Goal: Task Accomplishment & Management: Manage account settings

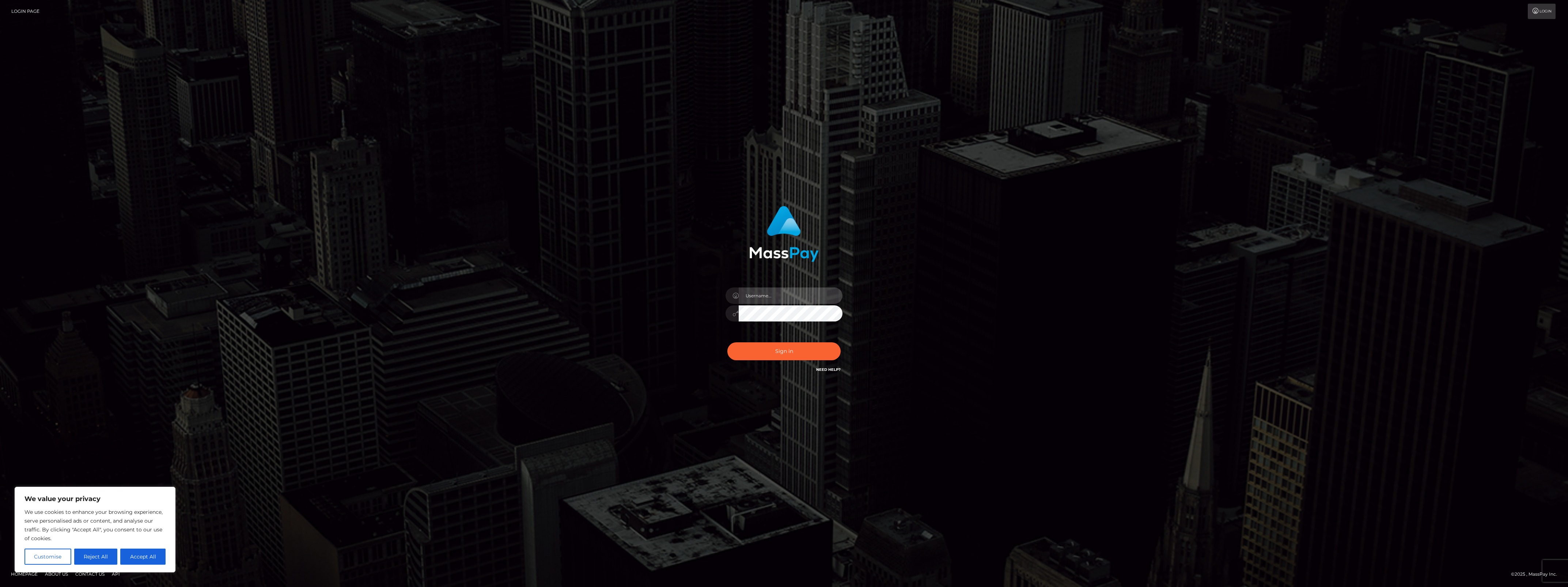
type input "bengreen"
click at [798, 346] on button "Sign in" at bounding box center [784, 351] width 114 height 18
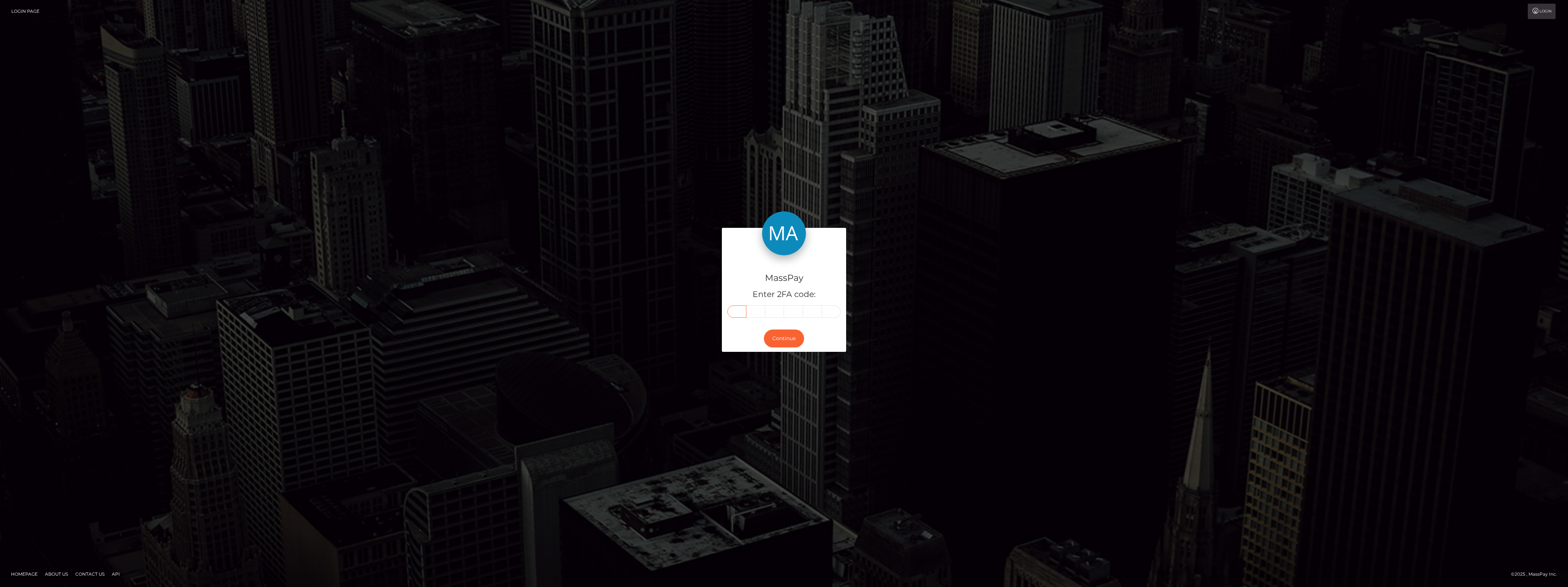
paste input "6"
type input "6"
type input "1"
type input "4"
type input "8"
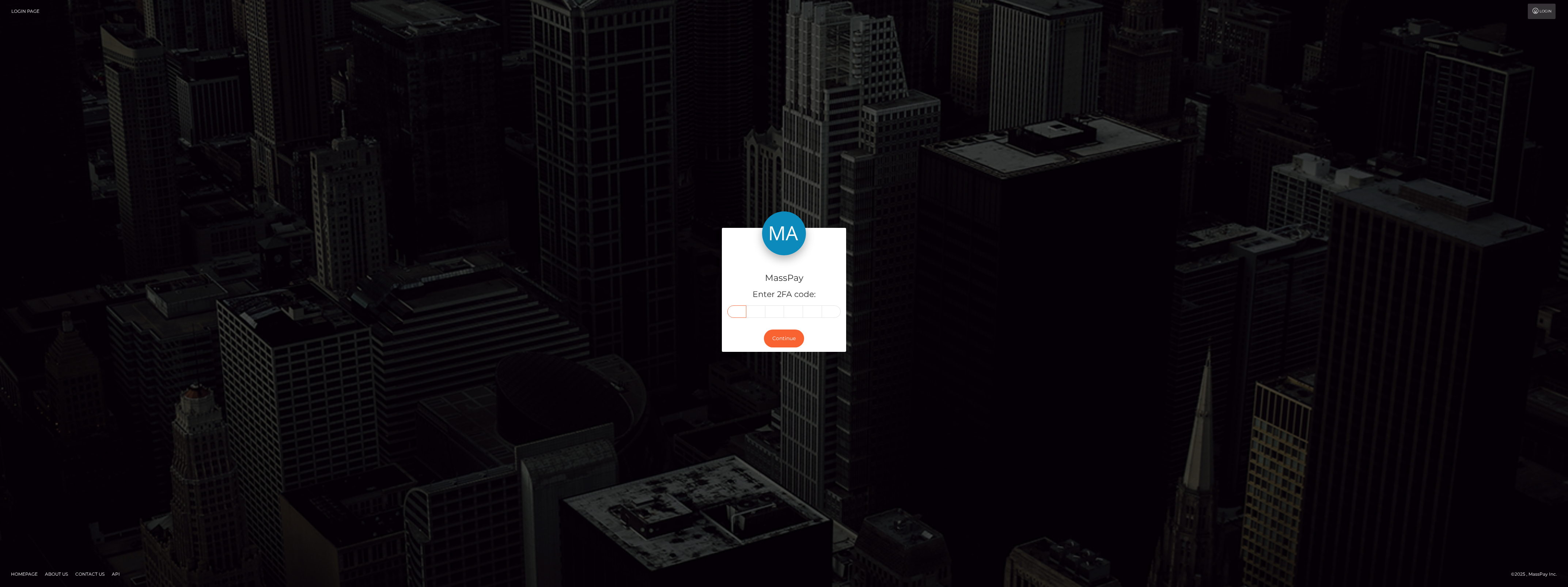
type input "3"
click at [773, 346] on button "Continue" at bounding box center [784, 338] width 40 height 18
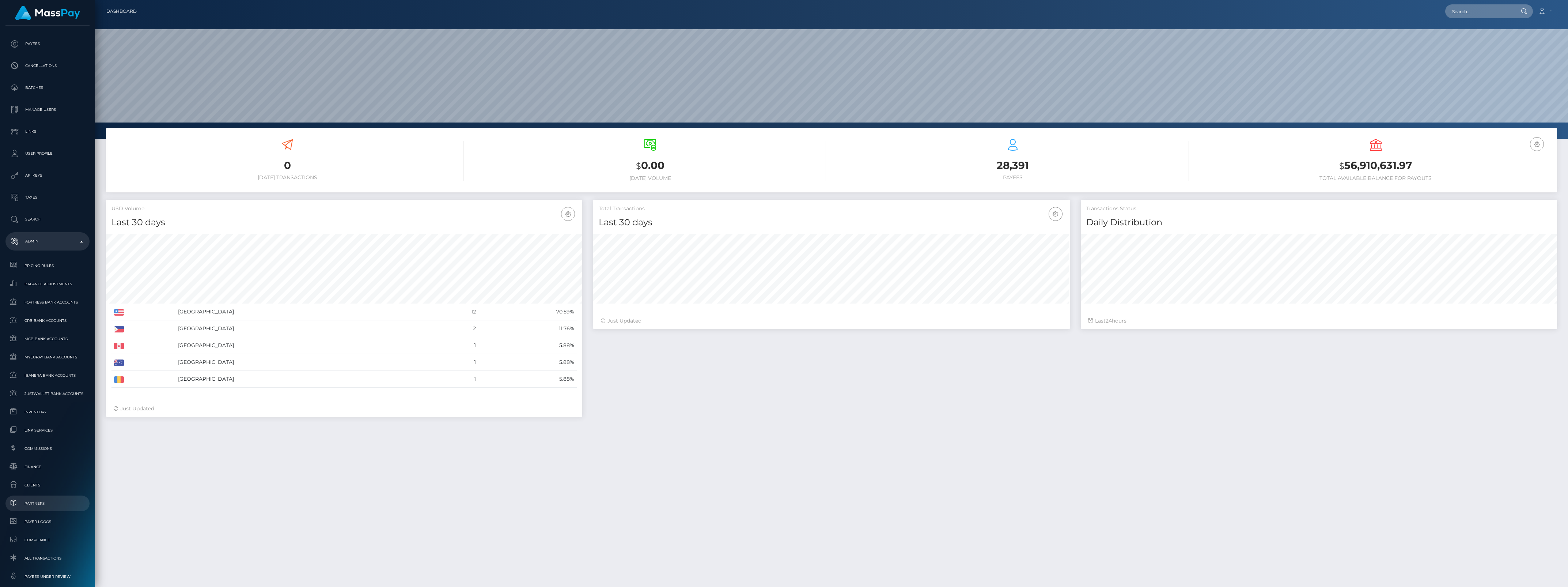
scroll to position [137, 0]
click at [35, 426] on link "Finance" at bounding box center [47, 421] width 84 height 16
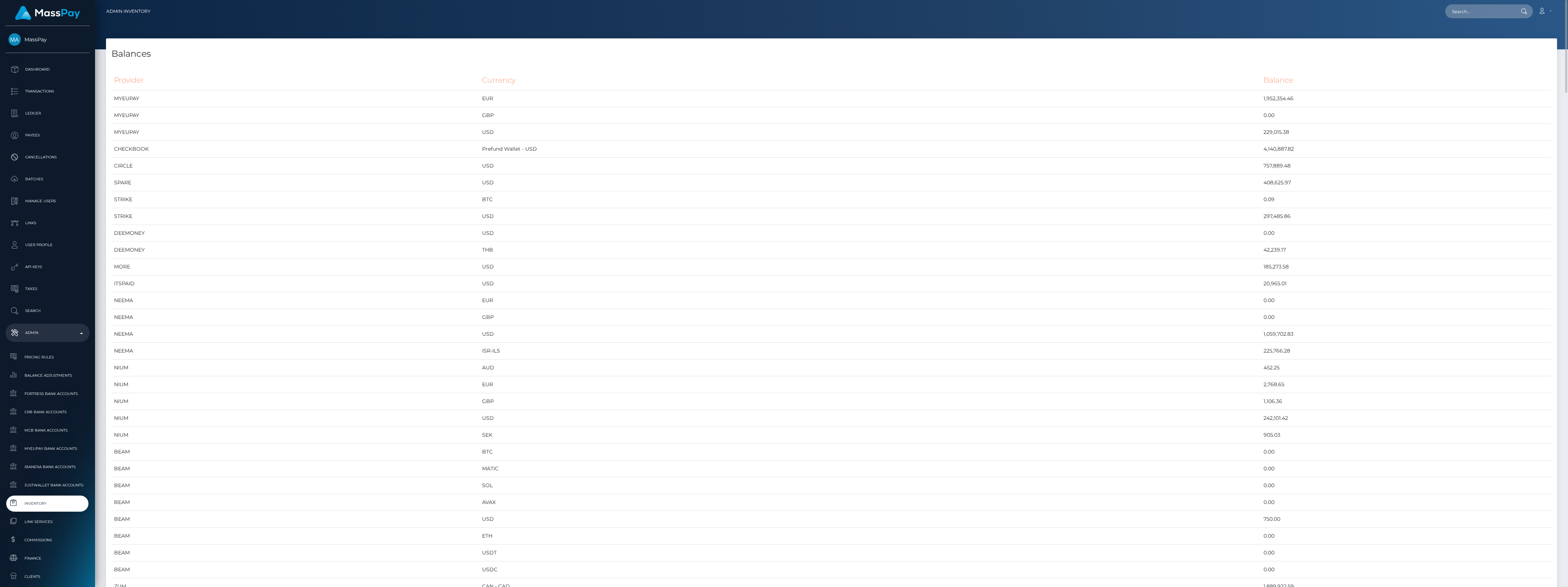
click at [116, 81] on th "Provider" at bounding box center [295, 80] width 368 height 20
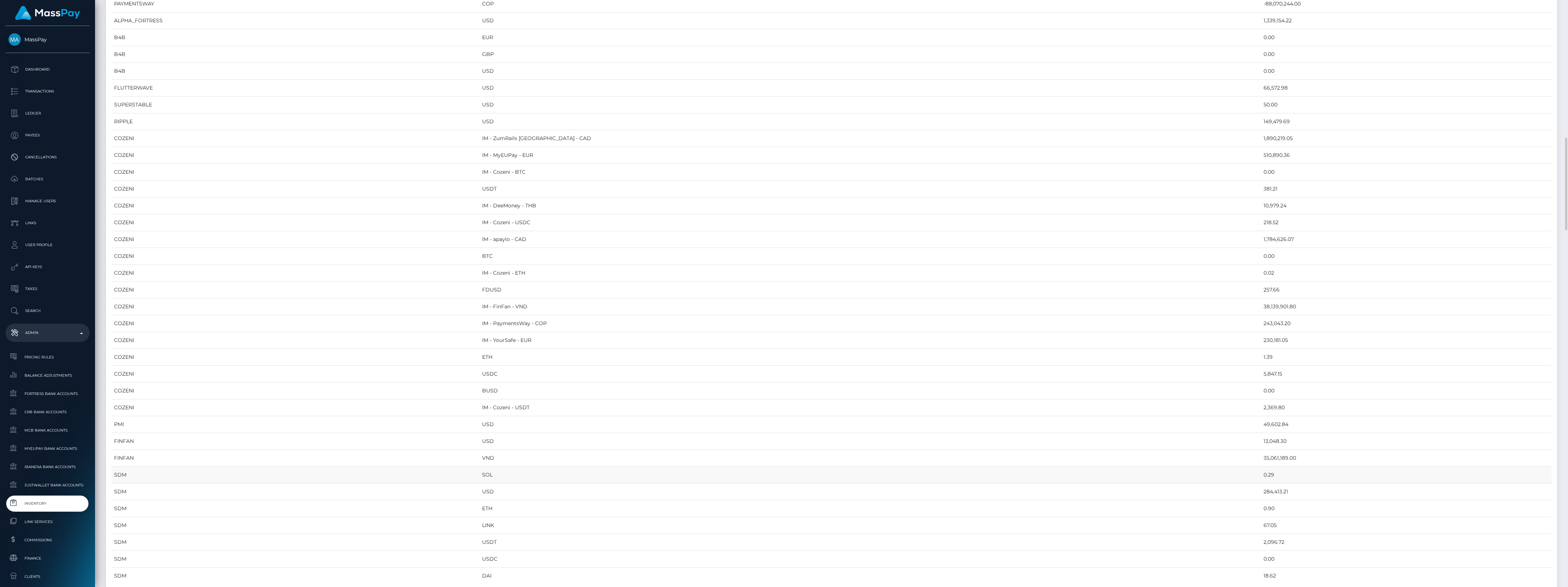
scroll to position [960, 0]
drag, startPoint x: 114, startPoint y: 78, endPoint x: 1216, endPoint y: 493, distance: 1177.6
copy table "Provider Currency Balance MYEUPAY EUR 1,952,354.46 MYEUPAY GBP 0.00 MYEUPAY USD…"
click at [417, 386] on td "SDM" at bounding box center [295, 384] width 368 height 17
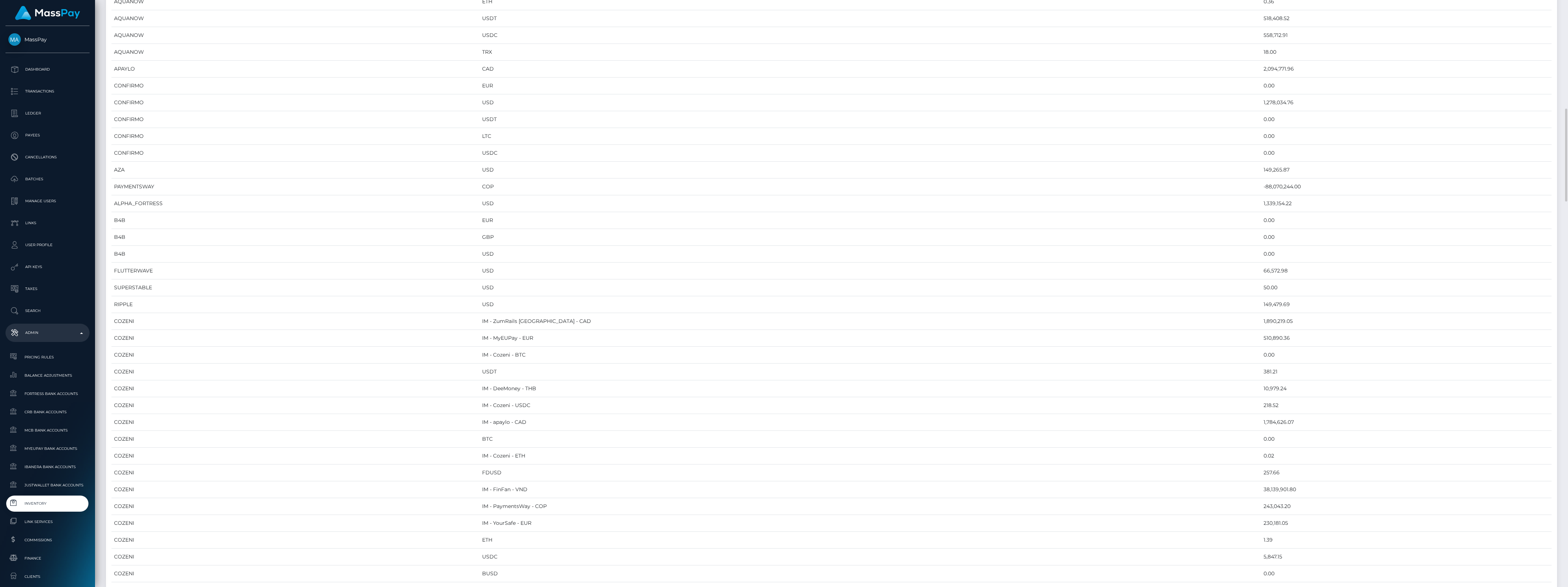
scroll to position [0, 0]
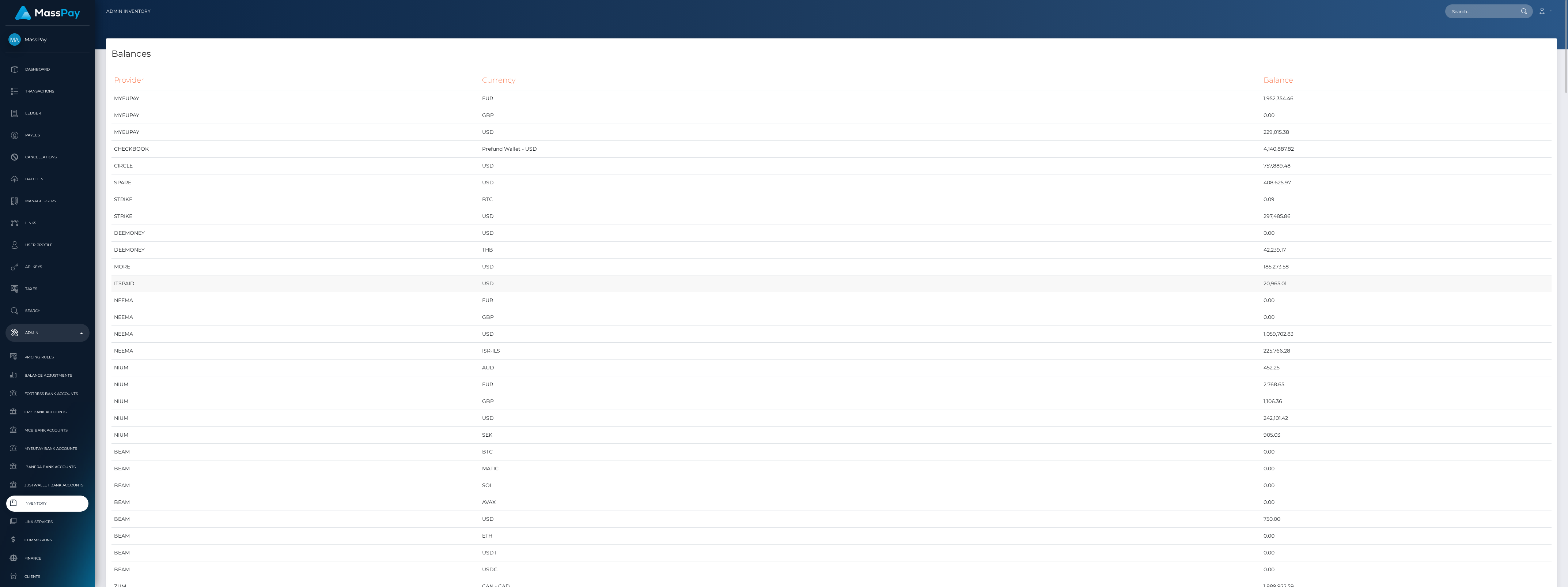
click at [480, 287] on td "ITSPAID" at bounding box center [295, 284] width 368 height 17
click at [772, 271] on td "USD" at bounding box center [871, 267] width 782 height 17
click at [763, 281] on td "USD" at bounding box center [871, 284] width 782 height 17
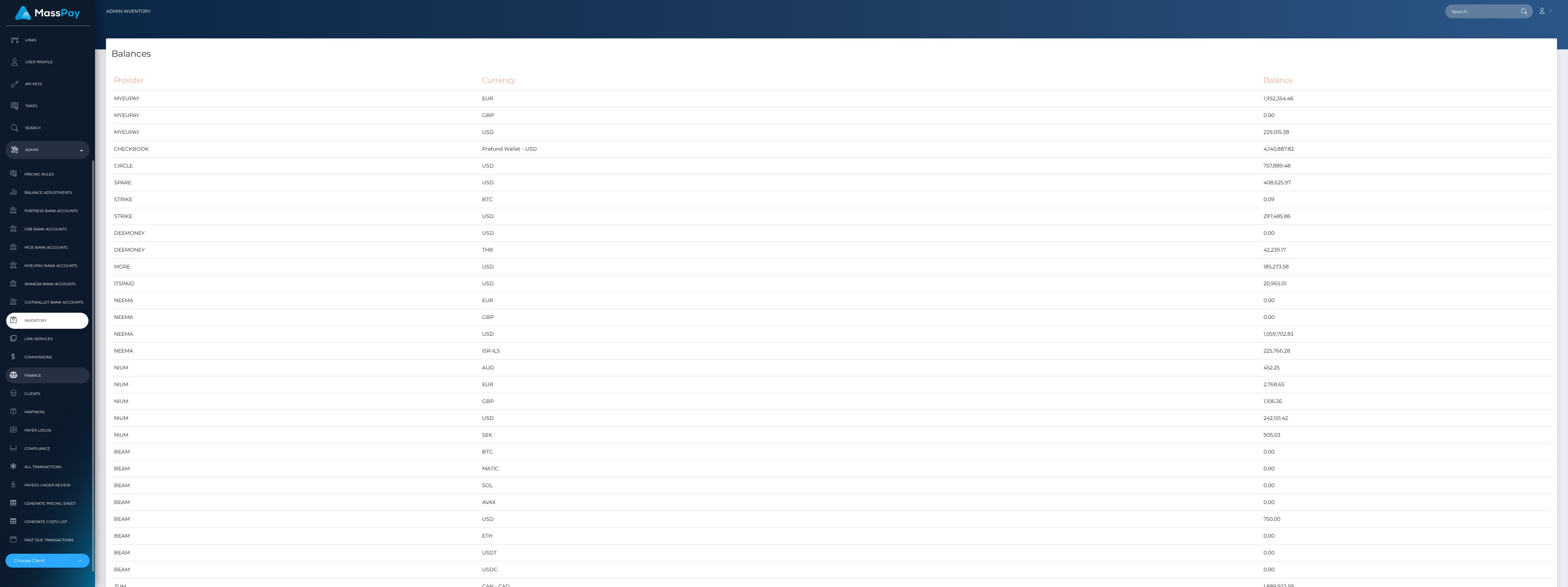
scroll to position [201, 0]
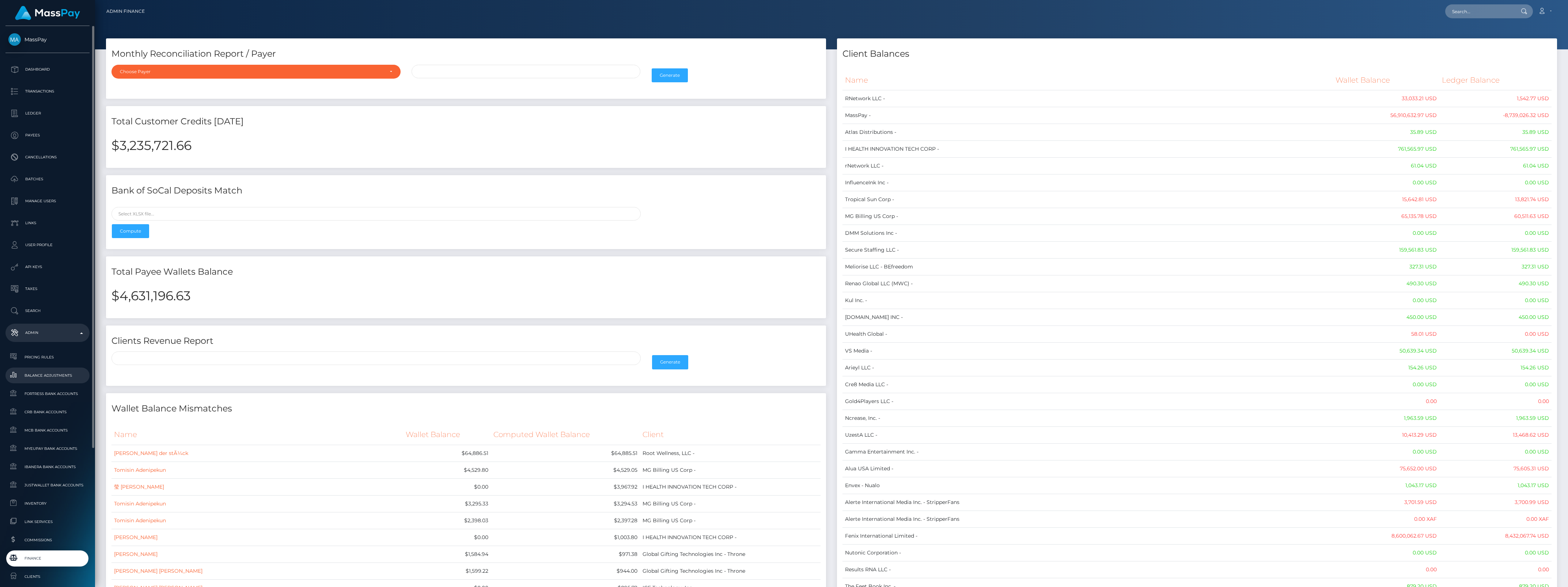
click at [83, 373] on span "Balance Adjustments" at bounding box center [47, 375] width 78 height 8
click at [202, 299] on h2 "$4,631,196.63" at bounding box center [466, 296] width 709 height 16
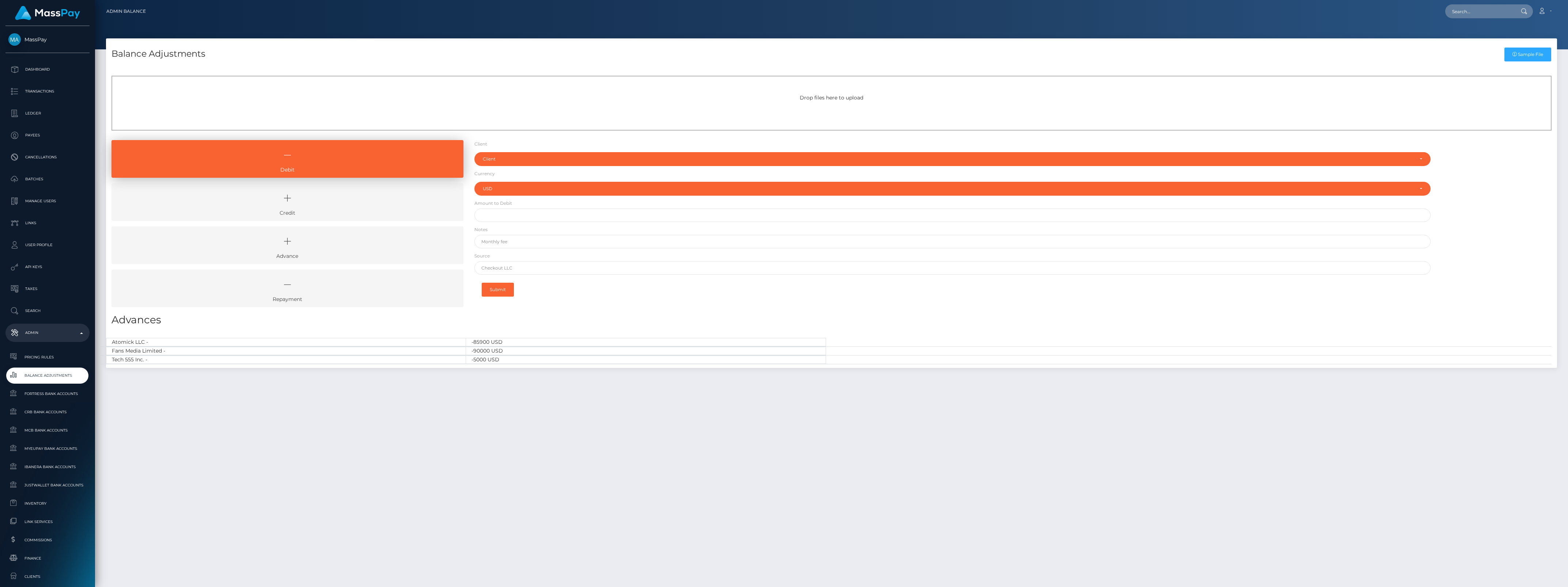
select select "USD"
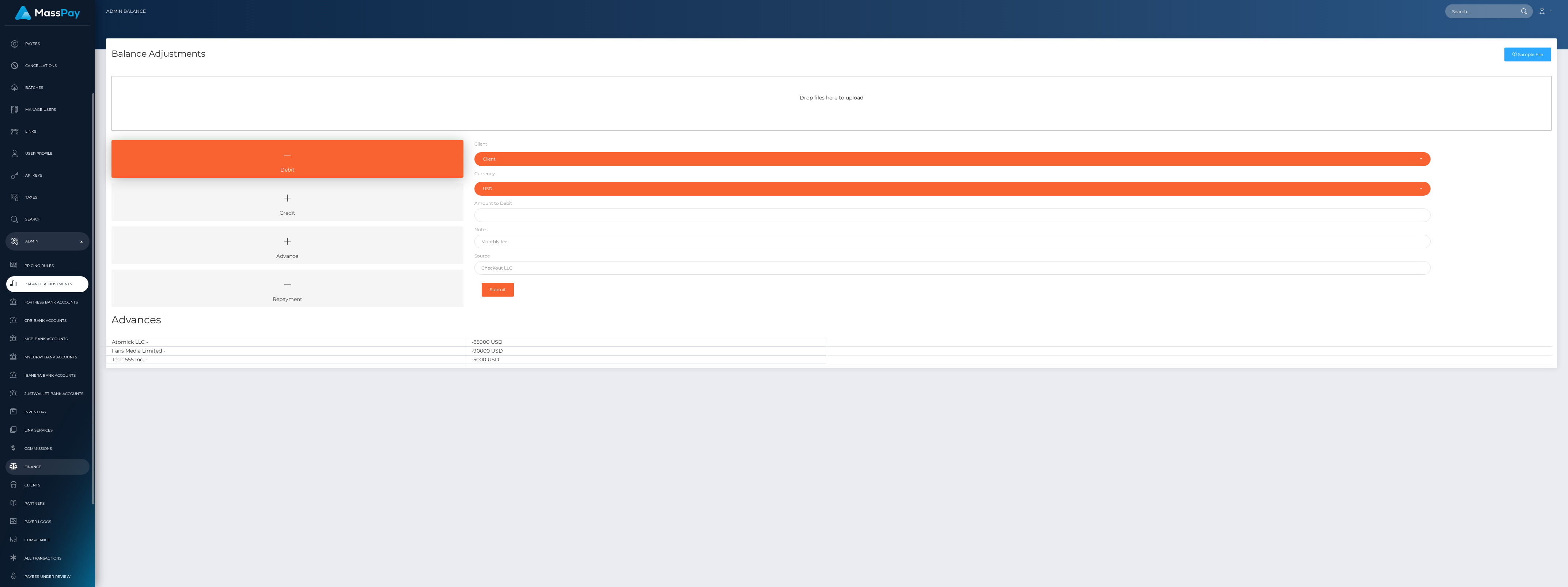
click at [36, 461] on link "Finance" at bounding box center [47, 466] width 84 height 16
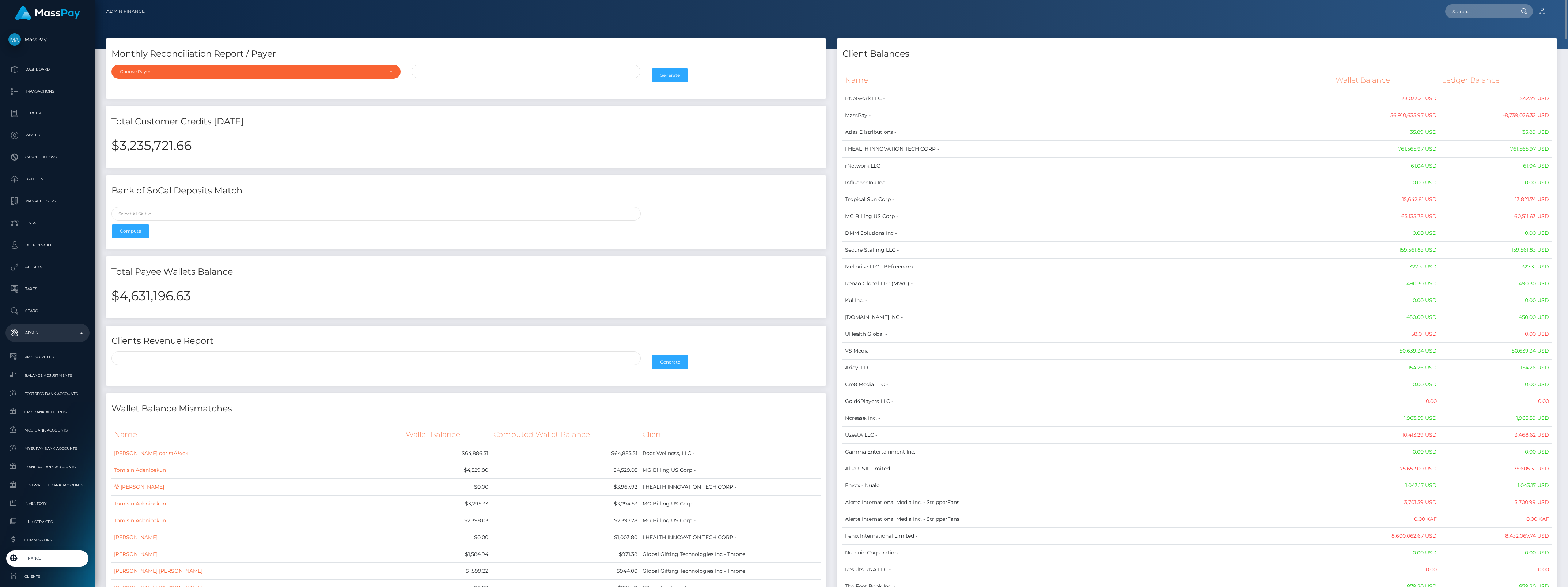
drag, startPoint x: 1550, startPoint y: 364, endPoint x: 844, endPoint y: 79, distance: 761.4
copy table "Name Wallet Balance Ledger Balance RNetwork LLC - 33,033.21 USD 1,542.77 USD Ma…"
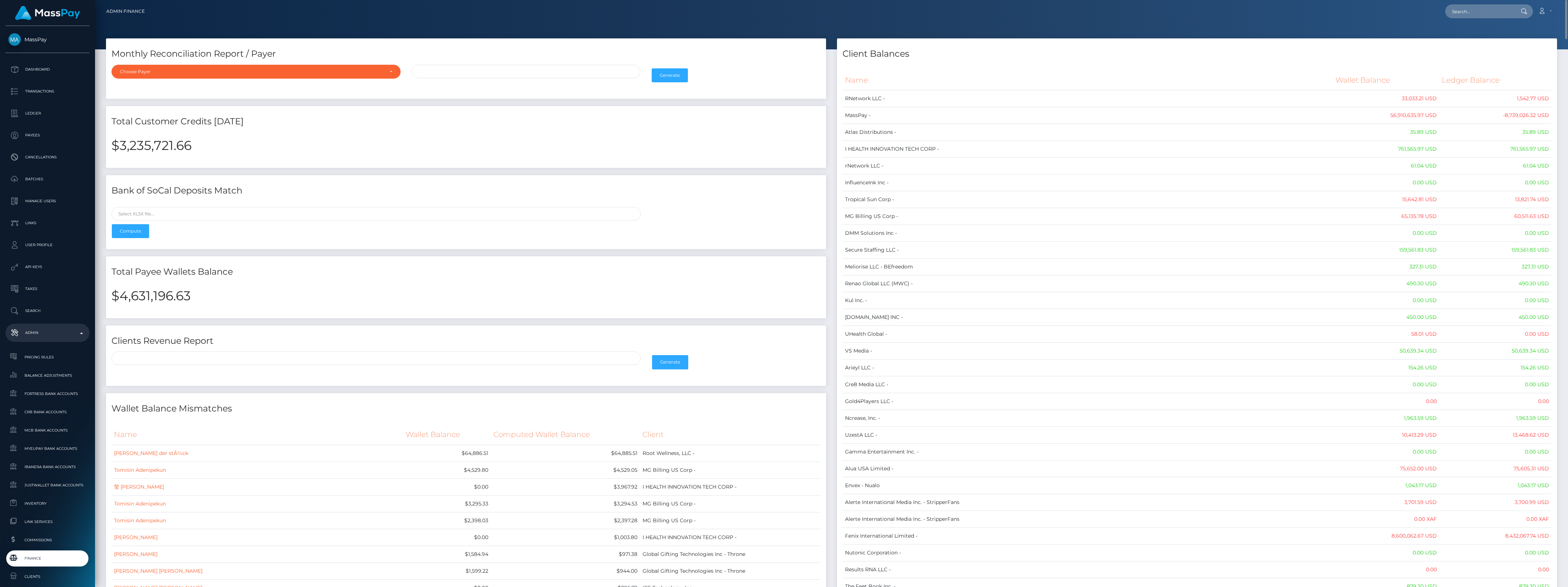
click at [147, 293] on h2 "$4,631,196.63" at bounding box center [466, 296] width 709 height 16
click at [147, 294] on h2 "$4,631,196.63" at bounding box center [466, 296] width 709 height 16
copy h2 "4,631,196.63"
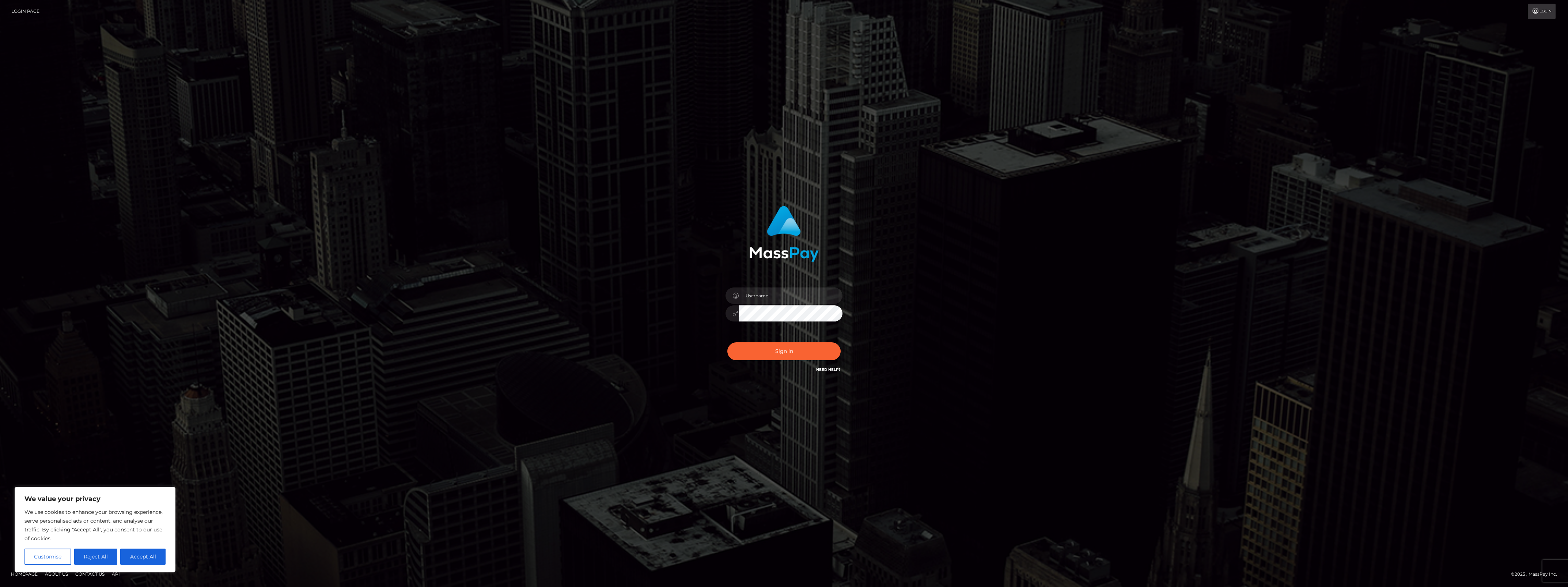
type input "bengreen"
click at [823, 352] on button "Sign in" at bounding box center [784, 351] width 114 height 18
type input "bengreen"
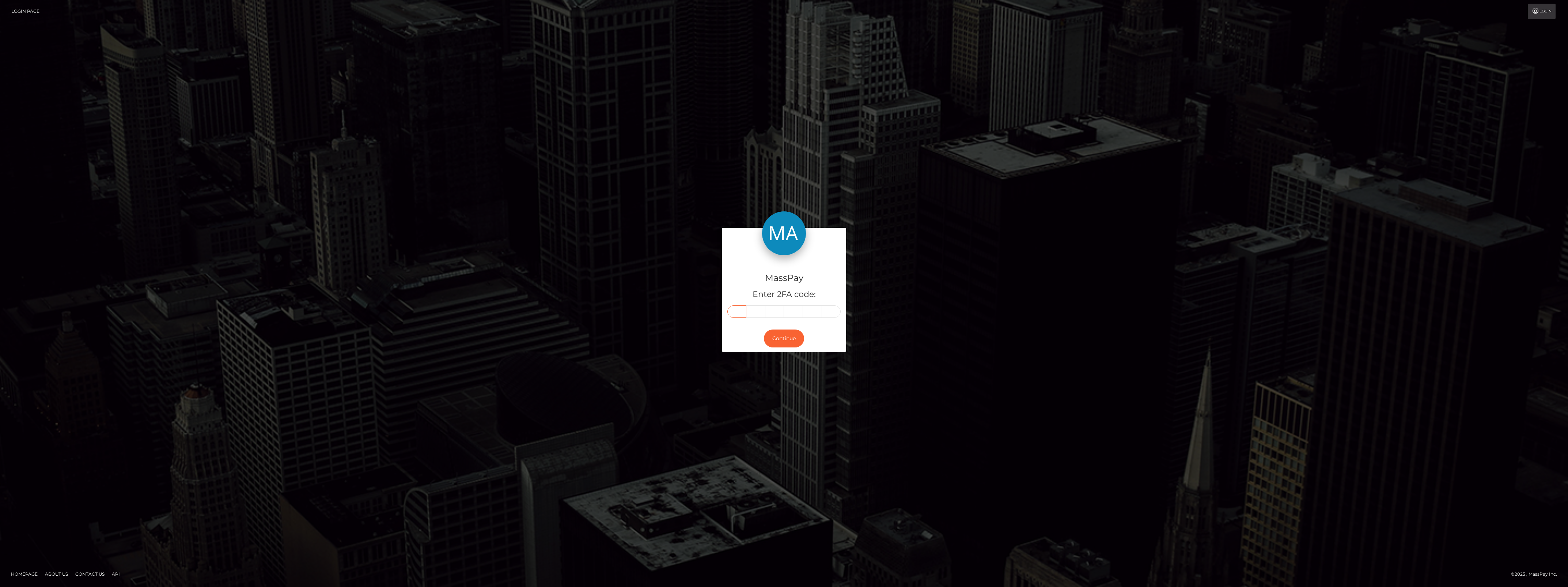
paste input "8"
type input "8"
type input "2"
type input "7"
type input "5"
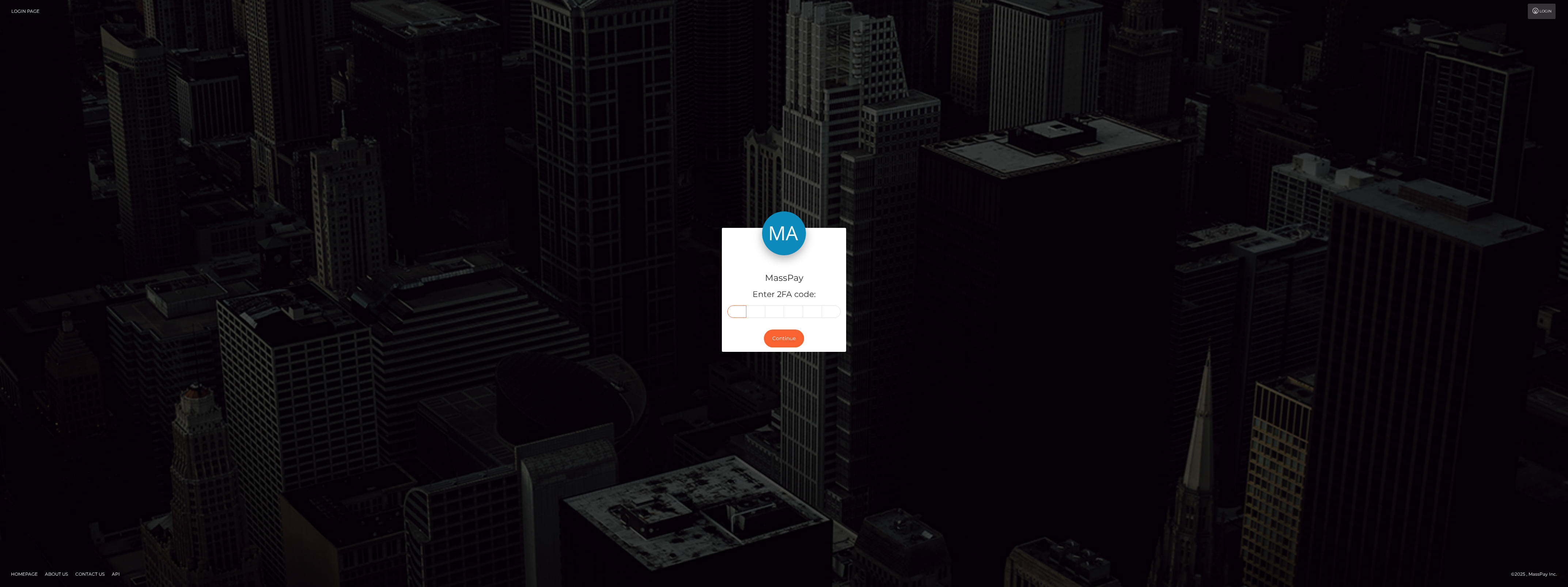
type input "8"
type input "6"
click at [777, 347] on div "Continue" at bounding box center [784, 338] width 124 height 27
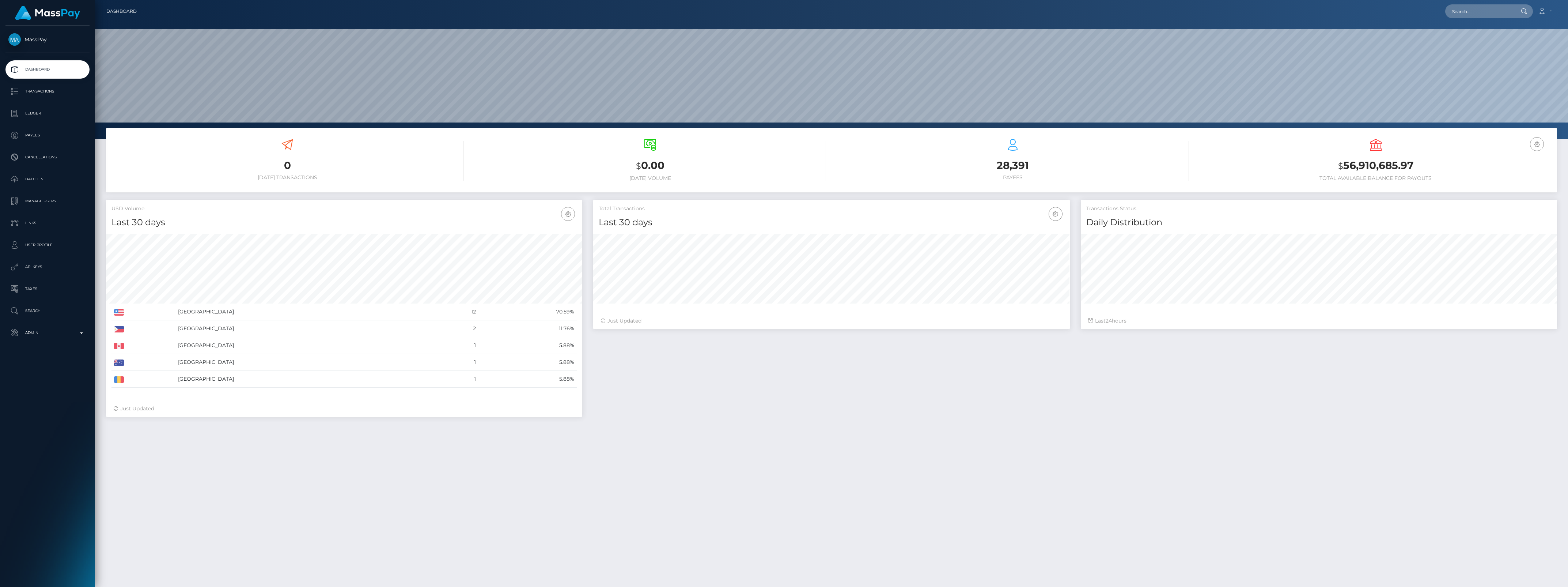
scroll to position [129, 476]
click at [33, 339] on link "Admin" at bounding box center [47, 332] width 84 height 18
click at [31, 496] on link "Inventory" at bounding box center [47, 503] width 84 height 16
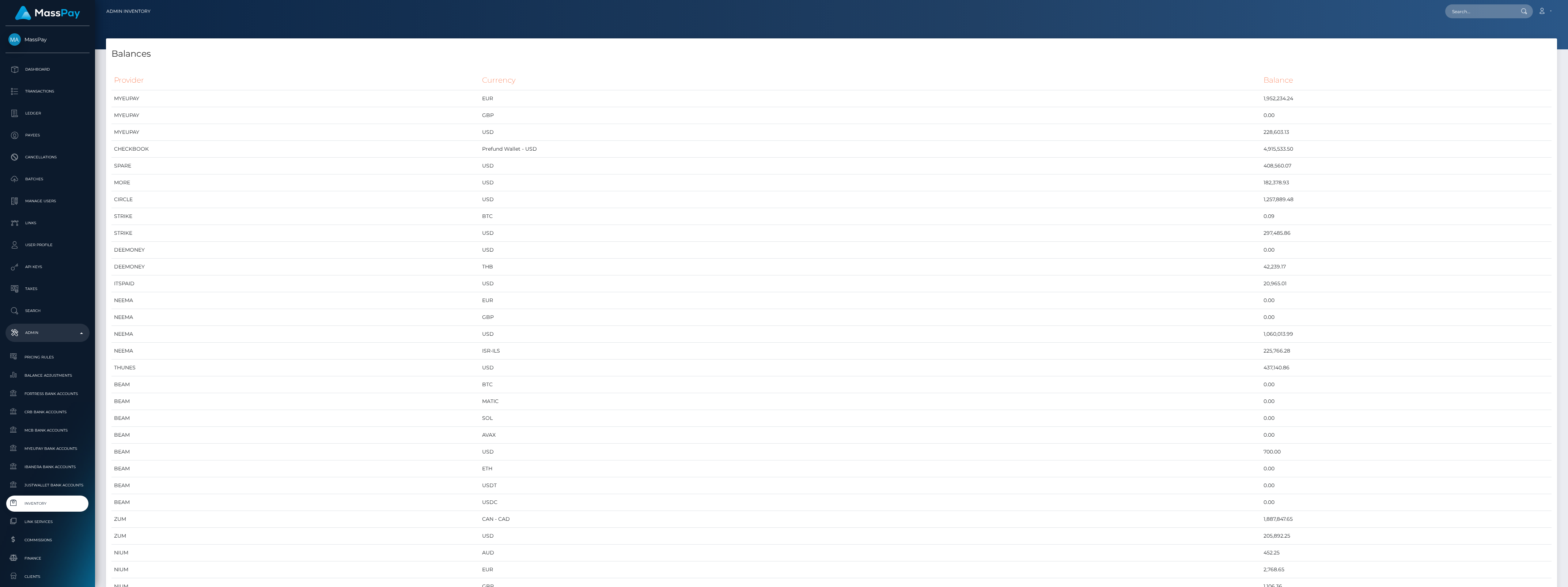
select select
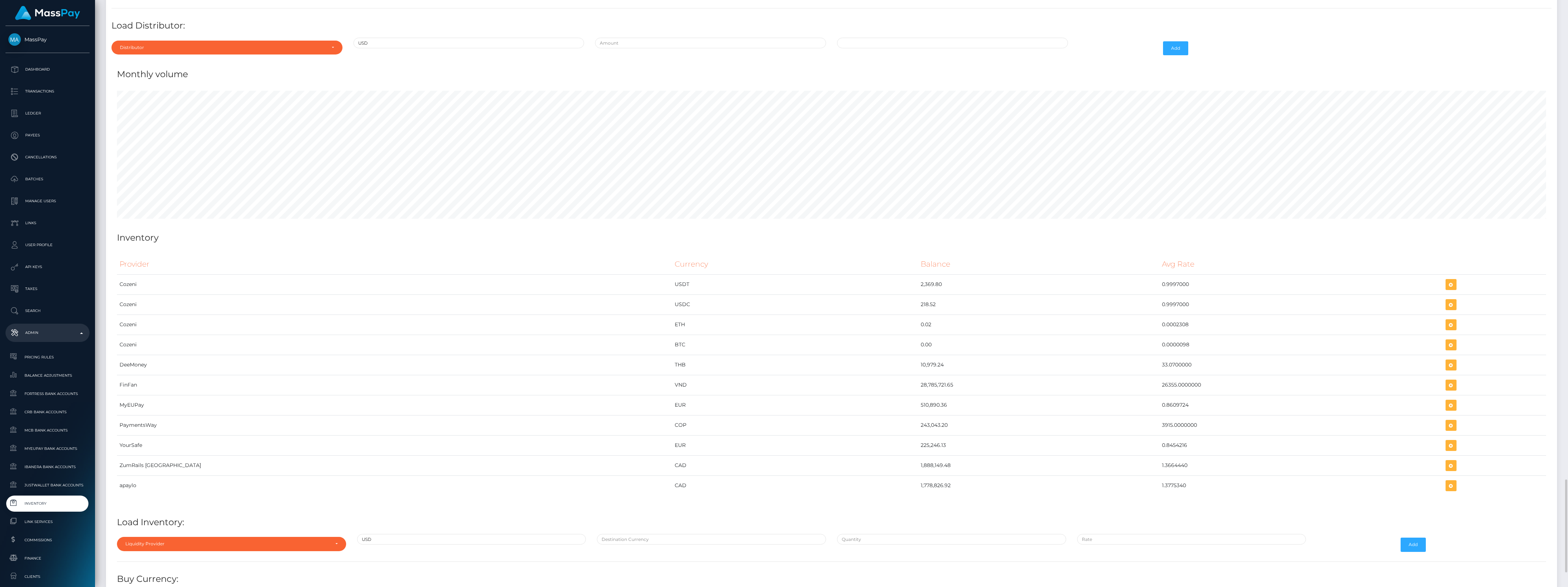
scroll to position [2975, 0]
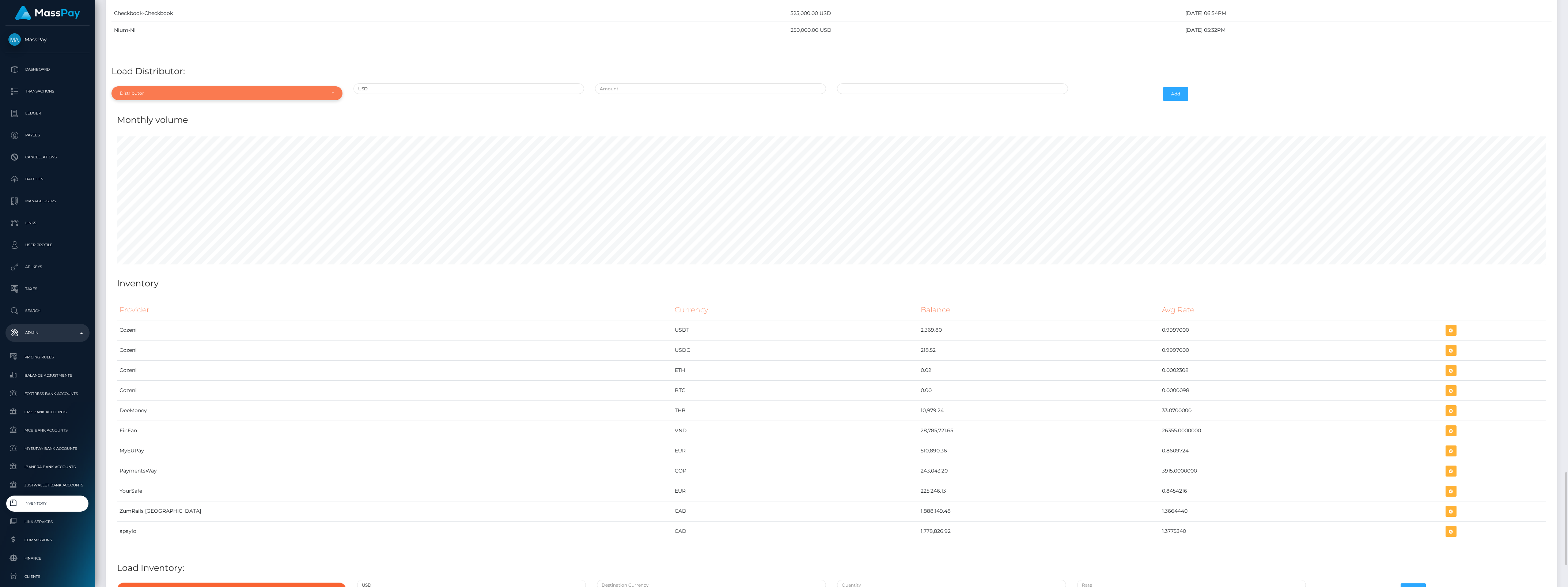
click at [150, 100] on div "Distributor" at bounding box center [227, 93] width 231 height 14
click at [201, 116] on input "Search" at bounding box center [227, 111] width 225 height 10
type input "check"
click at [209, 133] on link "Checkbook" at bounding box center [227, 126] width 231 height 14
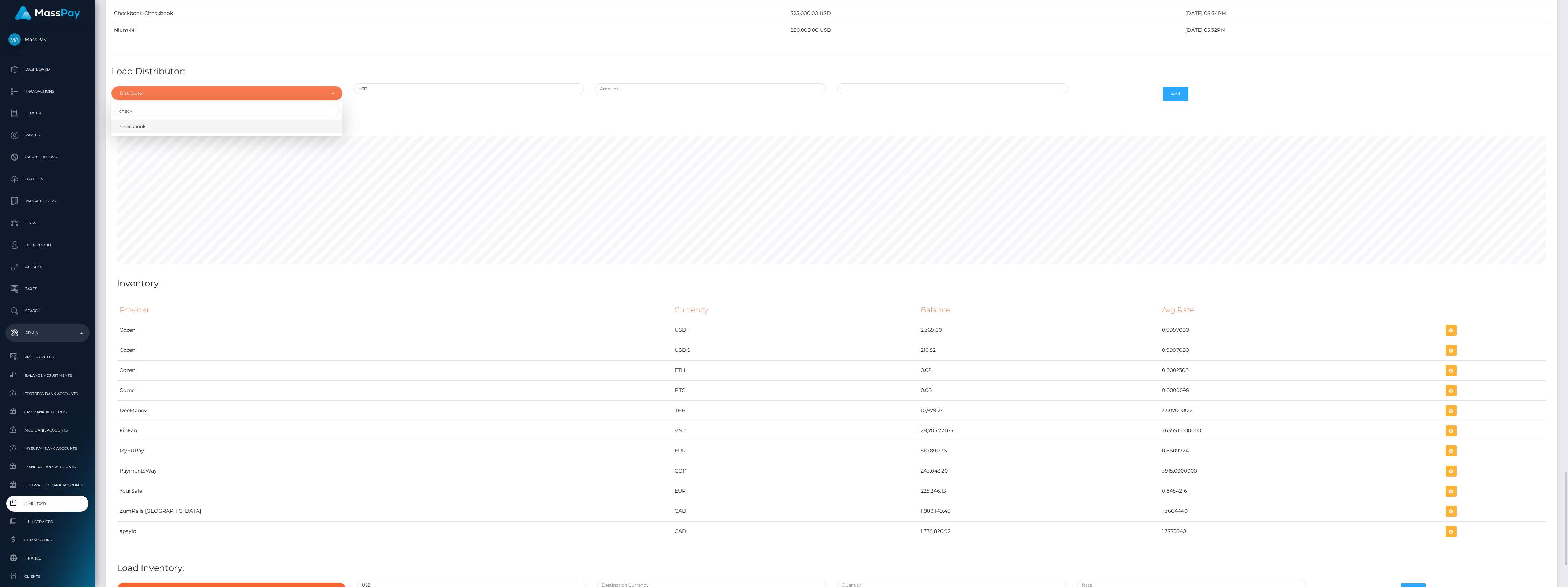
select select "7"
click at [617, 94] on input "$" at bounding box center [710, 88] width 231 height 10
type input "$975,000.0000000"
type input "09/25/2025 9:52 AM"
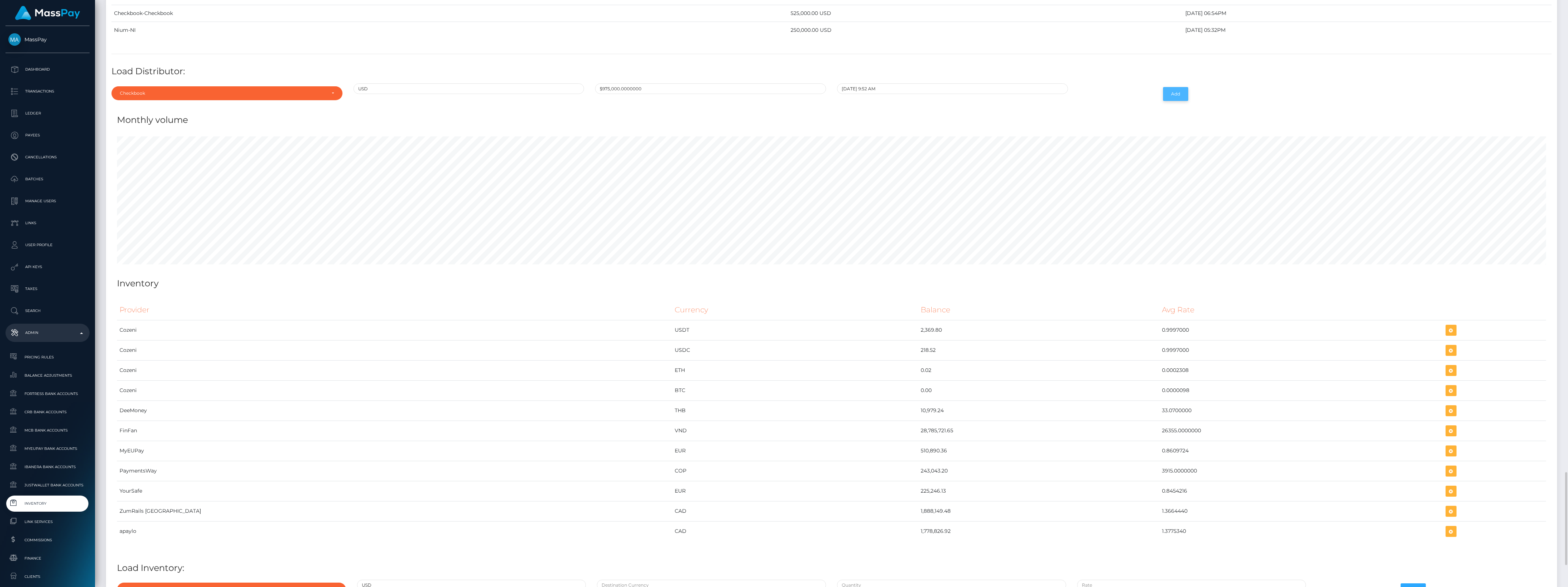
click at [1179, 101] on button "Add" at bounding box center [1175, 94] width 25 height 14
type input "975000"
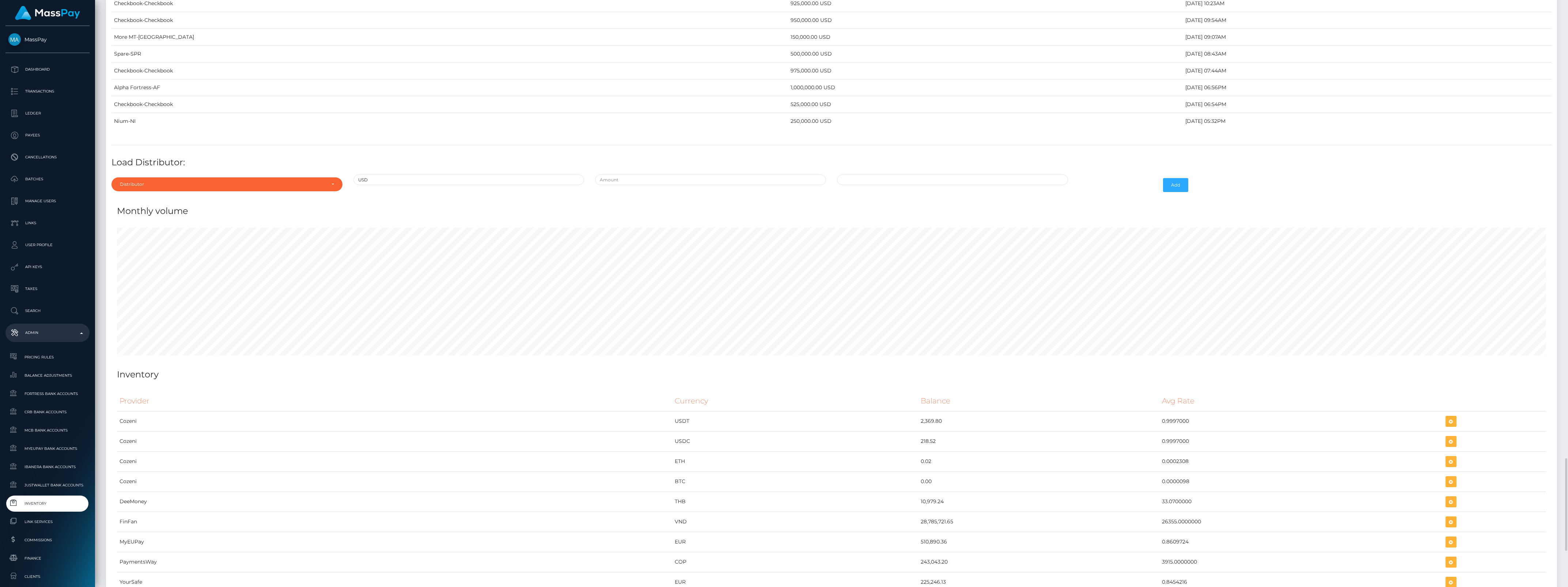
scroll to position [2855, 0]
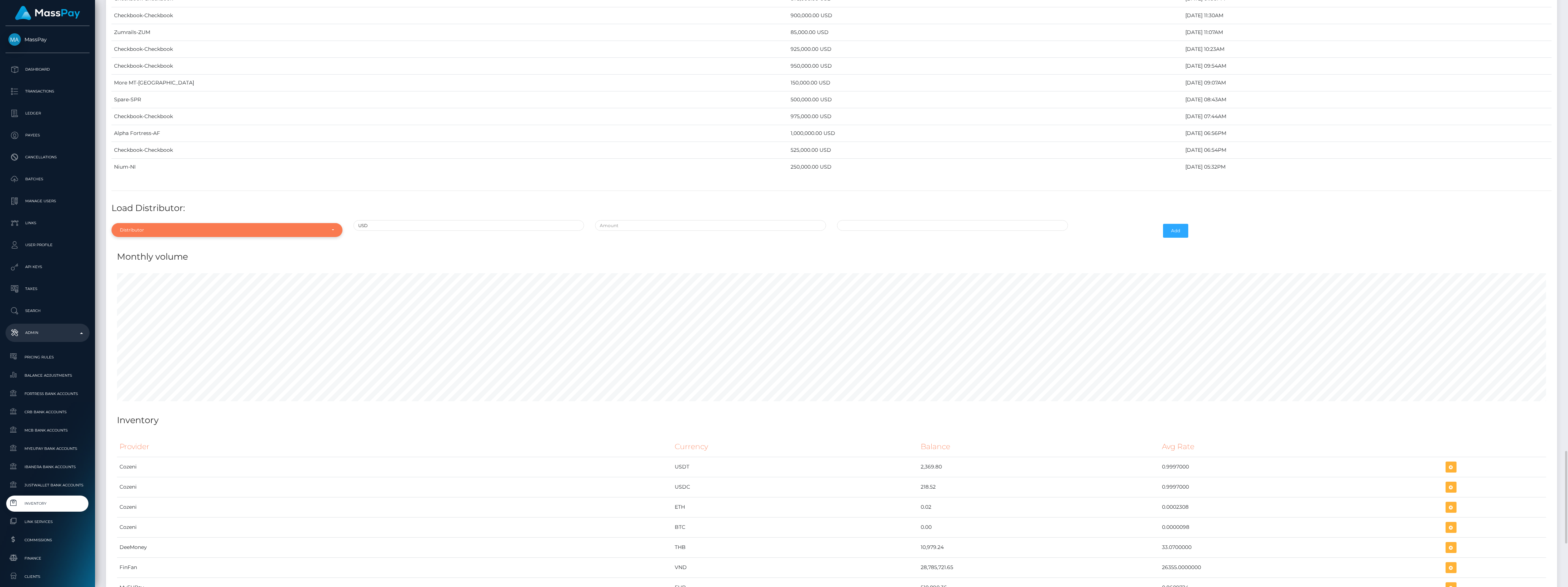
click at [169, 237] on div "Distributor" at bounding box center [227, 229] width 231 height 14
click at [130, 253] on input "Search" at bounding box center [227, 247] width 225 height 10
type input "conf"
click at [138, 266] on span "Confirmo" at bounding box center [131, 263] width 21 height 6
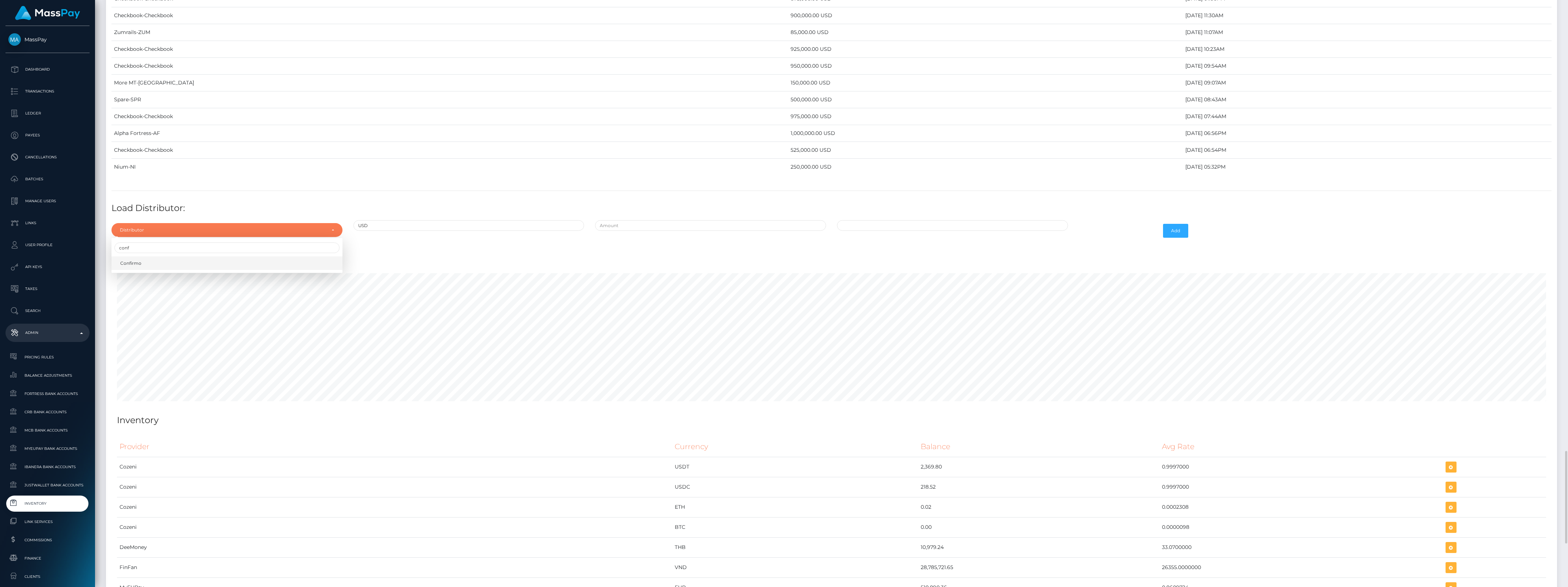
select select "48"
click at [628, 231] on input "text" at bounding box center [710, 225] width 231 height 10
type input "$600,000.0000000"
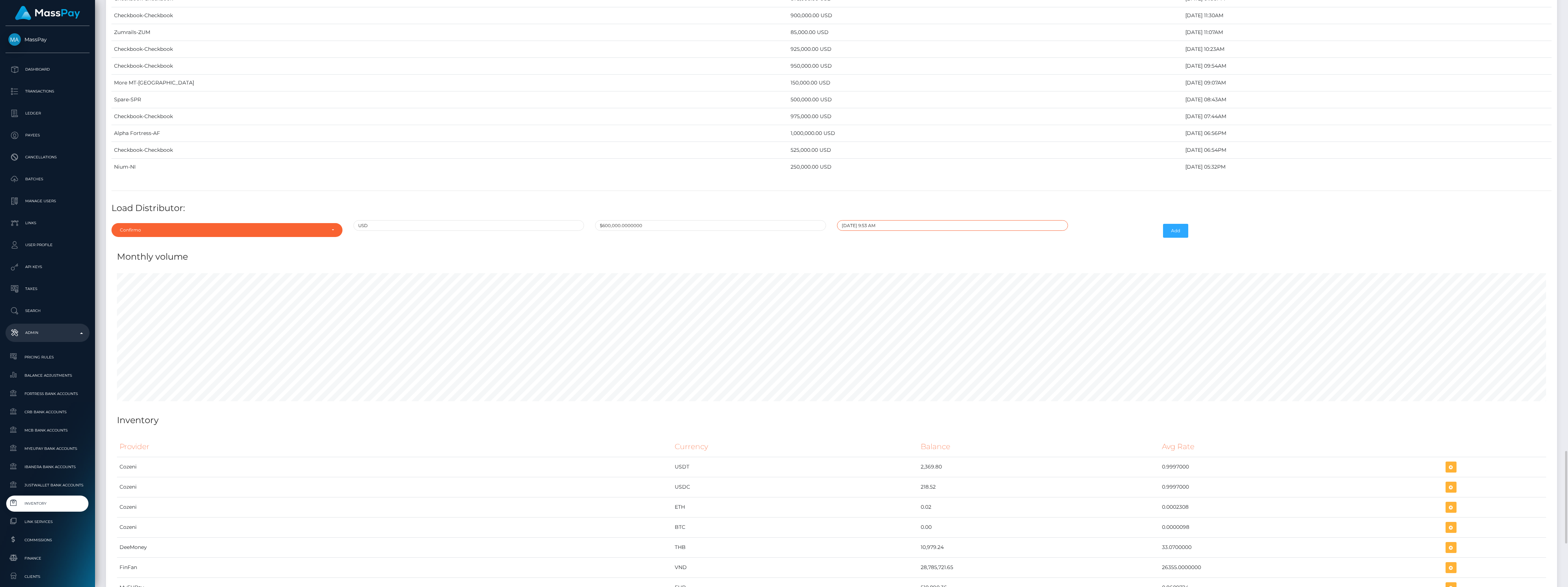
click at [906, 231] on input "09/25/2025 9:53 AM" at bounding box center [952, 225] width 231 height 10
click at [886, 314] on td "24" at bounding box center [884, 308] width 12 height 12
type input "09/24/2025 9:53 AM"
click at [884, 314] on td "24" at bounding box center [884, 308] width 12 height 12
click at [1180, 238] on button "Add" at bounding box center [1175, 231] width 25 height 14
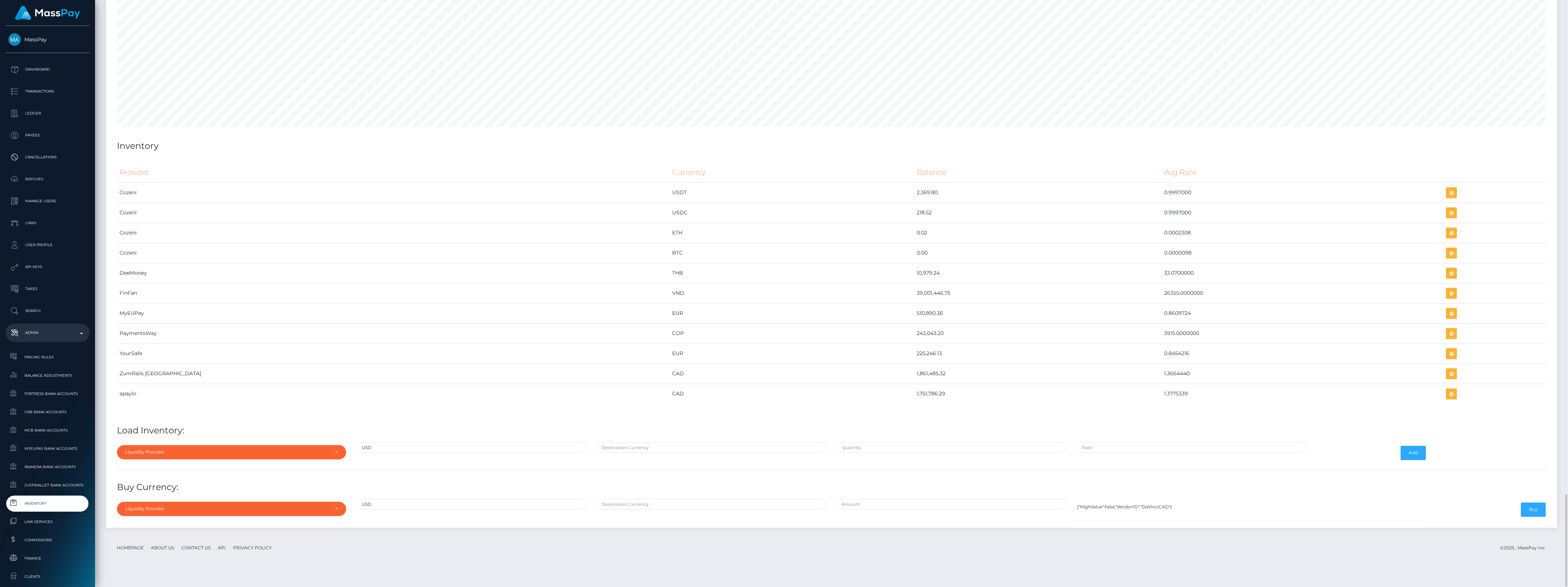
scroll to position [2963, 0]
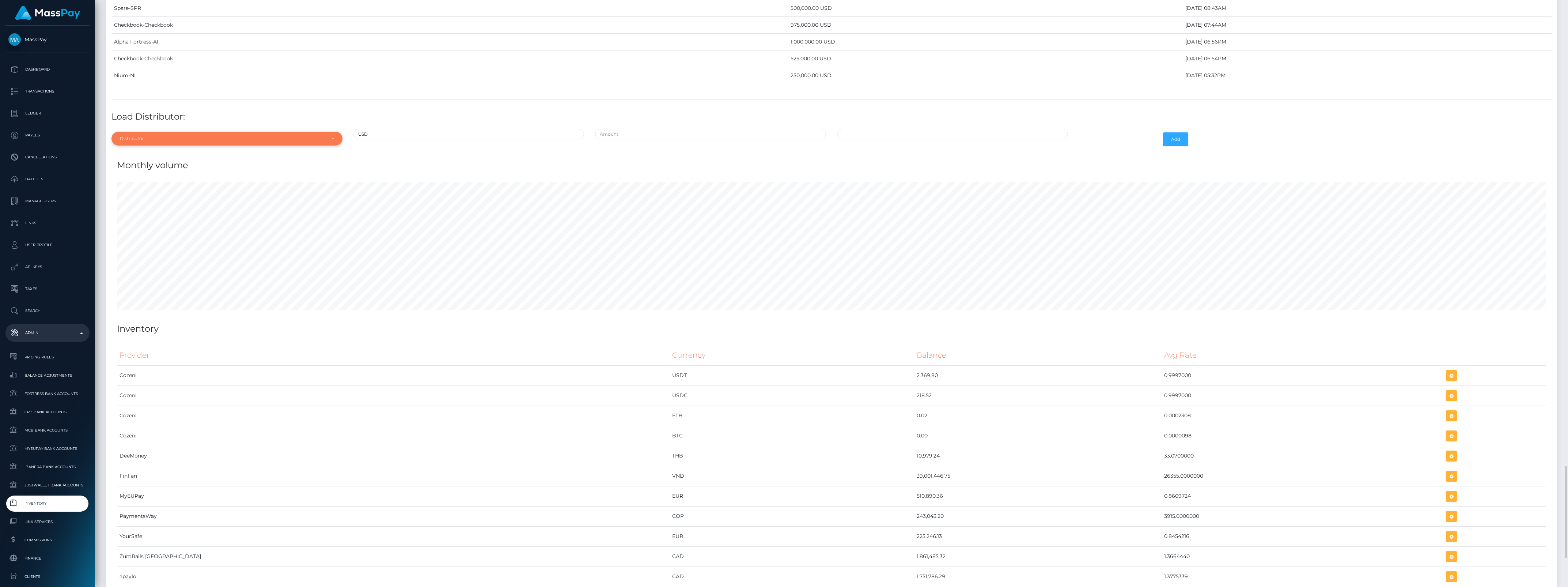
click at [169, 142] on div "Distributor" at bounding box center [223, 138] width 206 height 6
click at [140, 240] on link "AZA" at bounding box center [227, 233] width 231 height 14
select select "47"
click at [655, 139] on input "text" at bounding box center [710, 134] width 231 height 10
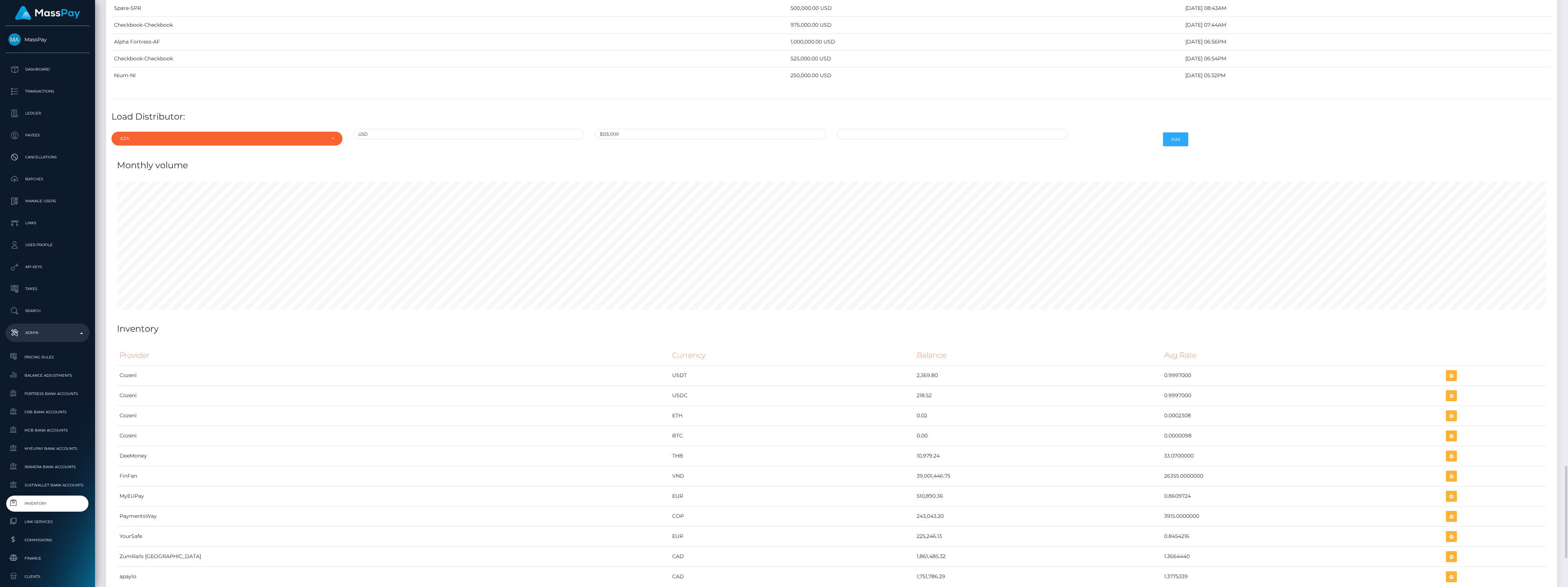
type input "$125,000.0000000"
click at [922, 139] on input "09/25/2025 9:54 AM" at bounding box center [952, 134] width 231 height 10
click at [872, 222] on td "23" at bounding box center [871, 216] width 12 height 12
type input "09/23/2025 9:54 AM"
click at [1180, 146] on button "Add" at bounding box center [1175, 139] width 25 height 14
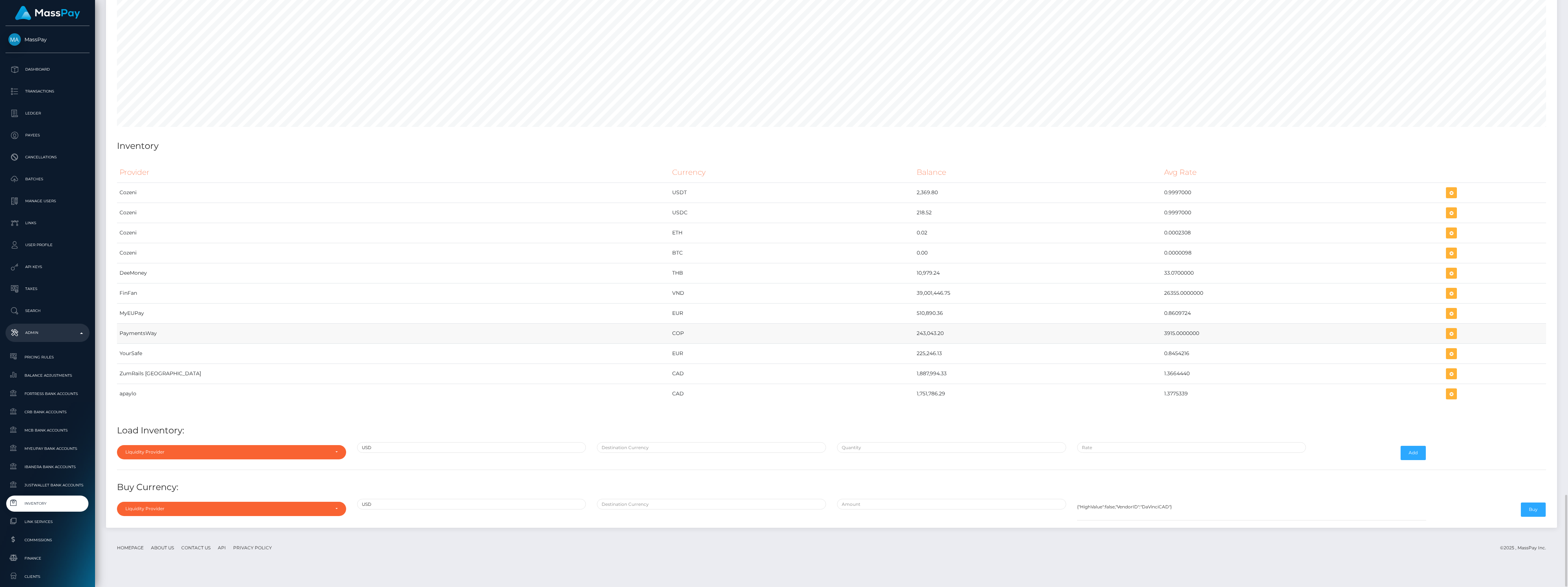
scroll to position [3025, 0]
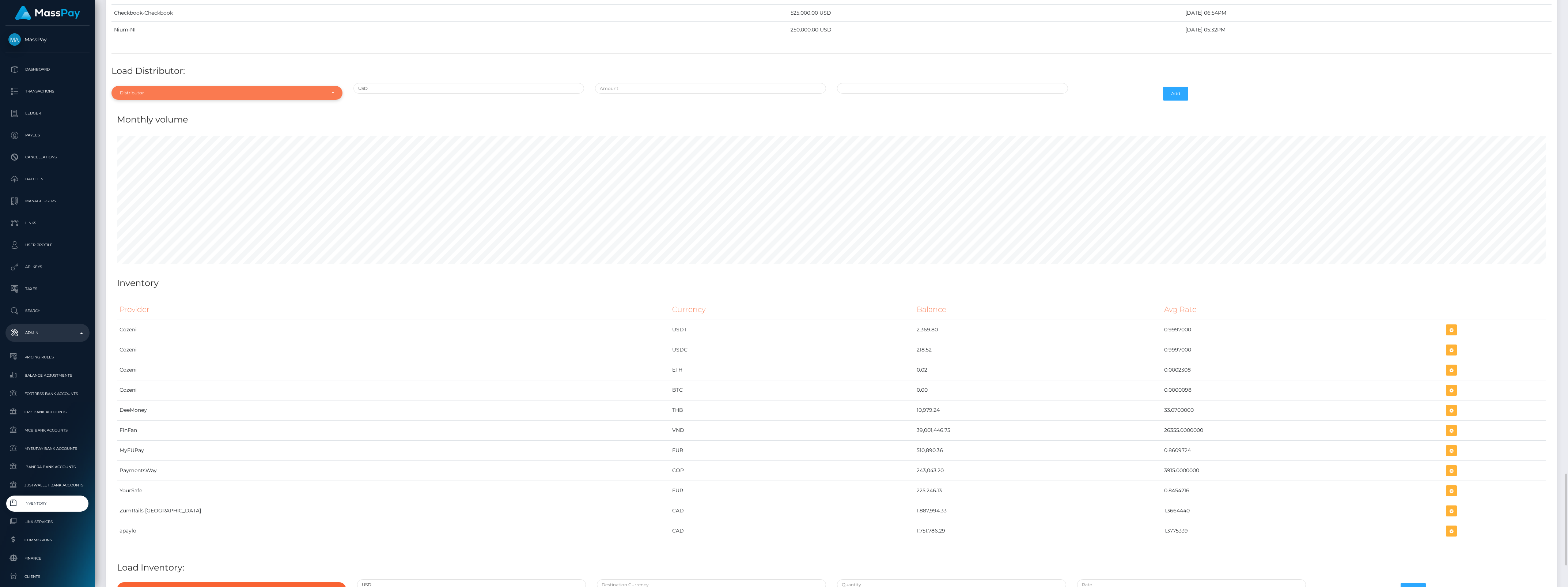
click at [134, 100] on div "Distributor" at bounding box center [227, 92] width 231 height 14
click at [134, 116] on input "Search" at bounding box center [227, 110] width 225 height 10
type input "neem"
click at [165, 132] on link "Neema" at bounding box center [227, 126] width 231 height 14
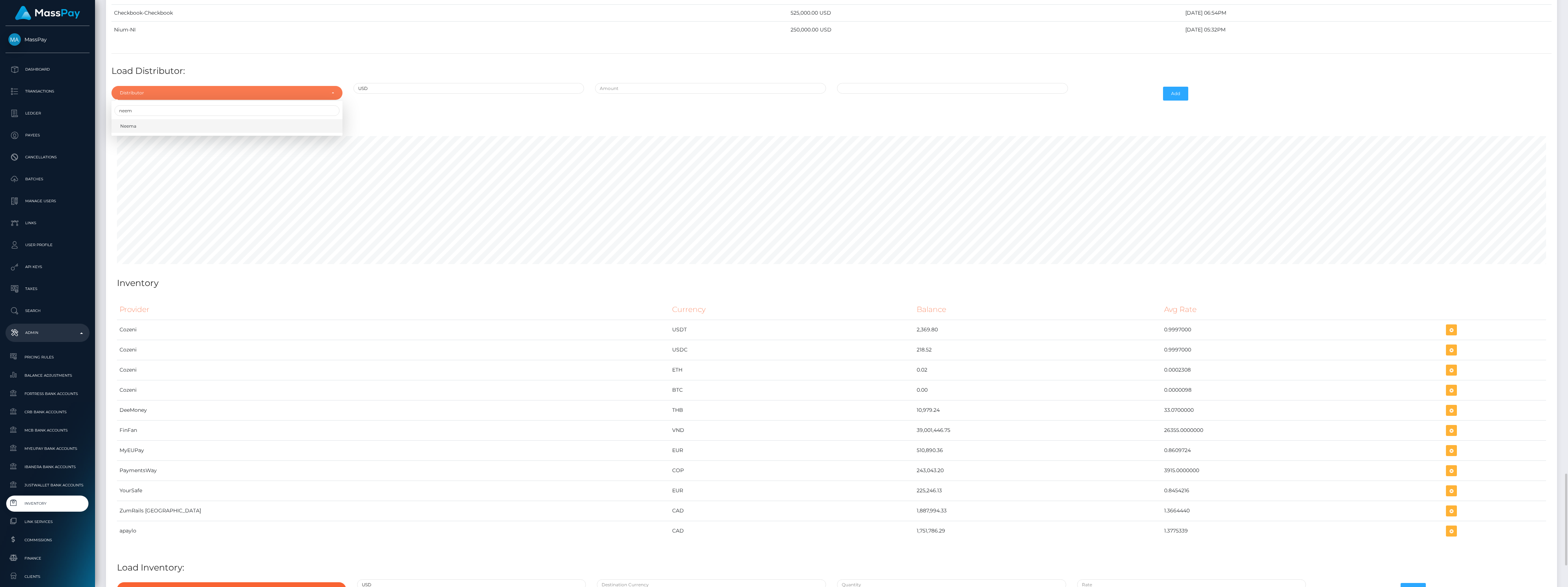
select select "38"
click at [664, 94] on input "text" at bounding box center [710, 88] width 231 height 10
click at [662, 94] on input "text" at bounding box center [710, 88] width 231 height 10
type input "$500,000.0000000"
click at [908, 94] on input "09/25/2025 9:55 AM" at bounding box center [952, 88] width 231 height 10
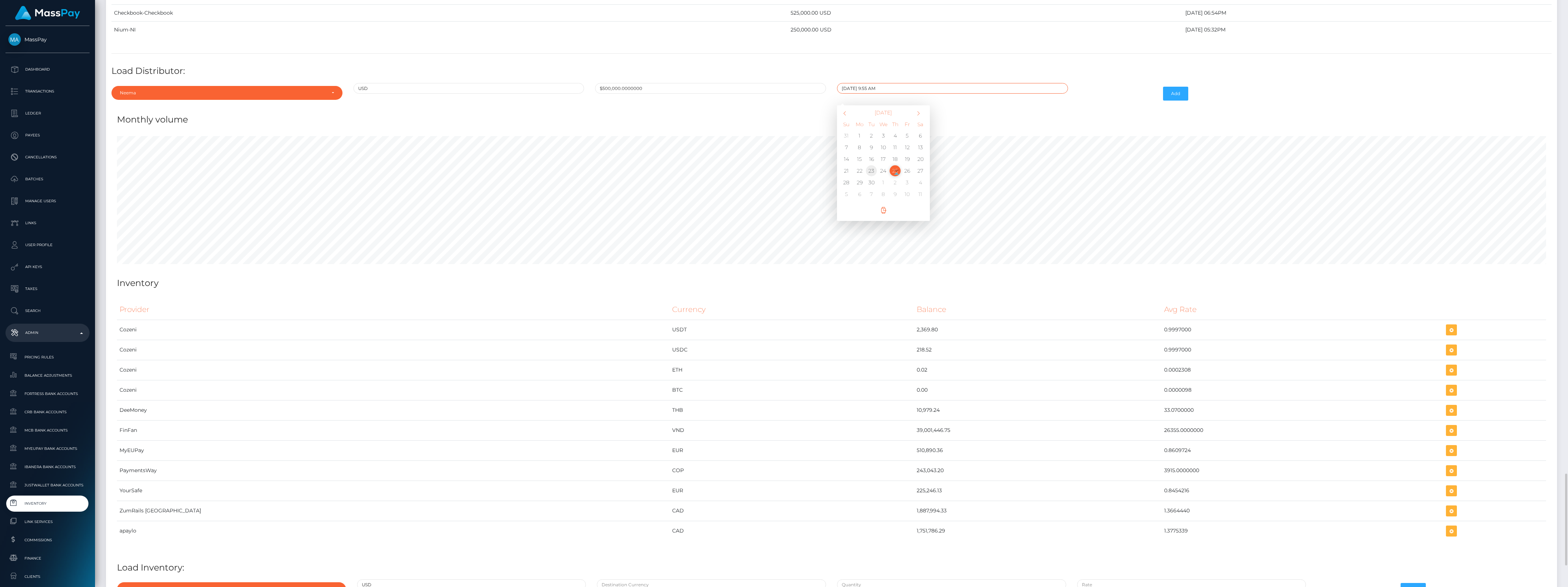
click at [874, 177] on td "23" at bounding box center [871, 171] width 12 height 12
type input "09/23/2025 9:55 AM"
click at [986, 123] on div "Monthly volume" at bounding box center [832, 115] width 1440 height 22
click at [1172, 101] on button "Add" at bounding box center [1175, 93] width 25 height 14
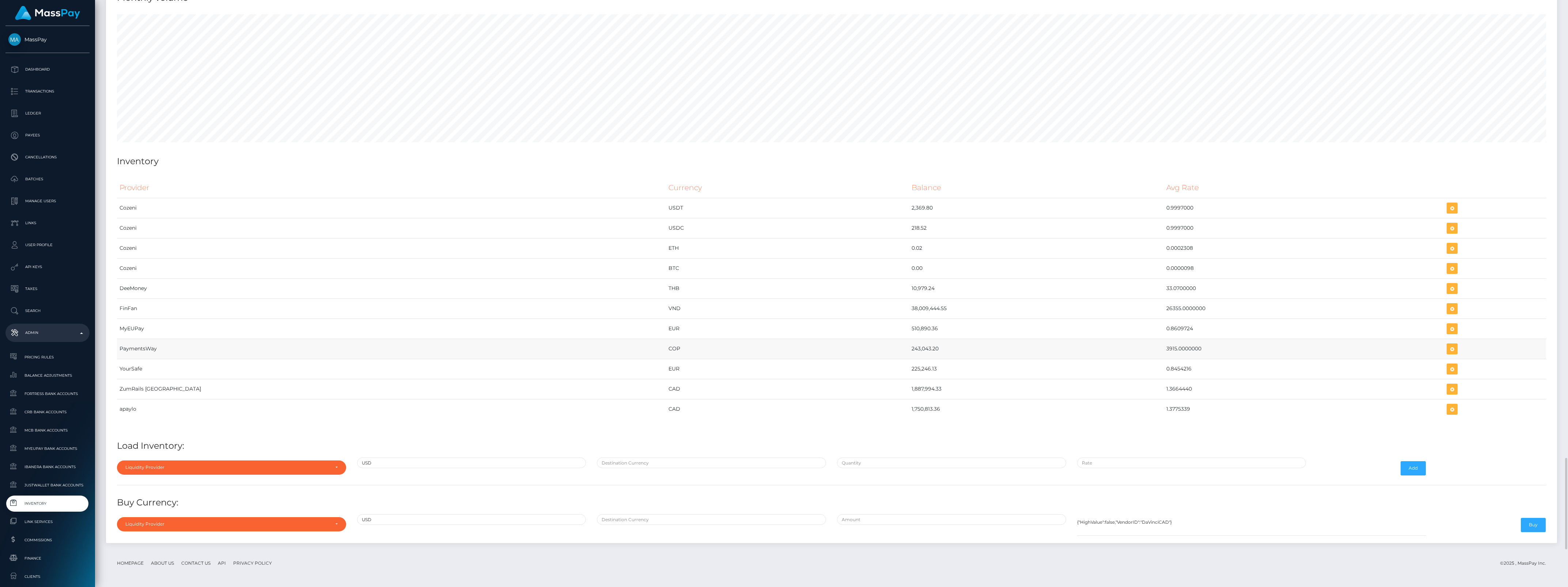
scroll to position [3088, 0]
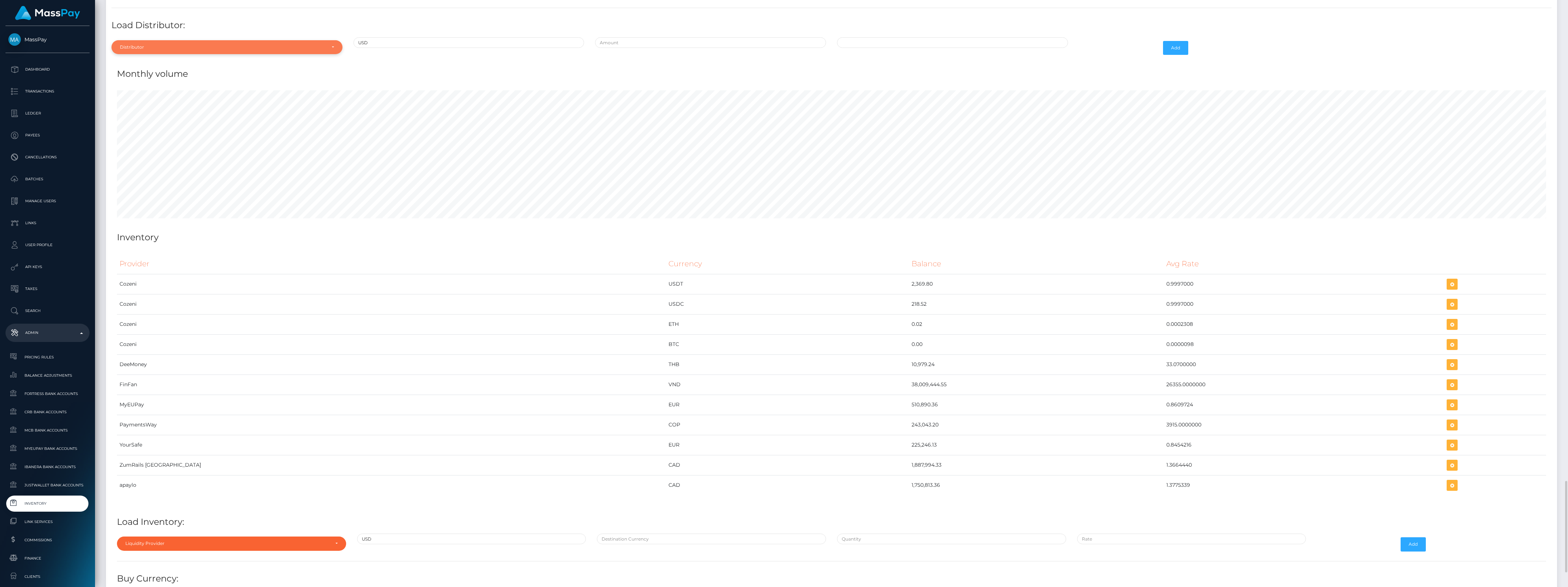
click at [155, 54] on div "Distributor" at bounding box center [227, 47] width 231 height 14
click at [159, 70] on input "Search" at bounding box center [227, 65] width 225 height 10
type input "dsg"
click at [169, 87] on link "DSG" at bounding box center [227, 80] width 231 height 14
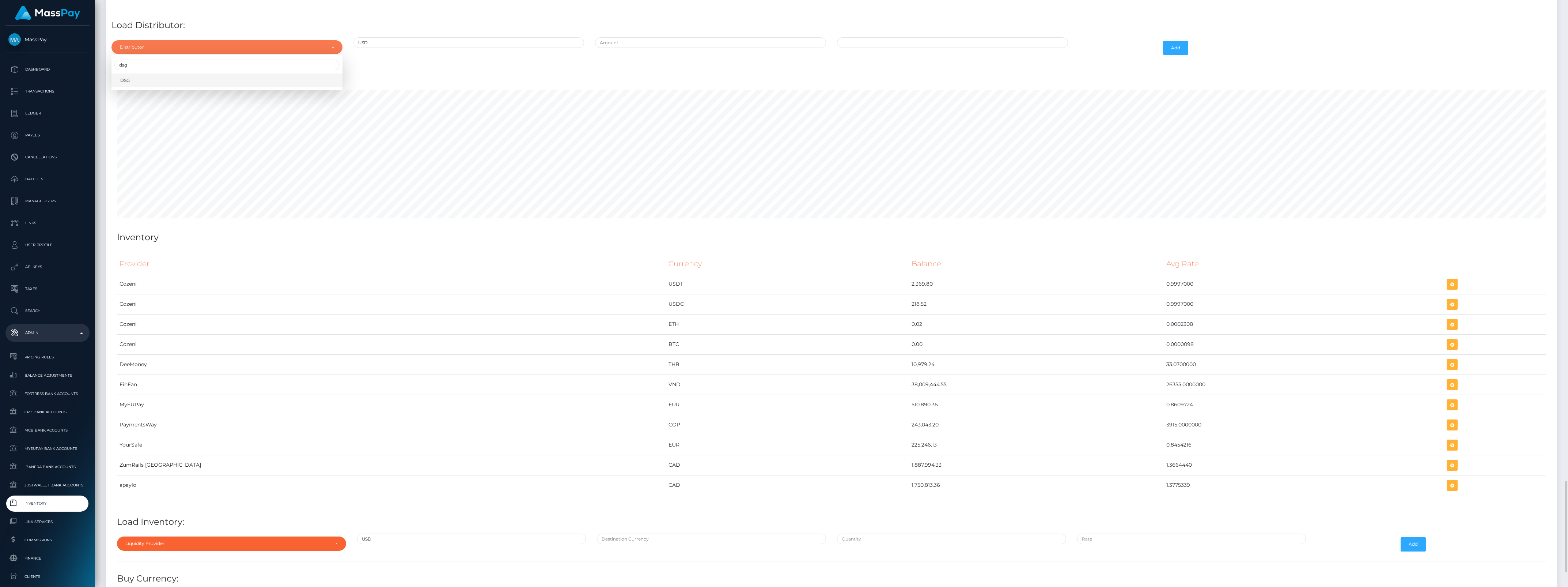
select select "6"
click at [621, 48] on input "text" at bounding box center [710, 42] width 231 height 10
type input "$15,000.0000000"
click at [873, 131] on td "23" at bounding box center [871, 125] width 12 height 12
type input "09/23/2025 9:57 AM"
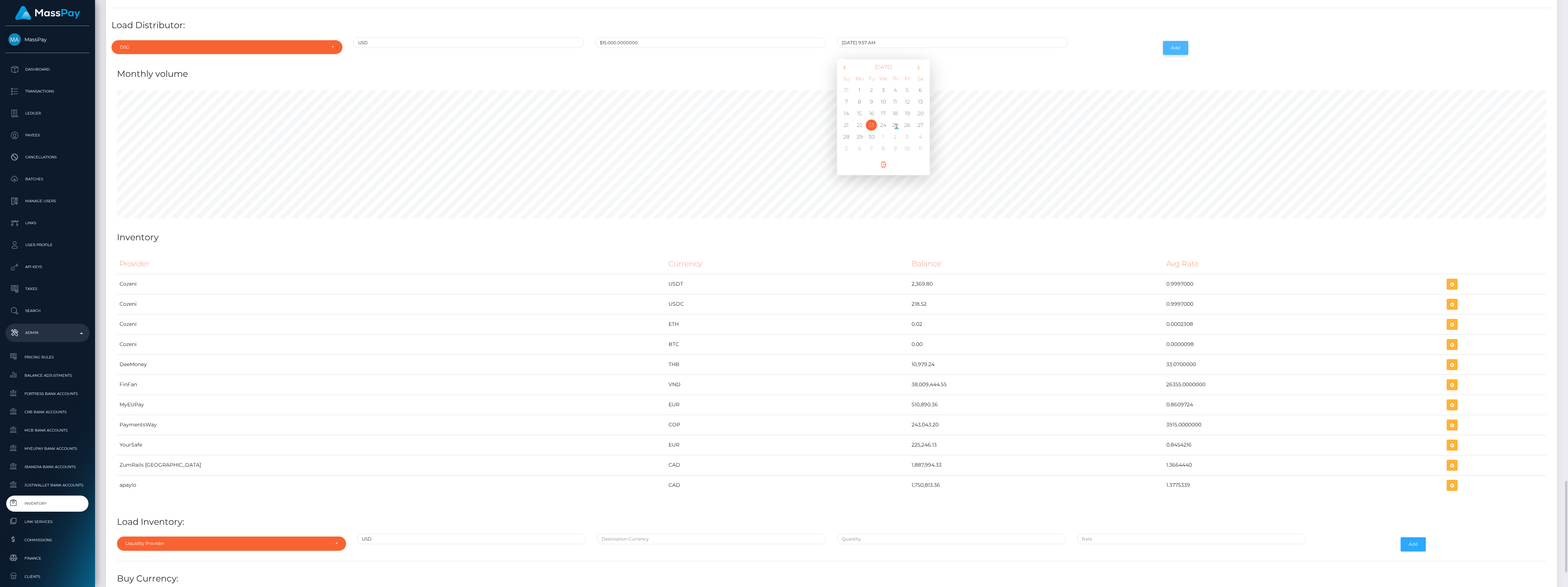
click at [1171, 55] on button "Add" at bounding box center [1175, 47] width 25 height 14
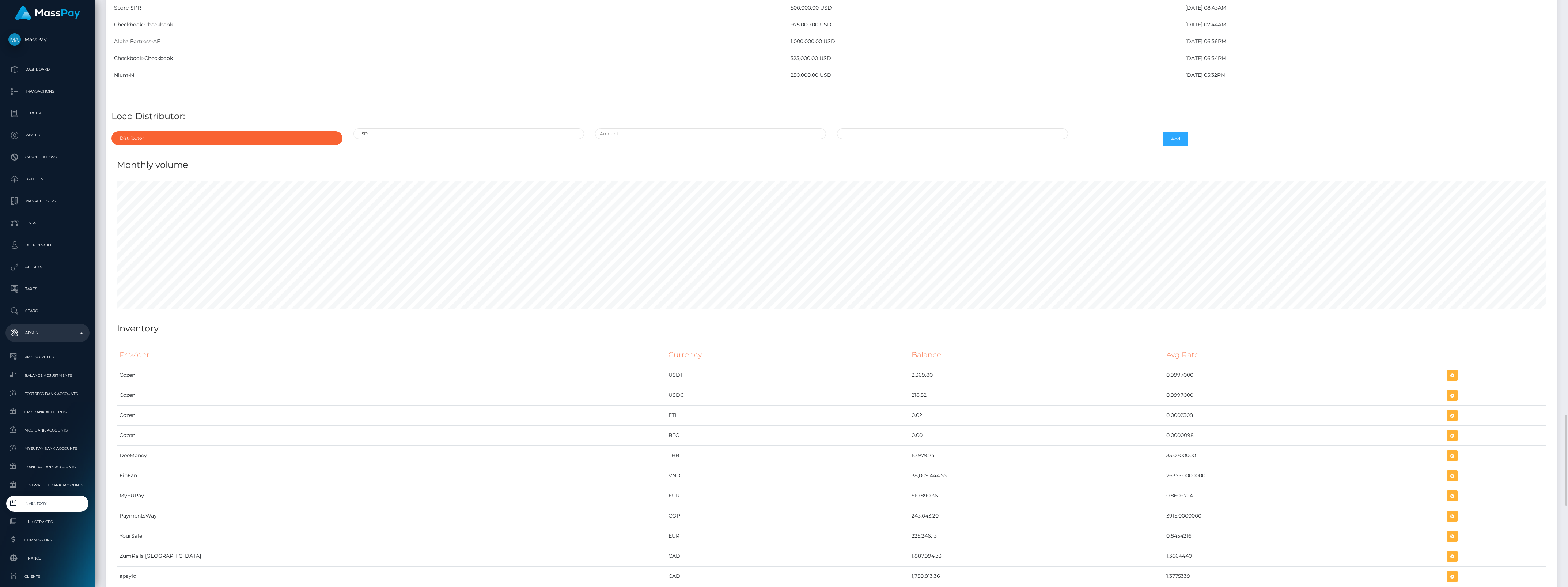
scroll to position [2968, 0]
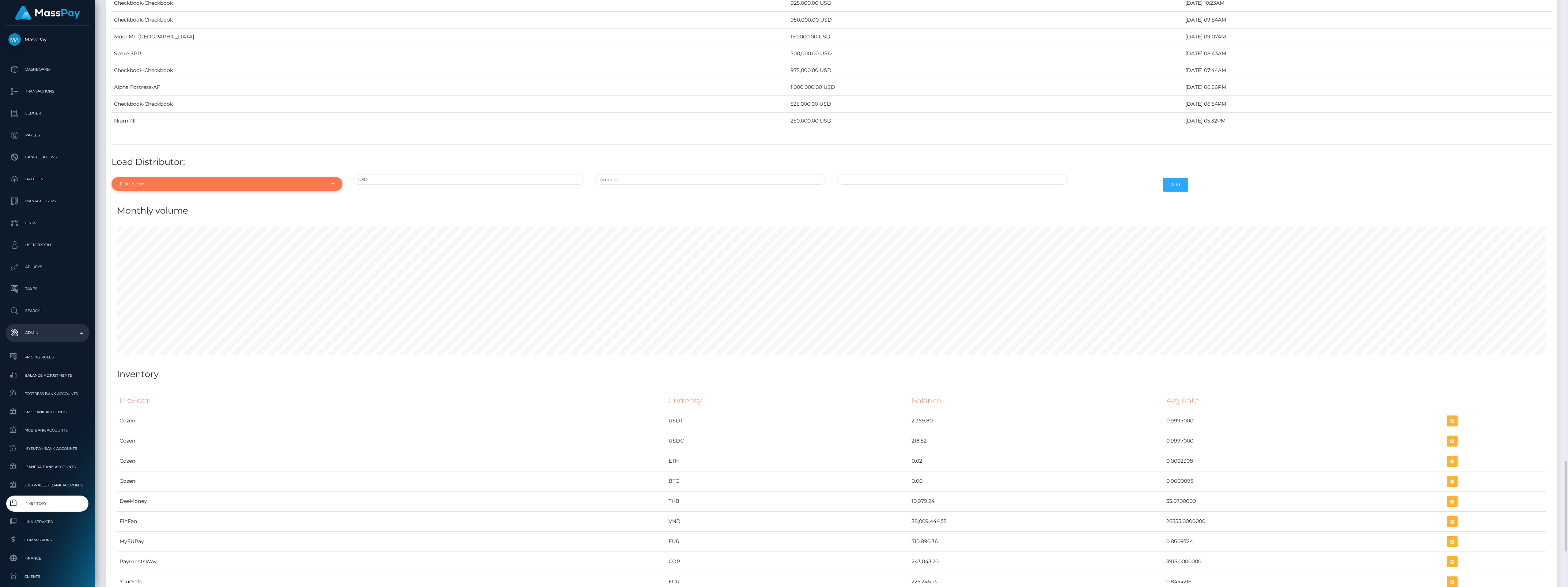
drag, startPoint x: 193, startPoint y: 199, endPoint x: 175, endPoint y: 199, distance: 18.0
click at [193, 187] on div "Distributor" at bounding box center [223, 184] width 206 height 6
click at [132, 208] on div "Distributor Alpha Fortress Apaylo Aquanow AZA Beam Braid Checkbook Circle Confi…" at bounding box center [227, 249] width 231 height 114
click at [132, 187] on div "Distributor" at bounding box center [223, 184] width 206 height 6
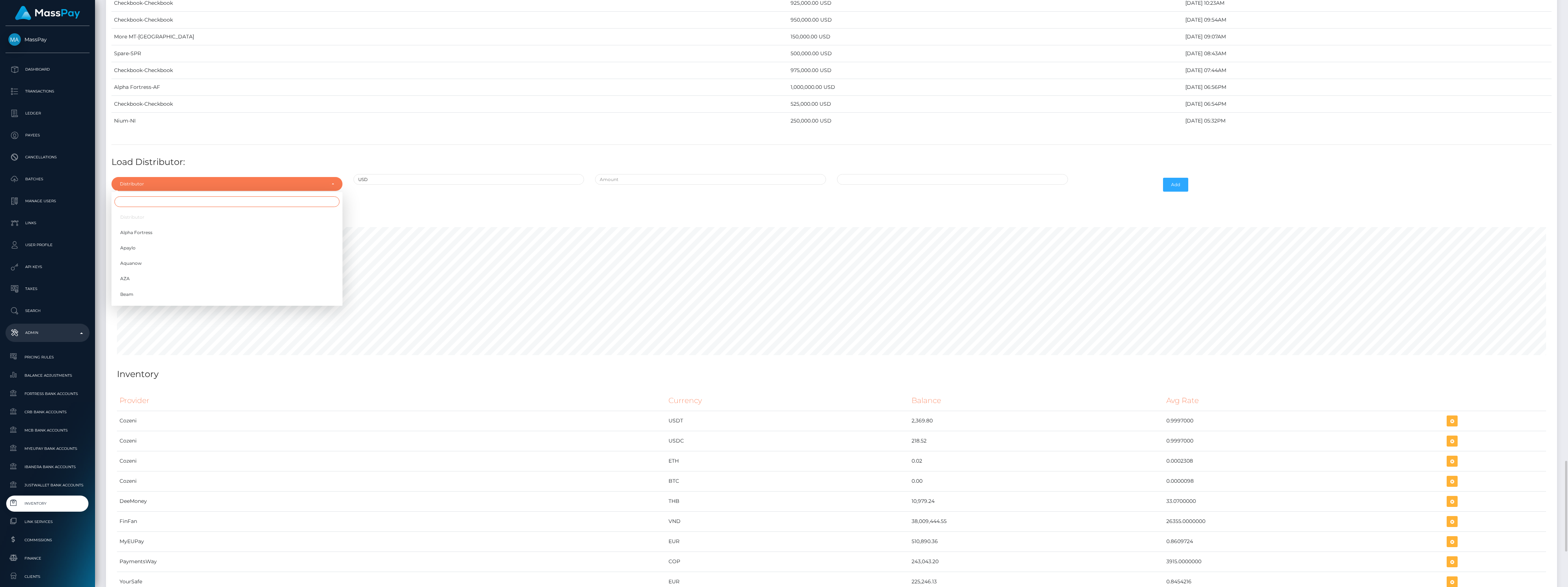
click at [139, 207] on input "Search" at bounding box center [227, 201] width 225 height 10
type input "conf"
click at [142, 224] on link "Confirmo" at bounding box center [227, 217] width 231 height 14
select select "48"
click at [642, 195] on div at bounding box center [710, 184] width 242 height 21
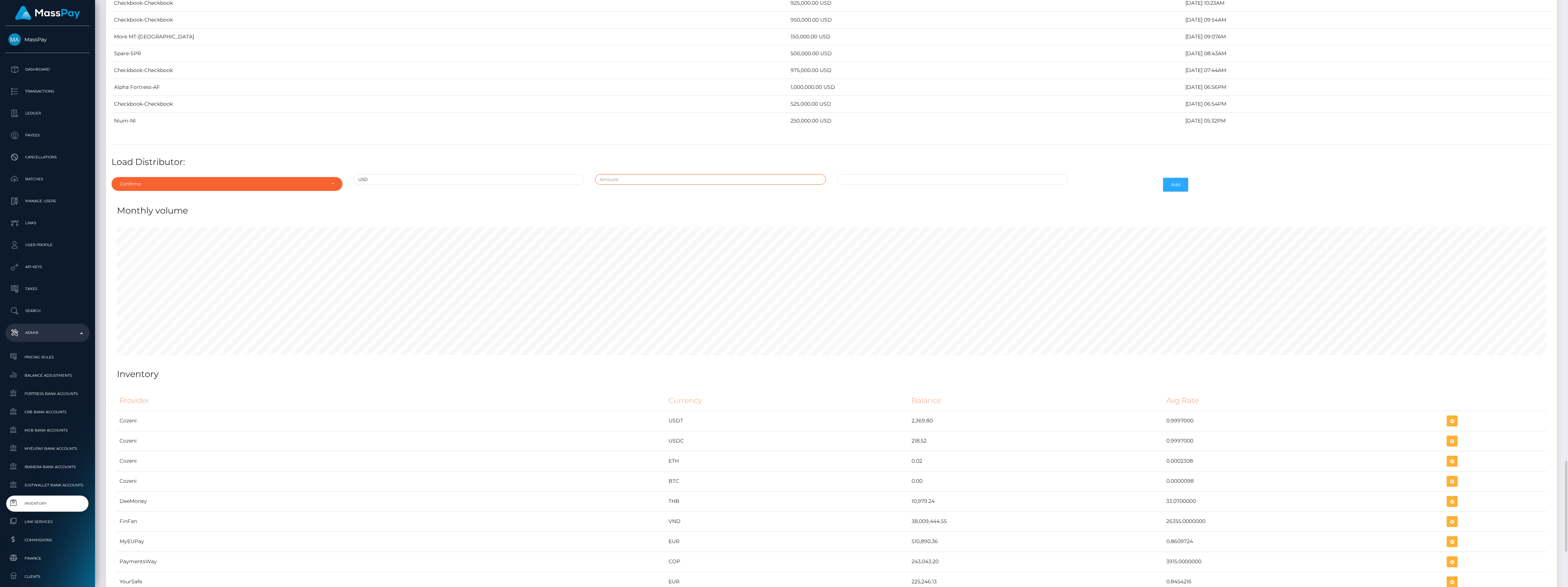
click at [649, 184] on input "text" at bounding box center [710, 179] width 231 height 10
type input "$75,000.0000000"
type input "[DATE] 9:58 AM"
click at [649, 184] on input "$75,000.0000000" at bounding box center [710, 179] width 231 height 10
type input "$750,000.0000000"
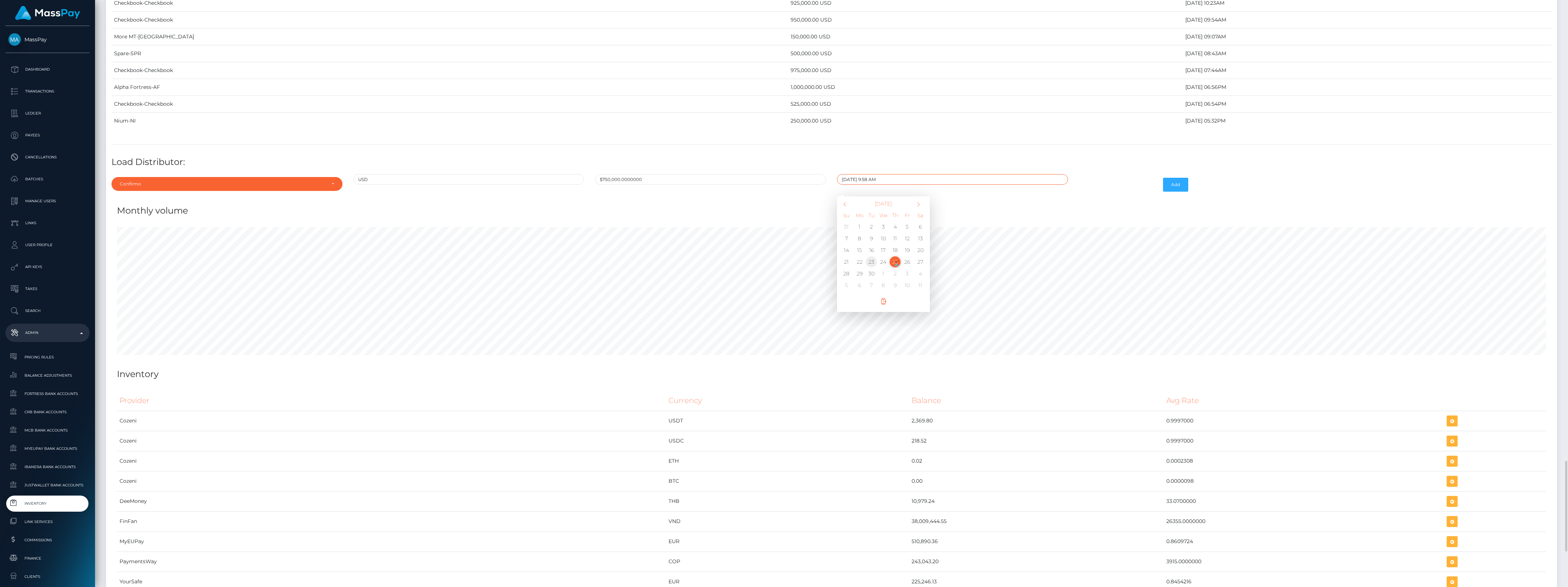
click at [871, 268] on td "23" at bounding box center [871, 262] width 12 height 12
type input "[DATE] 9:58 AM"
click at [1178, 192] on button "Add" at bounding box center [1175, 184] width 25 height 14
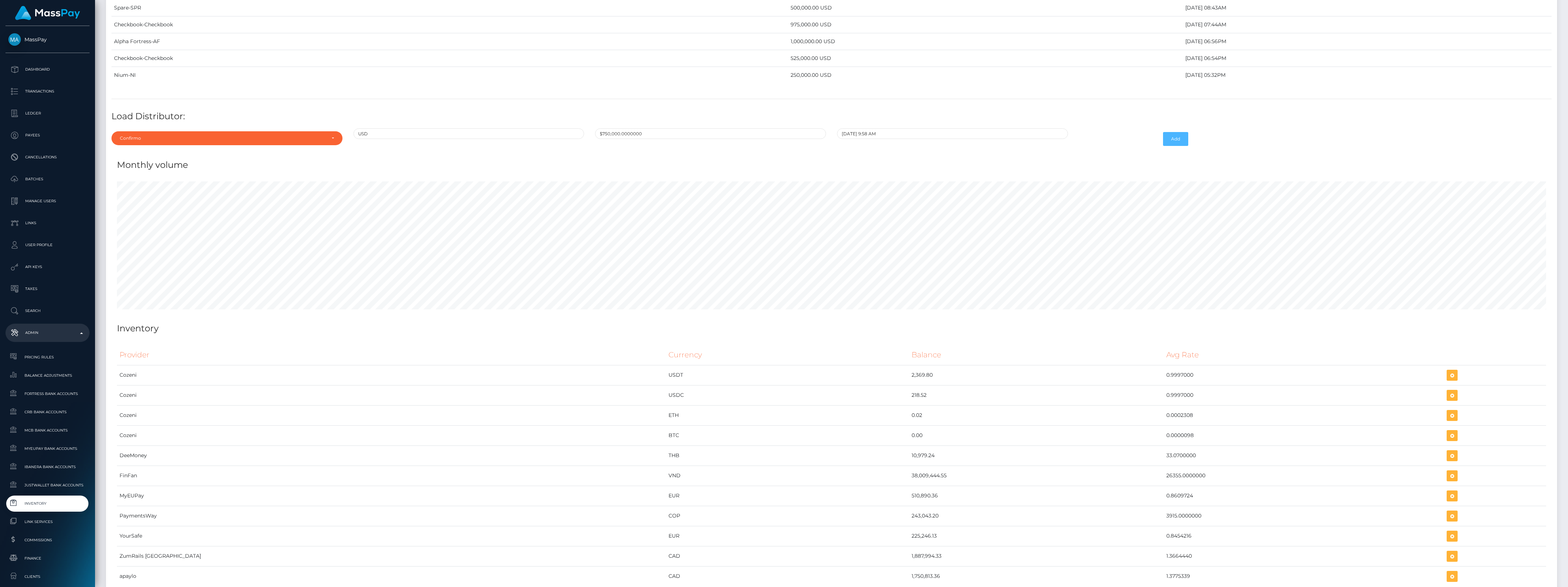
scroll to position [3197, 0]
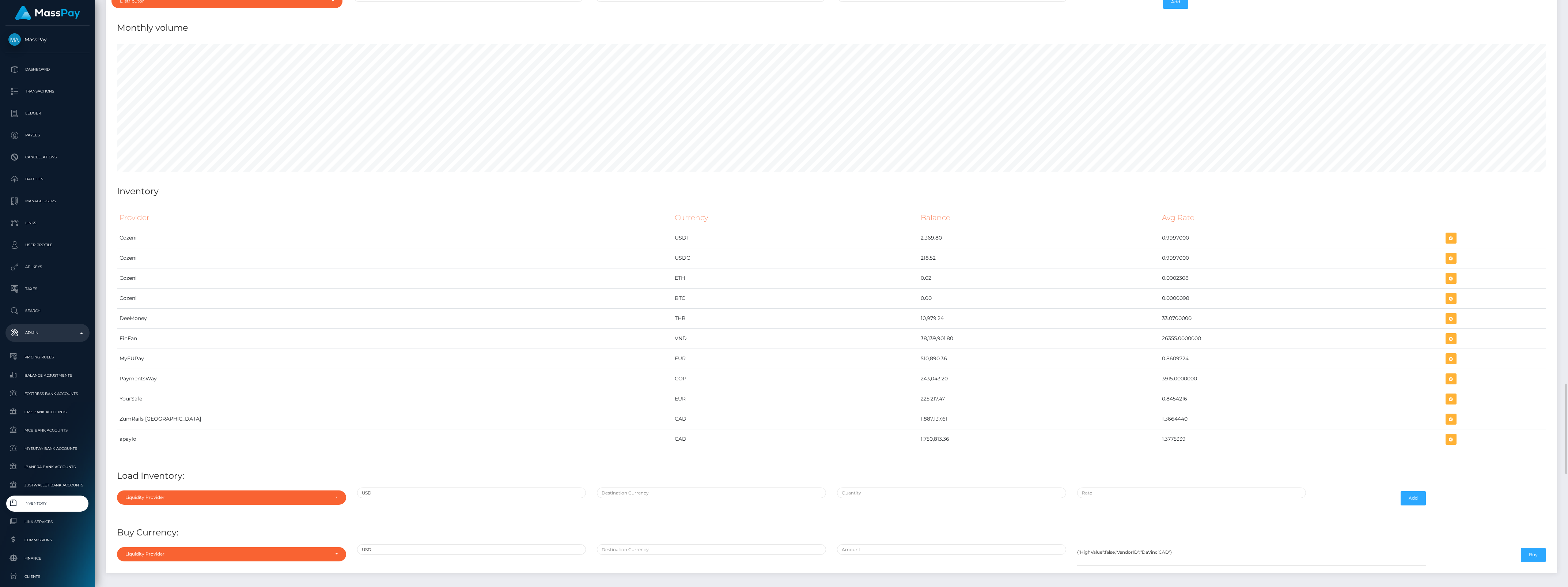
scroll to position [3030, 0]
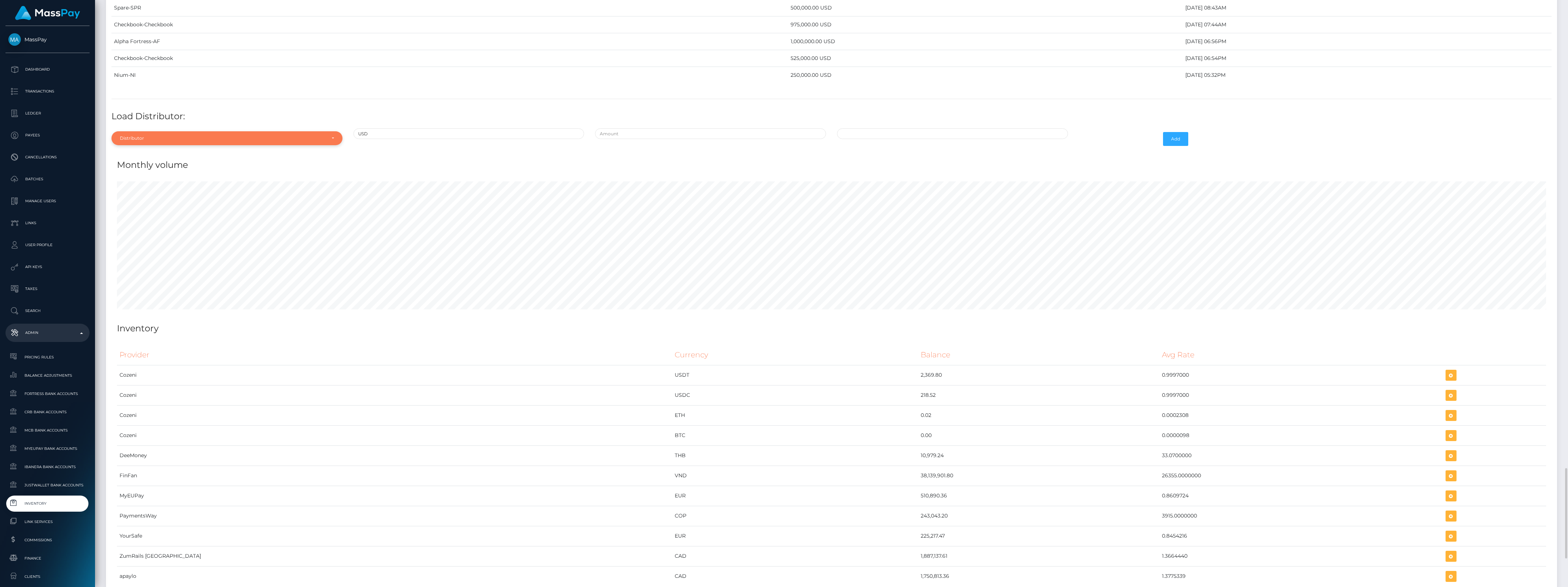
click at [203, 145] on div "Distributor" at bounding box center [227, 138] width 231 height 14
click at [141, 161] on input "Search" at bounding box center [227, 156] width 225 height 10
type input "check"
click at [162, 178] on link "Checkbook" at bounding box center [227, 171] width 231 height 14
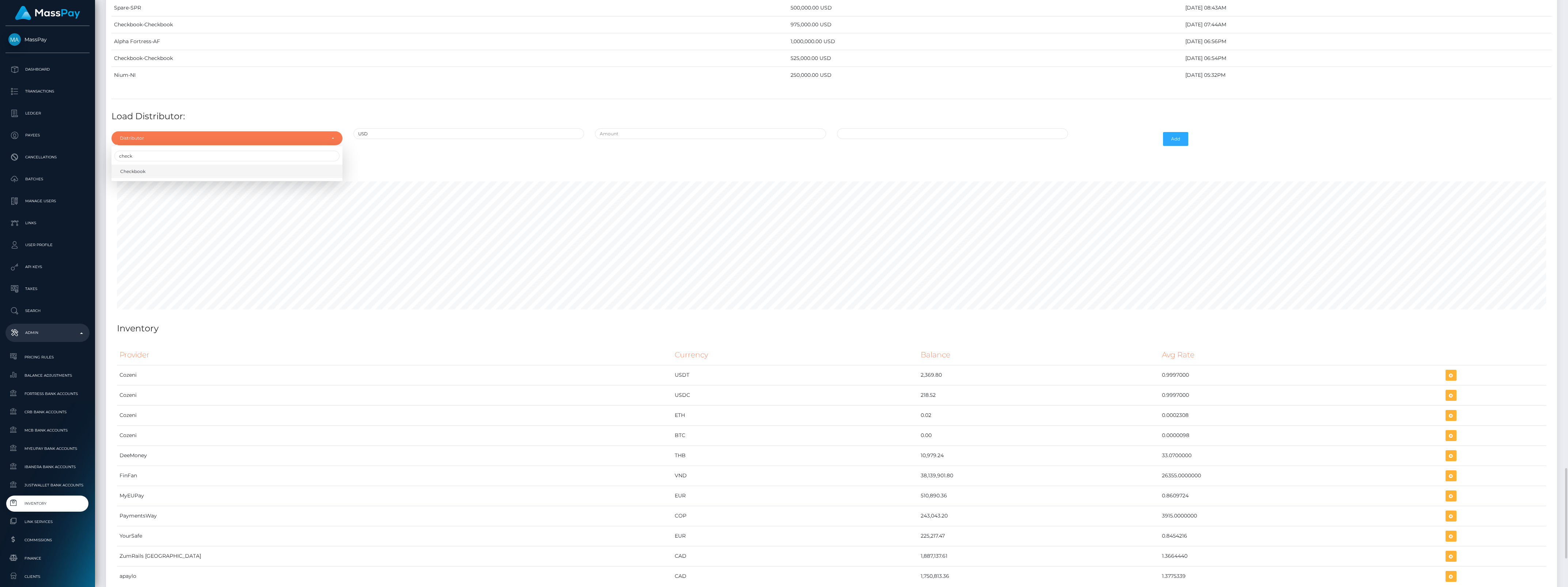
select select "7"
drag, startPoint x: 654, startPoint y: 141, endPoint x: 656, endPoint y: 144, distance: 3.6
click at [656, 139] on input "text" at bounding box center [710, 134] width 231 height 10
type input "$475,000.0000000"
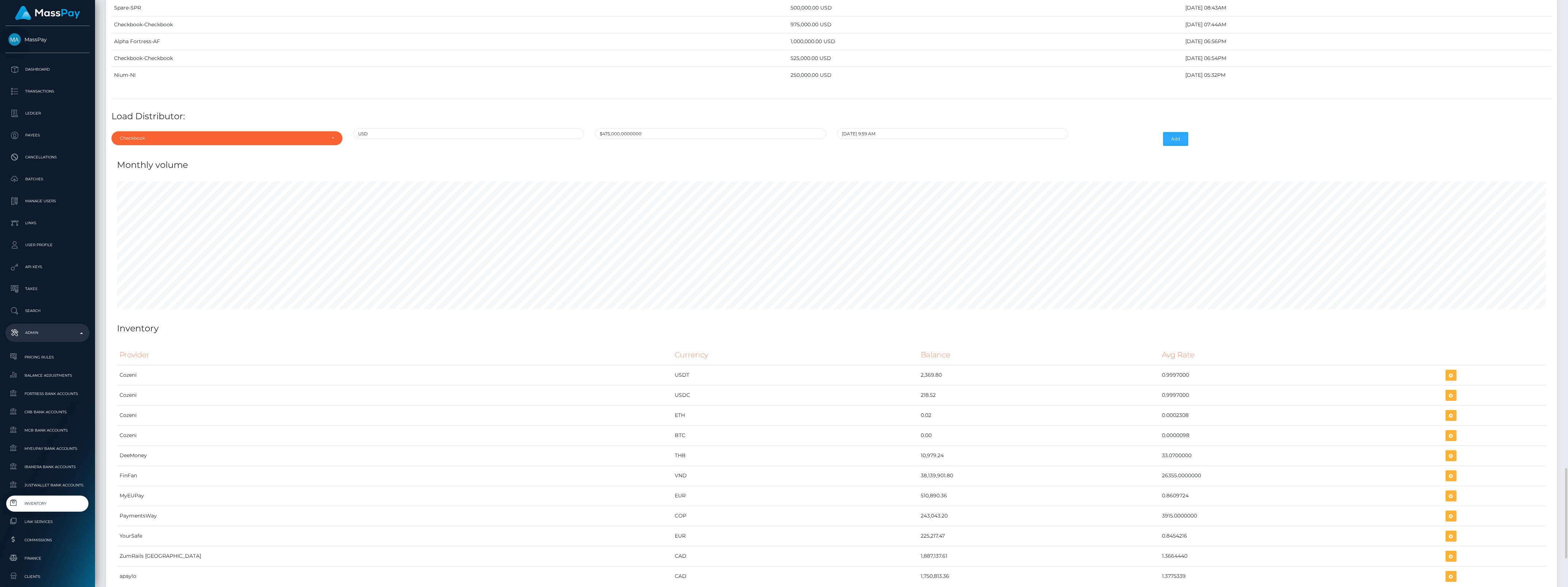
click at [969, 165] on div "Monthly volume" at bounding box center [832, 160] width 1440 height 22
click at [953, 149] on div "09/25/2025 9:59 AM" at bounding box center [952, 139] width 242 height 21
click at [947, 139] on input "09/25/2025 9:59 AM" at bounding box center [952, 134] width 231 height 10
click at [858, 222] on td "22" at bounding box center [860, 216] width 12 height 12
type input "09/22/2025 9:59 AM"
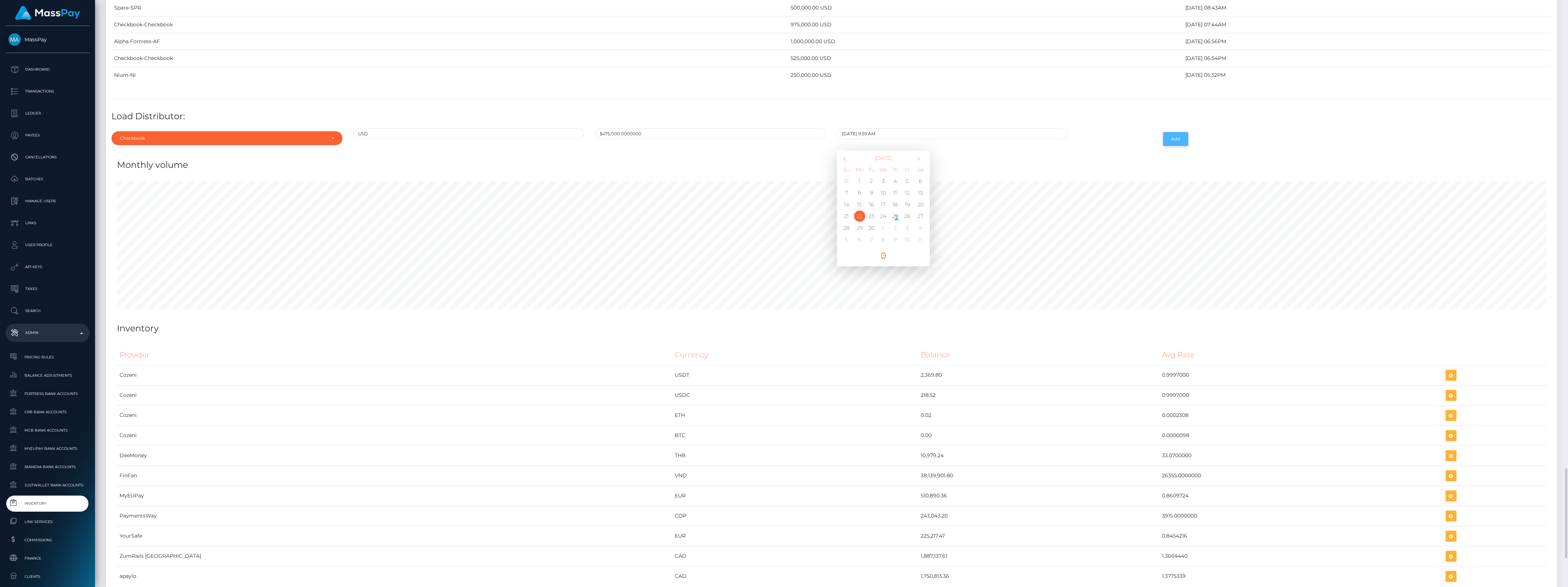
click at [1181, 146] on button "Add" at bounding box center [1175, 138] width 25 height 14
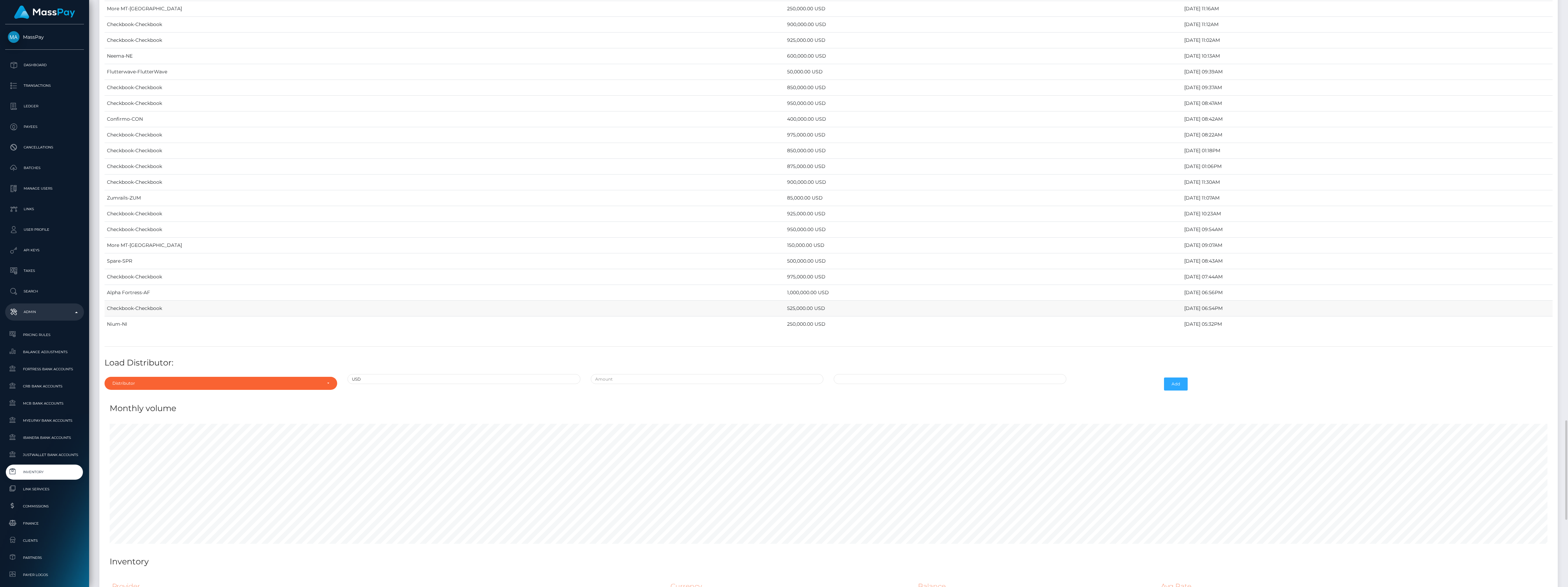
scroll to position [2707, 0]
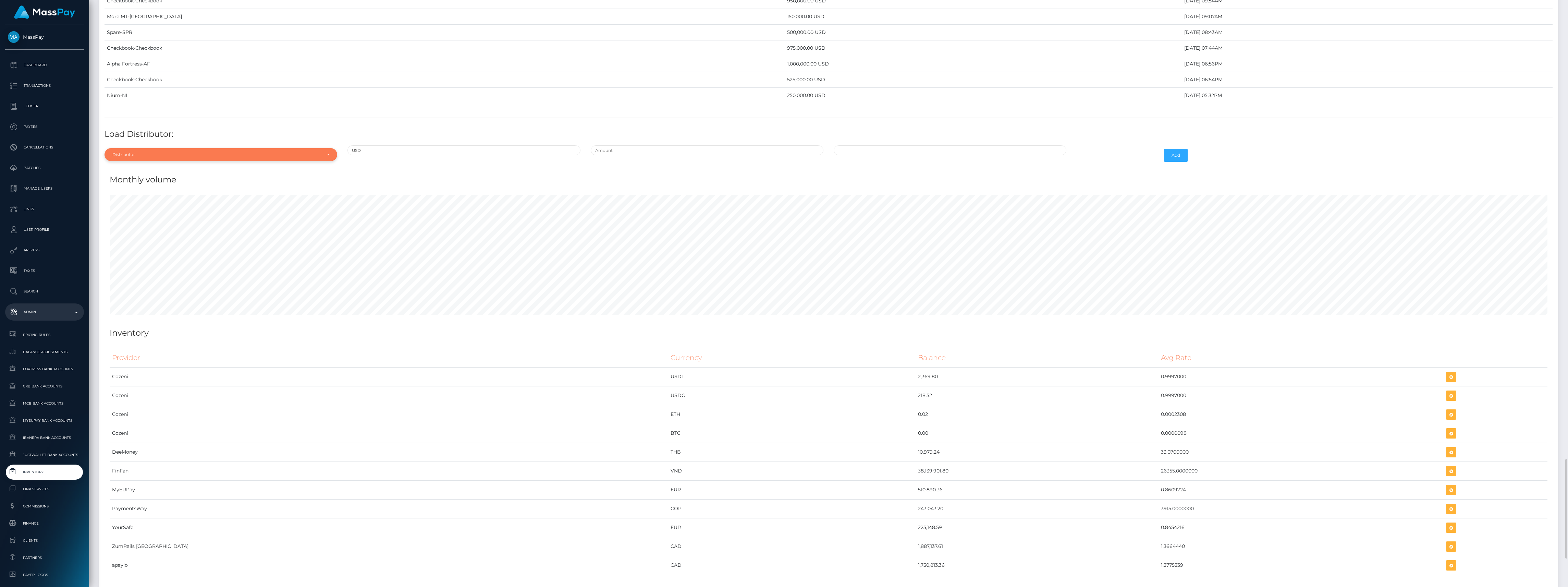
click at [206, 157] on div "Distributor" at bounding box center [217, 154] width 209 height 5
click at [132, 176] on input "Search" at bounding box center [220, 171] width 227 height 10
type input "z"
type input "az"
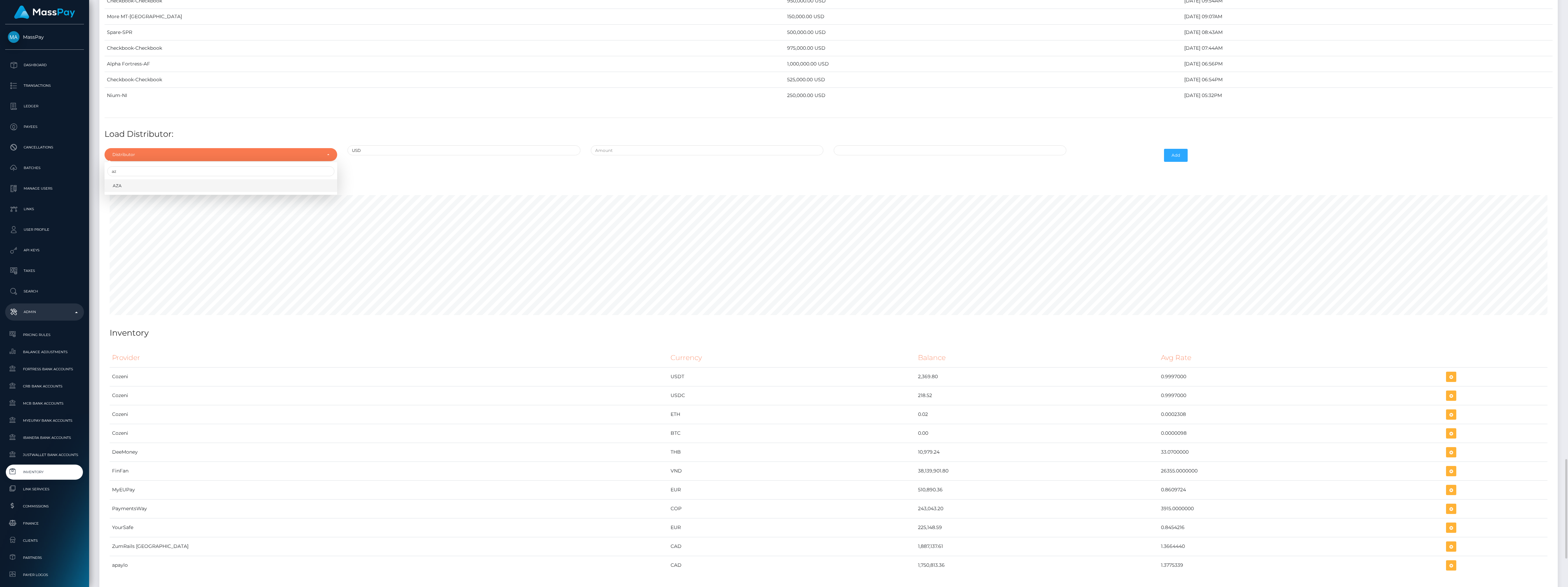
click at [134, 192] on link "AZA" at bounding box center [221, 185] width 233 height 13
select select "47"
click at [621, 155] on input "text" at bounding box center [707, 150] width 233 height 10
type input "$25,000.0000000"
click at [914, 155] on input "09/25/2025 10:00 AM" at bounding box center [950, 150] width 233 height 10
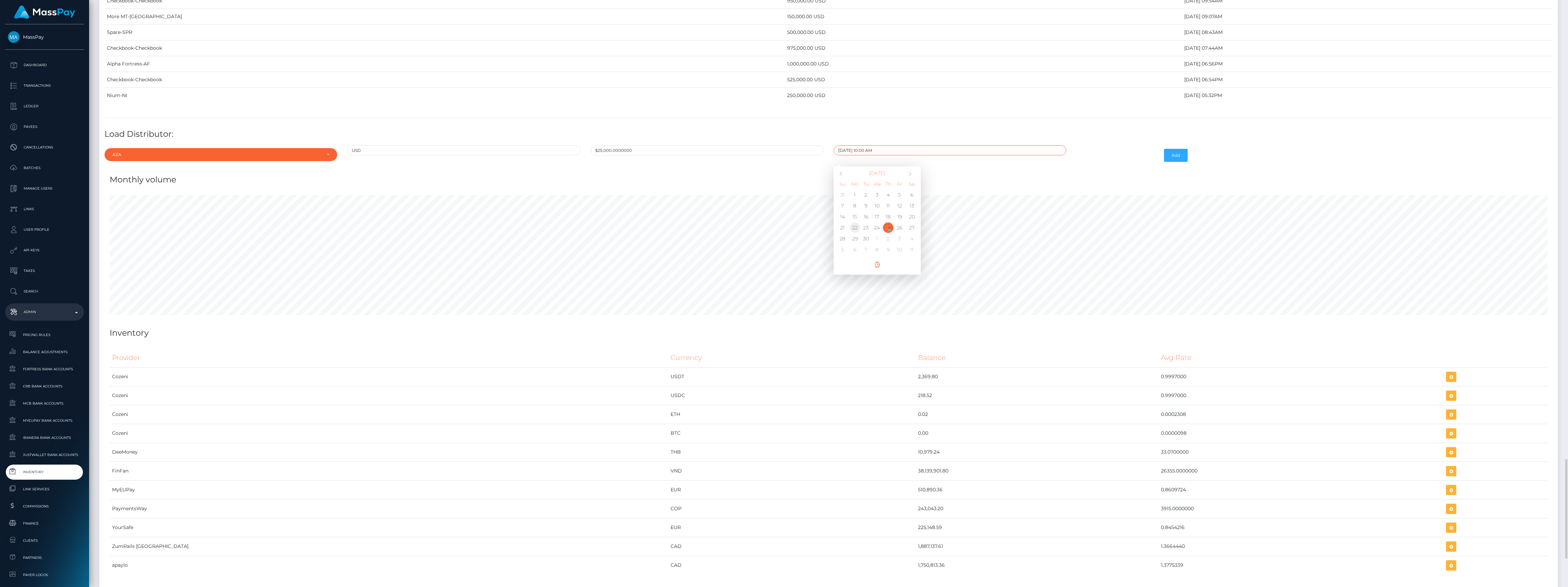
click at [853, 233] on td "22" at bounding box center [855, 228] width 12 height 11
type input "09/22/2025 10:00 AM"
click at [1172, 162] on button "Add" at bounding box center [1175, 155] width 24 height 13
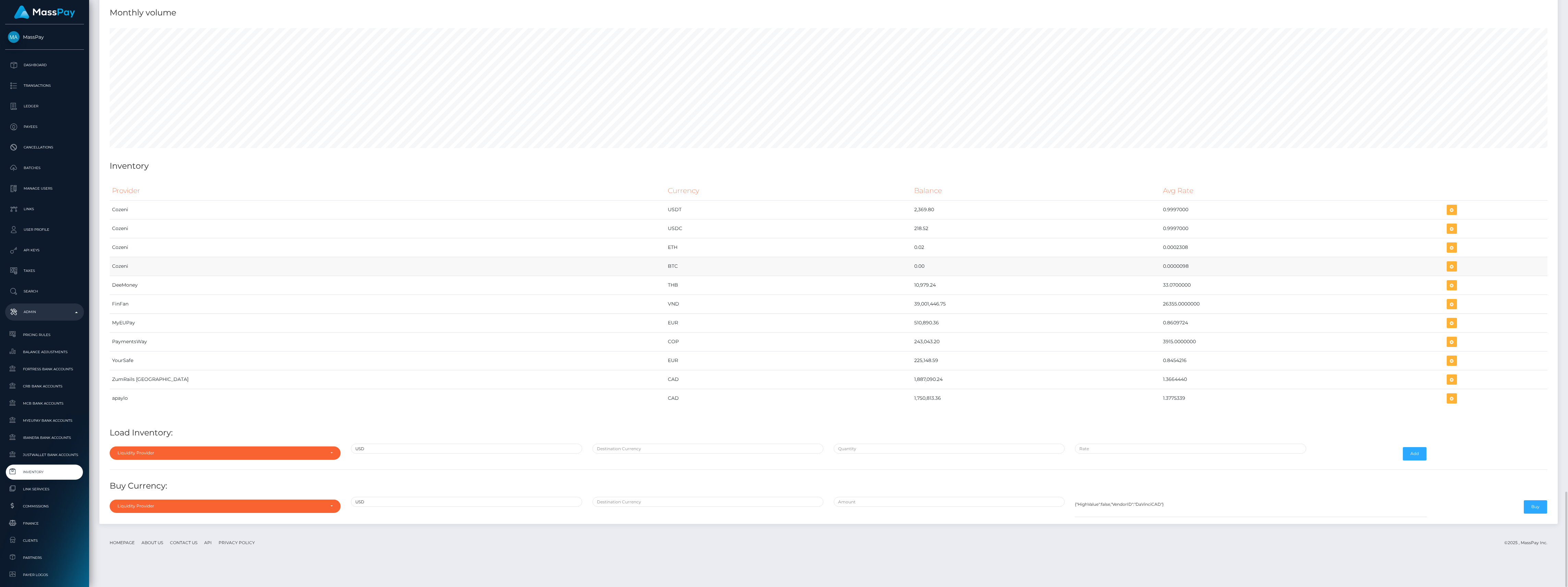
scroll to position [2833, 0]
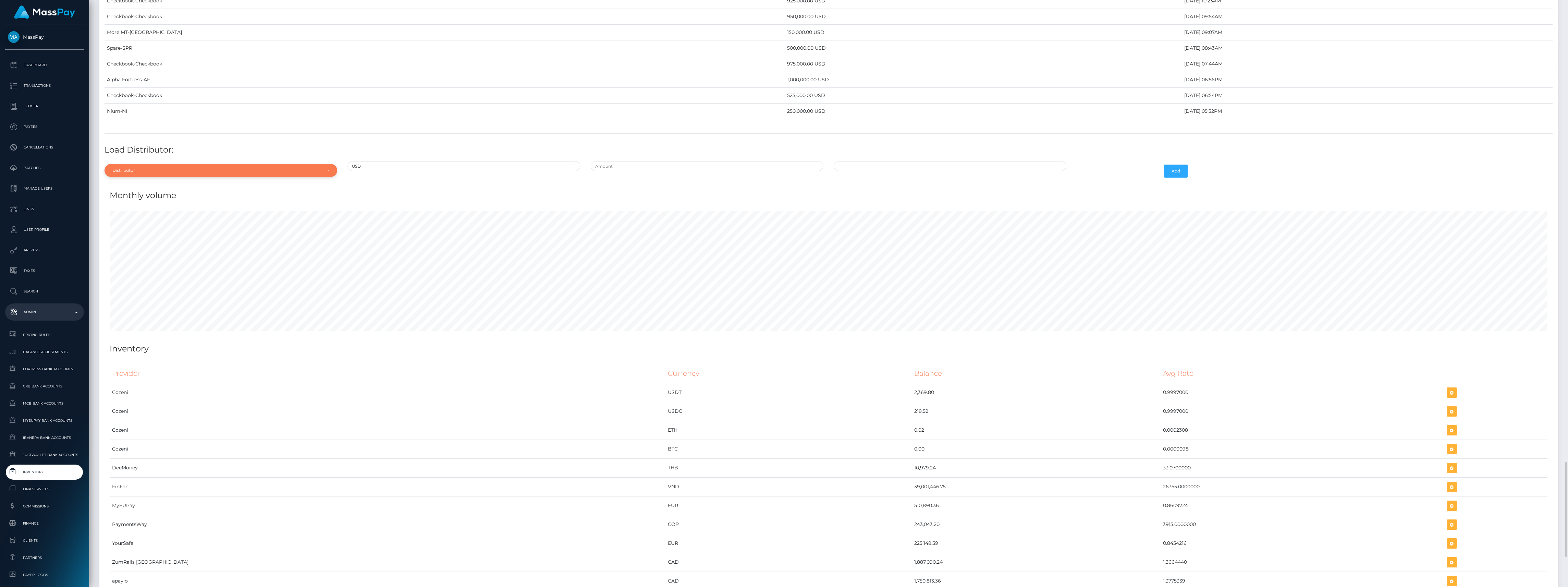
click at [285, 177] on div "Distributor" at bounding box center [221, 170] width 233 height 13
click at [147, 192] on input "Search" at bounding box center [220, 187] width 227 height 10
type input "chec"
click at [150, 208] on div "Checkbook" at bounding box center [221, 200] width 233 height 15
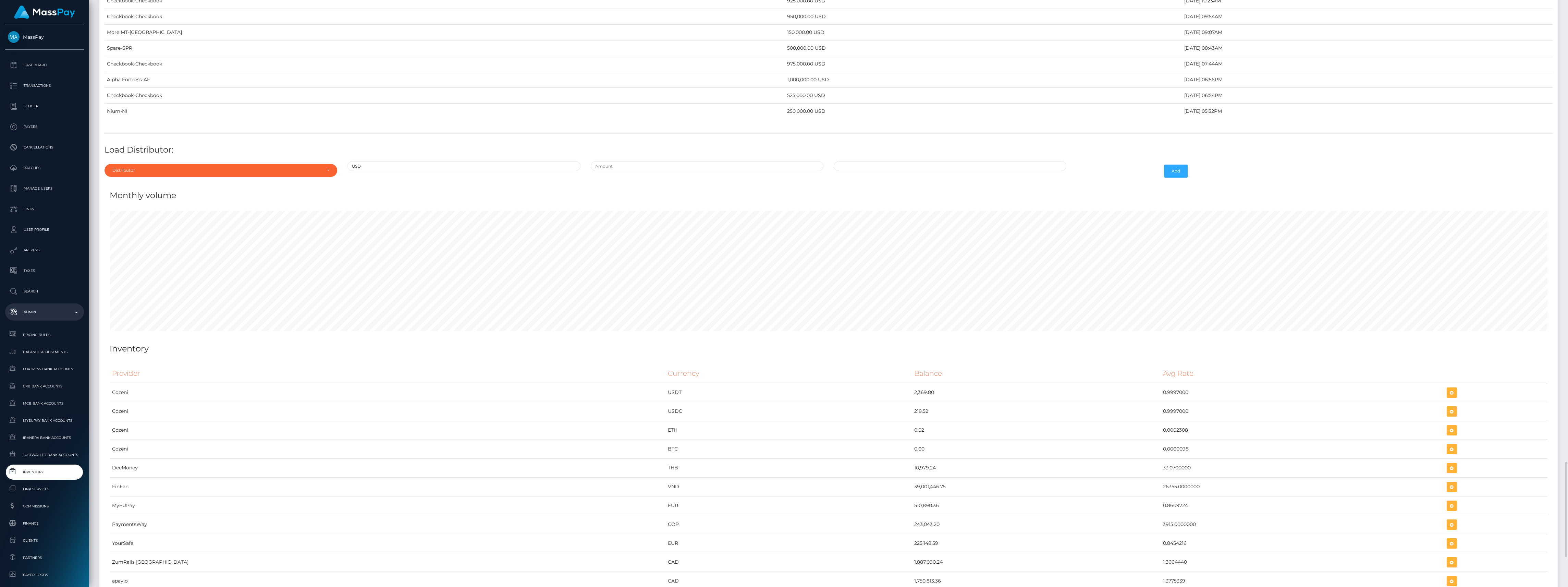
click at [254, 181] on div "Distributor Alpha Fortress Apaylo Aquanow AZA Beam Braid Checkbook Circle Confi…" at bounding box center [220, 171] width 243 height 20
click at [246, 177] on div "Distributor" at bounding box center [221, 170] width 233 height 13
click at [233, 192] on input "Search" at bounding box center [220, 187] width 227 height 10
type input "check"
click at [240, 208] on link "Checkbook" at bounding box center [221, 201] width 233 height 13
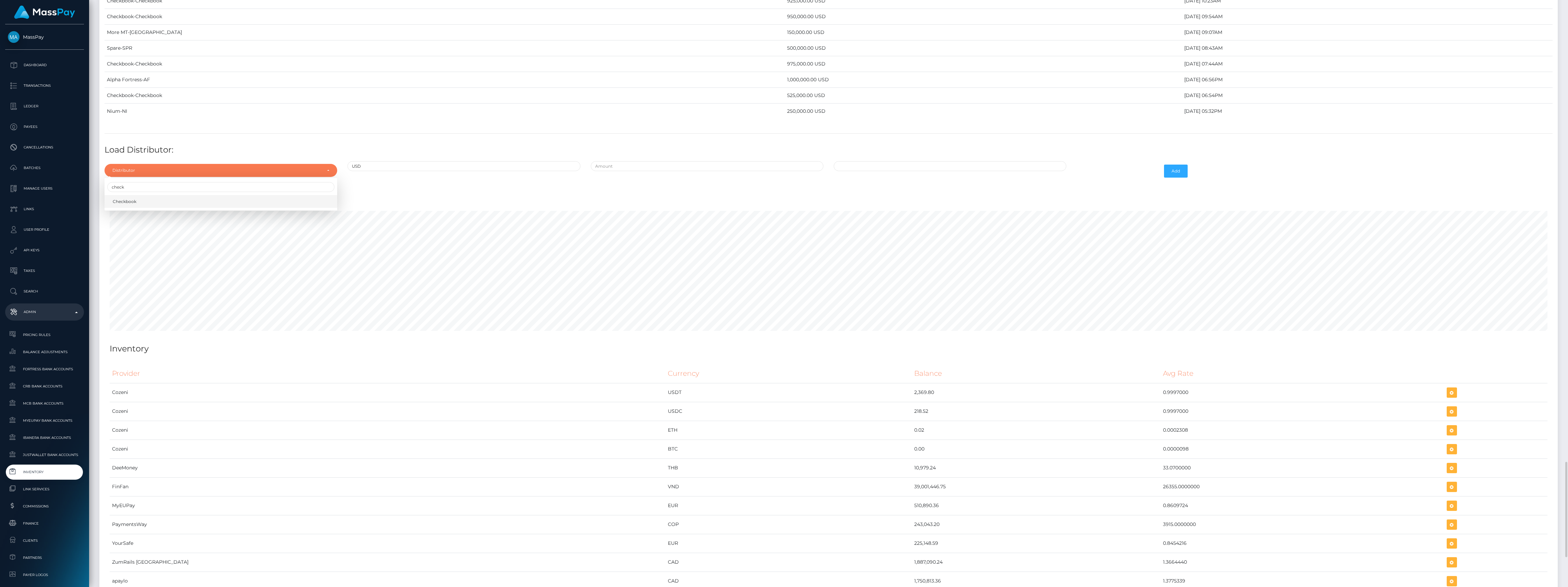
select select "7"
click at [643, 156] on h4 "Load Distributor:" at bounding box center [828, 150] width 1448 height 12
click at [651, 171] on input "text" at bounding box center [707, 166] width 233 height 10
type input "$900,000.0000000"
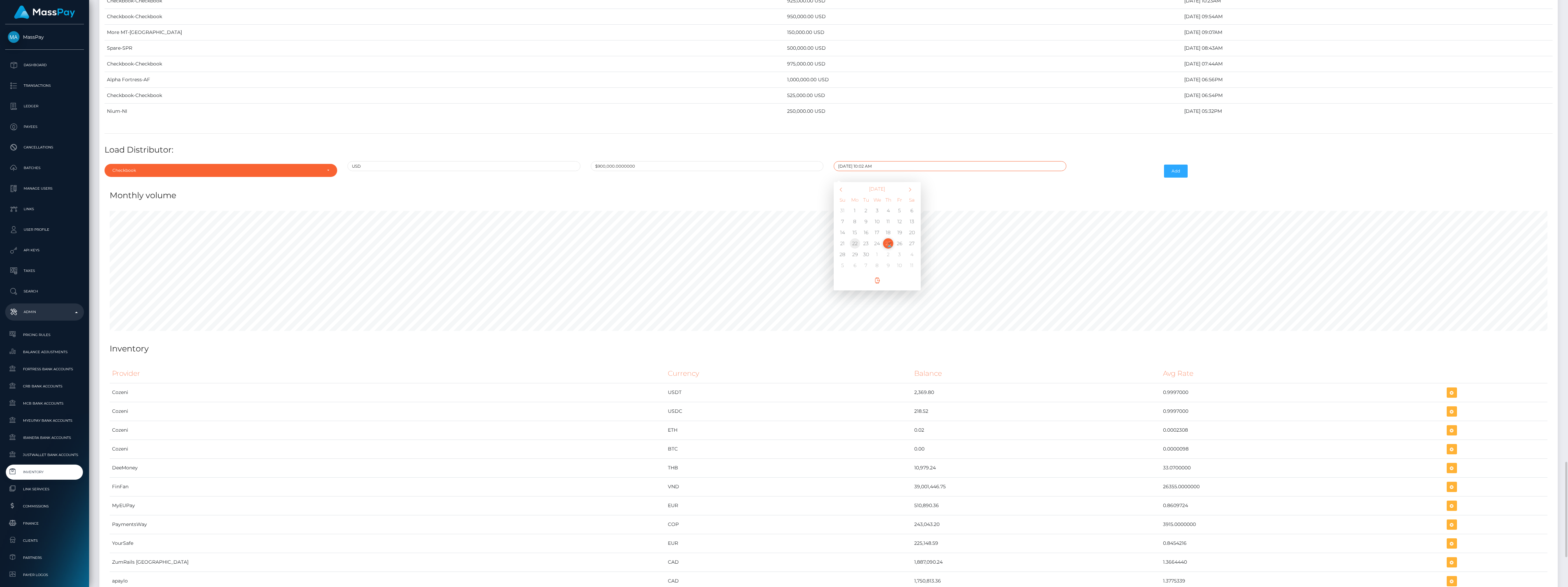
click at [854, 249] on td "22" at bounding box center [855, 244] width 12 height 11
type input "09/22/2025 10:02 AM"
click at [1173, 178] on button "Add" at bounding box center [1175, 170] width 24 height 13
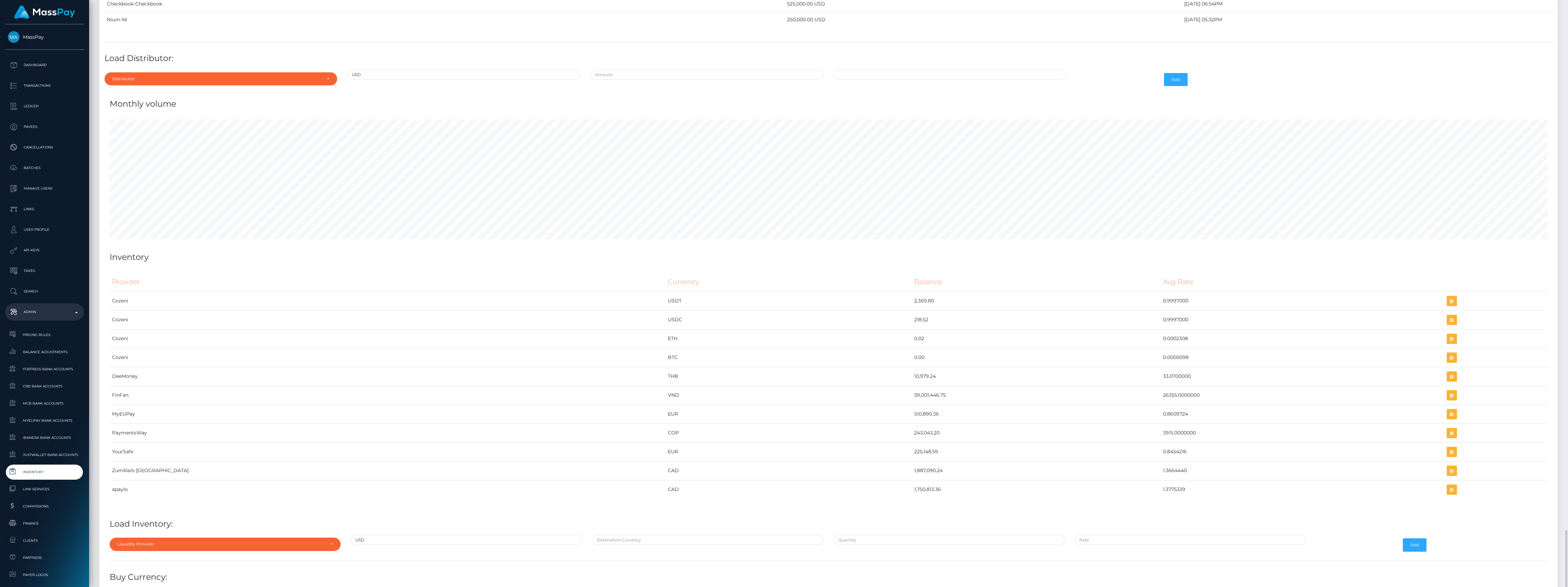
scroll to position [2894, 0]
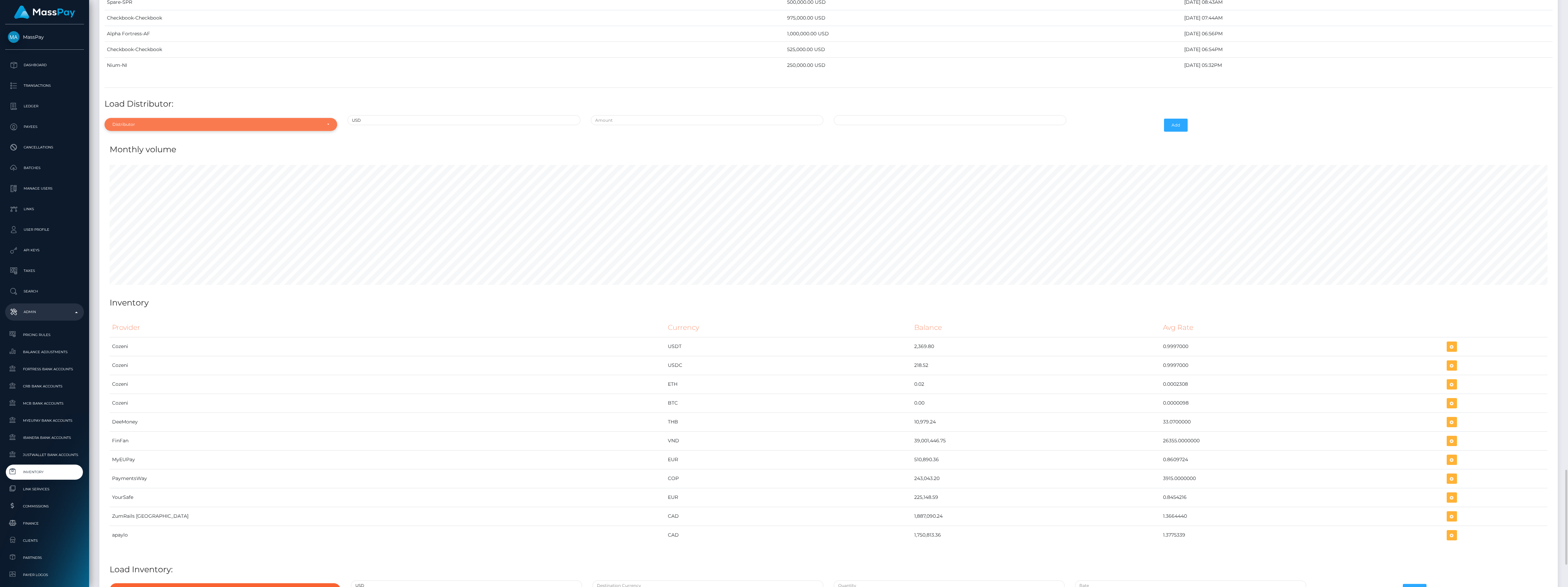
click at [119, 127] on div "Distributor" at bounding box center [217, 124] width 209 height 5
type input "conf"
drag, startPoint x: 159, startPoint y: 176, endPoint x: 170, endPoint y: 177, distance: 11.0
click at [160, 162] on link "Confirmo" at bounding box center [221, 155] width 233 height 13
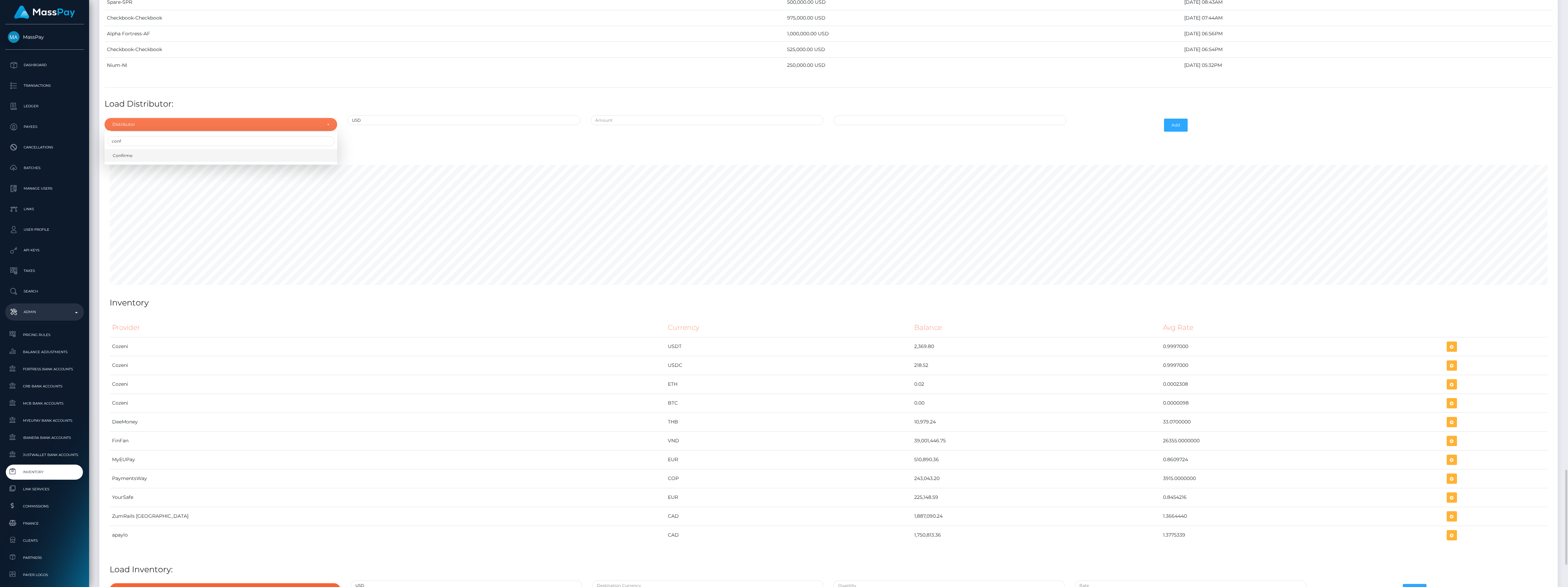
select select "48"
click at [674, 125] on input "text" at bounding box center [707, 120] width 233 height 10
type input "$700,000.0000000"
click at [915, 125] on input "09/25/2025 10:03 AM" at bounding box center [950, 120] width 233 height 10
click at [901, 192] on td "19" at bounding box center [900, 186] width 12 height 11
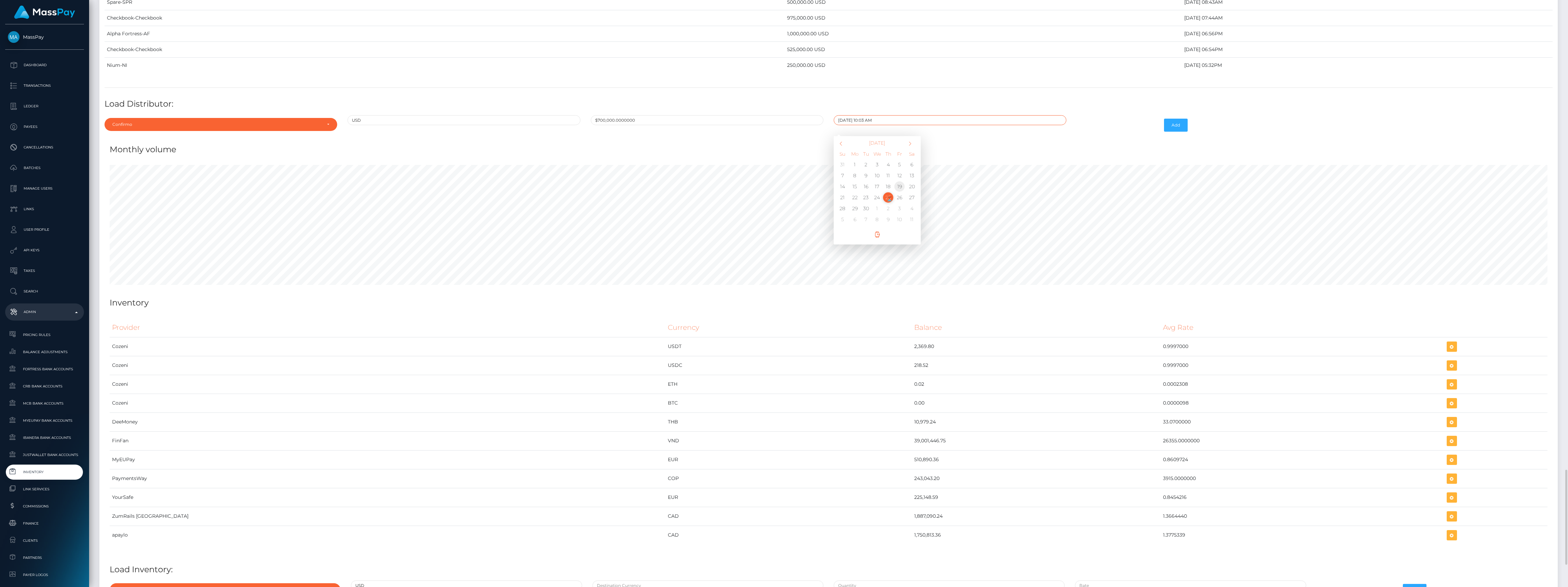
type input "09/19/2025 10:03 AM"
click at [1146, 135] on div "Add" at bounding box center [1132, 125] width 122 height 20
click at [1174, 132] on button "Add" at bounding box center [1175, 125] width 24 height 13
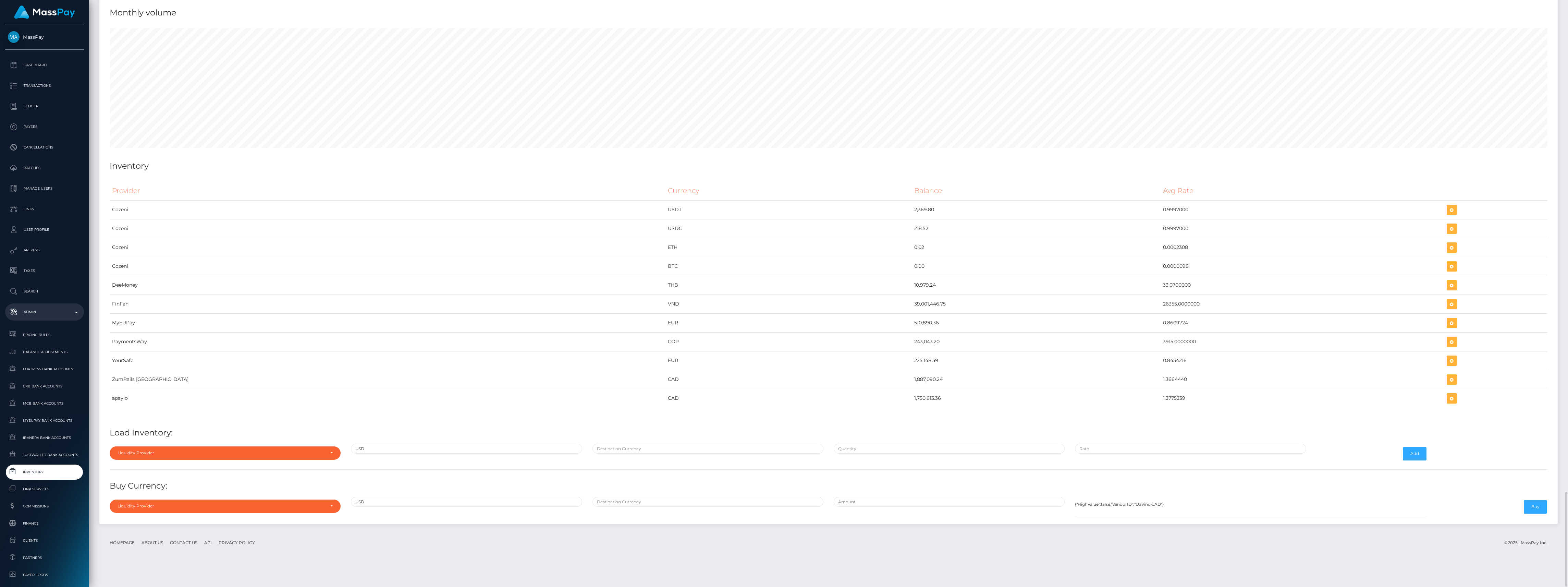
scroll to position [2864, 0]
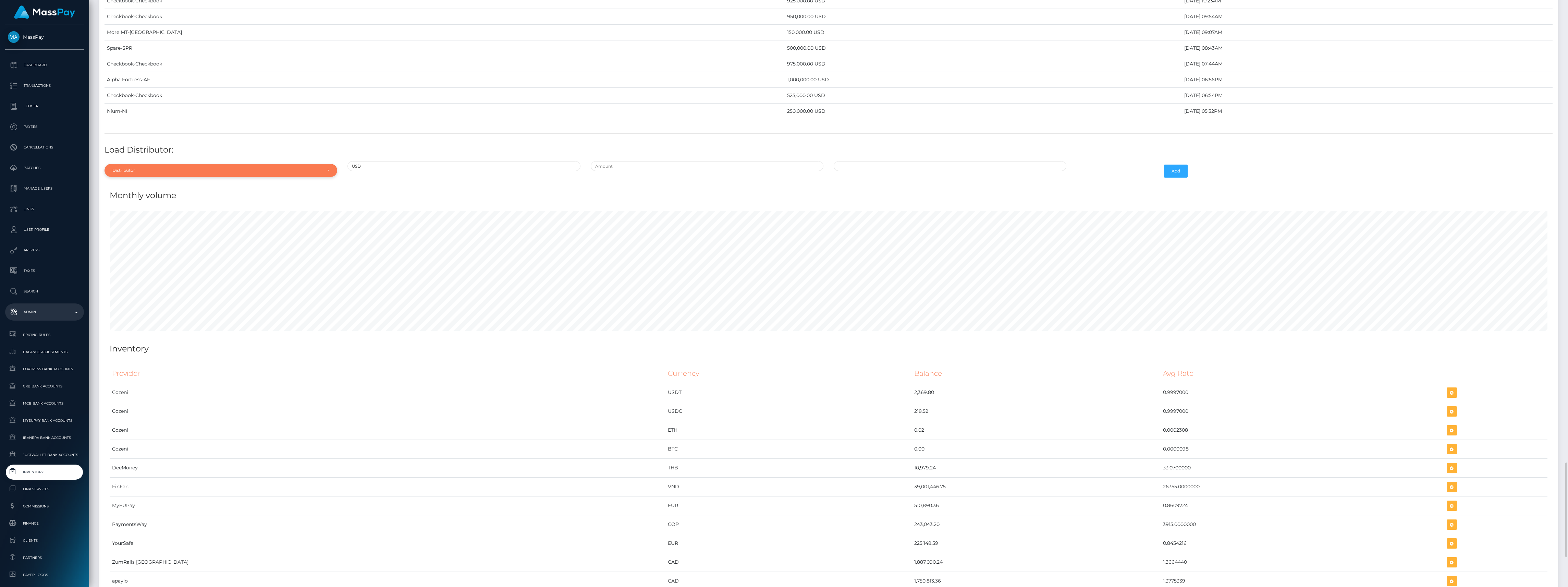
click at [240, 173] on div "Distributor" at bounding box center [217, 170] width 209 height 5
type input "chec"
click at [244, 208] on link "Checkbook" at bounding box center [221, 201] width 233 height 13
select select "7"
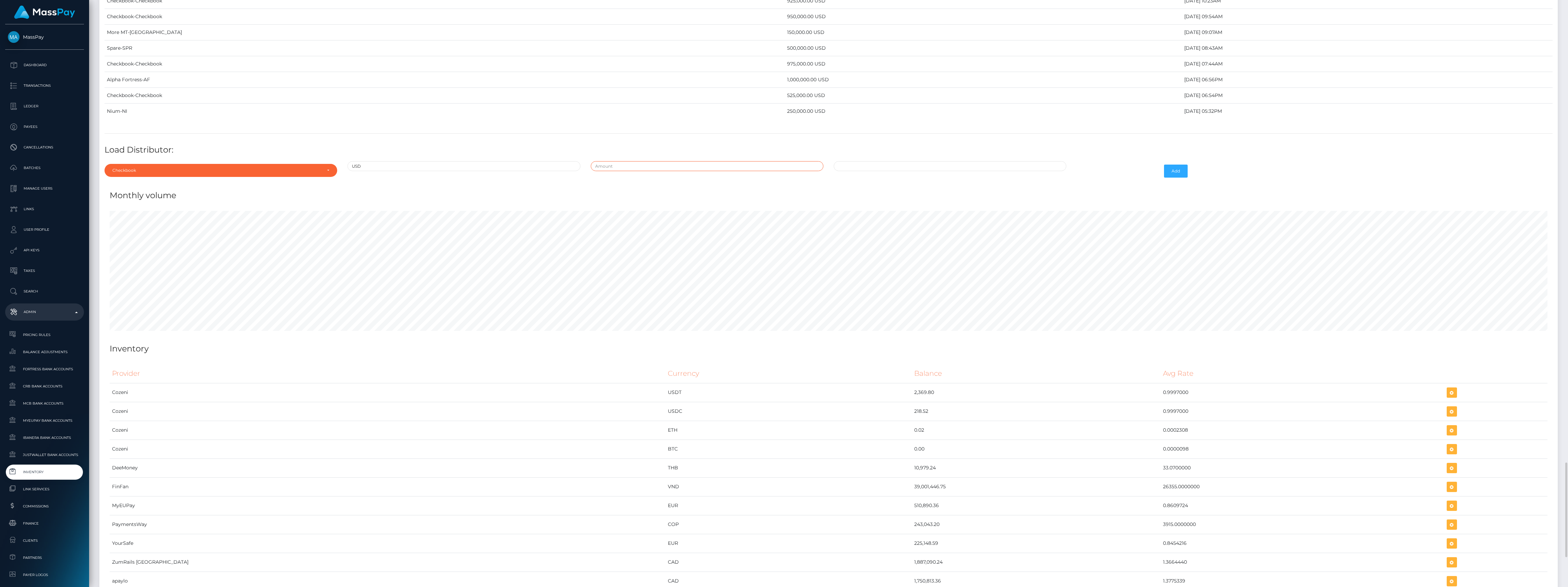
click at [606, 171] on input "text" at bounding box center [707, 166] width 233 height 10
type input "$850,000.0000000"
click at [902, 238] on td "19" at bounding box center [900, 233] width 12 height 11
type input "09/19/2025 10:04 AM"
click at [1063, 181] on div "09/19/2025 10:04 AM September 2025 Su Mo Tu We Th Fr Sa 31 1 2 3 4 5 6 7 8 9 10…" at bounding box center [950, 171] width 243 height 20
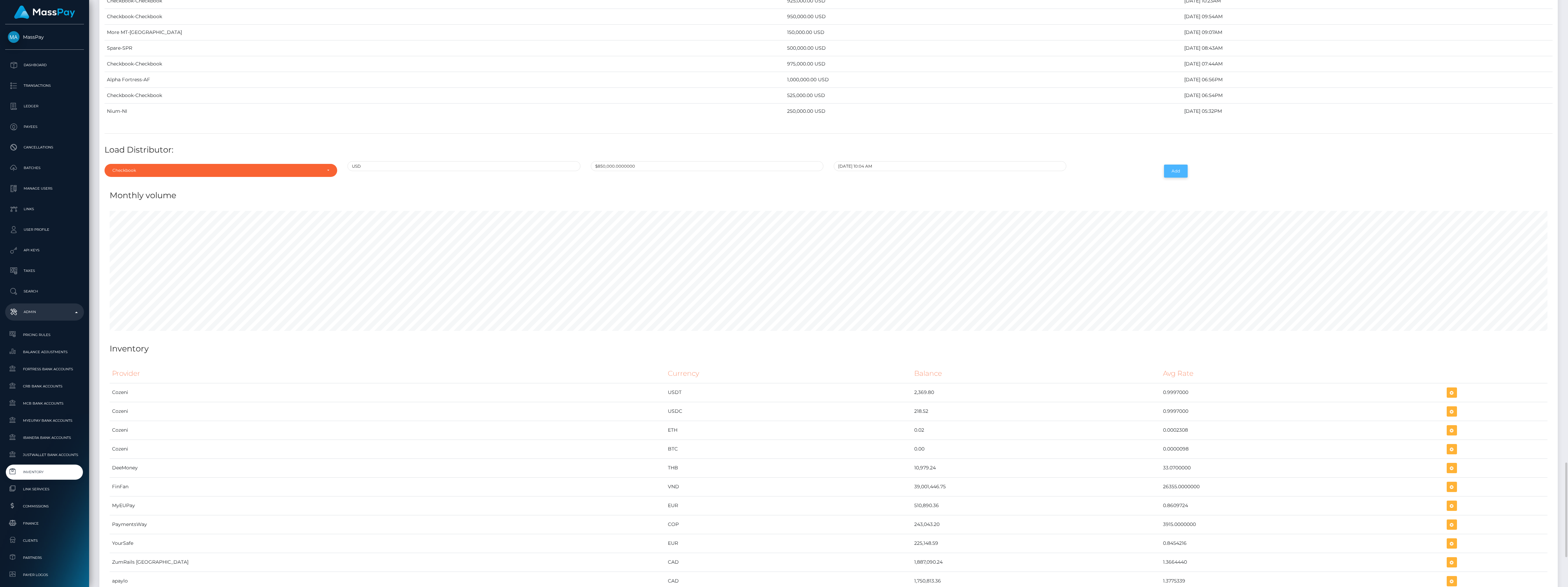
drag, startPoint x: 1167, startPoint y: 197, endPoint x: 1166, endPoint y: 192, distance: 5.1
click at [1166, 178] on button "Add" at bounding box center [1175, 170] width 24 height 13
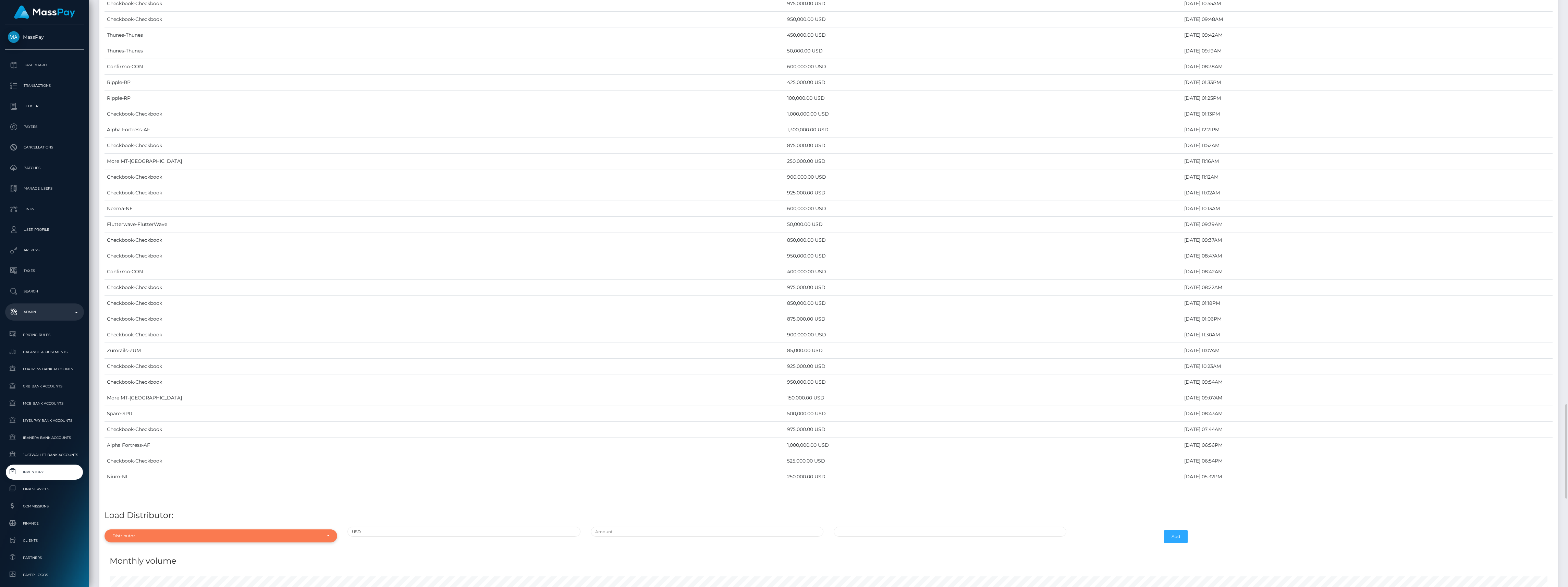
scroll to position [2698, 0]
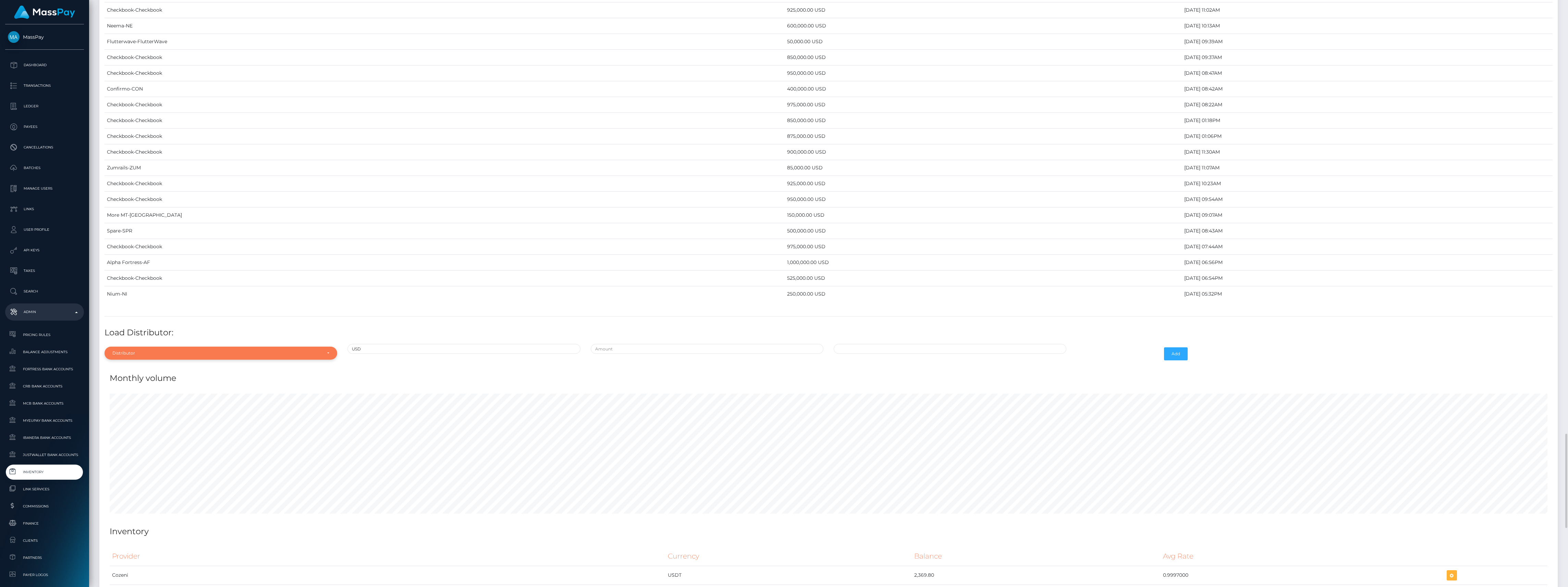
click at [158, 356] on div "Distributor" at bounding box center [217, 353] width 209 height 5
type input "more"
click at [153, 343] on link "More MT" at bounding box center [221, 337] width 233 height 13
select select "23"
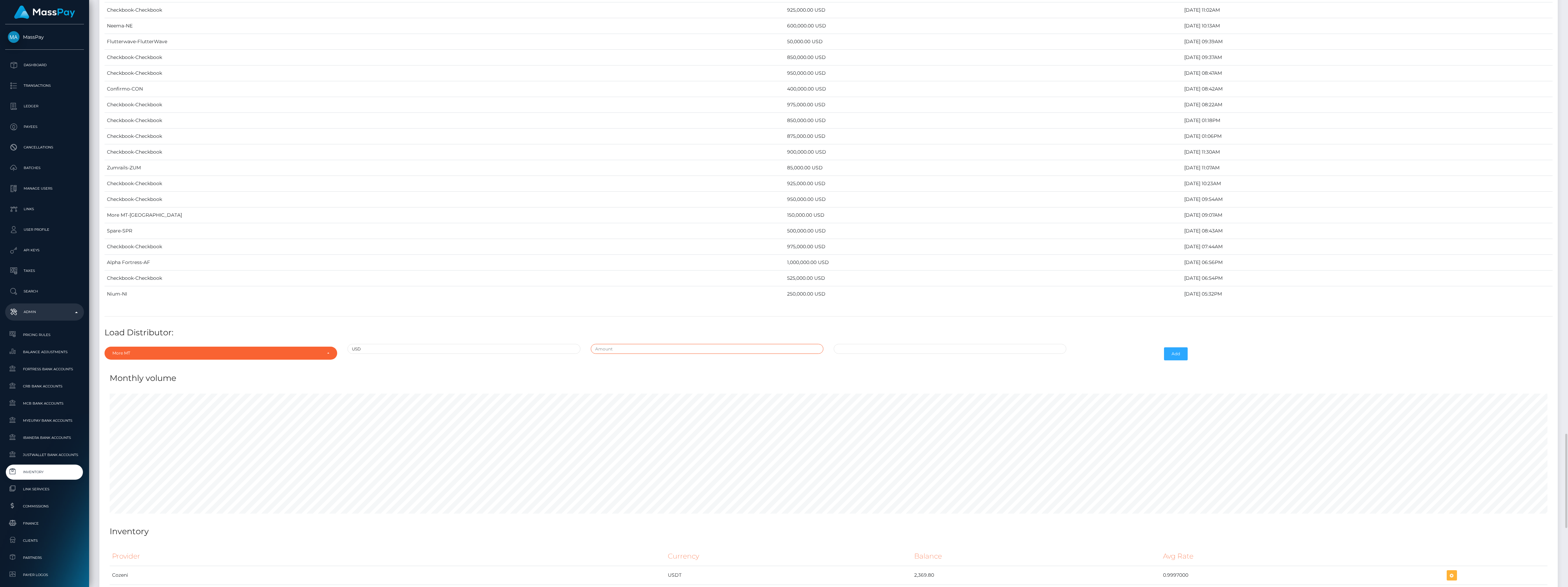
click at [650, 354] on input "text" at bounding box center [707, 349] width 233 height 10
type input "$150,000.0000000"
click at [986, 354] on input "[DATE] 10:05 AM" at bounding box center [950, 349] width 233 height 10
click at [889, 421] on td "18" at bounding box center [888, 415] width 12 height 11
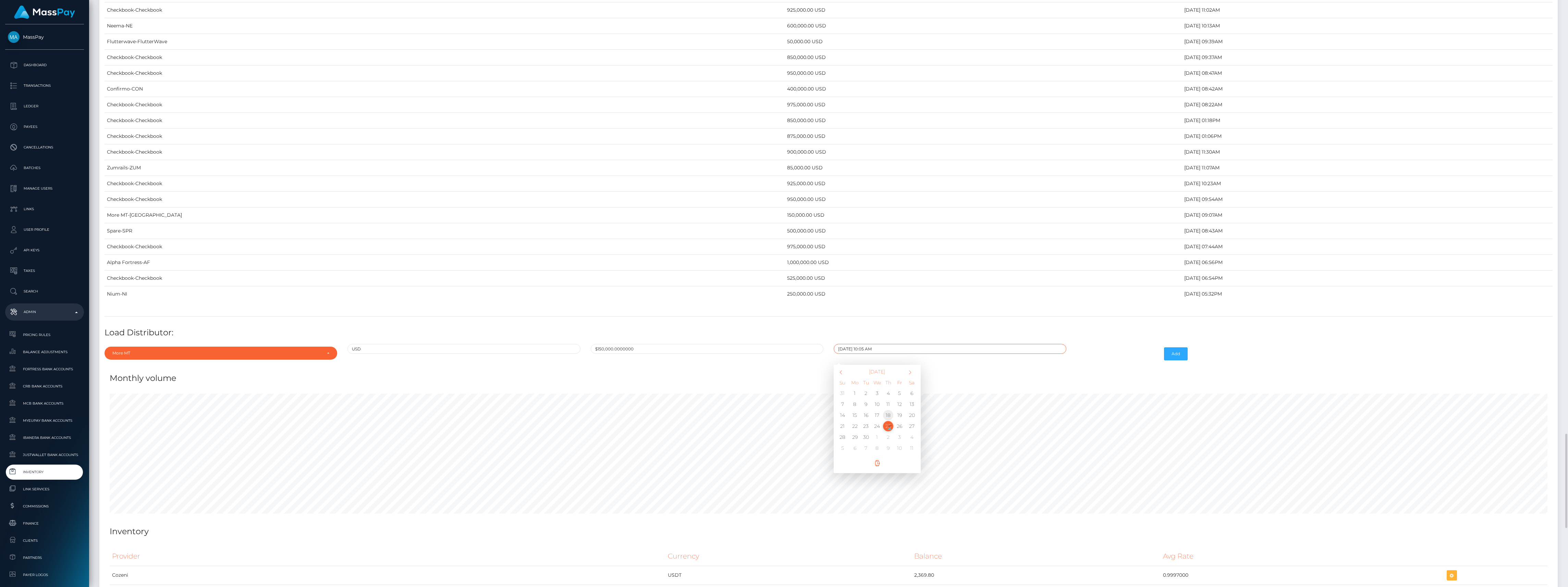
type input "[DATE] 10:05 AM"
click at [1069, 364] on div "[DATE] 10:05 AM [DATE] Su Mo Tu We Th Fr Sa 31 1 2 3 4 5 6 7 8 9 10 11 12 13 14…" at bounding box center [950, 354] width 243 height 20
click at [1179, 360] on button "Add" at bounding box center [1175, 353] width 24 height 13
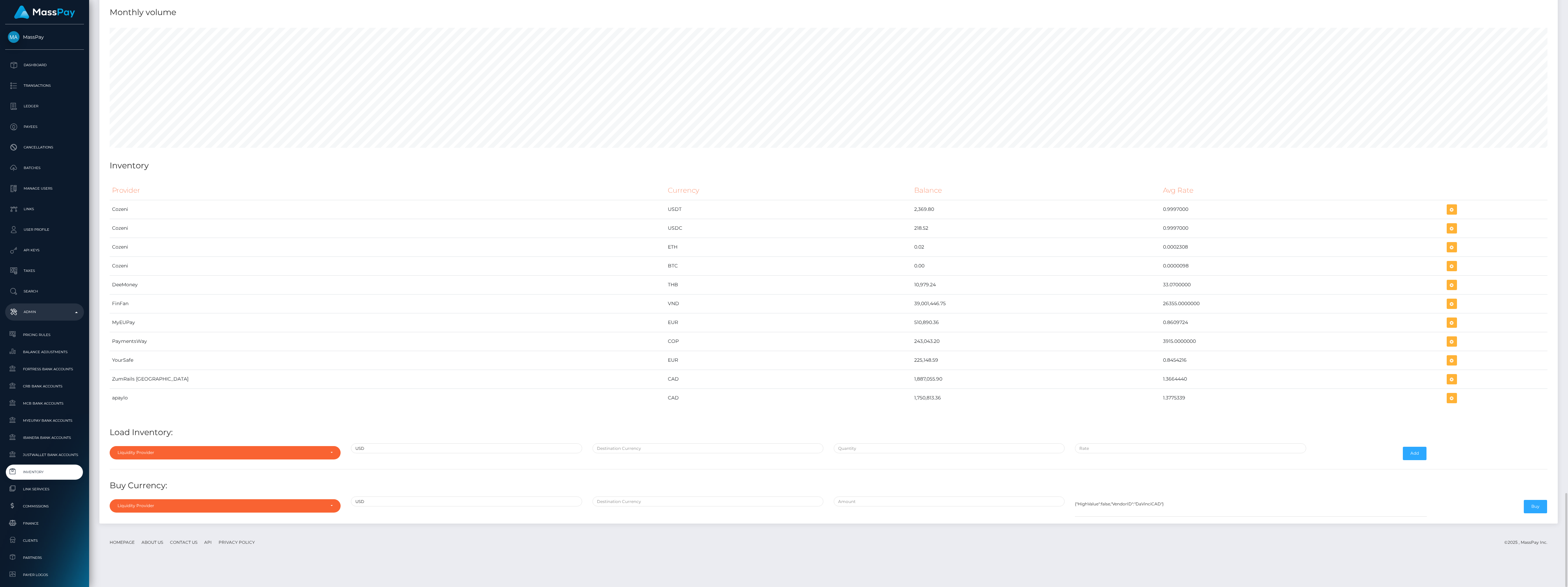
scroll to position [2988, 0]
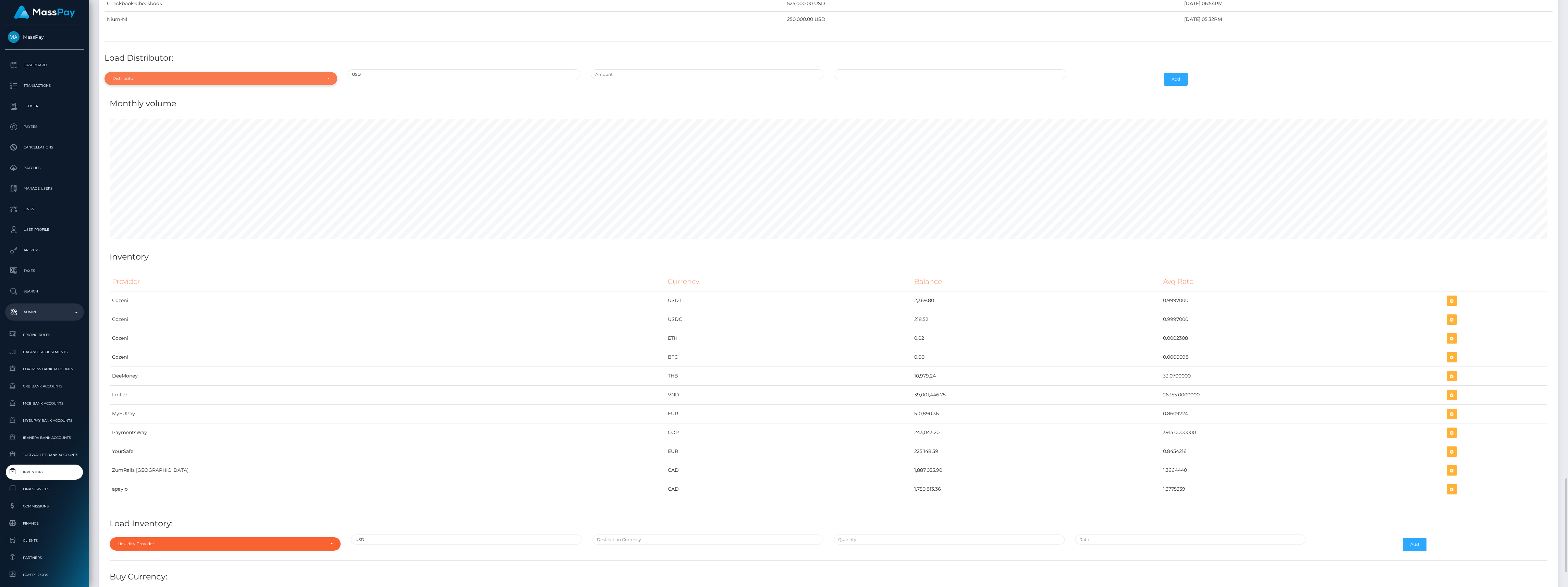
click at [138, 81] on div "Distributor" at bounding box center [217, 78] width 209 height 5
click at [130, 100] on input "Search" at bounding box center [220, 95] width 227 height 10
type input "chec"
click at [154, 119] on div "chec Checkbook" at bounding box center [221, 102] width 233 height 32
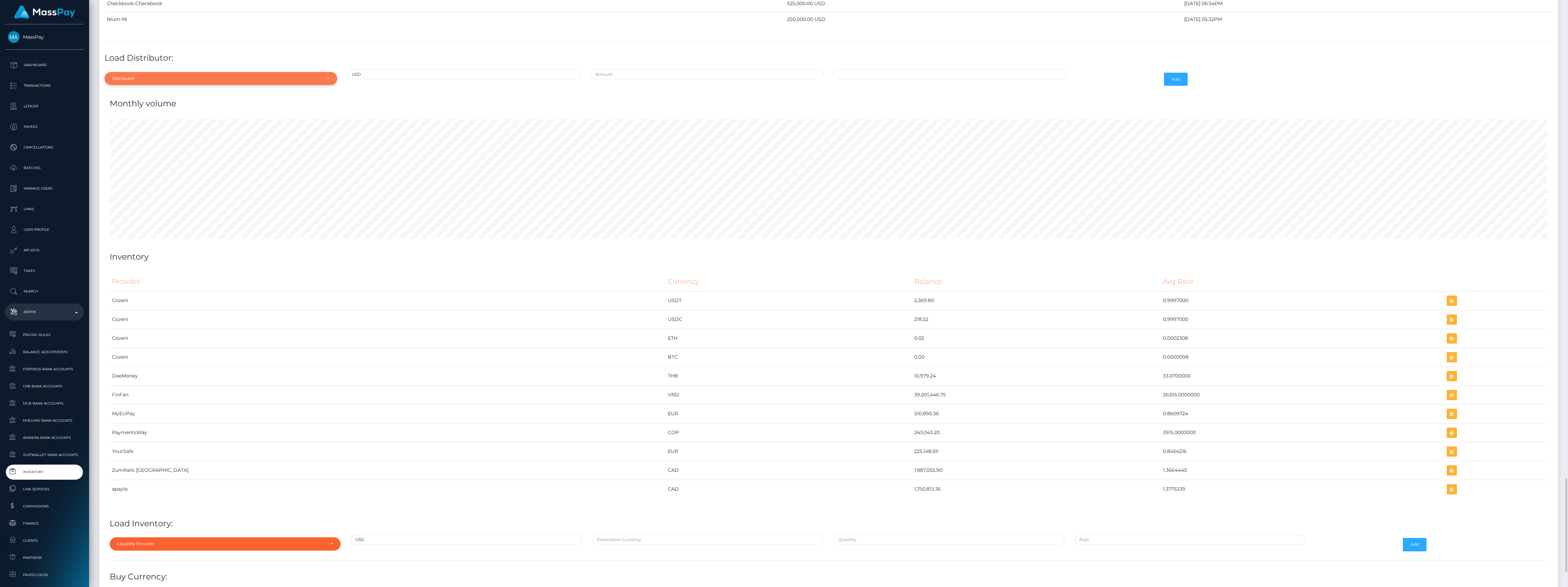
click at [145, 85] on div "Distributor" at bounding box center [221, 78] width 233 height 13
click at [145, 100] on input "Search" at bounding box center [220, 95] width 227 height 10
type input "chec"
click at [158, 116] on link "Checkbook" at bounding box center [221, 109] width 233 height 13
select select "7"
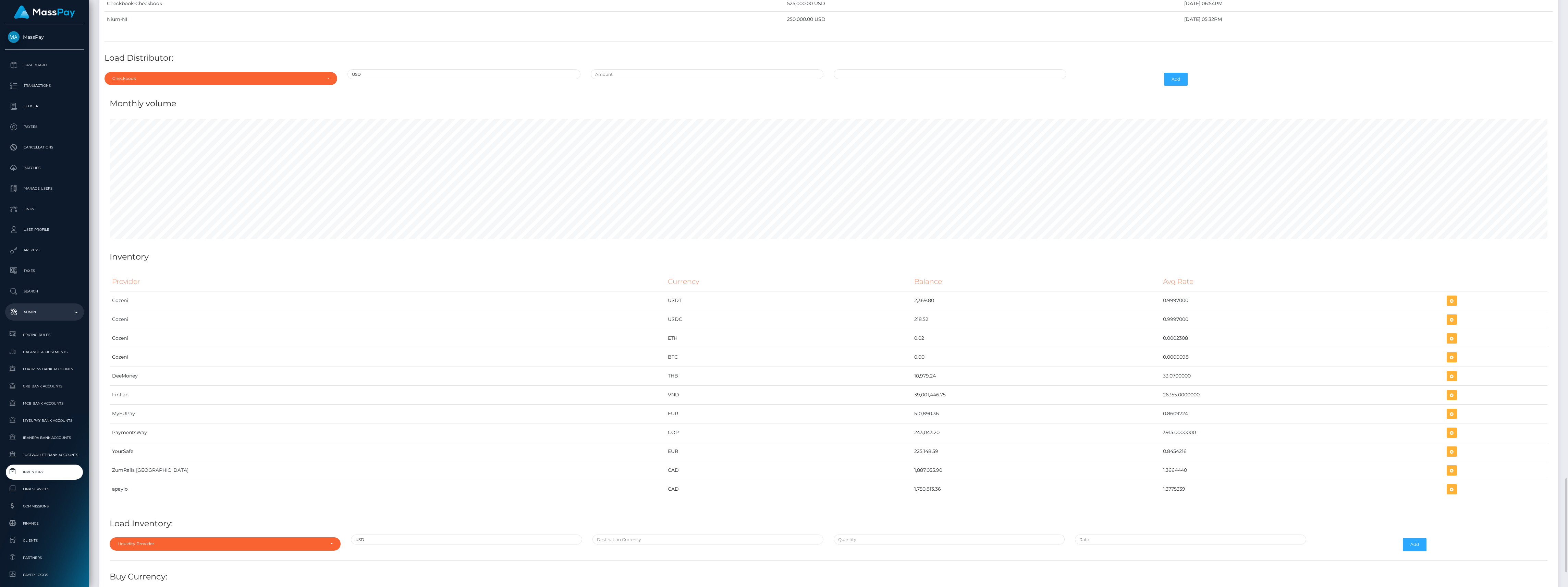
click at [642, 79] on input "text" at bounding box center [707, 74] width 233 height 10
type input "$925,000.0000000"
click at [905, 79] on input "09/25/2025 10:06 AM" at bounding box center [950, 74] width 233 height 10
click at [889, 146] on td "18" at bounding box center [888, 141] width 12 height 11
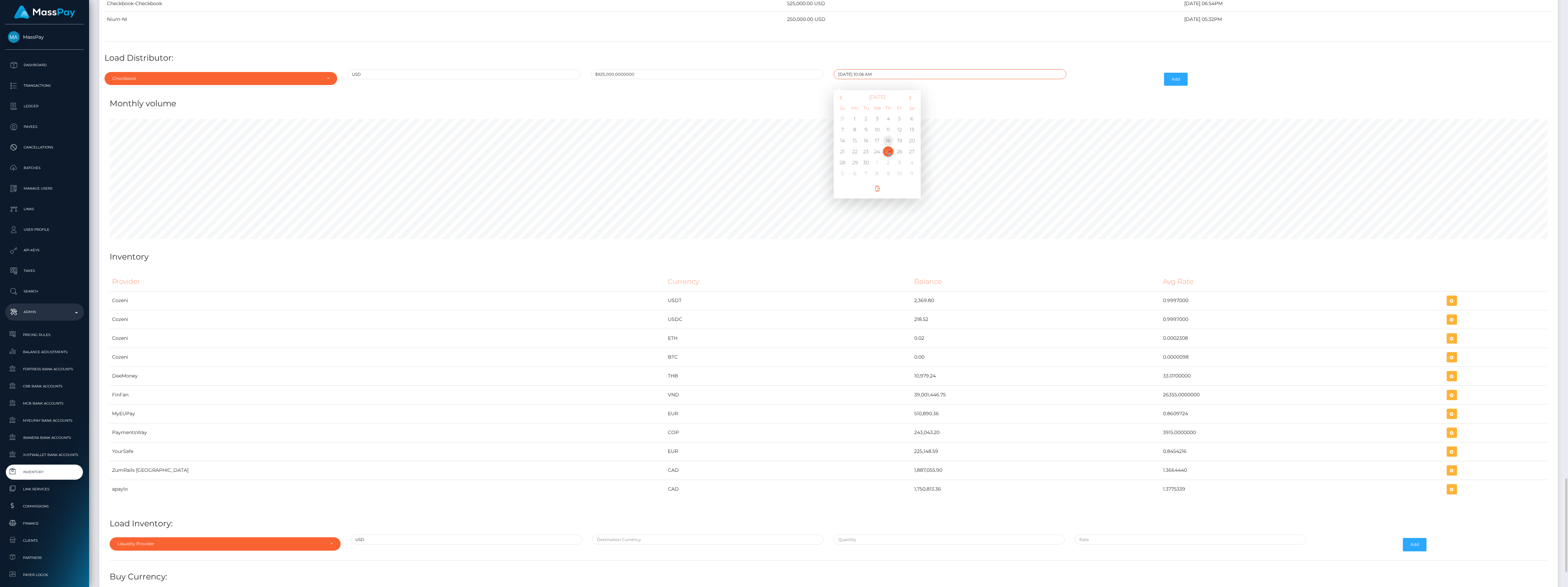
type input "09/18/2025 10:06 AM"
click at [1077, 110] on h4 "Monthly volume" at bounding box center [828, 104] width 1438 height 12
click at [1177, 86] on button "Add" at bounding box center [1175, 79] width 24 height 13
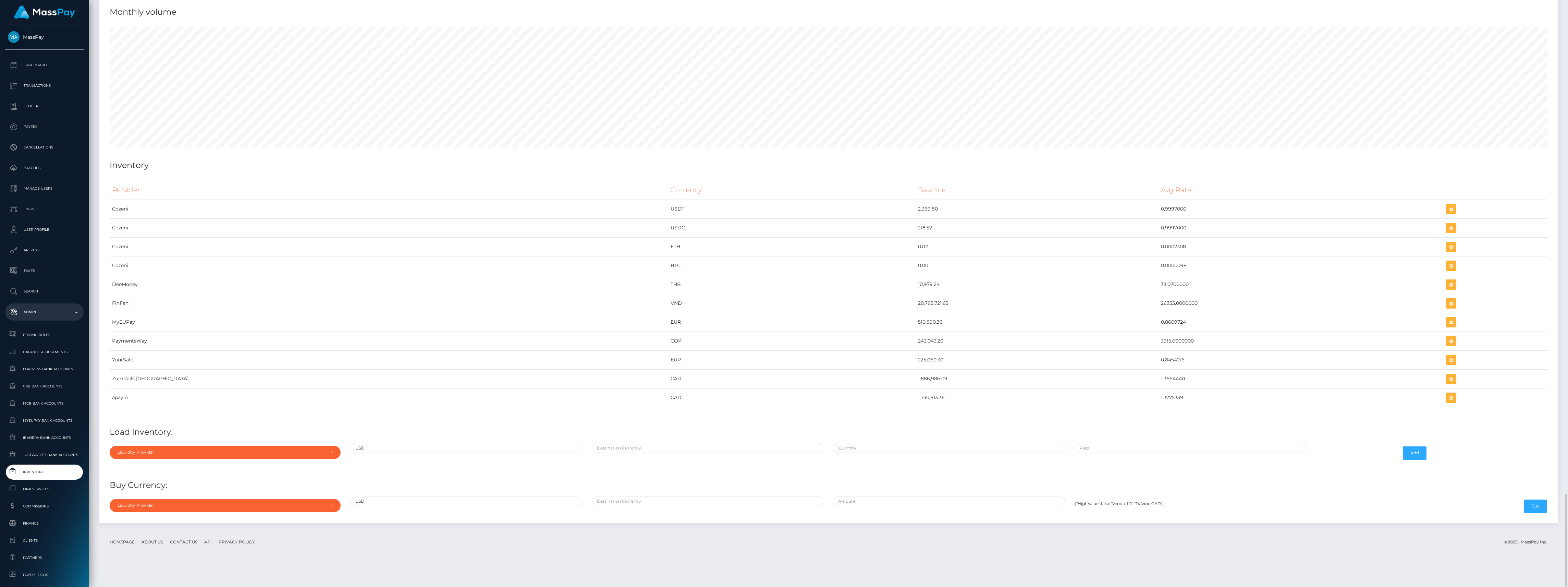
scroll to position [2958, 0]
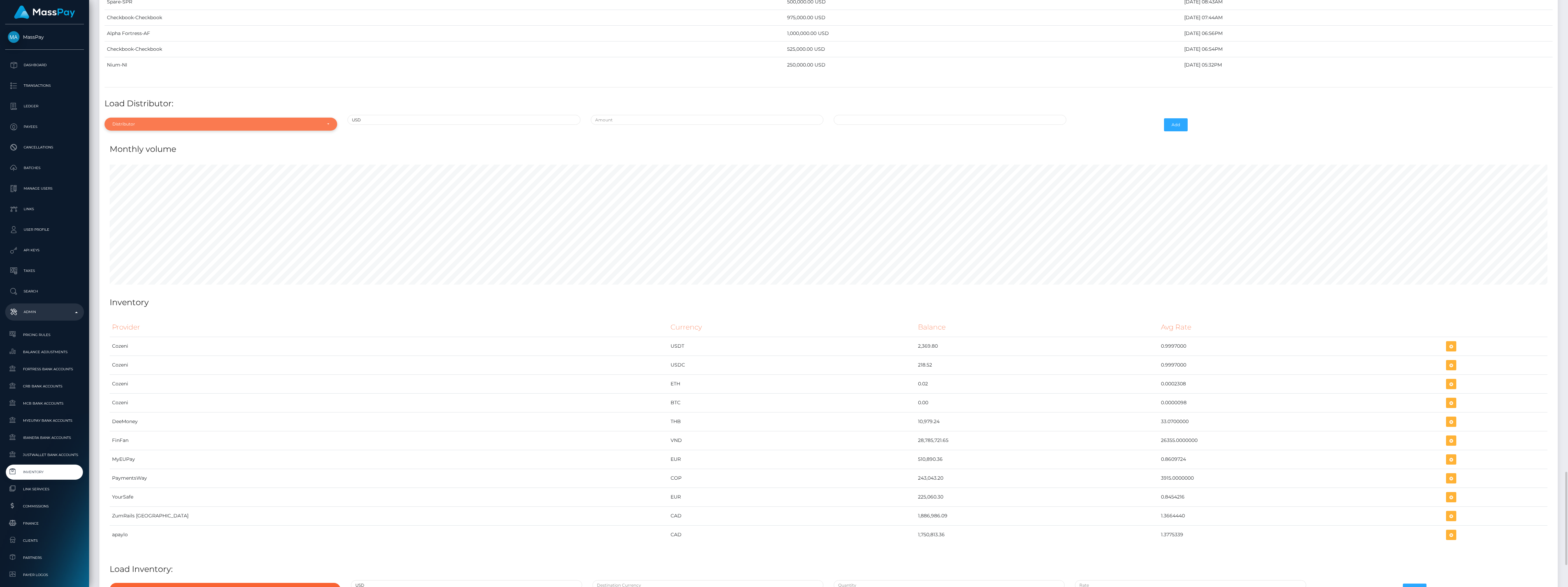
click at [152, 130] on div "Distributor" at bounding box center [221, 124] width 233 height 13
click at [150, 147] on div at bounding box center [221, 141] width 233 height 13
click at [151, 130] on div "Distributor" at bounding box center [221, 124] width 233 height 13
click at [154, 146] on input "Search" at bounding box center [220, 141] width 227 height 10
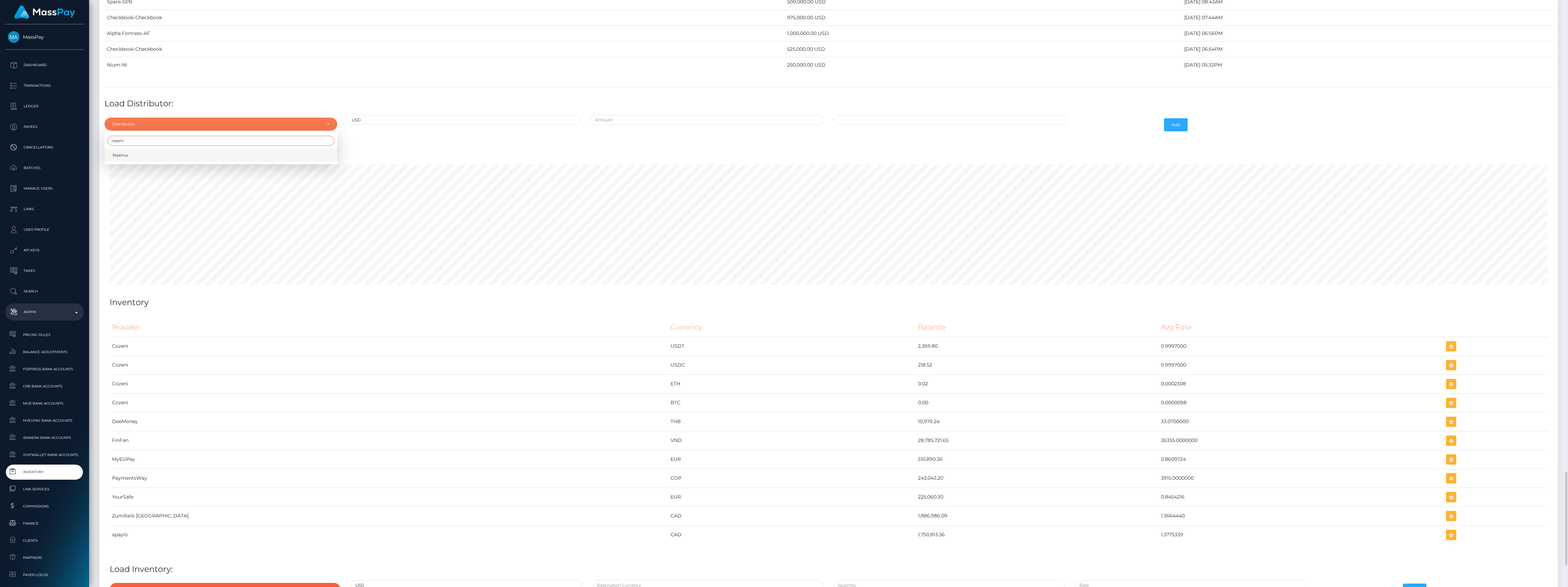
type input "neem"
click at [167, 161] on link "Neema" at bounding box center [221, 155] width 233 height 13
select select "38"
click at [600, 125] on input "text" at bounding box center [707, 120] width 233 height 10
type input "$850,000.0000000"
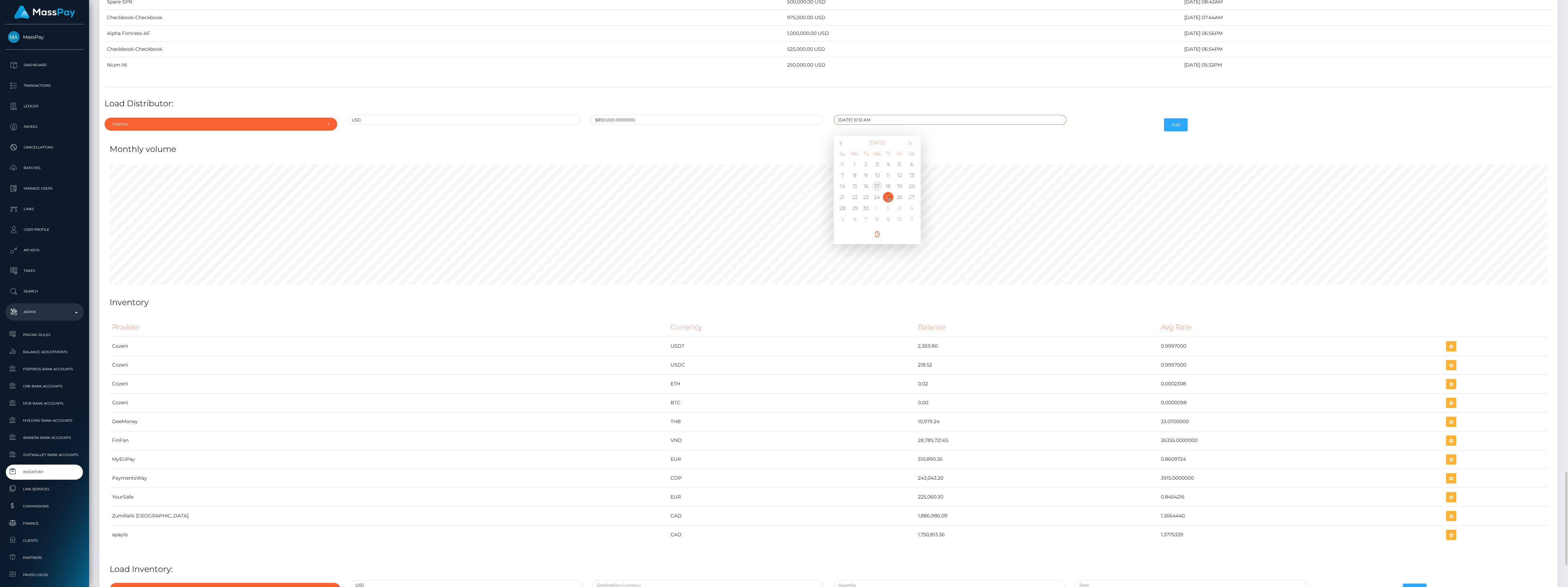
click at [878, 192] on td "17" at bounding box center [877, 186] width 12 height 11
type input "09/17/2025 10:12 AM"
click at [1017, 135] on div "09/17/2025 10:12 AM September 2025 Su Mo Tu We Th Fr Sa 31 1 2 3 4 5 6 7 8 9 10…" at bounding box center [950, 125] width 243 height 20
click at [1172, 132] on button "Add" at bounding box center [1175, 124] width 24 height 13
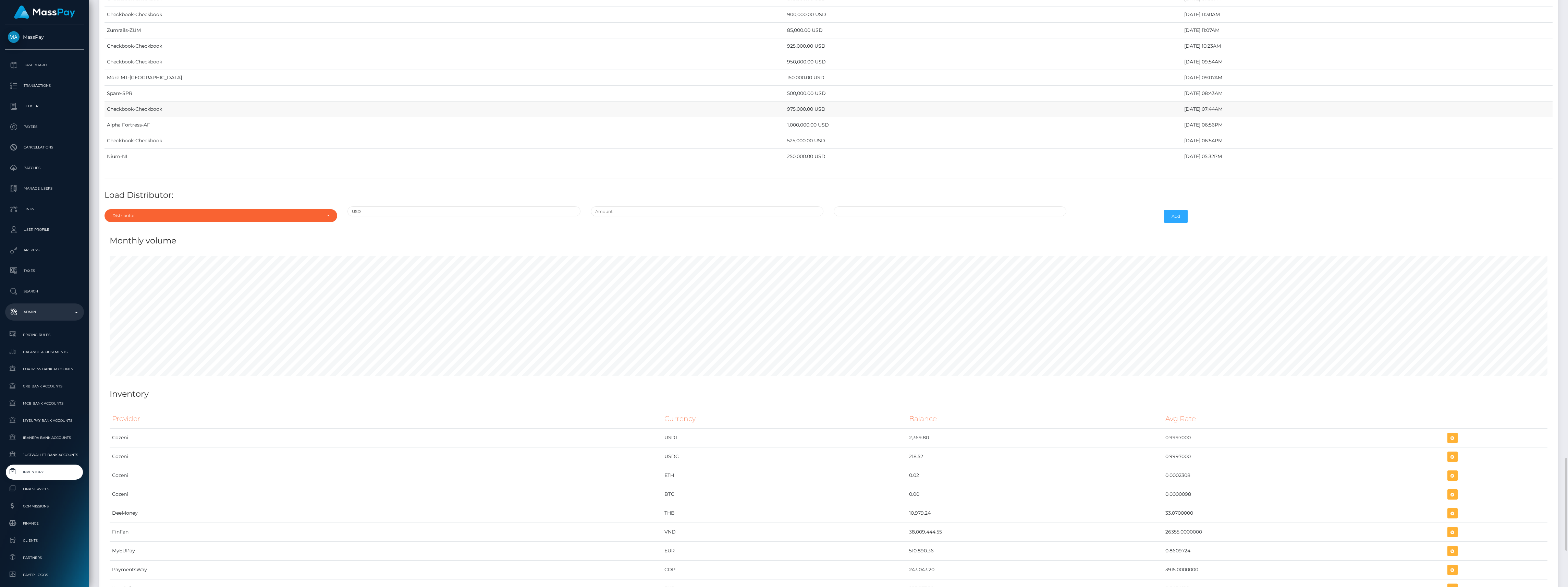
scroll to position [2836, 0]
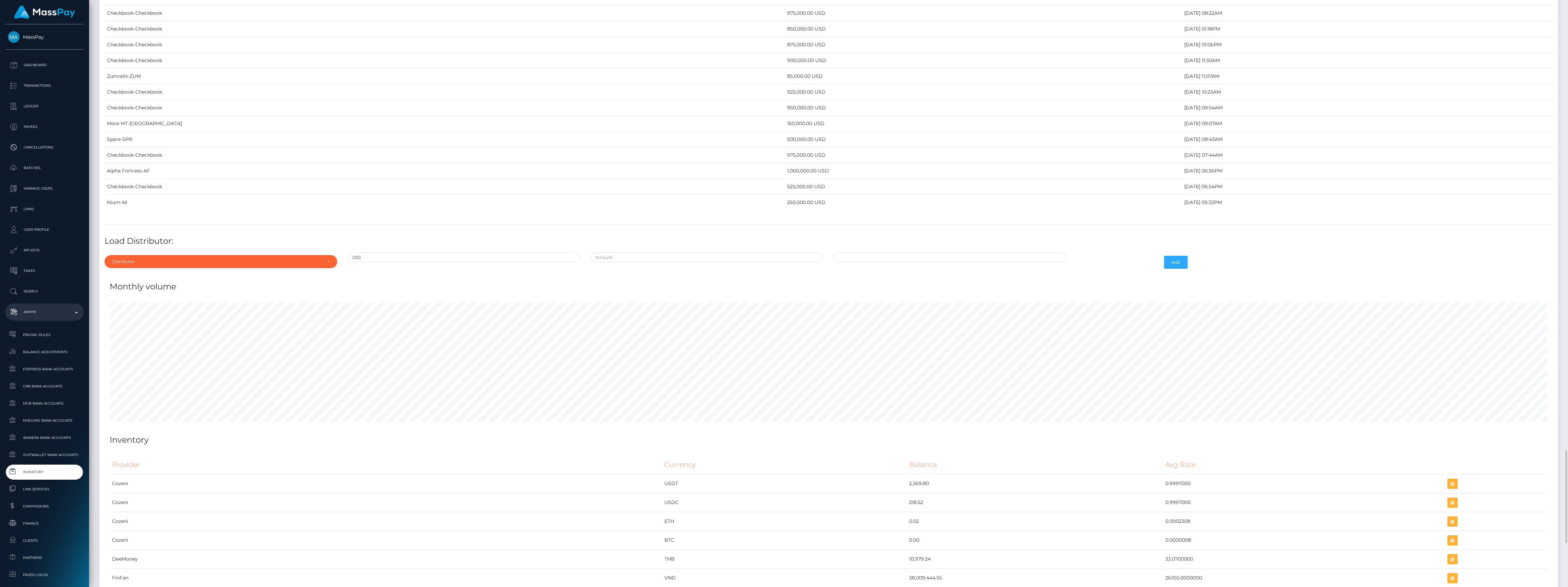
click at [188, 272] on div "Distributor Alpha Fortress Apaylo Aquanow AZA Beam Braid Checkbook Circle Confi…" at bounding box center [220, 262] width 243 height 20
click at [192, 268] on div "Distributor" at bounding box center [221, 261] width 233 height 13
type input "conf"
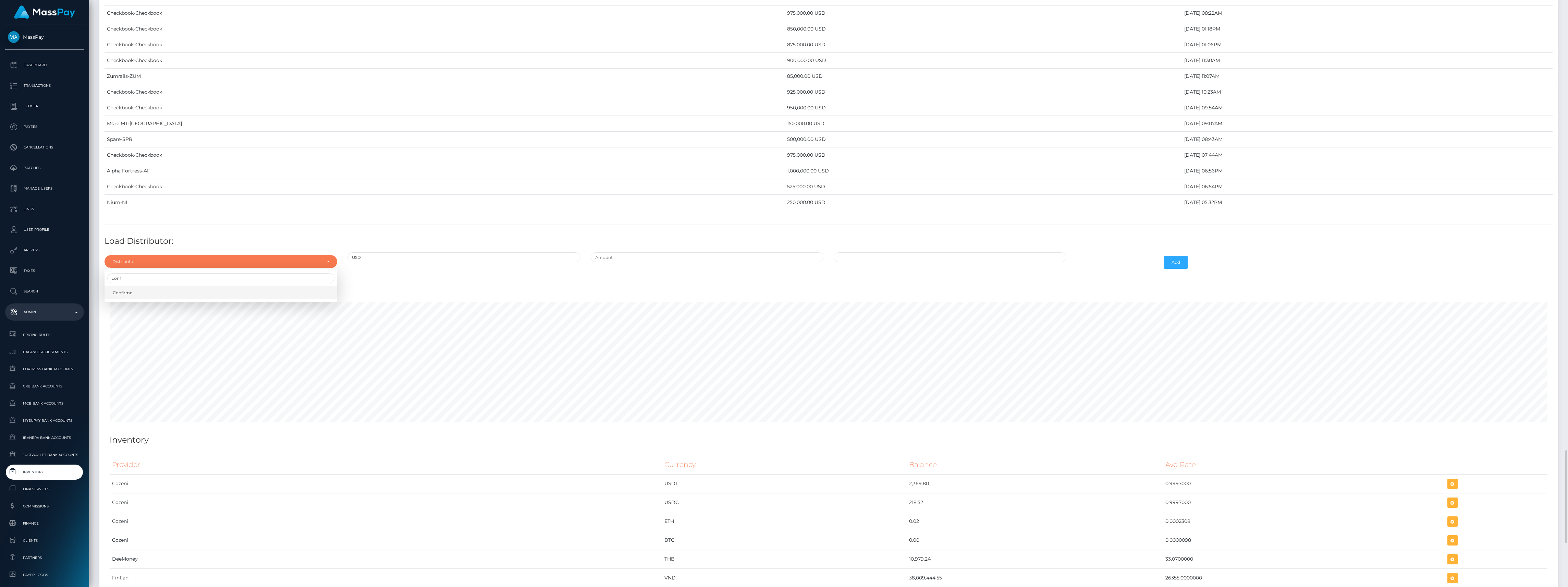
drag, startPoint x: 225, startPoint y: 311, endPoint x: 233, endPoint y: 312, distance: 8.1
click at [226, 299] on link "Confirmo" at bounding box center [221, 292] width 233 height 13
select select "48"
click at [643, 262] on input "text" at bounding box center [707, 257] width 233 height 10
type input "$60,000.0000000"
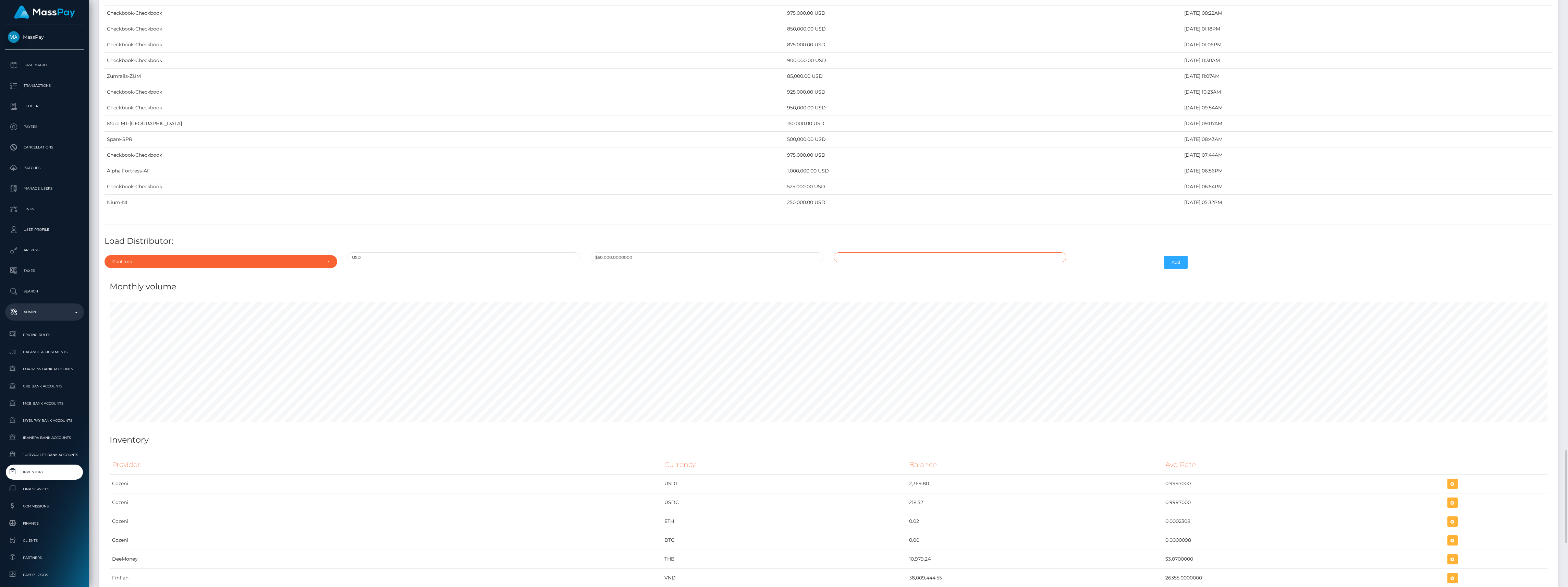
type input "09/25/2025 10:14 AM"
type input "$600,000.0000000"
click at [914, 262] on input "09/25/2025 10:14 AM" at bounding box center [950, 257] width 233 height 10
click at [878, 329] on td "17" at bounding box center [877, 323] width 12 height 11
type input "09/17/2025 10:14 AM"
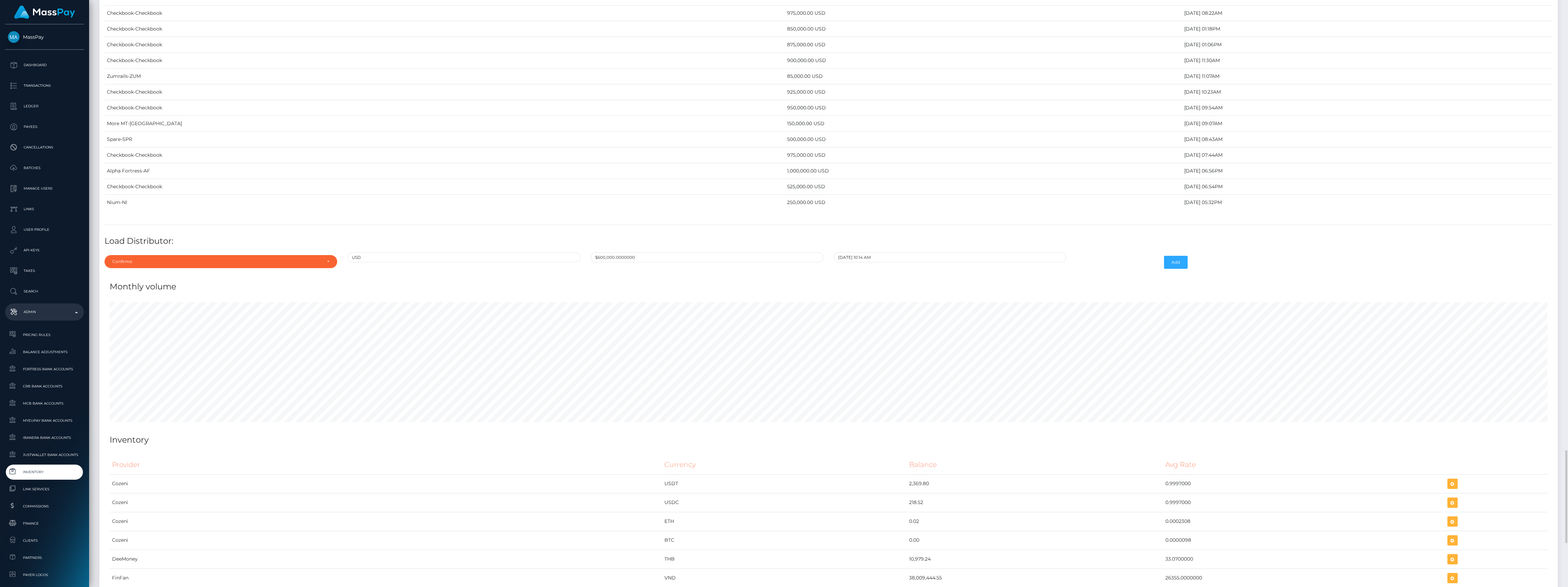
click at [1087, 293] on div "Monthly volume" at bounding box center [828, 283] width 1448 height 21
click at [1175, 269] on button "Add" at bounding box center [1175, 262] width 24 height 13
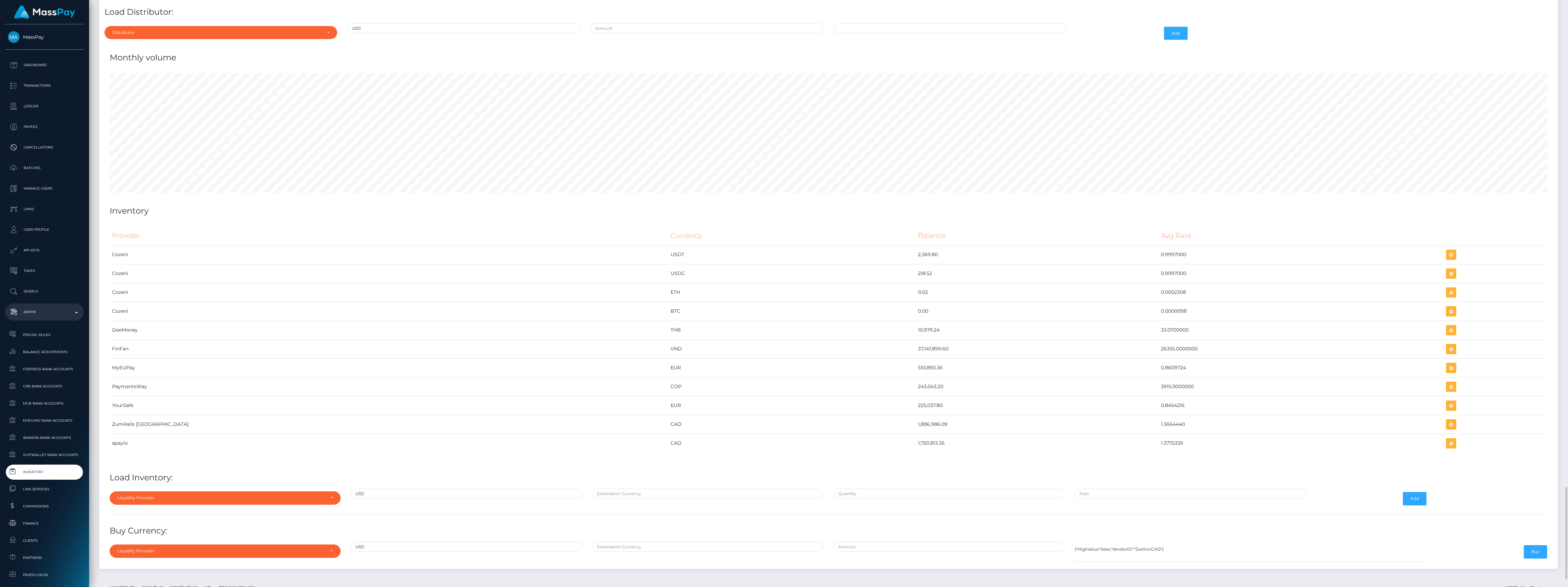
scroll to position [2898, 0]
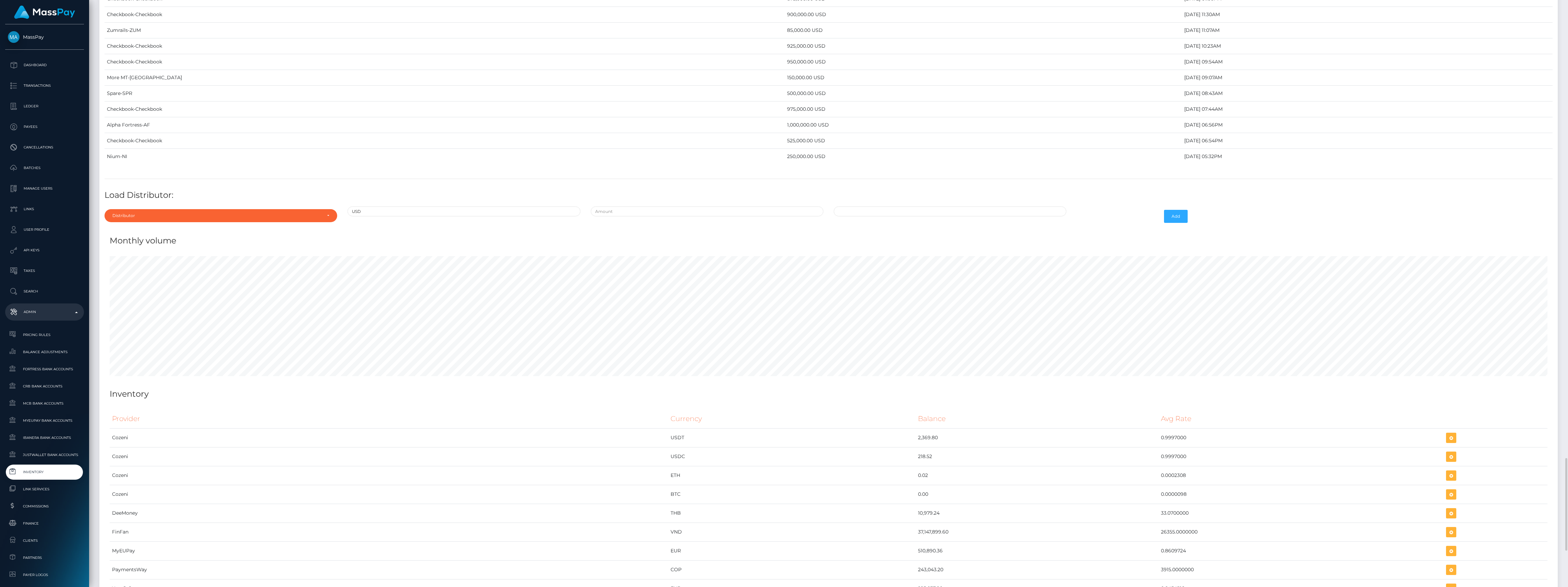
click at [161, 222] on div "Distributor" at bounding box center [221, 215] width 233 height 13
click at [158, 237] on input "Search" at bounding box center [220, 232] width 227 height 10
type input "chec"
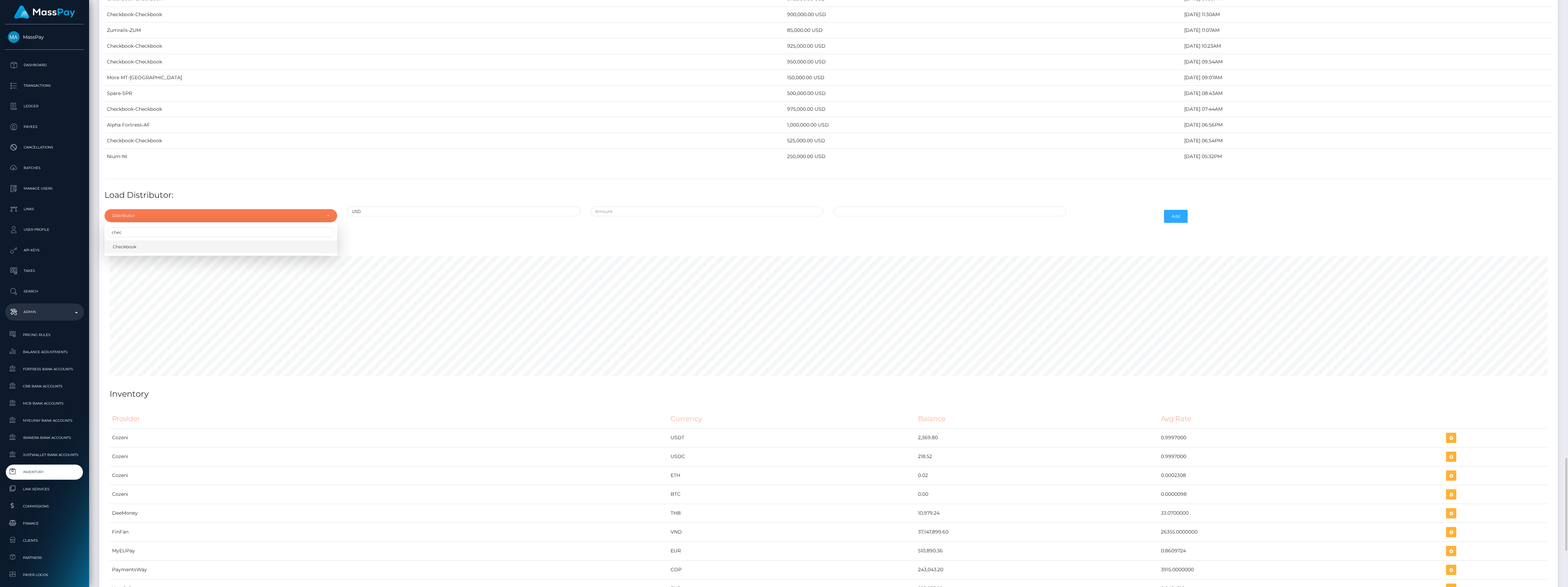
click at [176, 253] on link "Checkbook" at bounding box center [221, 247] width 233 height 13
select select "7"
click at [604, 216] on input "text" at bounding box center [707, 211] width 233 height 10
paste input "875,000.0000000"
type input "$875,000.0000000"
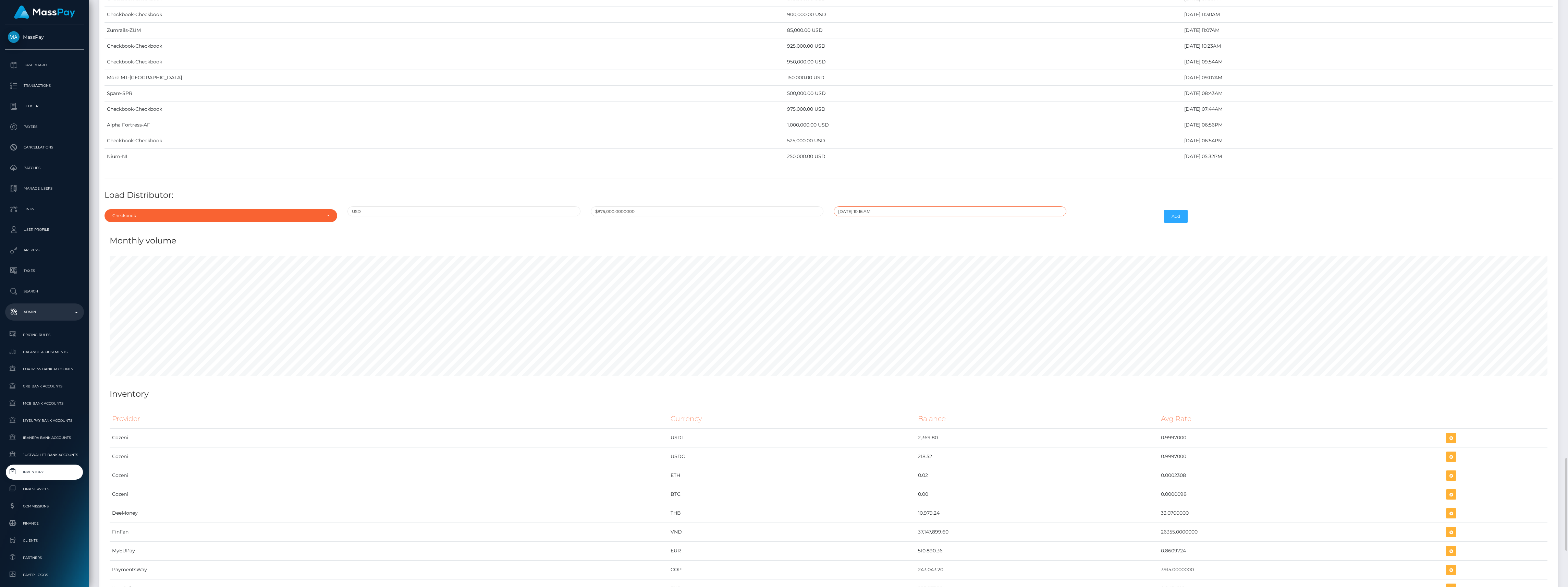
click at [914, 216] on input "09/25/2025 10:16 AM" at bounding box center [950, 211] width 233 height 10
click at [878, 283] on td "17" at bounding box center [877, 278] width 12 height 11
type input "09/17/2025 10:16 AM"
click at [1017, 247] on div "Monthly volume" at bounding box center [828, 237] width 1448 height 21
click at [1175, 223] on button "Add" at bounding box center [1175, 216] width 24 height 13
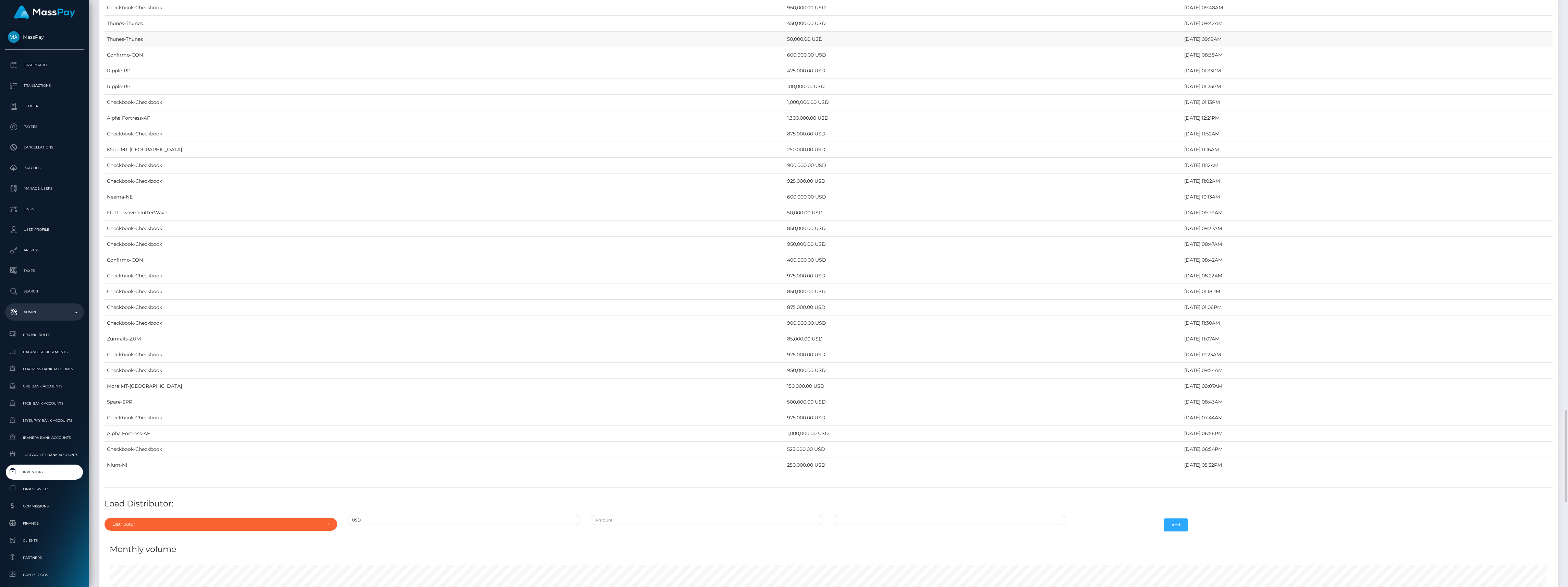
scroll to position [2880, 0]
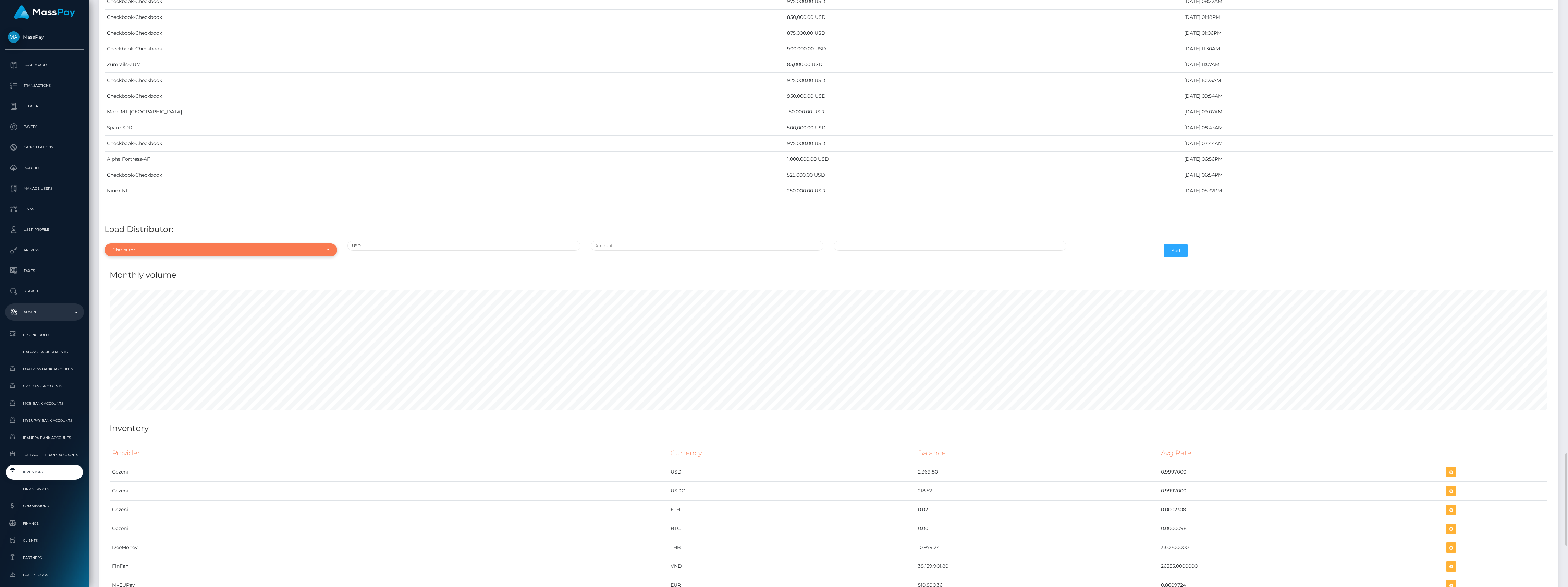
click at [214, 253] on div "Distributor" at bounding box center [217, 250] width 209 height 5
click at [143, 272] on input "Search" at bounding box center [220, 267] width 227 height 10
type input "check"
click at [147, 287] on link "Checkbook" at bounding box center [221, 281] width 233 height 13
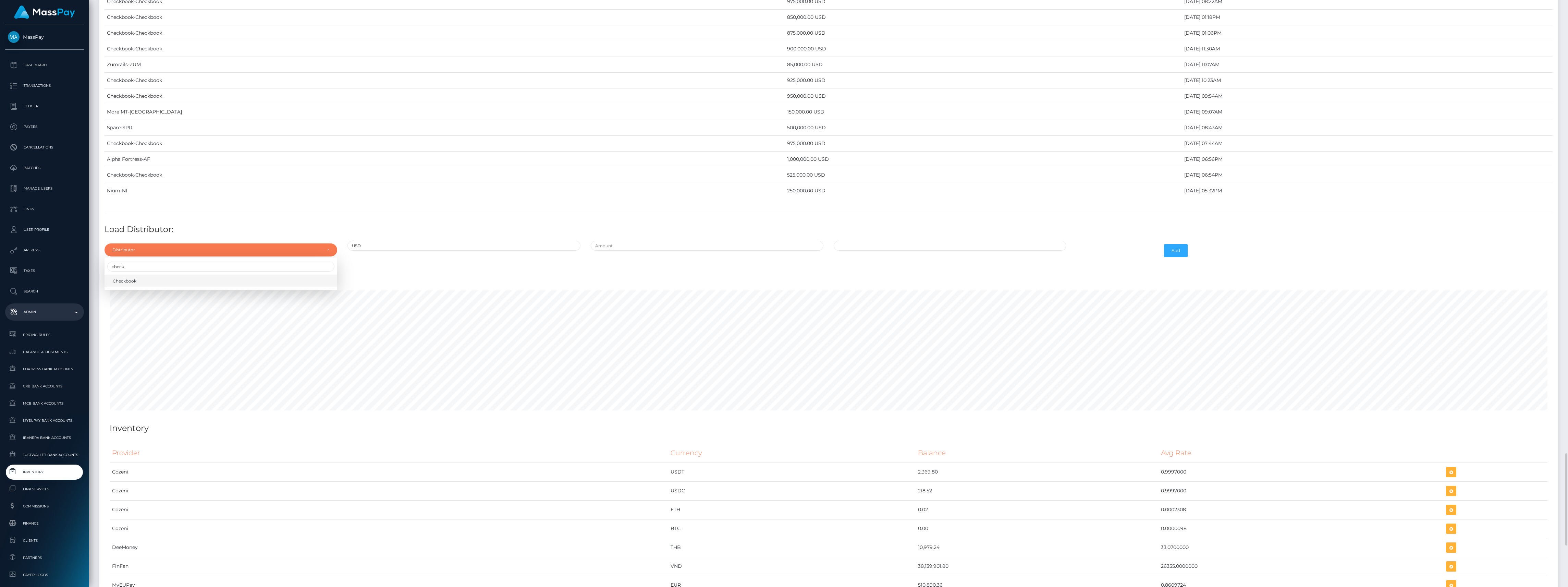
select select "7"
click at [654, 261] on div at bounding box center [707, 250] width 243 height 20
click at [654, 251] on input "text" at bounding box center [707, 245] width 233 height 10
paste input "1,000,000.0000000"
type input "$1,000,000.0000000"
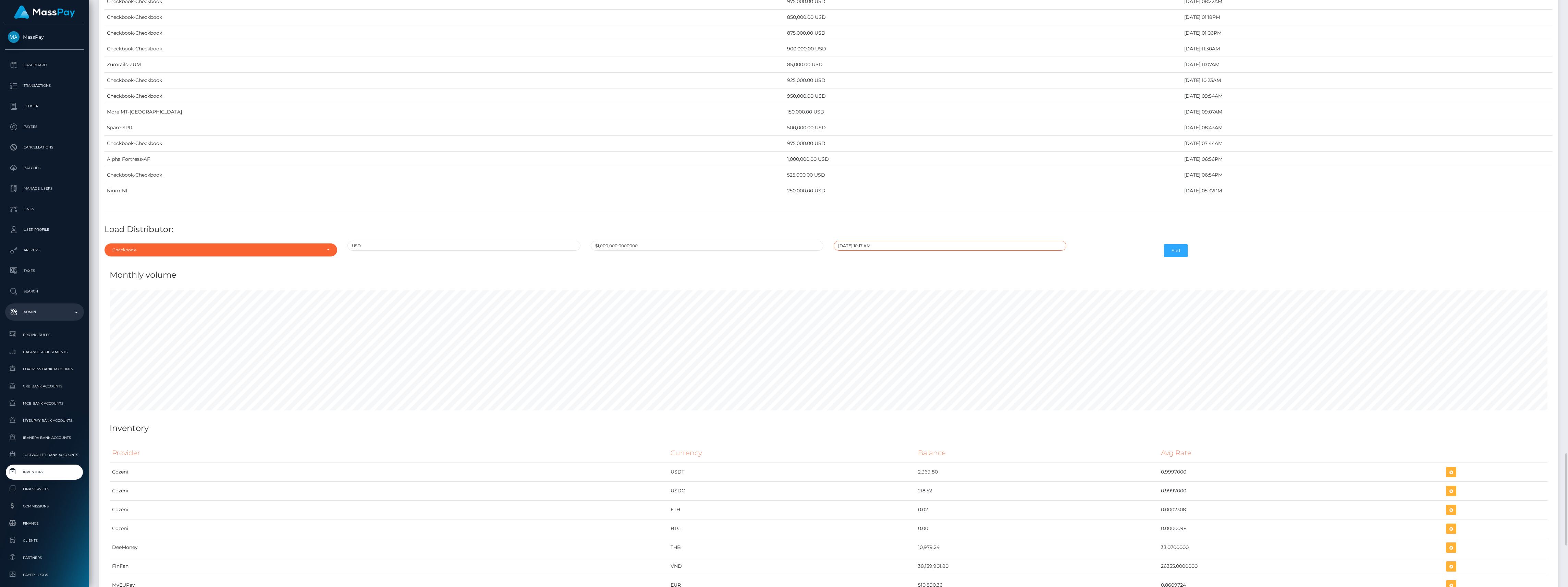
click at [854, 251] on input "[DATE] 10:17 AM" at bounding box center [950, 245] width 233 height 10
click at [863, 317] on td "16" at bounding box center [866, 312] width 12 height 11
type input "[DATE] 10:17 AM"
click at [959, 281] on div "Monthly volume" at bounding box center [828, 271] width 1448 height 21
click at [1183, 257] on button "Add" at bounding box center [1175, 250] width 24 height 13
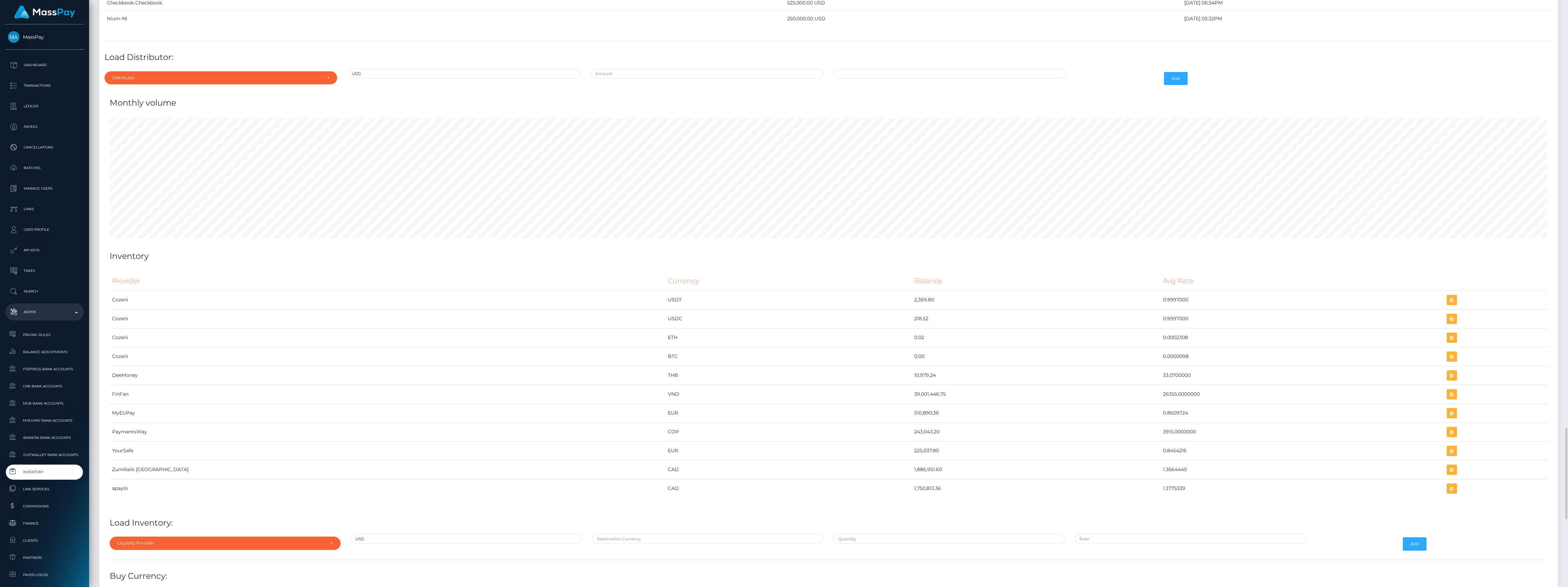
scroll to position [3021, 0]
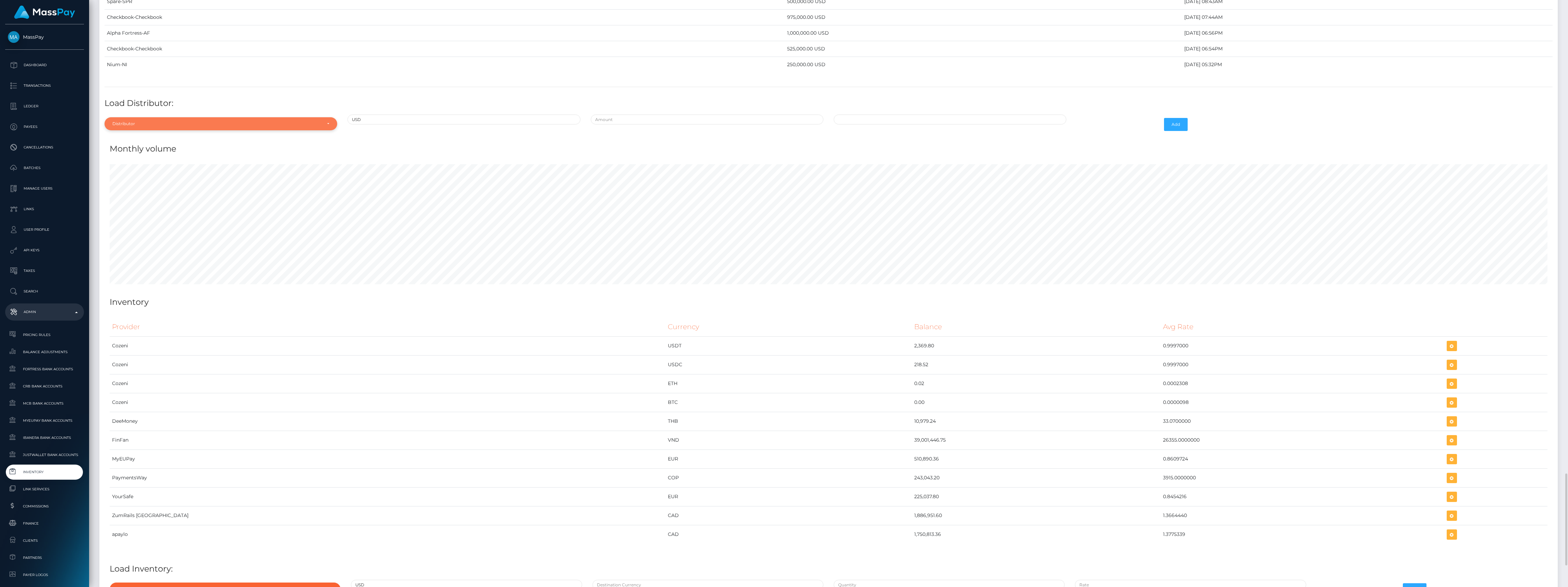
click at [142, 130] on div "Distributor" at bounding box center [221, 124] width 233 height 13
click at [128, 146] on input "Search" at bounding box center [220, 140] width 227 height 10
type input "chec"
click at [139, 161] on link "Checkbook" at bounding box center [221, 155] width 233 height 13
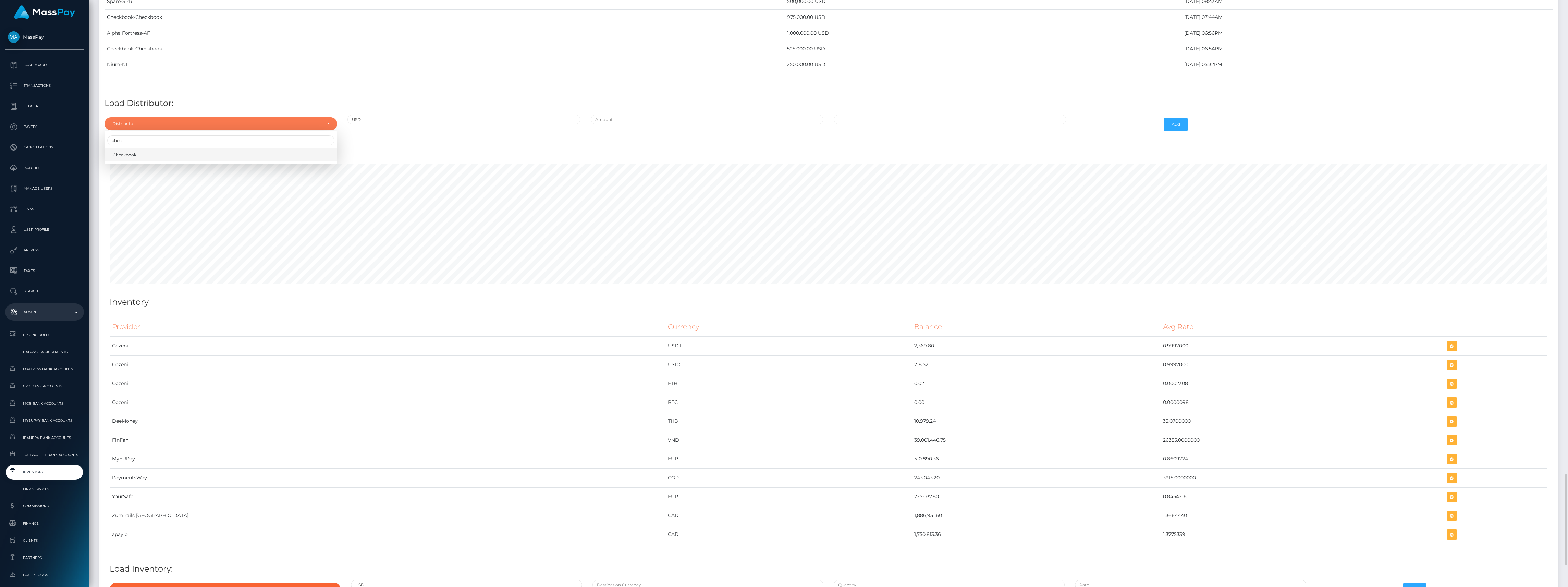
select select "7"
click at [701, 124] on input "text" at bounding box center [707, 119] width 233 height 10
type input "$1,250,000.0000000"
click at [867, 191] on td "16" at bounding box center [866, 186] width 12 height 11
type input "09/16/2025 10:18 AM"
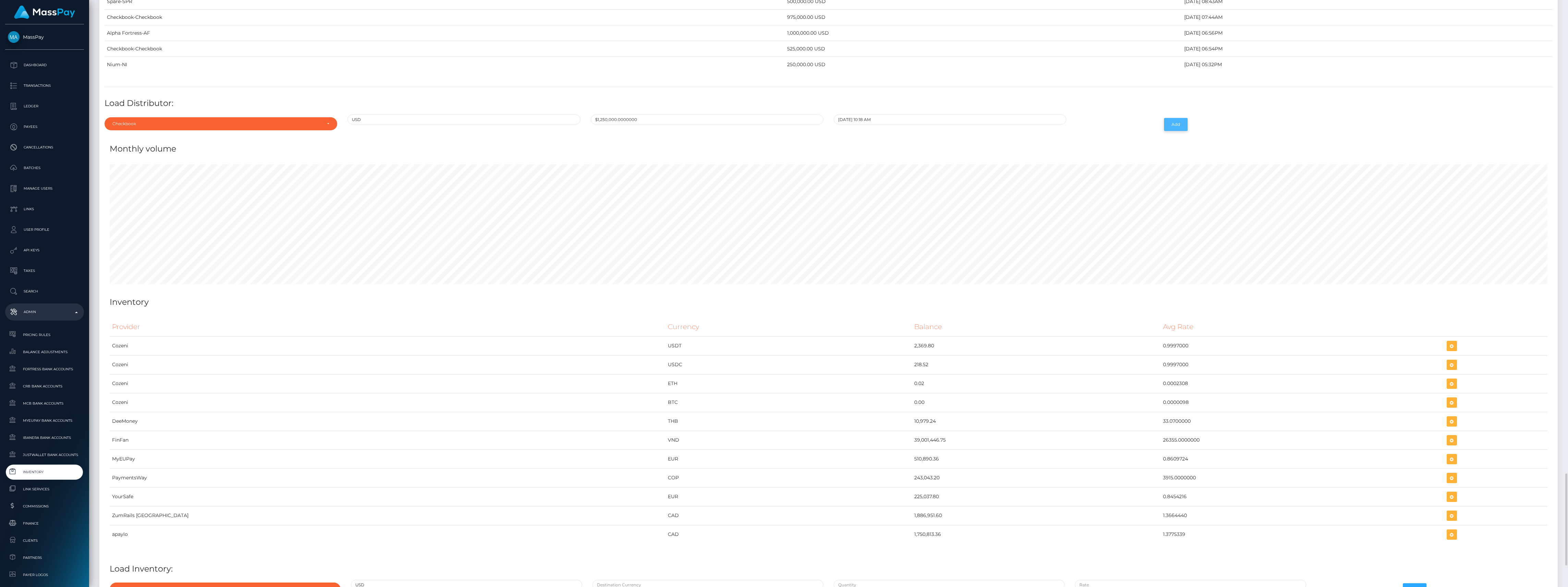
click at [1176, 131] on button "Add" at bounding box center [1175, 124] width 24 height 13
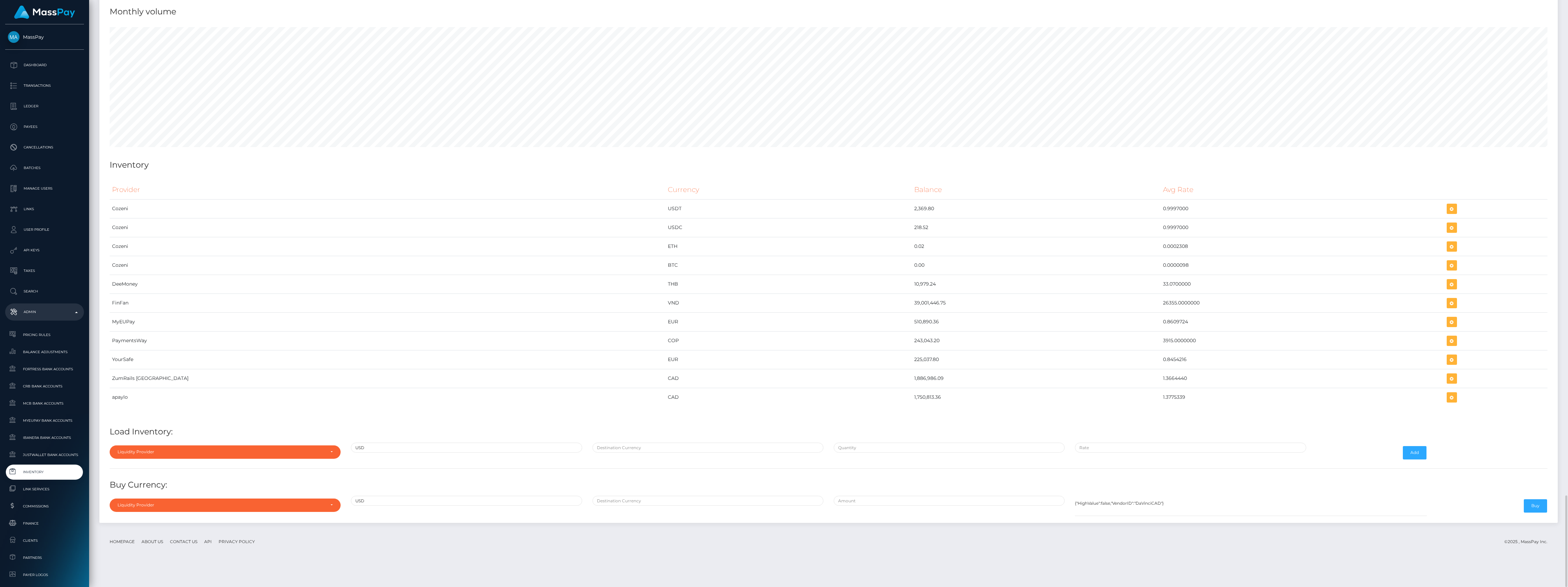
scroll to position [3037, 0]
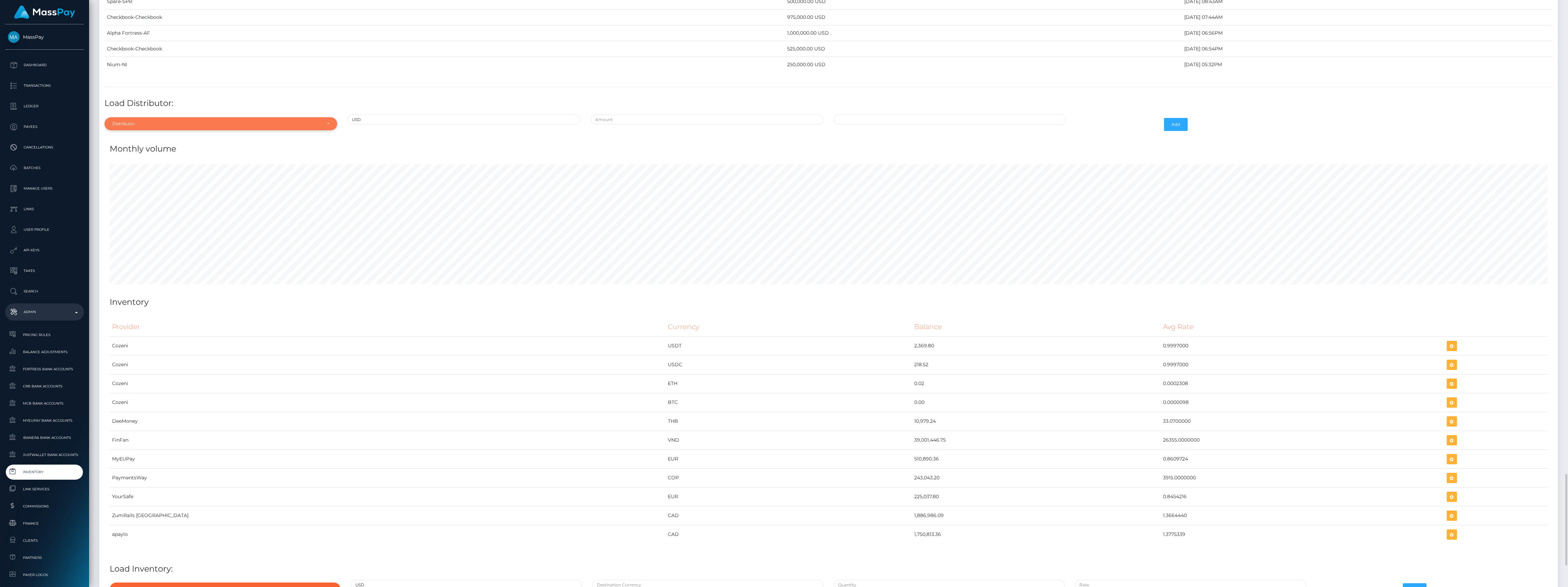
click at [188, 130] on div "Distributor" at bounding box center [221, 124] width 233 height 13
click at [181, 146] on input "Search" at bounding box center [220, 140] width 227 height 10
type input "more"
click at [183, 161] on link "More MT" at bounding box center [221, 155] width 233 height 13
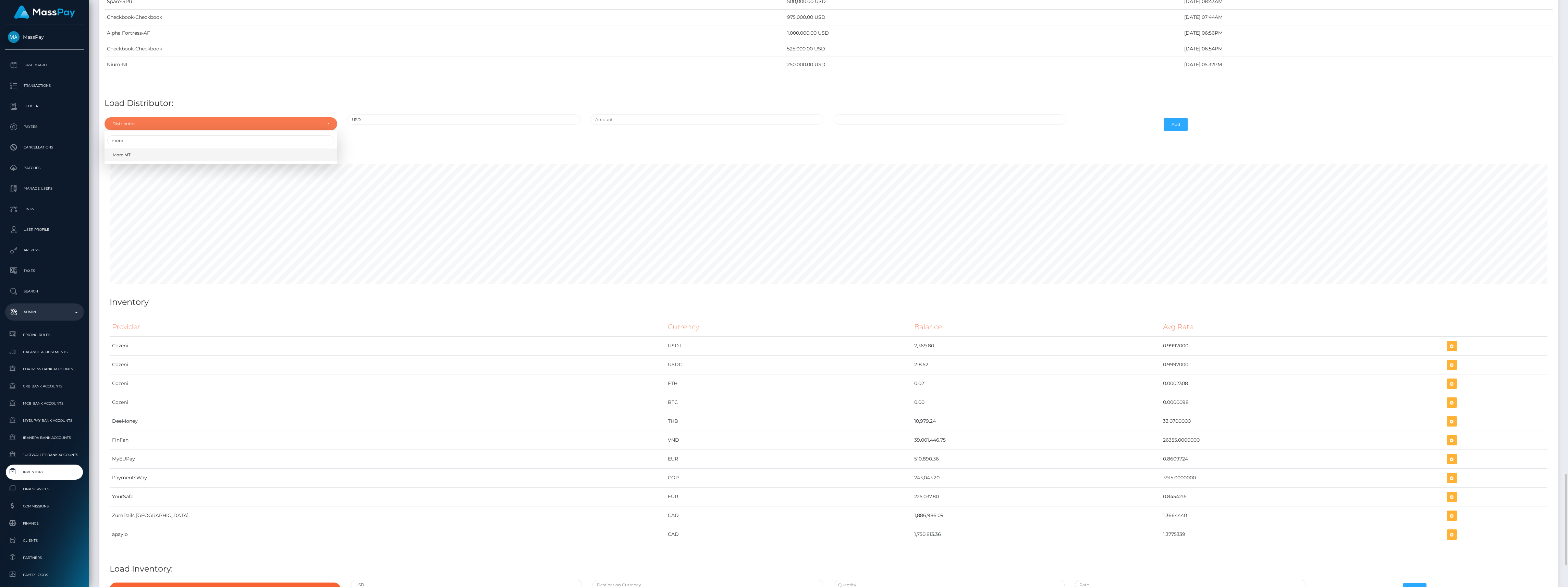
select select "23"
click at [648, 124] on input "text" at bounding box center [707, 119] width 233 height 10
type input "$100,000.0000000"
click at [869, 191] on td "16" at bounding box center [866, 186] width 12 height 11
type input "[DATE] 10:22 AM"
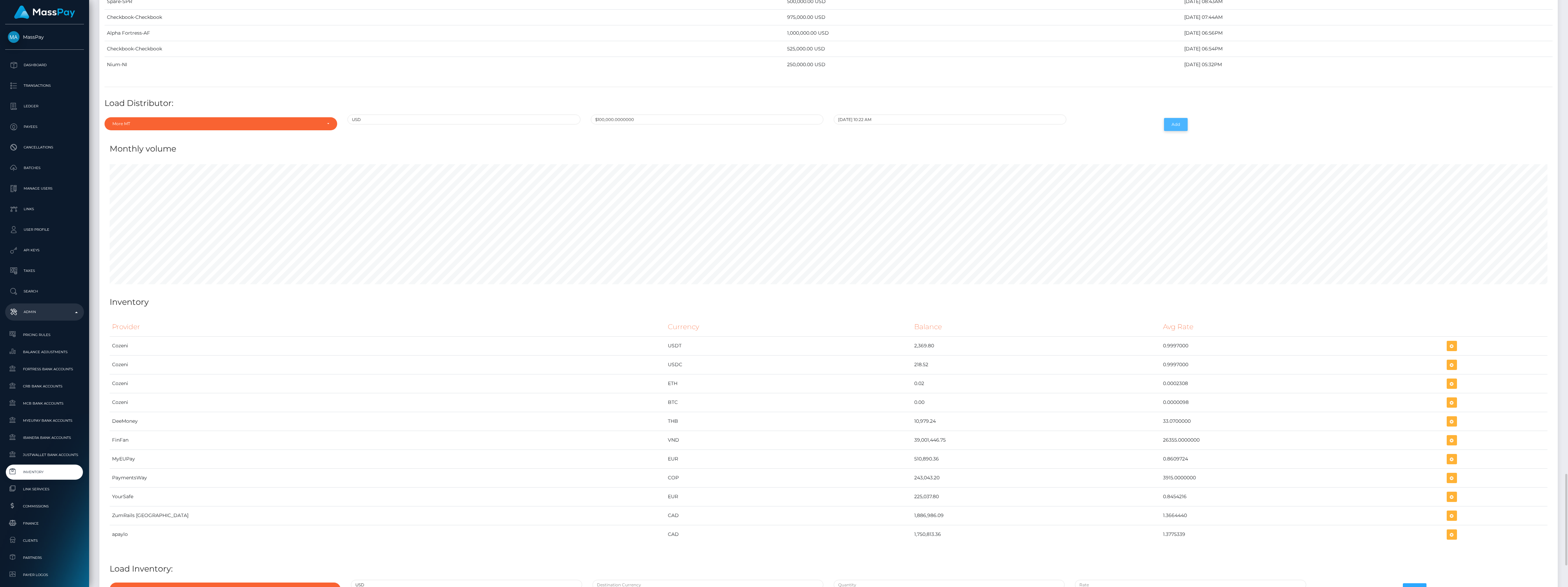
click at [1181, 131] on button "Add" at bounding box center [1175, 124] width 24 height 13
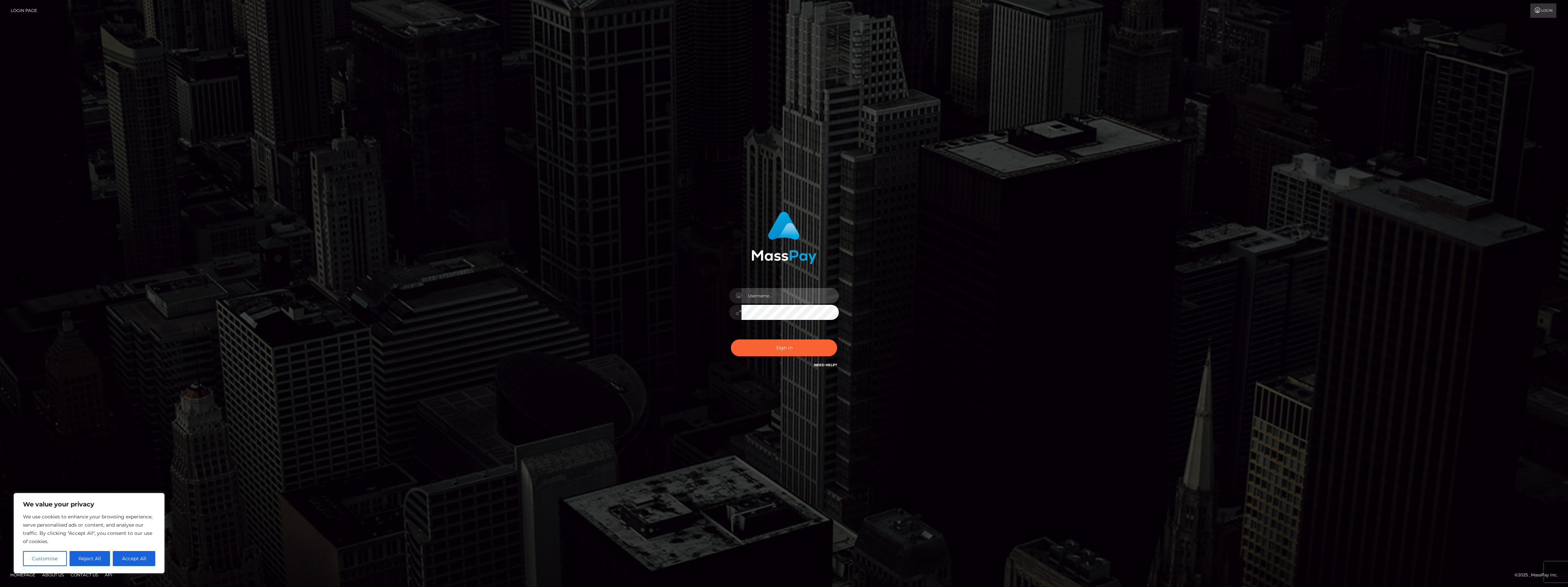
type input "bengreen"
click at [809, 345] on div "0cAFcWeA6DSoLV-3ge8-UD0W__vAWCvcS5GpBTZ6Nk3ZFX_ra39t61N1VnKidb3AnCOeYNFs8f16r1W…" at bounding box center [783, 351] width 120 height 30
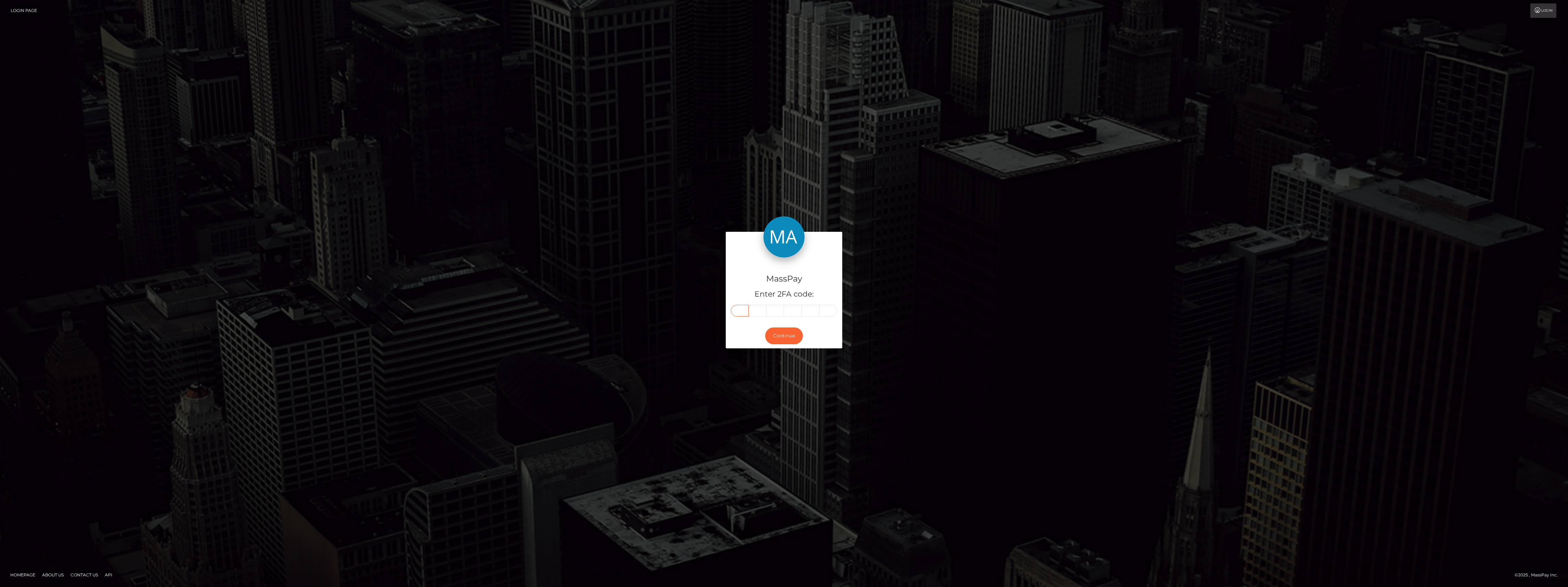
click at [741, 316] on input "text" at bounding box center [740, 310] width 18 height 12
paste input "5"
type input "5"
type input "8"
type input "1"
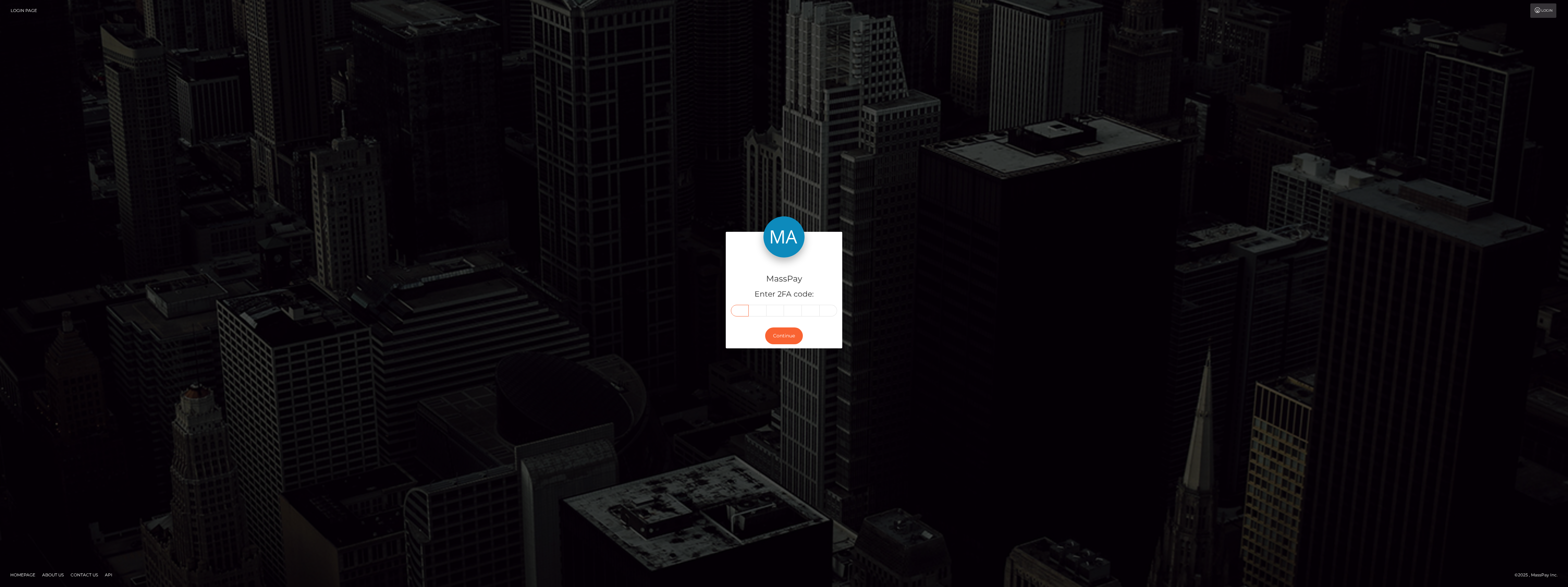
type input "0"
type input "3"
type input "9"
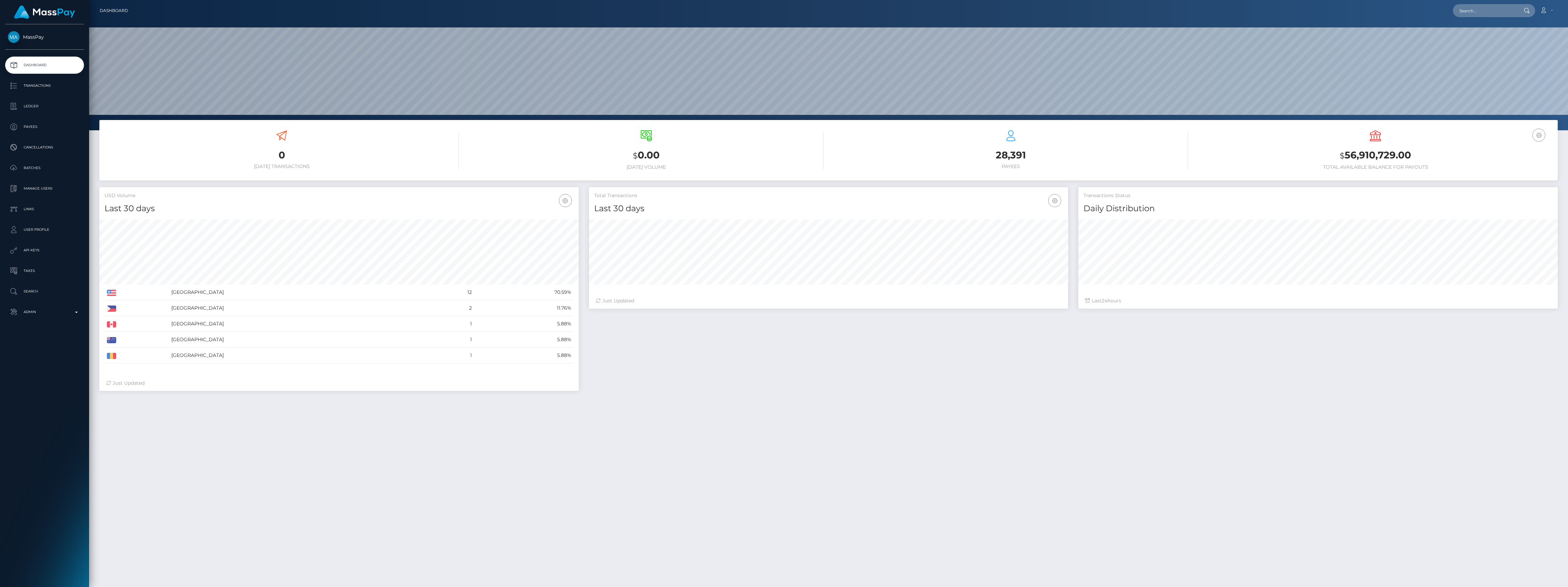
scroll to position [121, 479]
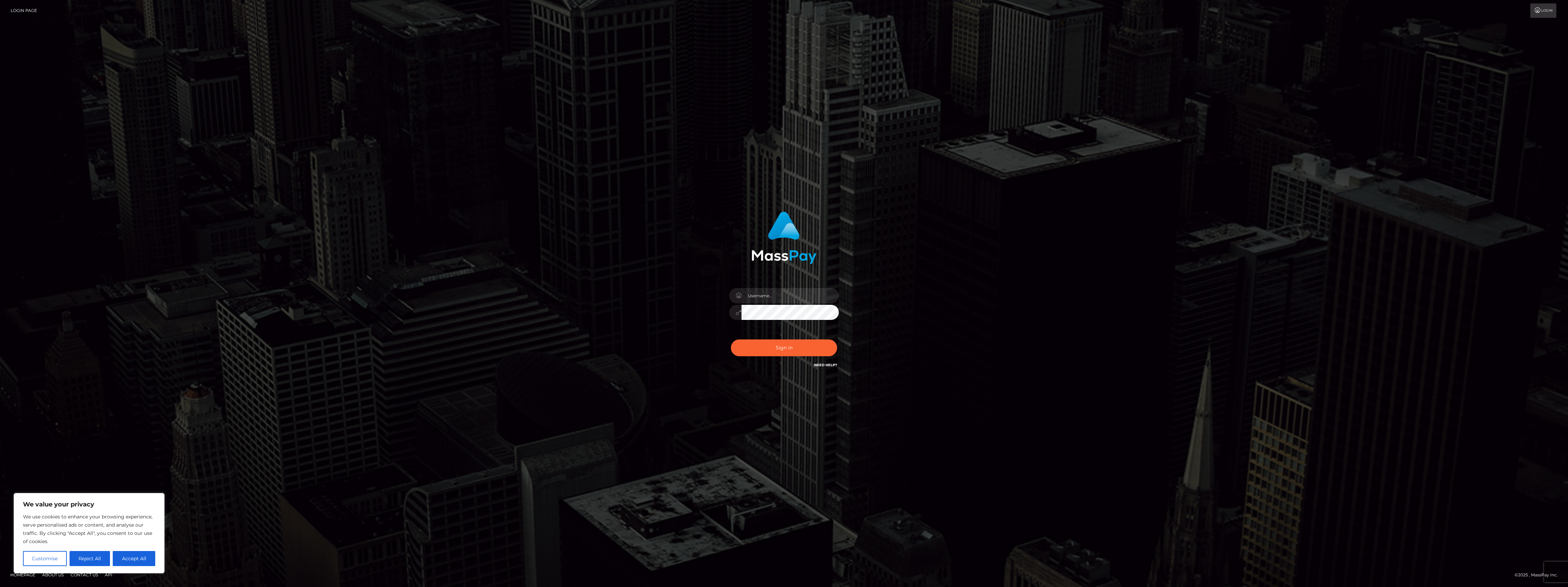
type input "bengreen"
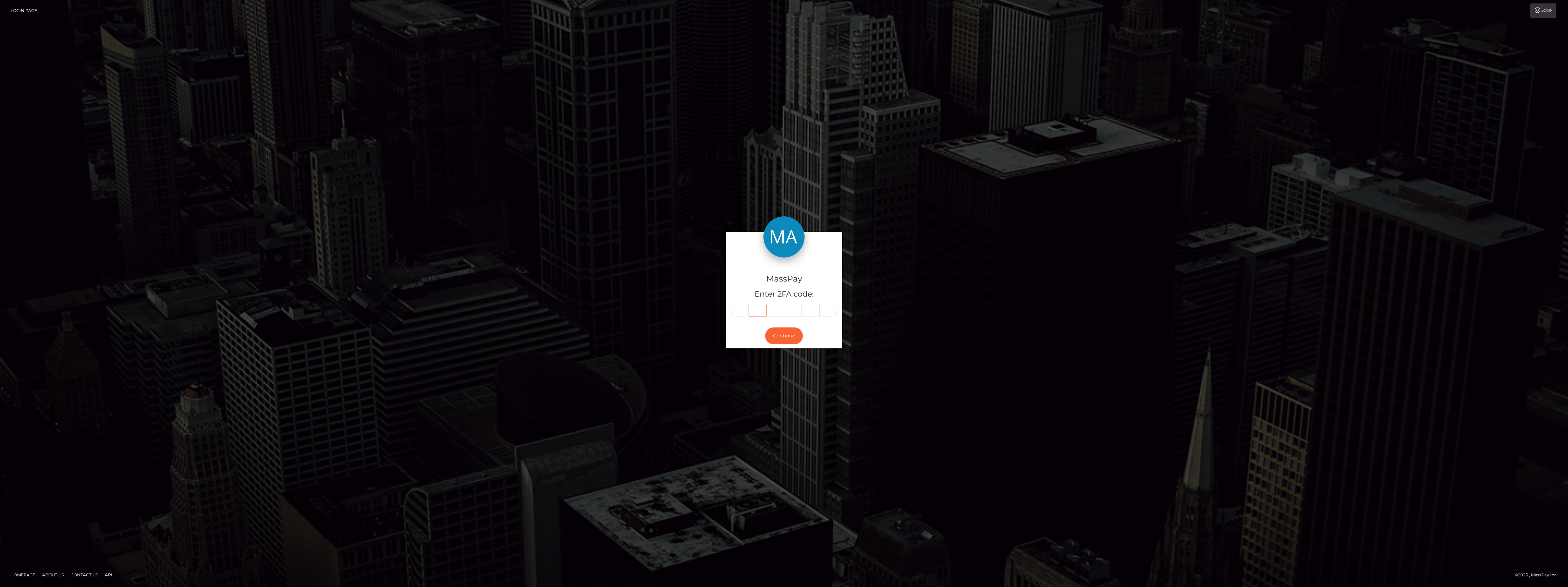
click at [749, 306] on input "text" at bounding box center [757, 310] width 18 height 12
click at [742, 306] on input "text" at bounding box center [740, 310] width 18 height 12
paste input "2"
type input "2"
type input "0"
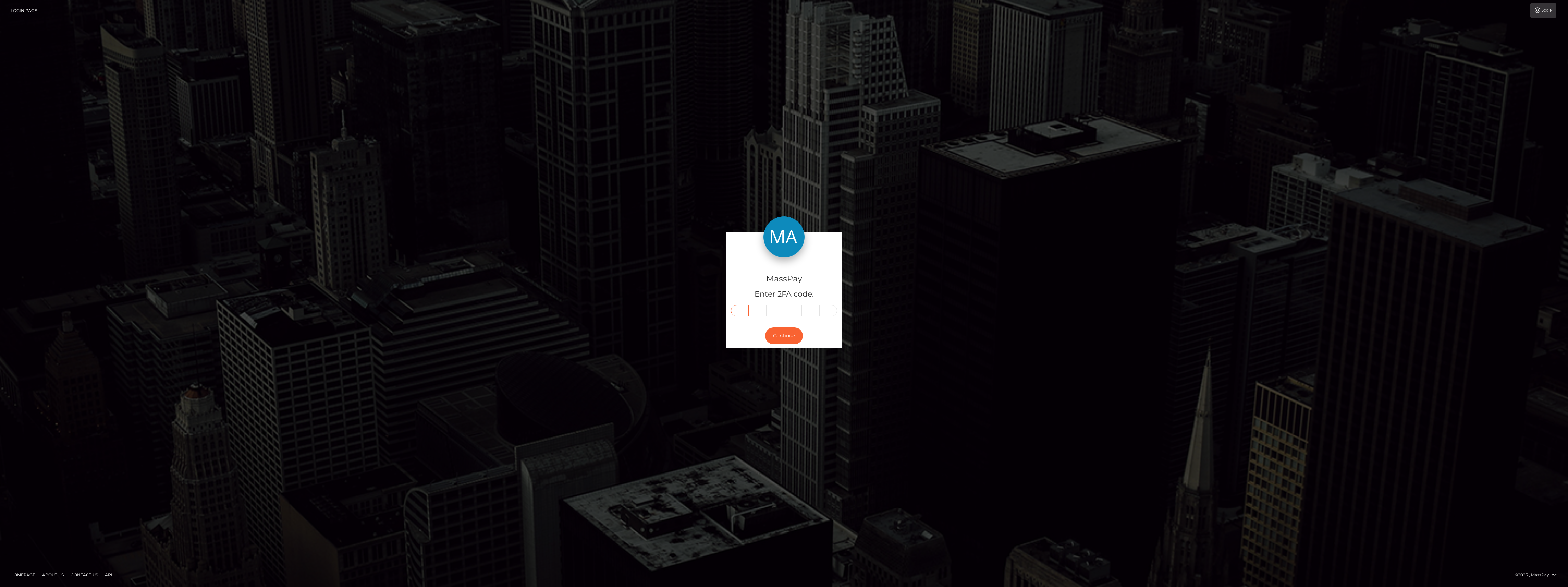
type input "1"
type input "4"
type input "0"
type input "5"
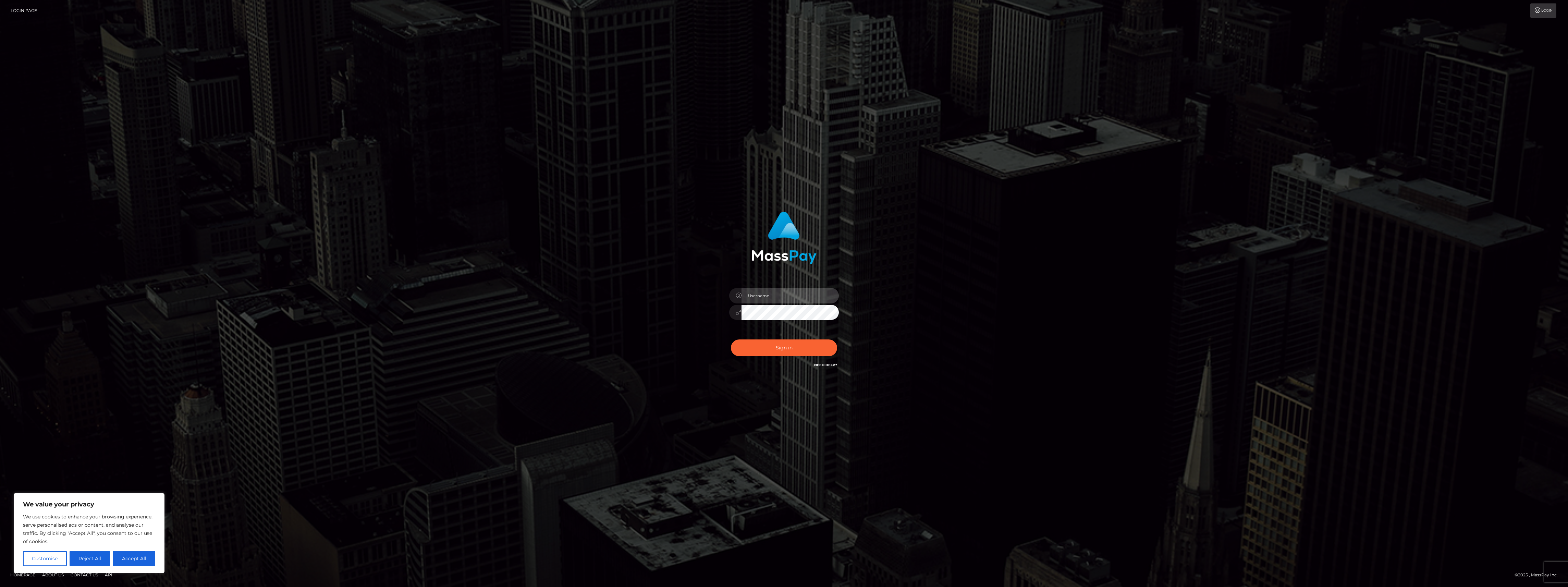
type input "bengreen"
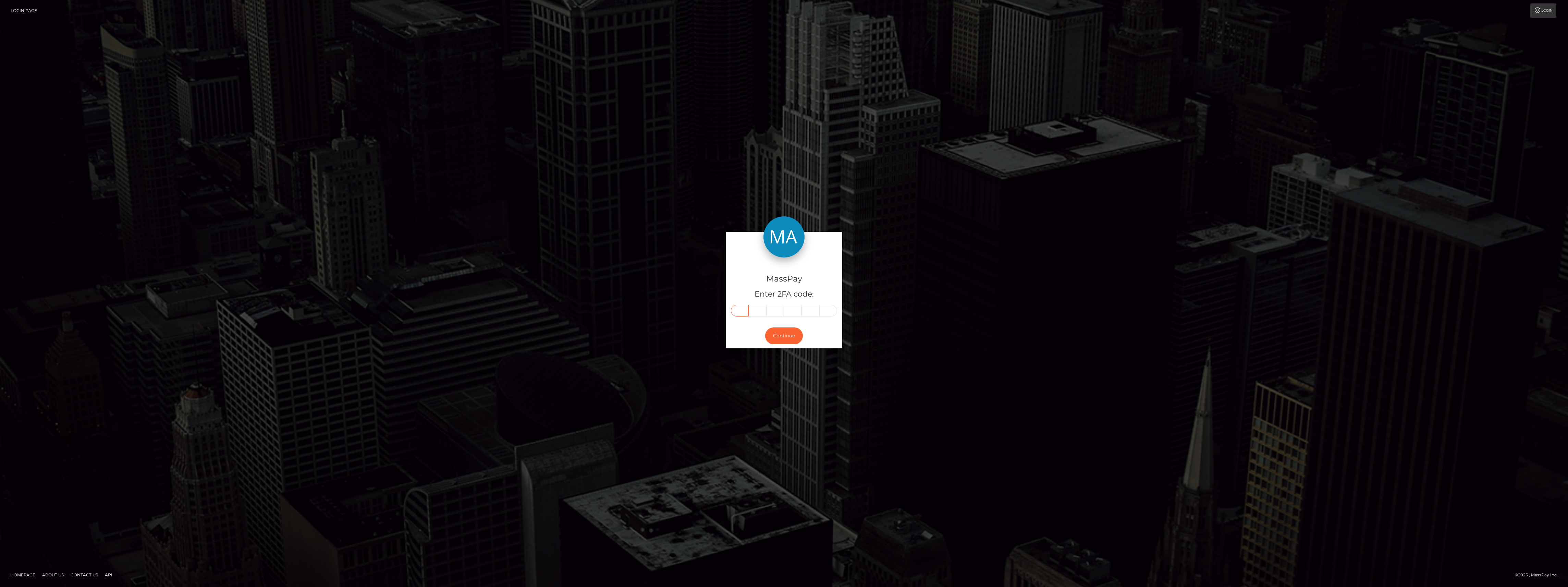
click at [741, 314] on input "text" at bounding box center [740, 310] width 18 height 12
paste input "2"
type input "2"
type input "0"
type input "1"
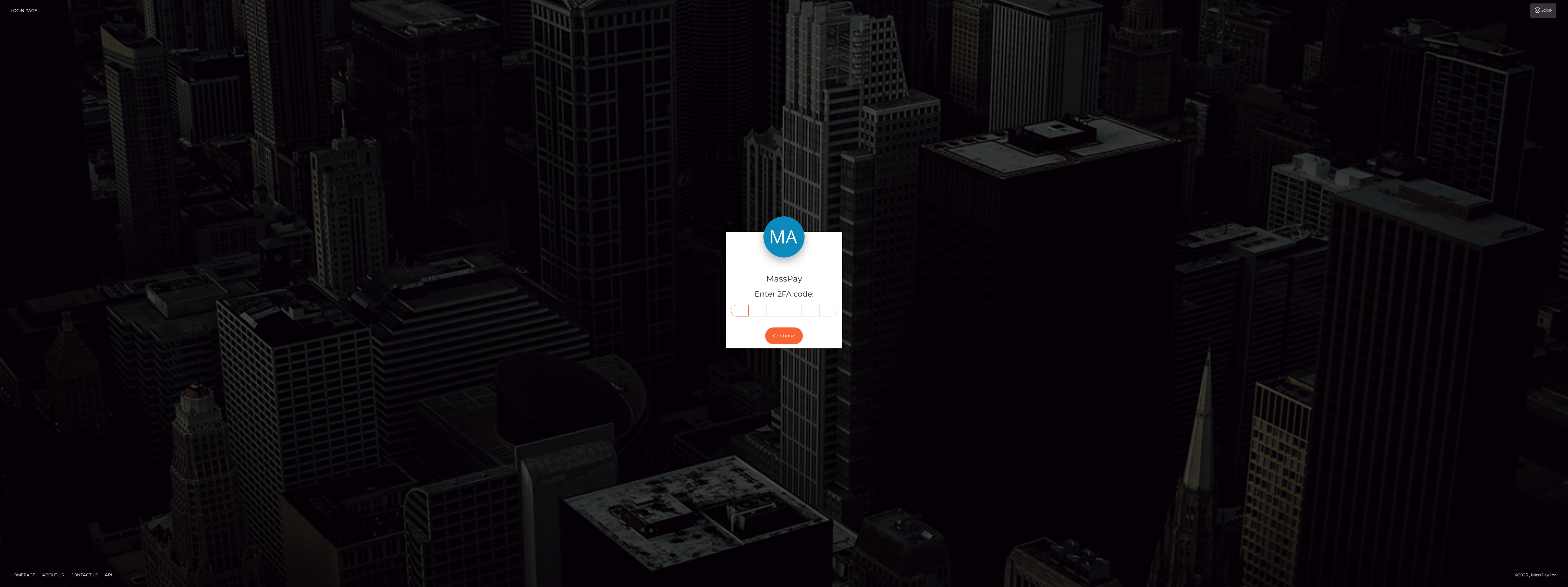
type input "4"
type input "0"
type input "5"
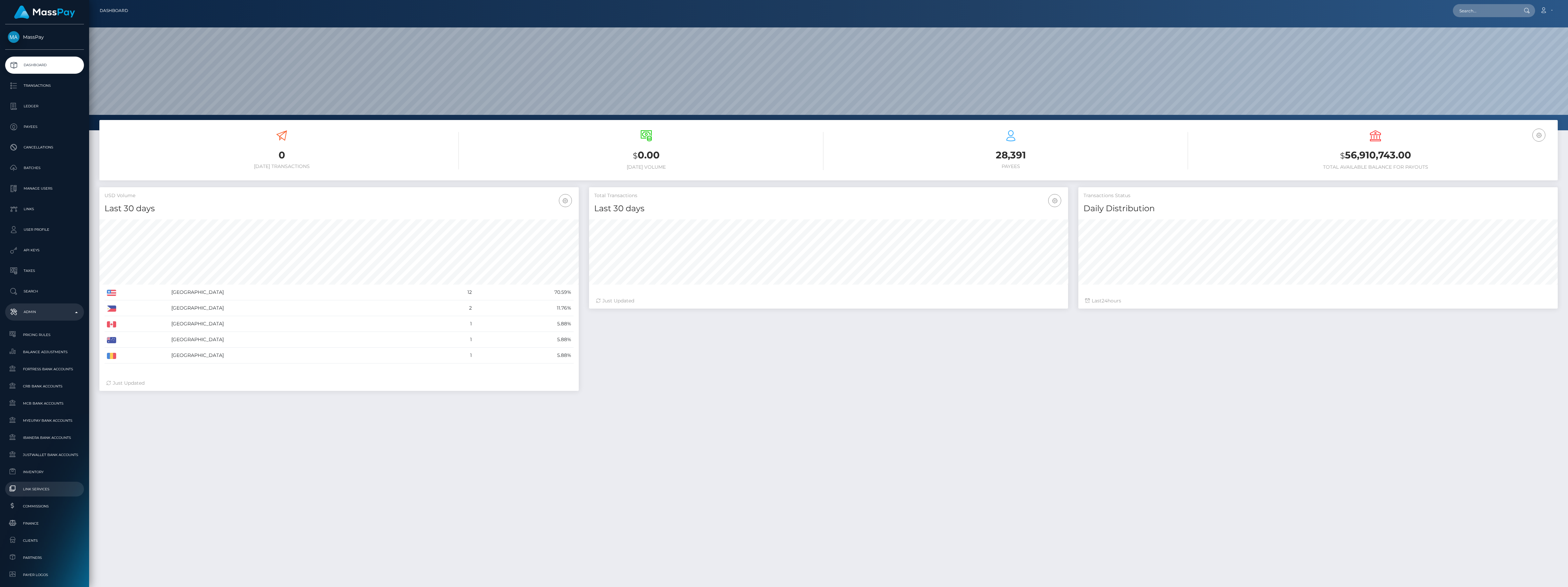
scroll to position [121, 479]
click at [47, 511] on link "Commissions" at bounding box center [44, 506] width 79 height 15
click at [47, 516] on link "Finance" at bounding box center [44, 523] width 79 height 15
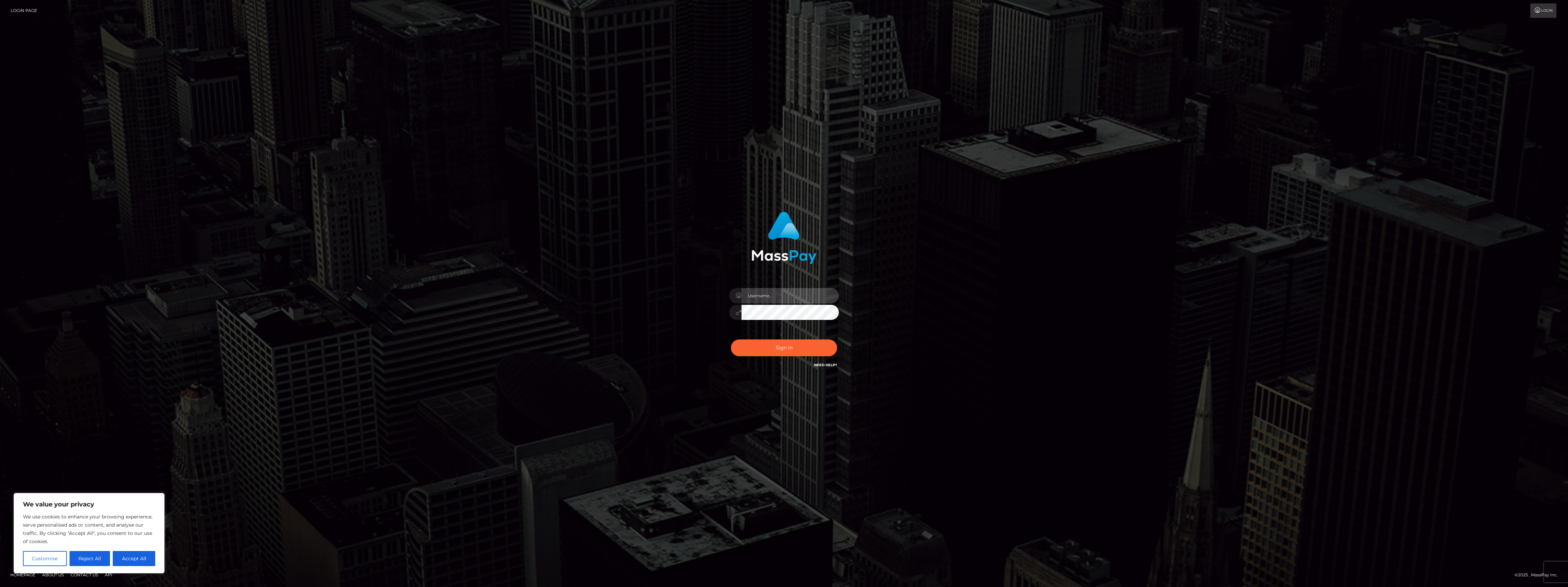
type input "bengreen"
click at [769, 342] on div "0cAFcWeA43zHjz0HMMK0CbgAF4QRjzN1jHDf2qZPWGBgncqbIAEyvuyHS1VyTlXvB4c34zGFZrZqeIx…" at bounding box center [783, 351] width 120 height 30
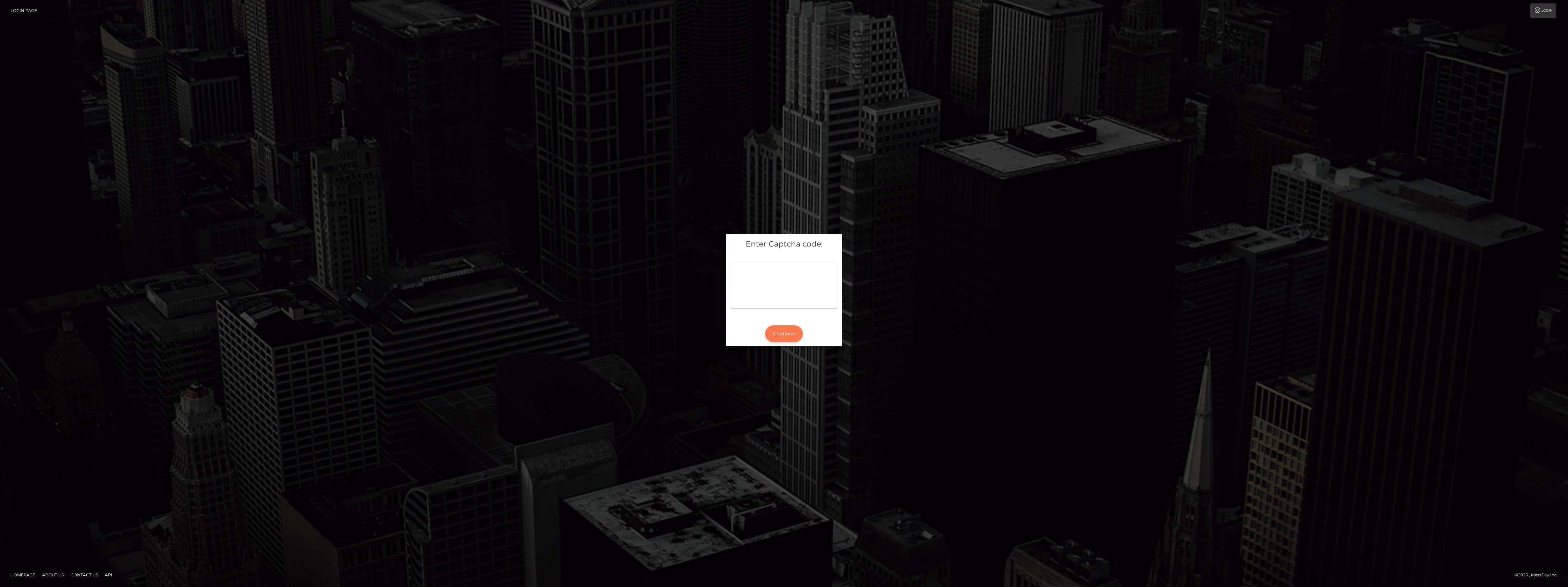
click button "Continue"
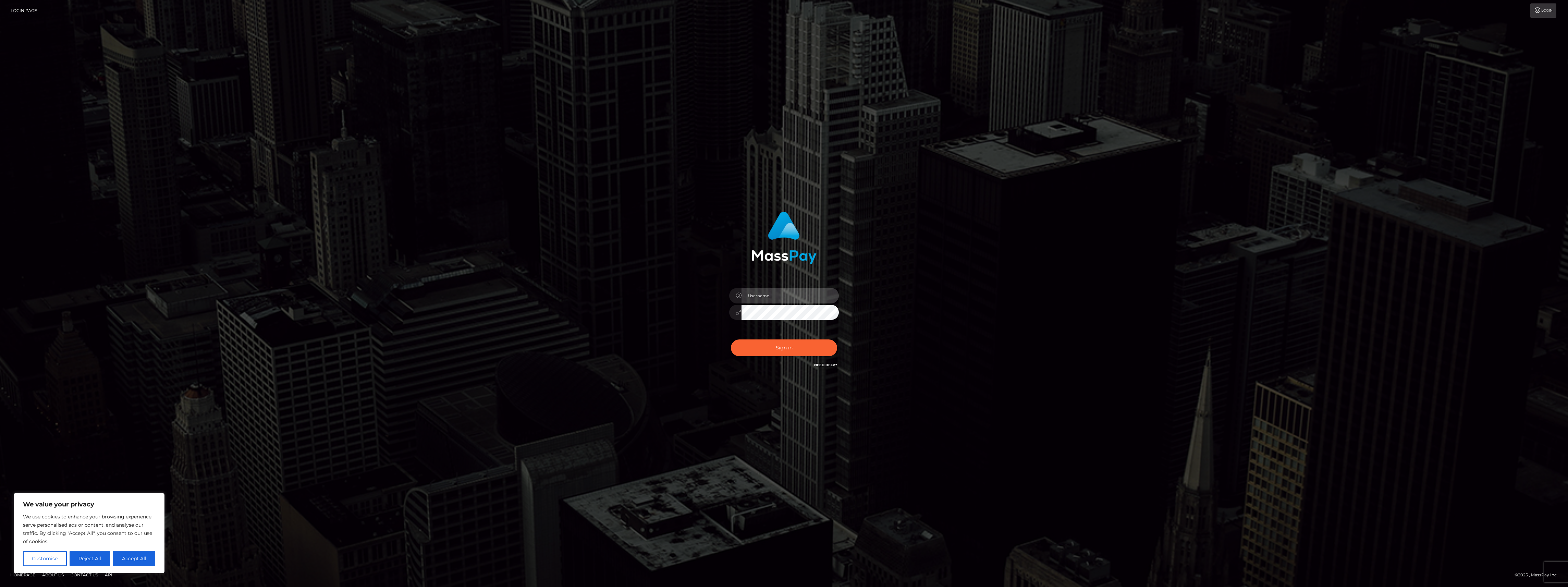
type input "bengreen"
click at [768, 354] on button "Sign in" at bounding box center [784, 348] width 107 height 17
click at [770, 350] on div "Sign in Need Help?" at bounding box center [783, 351] width 120 height 30
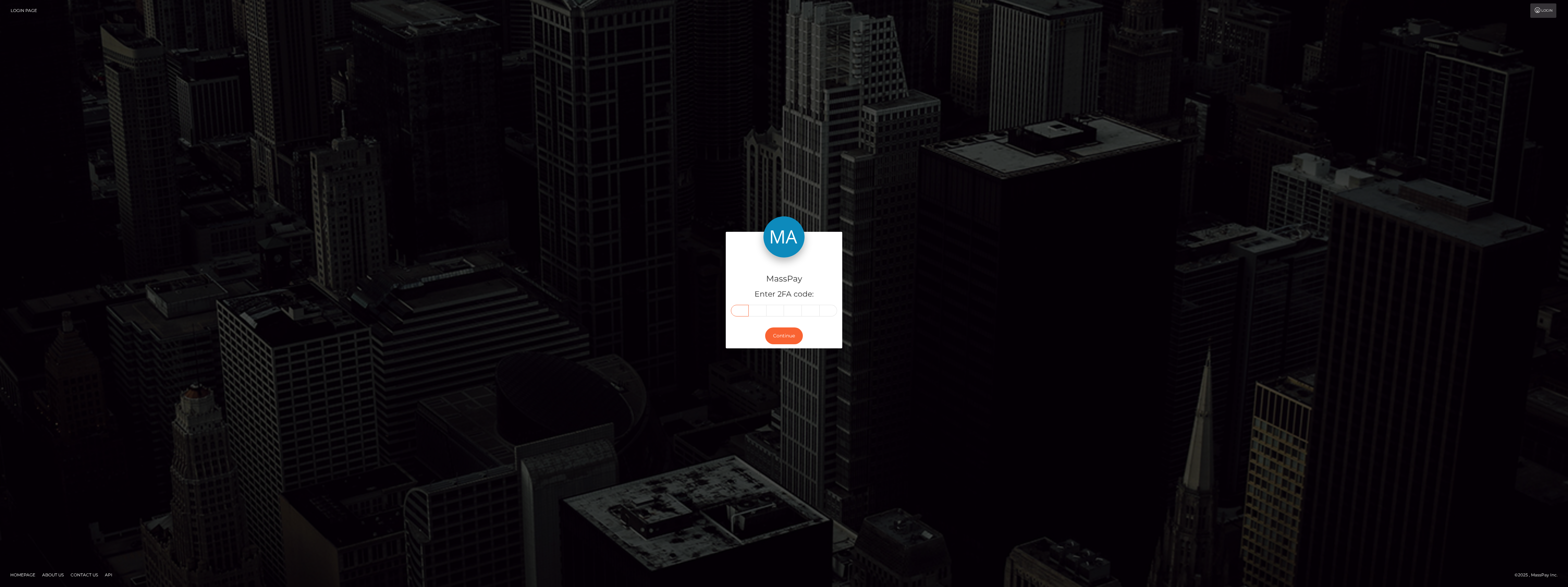
click at [741, 310] on input "text" at bounding box center [740, 310] width 18 height 12
paste input "2"
type input "2"
type input "0"
type input "5"
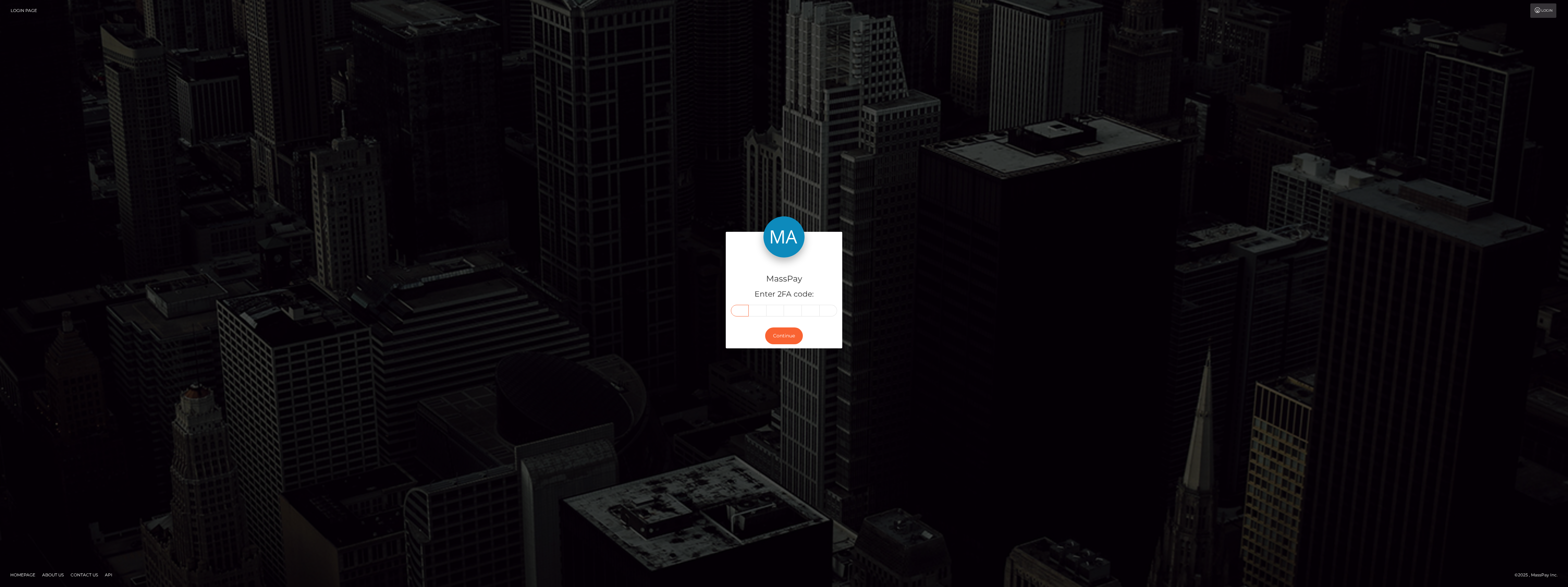
type input "2"
type input "4"
type input "6"
click at [791, 343] on button "Continue" at bounding box center [784, 336] width 38 height 17
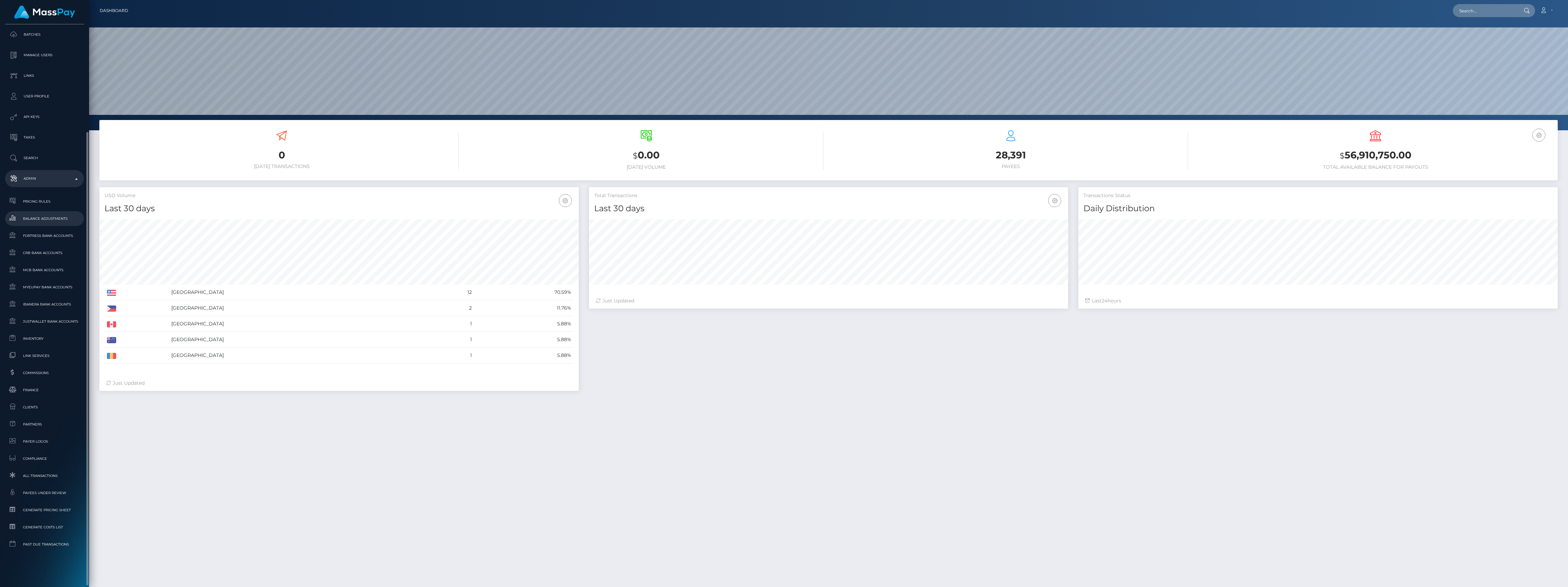
scroll to position [121, 479]
click at [45, 214] on span "Balance Adjustments" at bounding box center [44, 218] width 73 height 8
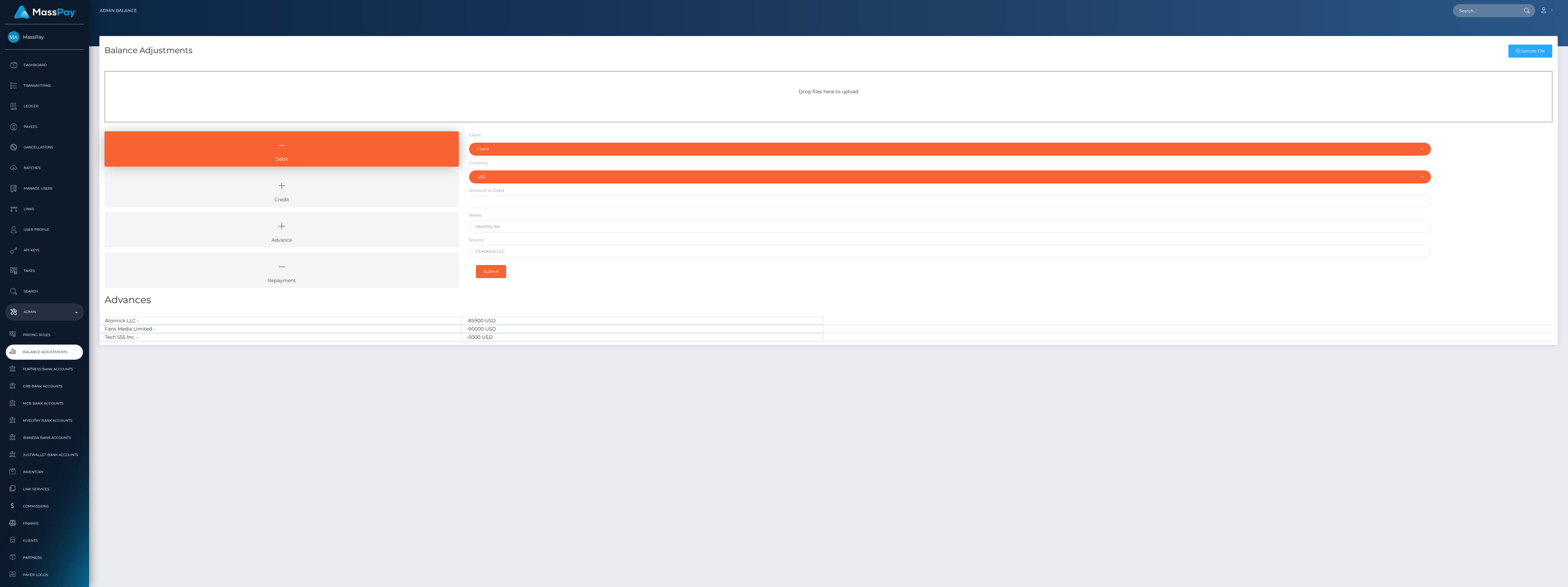
select select "USD"
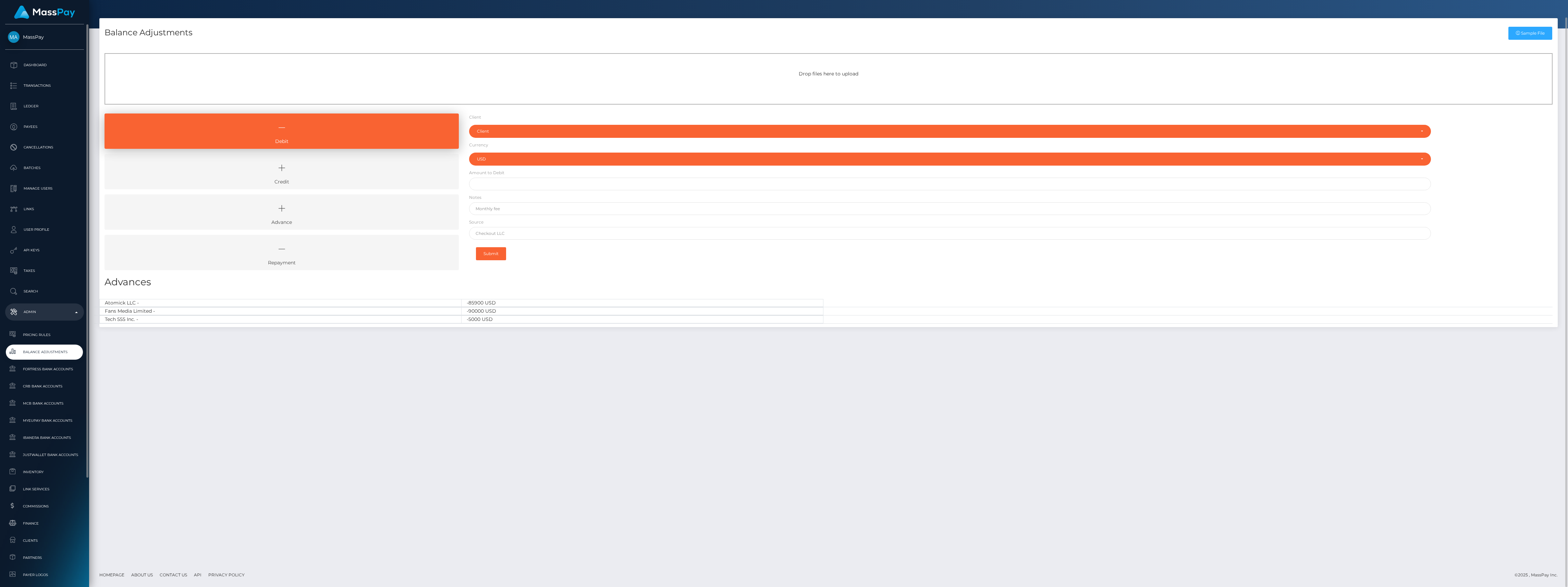
scroll to position [137, 0]
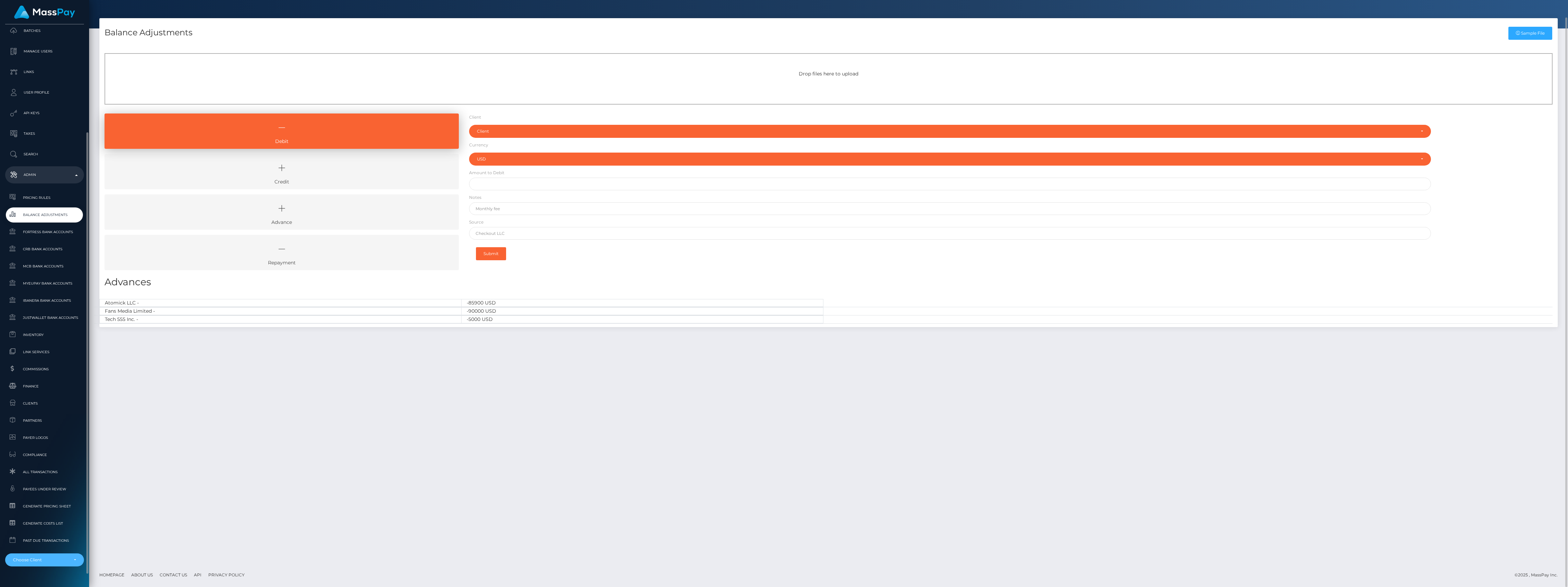
drag, startPoint x: 48, startPoint y: 560, endPoint x: 47, endPoint y: 568, distance: 8.1
click at [47, 560] on div "Choose Client" at bounding box center [40, 560] width 55 height 5
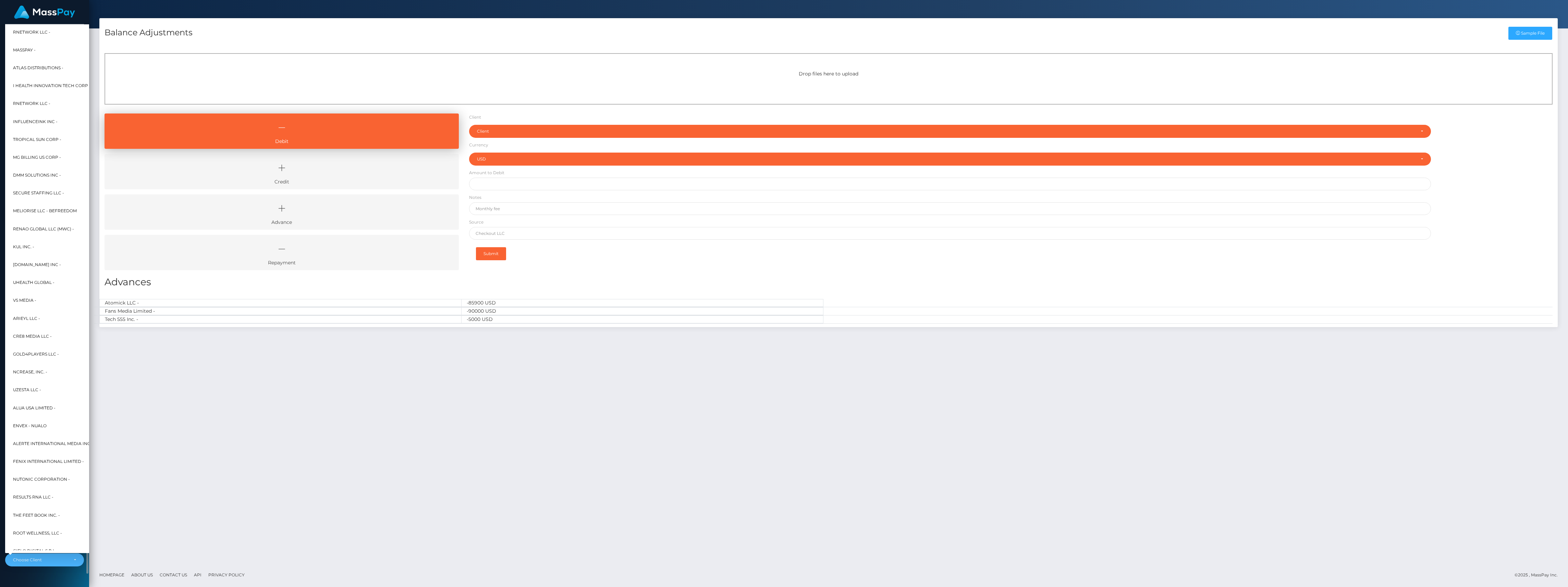
scroll to position [0, 7]
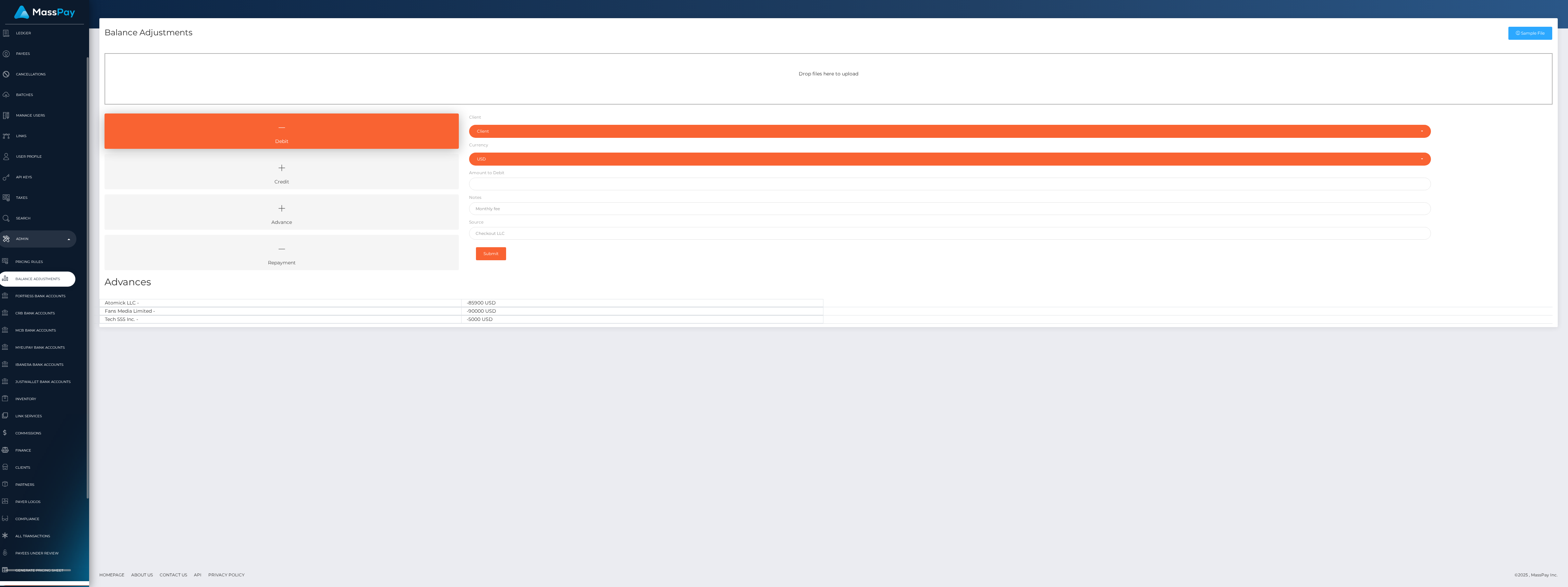
type input "sika"
select select "353"
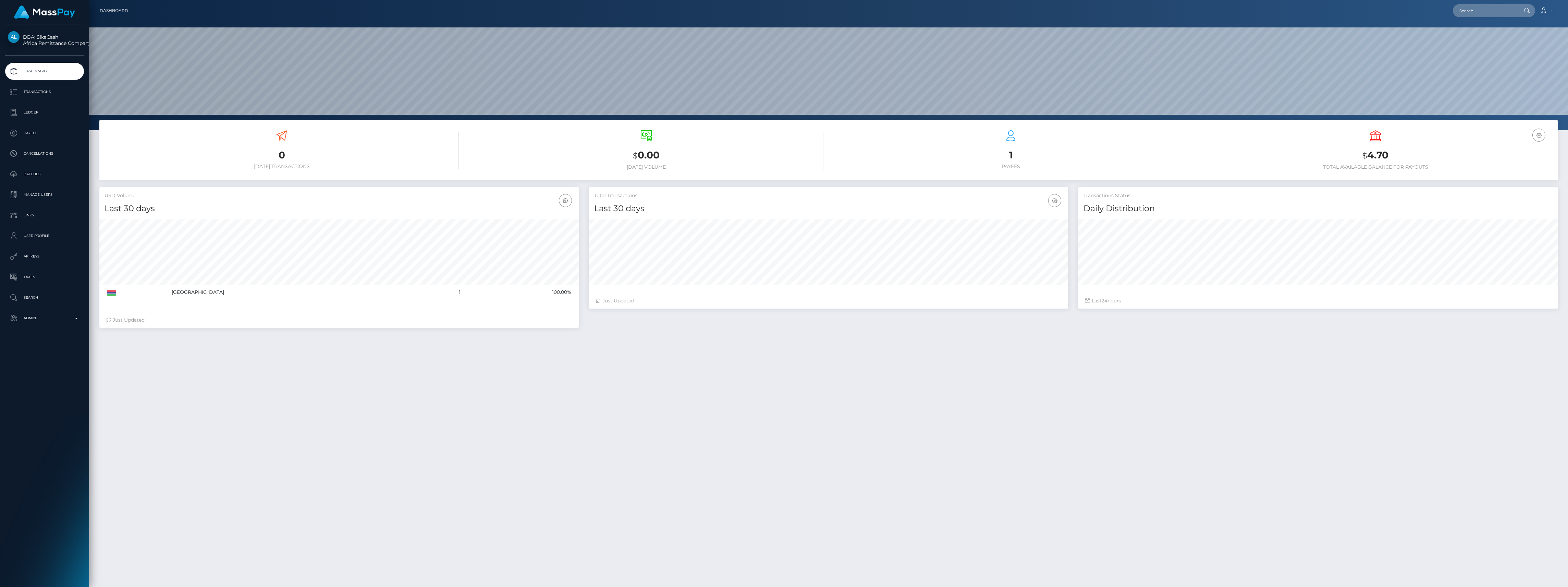
scroll to position [121, 479]
click at [36, 97] on link "Transactions" at bounding box center [44, 92] width 79 height 17
click at [35, 113] on p "Ledger" at bounding box center [44, 112] width 73 height 10
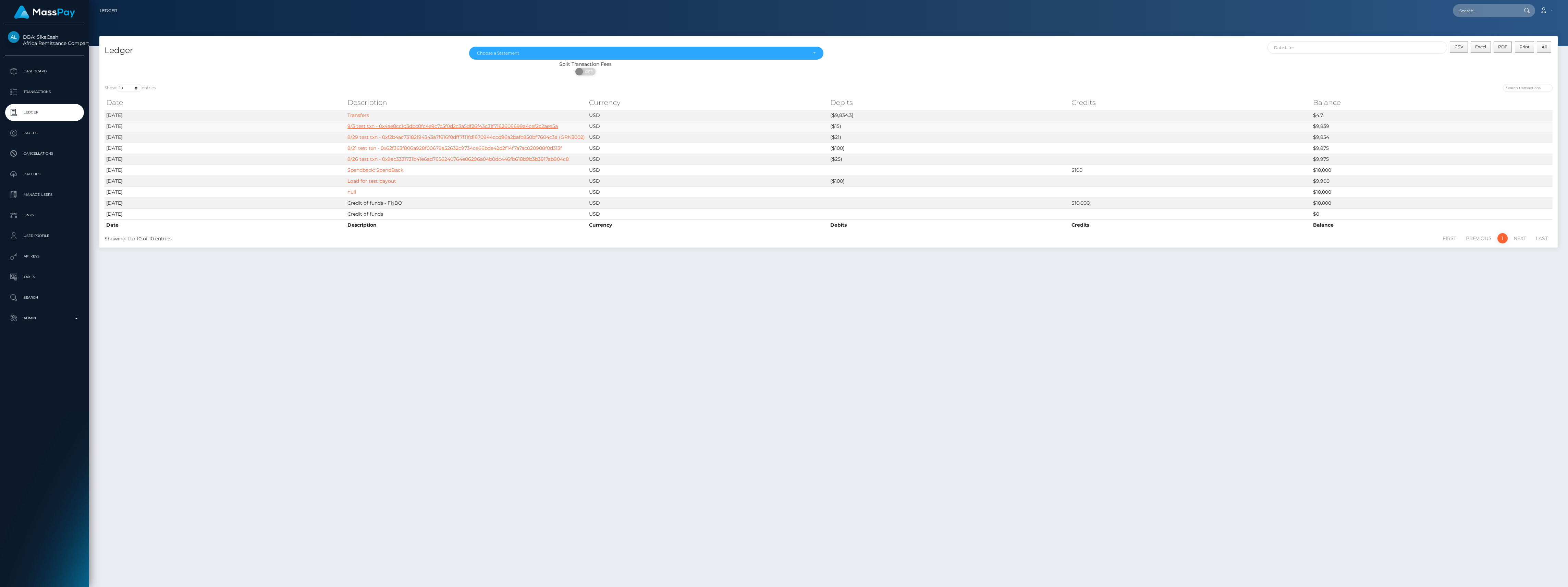
click at [436, 124] on link "9/3 test txn - 0x4ae8cc1d3dbc0fc4e9c7c5f0d2c3a5df26f43c31f7162606699a4cef2c2aea…" at bounding box center [453, 126] width 211 height 6
click at [359, 116] on link "Transfers" at bounding box center [358, 115] width 21 height 6
click at [355, 117] on link "Transfers" at bounding box center [358, 115] width 21 height 6
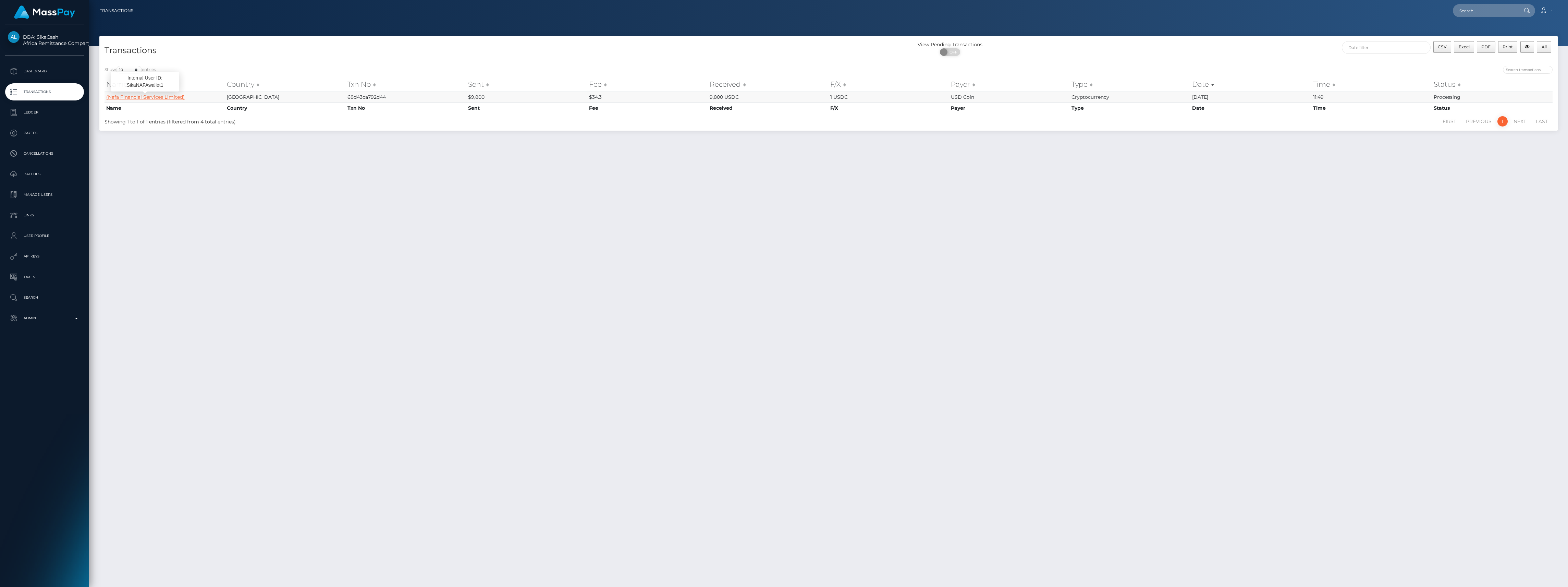
click at [164, 96] on link "(Nafa Financial Services Limited)" at bounding box center [145, 97] width 79 height 6
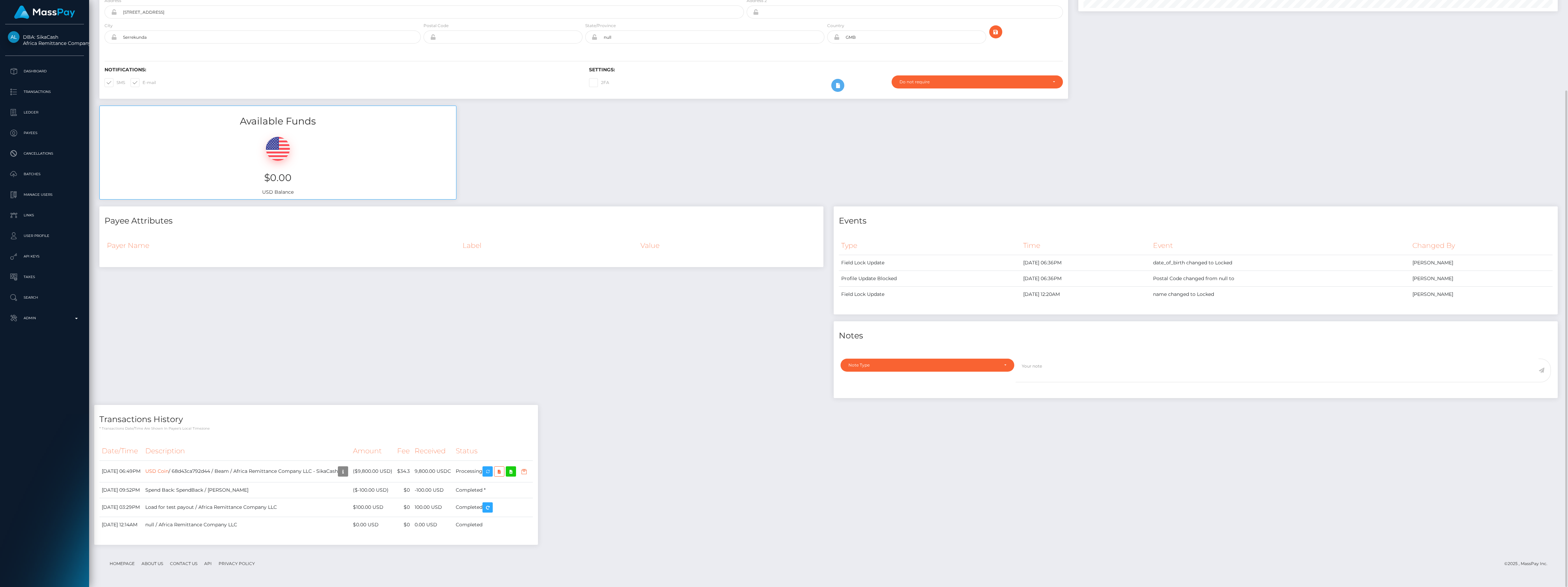
scroll to position [82, 479]
click at [661, 460] on div "Payee Attributes Payer Name Label Value Notes" at bounding box center [828, 379] width 1469 height 345
click at [67, 316] on p "Admin" at bounding box center [44, 318] width 73 height 10
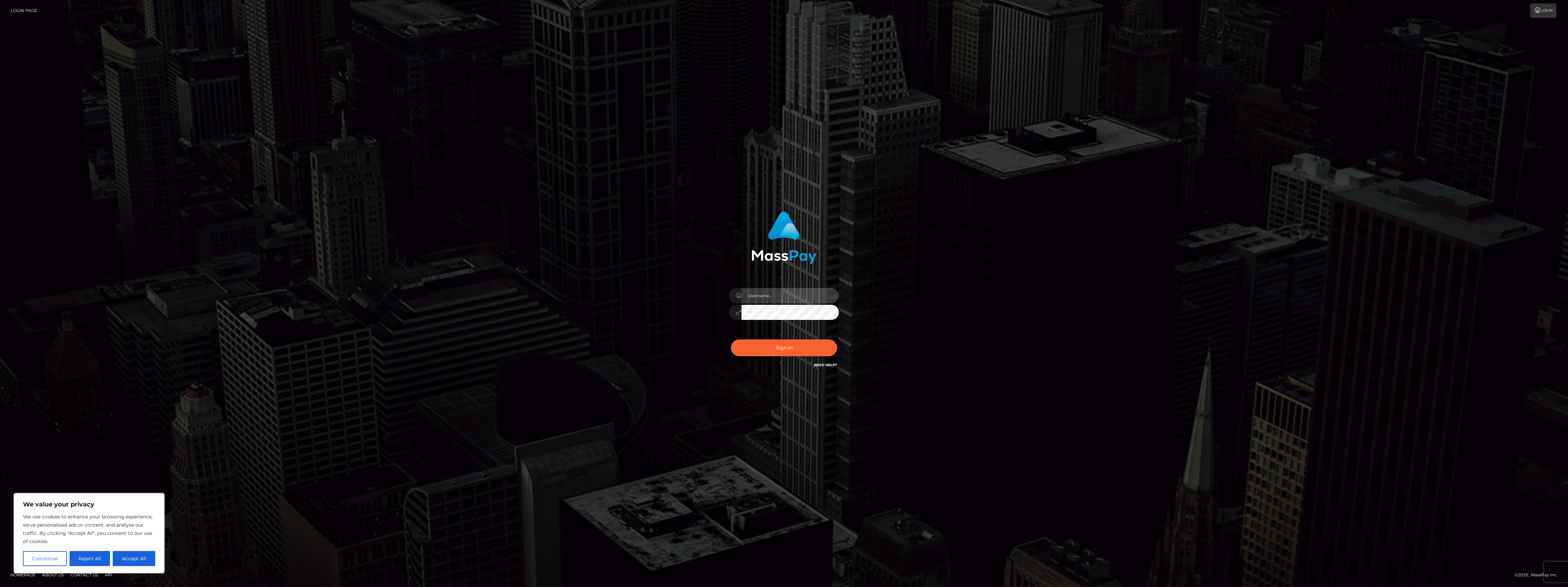
type input "bengreen"
click at [838, 350] on div "Sign in Need Help?" at bounding box center [783, 351] width 120 height 30
click at [831, 349] on div "0cAFcWeA5zn6j9qTsP2TiUrvFwA3E3BMCb-a5Dfr230XFNiKxm9U_JSqYAdOnDFunSkglaJlOsdDrZg…" at bounding box center [783, 351] width 120 height 30
type input "bengreen"
drag, startPoint x: 802, startPoint y: 350, endPoint x: 796, endPoint y: 349, distance: 6.1
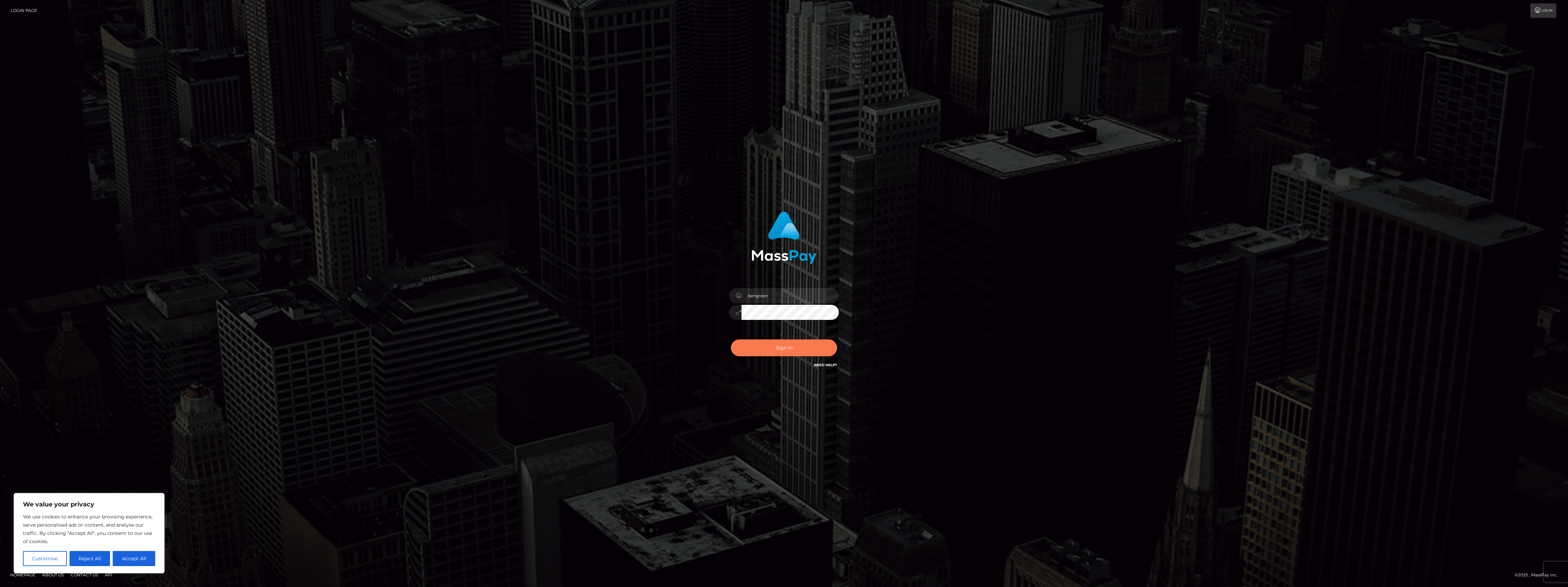
click at [802, 349] on button "Sign in" at bounding box center [784, 348] width 107 height 17
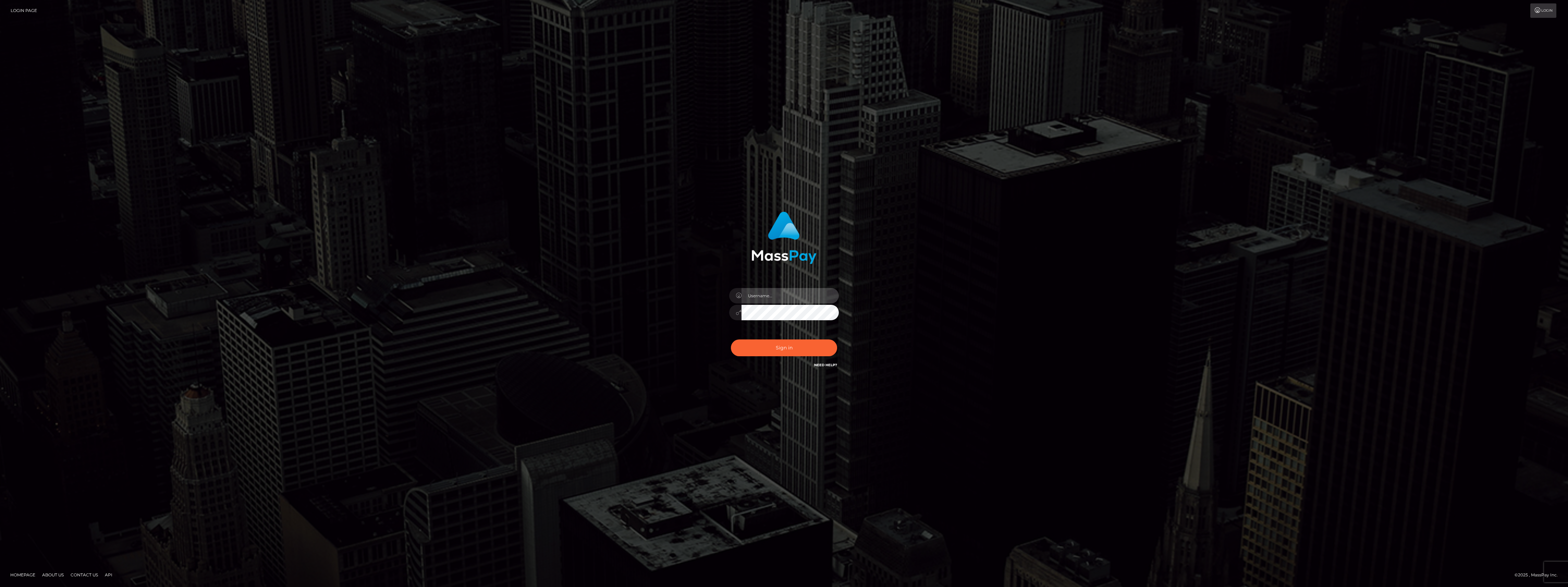
type input "bengreen"
click at [759, 349] on button "Sign in" at bounding box center [784, 348] width 107 height 17
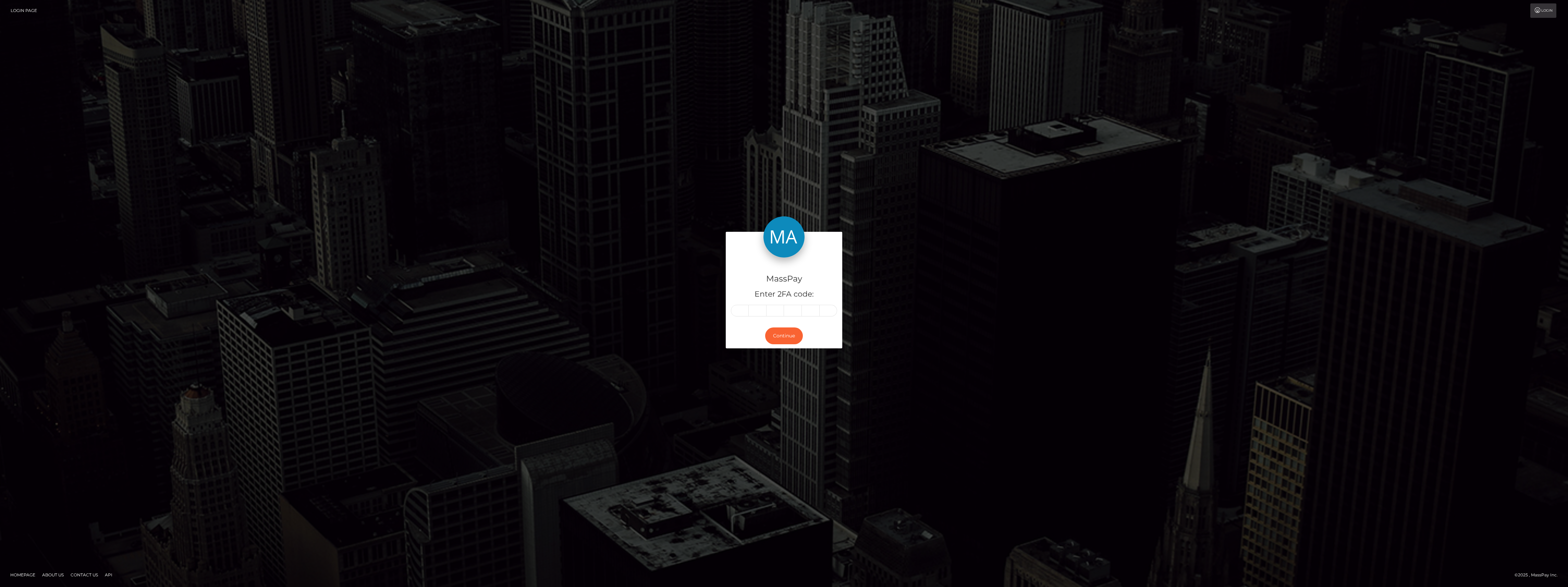
type input "0"
type input "4"
type input "5"
type input "7"
type input "3"
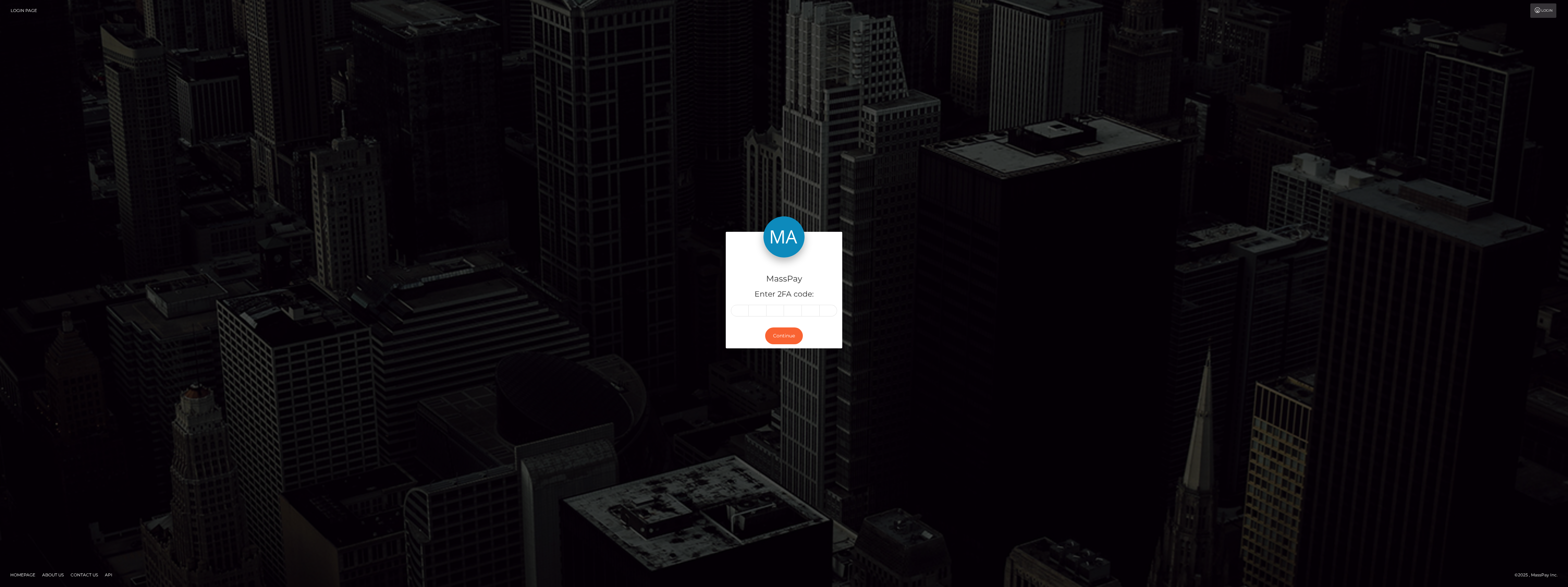
type input "8"
click at [789, 345] on div "Continue" at bounding box center [783, 336] width 116 height 25
click at [786, 339] on button "Continue" at bounding box center [784, 336] width 38 height 17
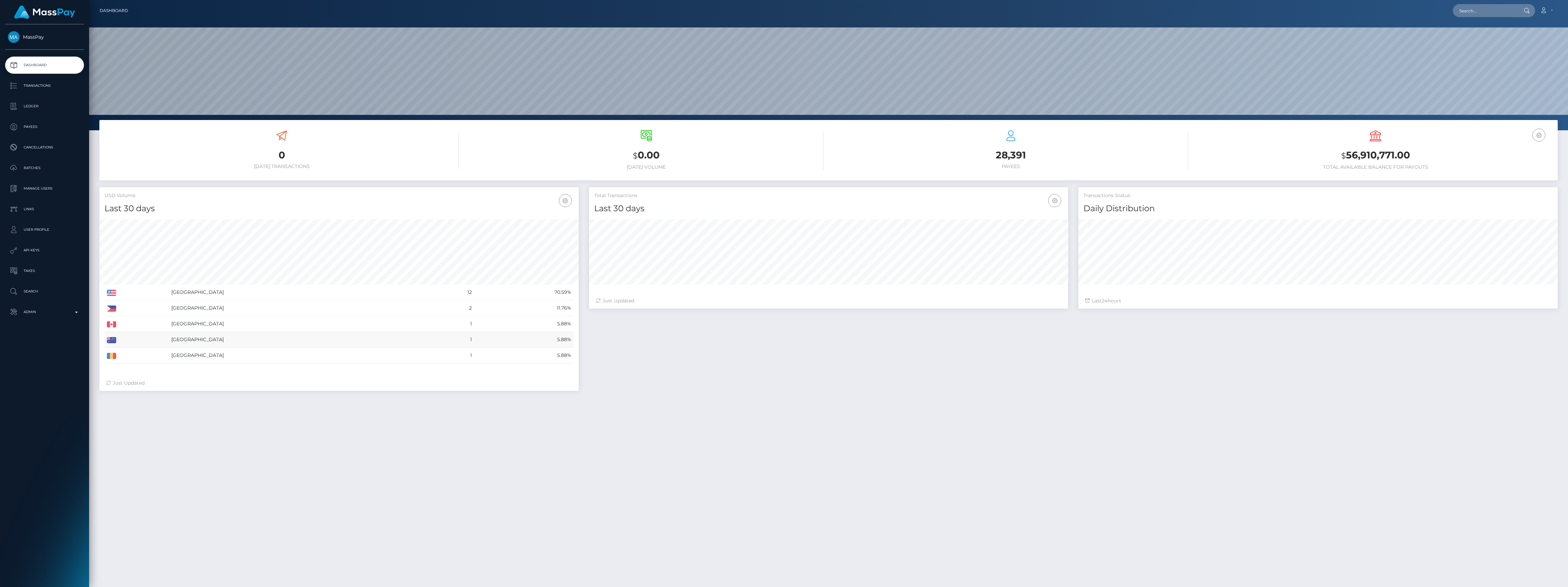
scroll to position [121, 479]
click at [42, 322] on div "MassPay Dashboard Transactions Ledger Payees Cancellations" at bounding box center [44, 305] width 89 height 561
click at [43, 315] on p "Admin" at bounding box center [44, 312] width 73 height 10
click at [61, 470] on span "Inventory" at bounding box center [44, 471] width 73 height 8
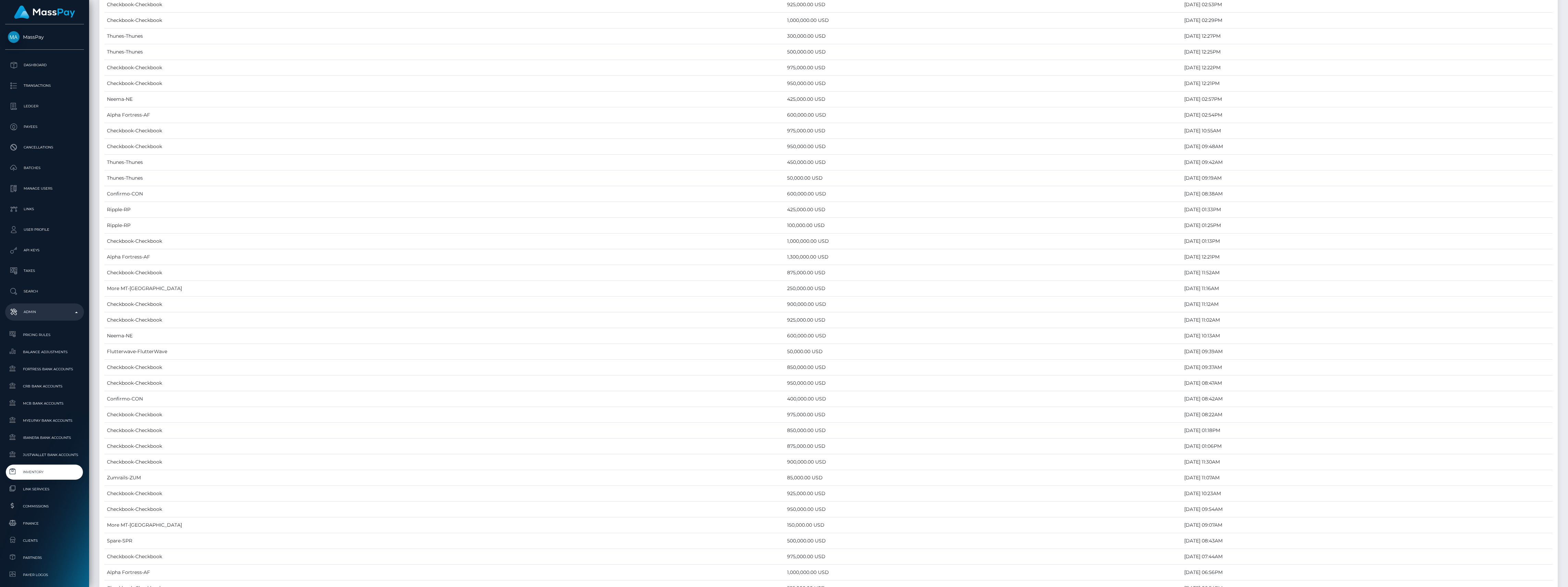
scroll to position [3174, 0]
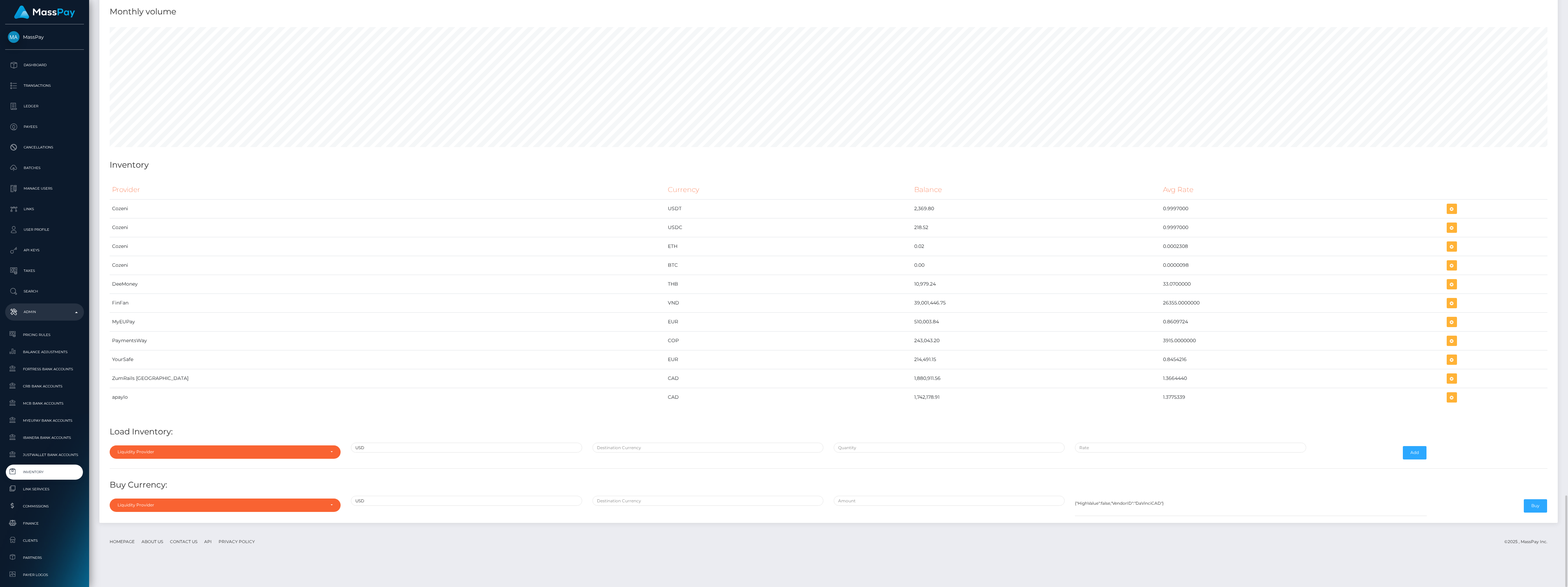
click at [143, 9] on input "Search" at bounding box center [220, 3] width 227 height 10
type input "th"
click at [145, 24] on link "Thunes" at bounding box center [221, 18] width 233 height 13
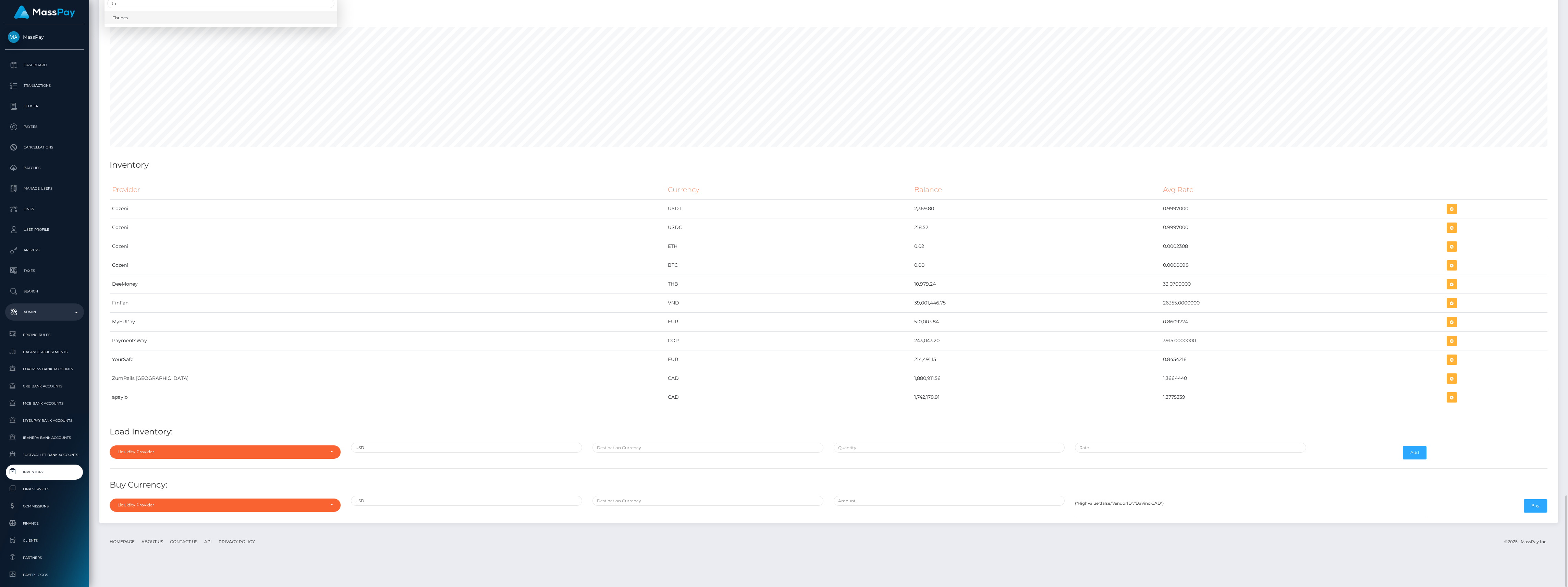
select select "13"
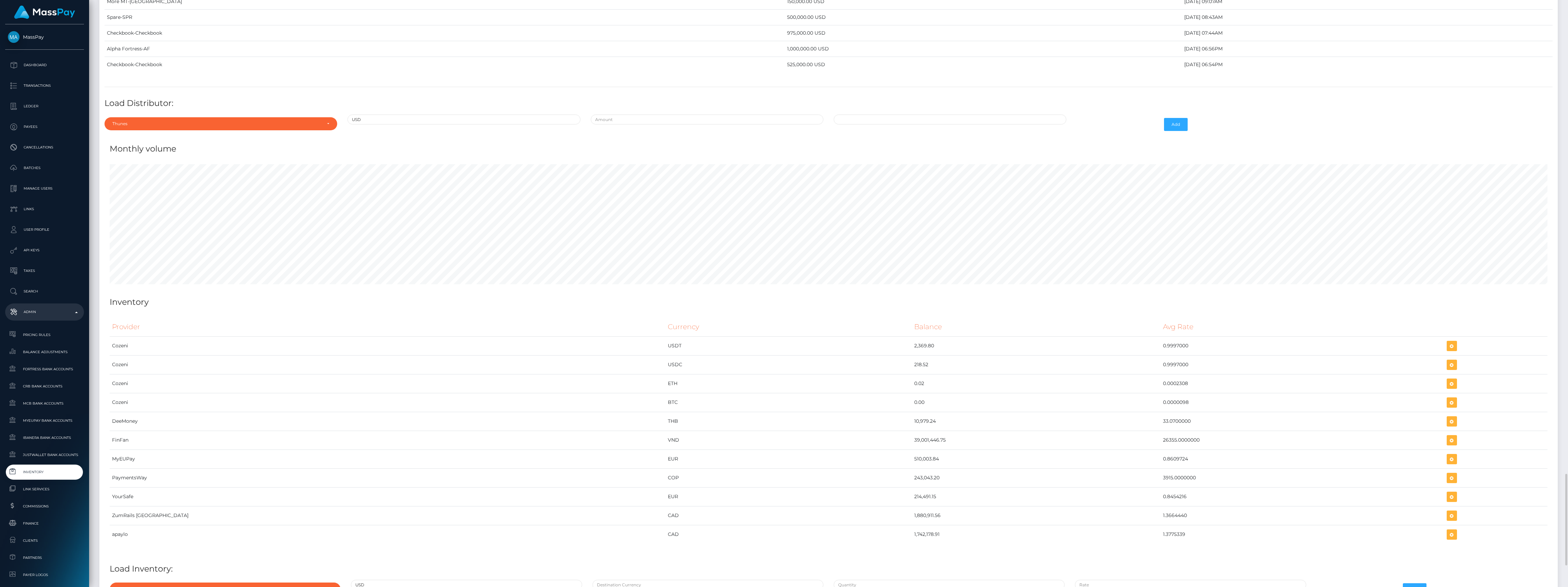
click at [640, 135] on div at bounding box center [707, 124] width 243 height 20
click at [639, 124] on input "text" at bounding box center [707, 119] width 233 height 10
type input "$425,000.0000000"
type input "09/25/2025 11:42 AM"
click at [1175, 131] on button "Add" at bounding box center [1175, 124] width 24 height 13
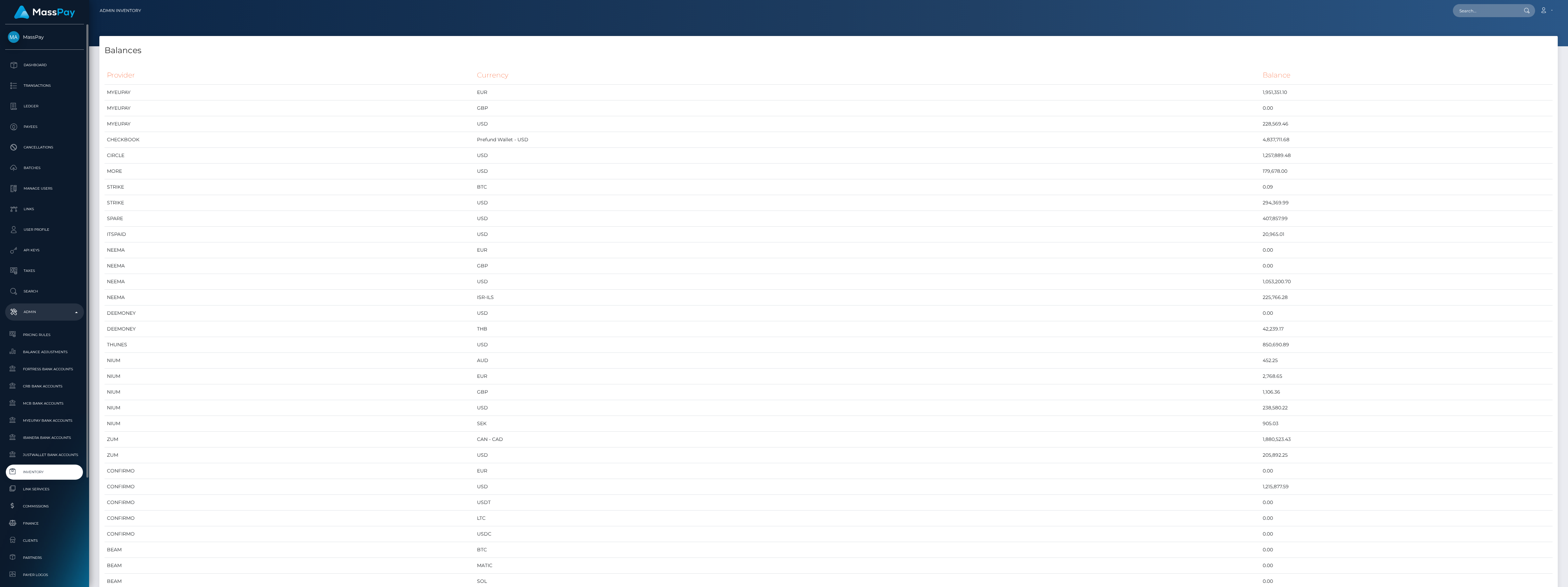
scroll to position [152, 0]
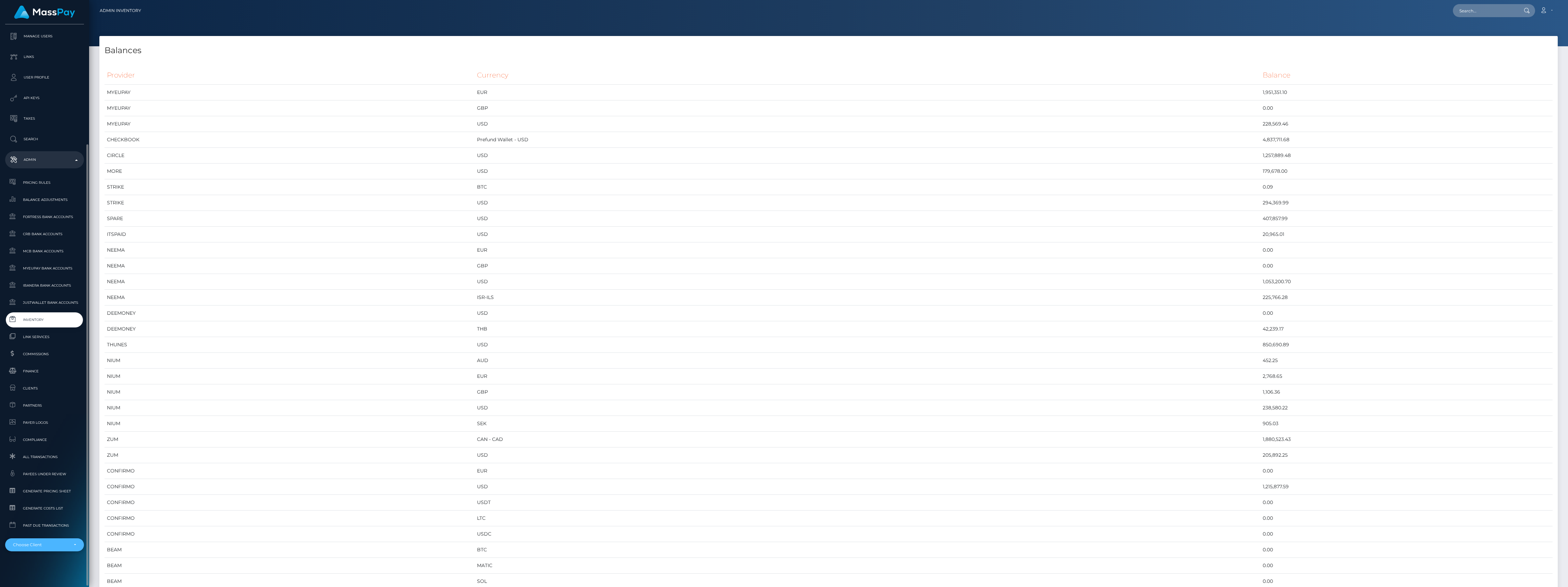
click at [59, 544] on div "Choose Client" at bounding box center [40, 544] width 55 height 5
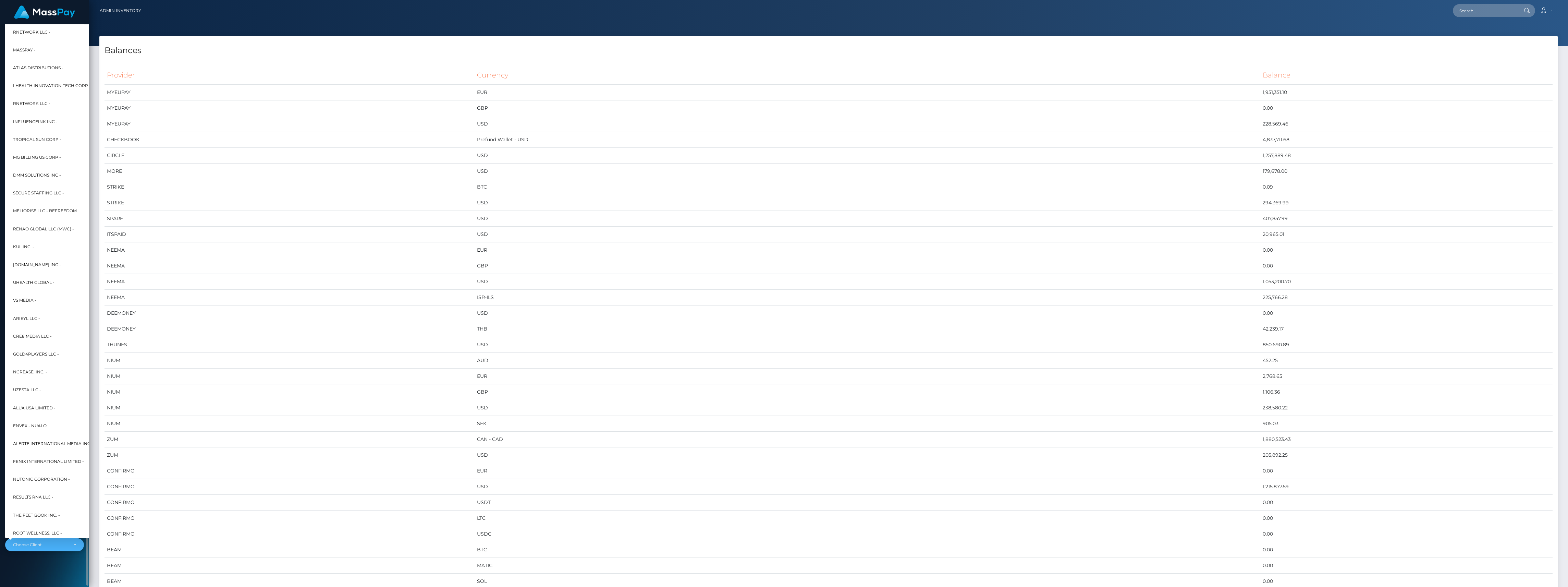
scroll to position [0, 7]
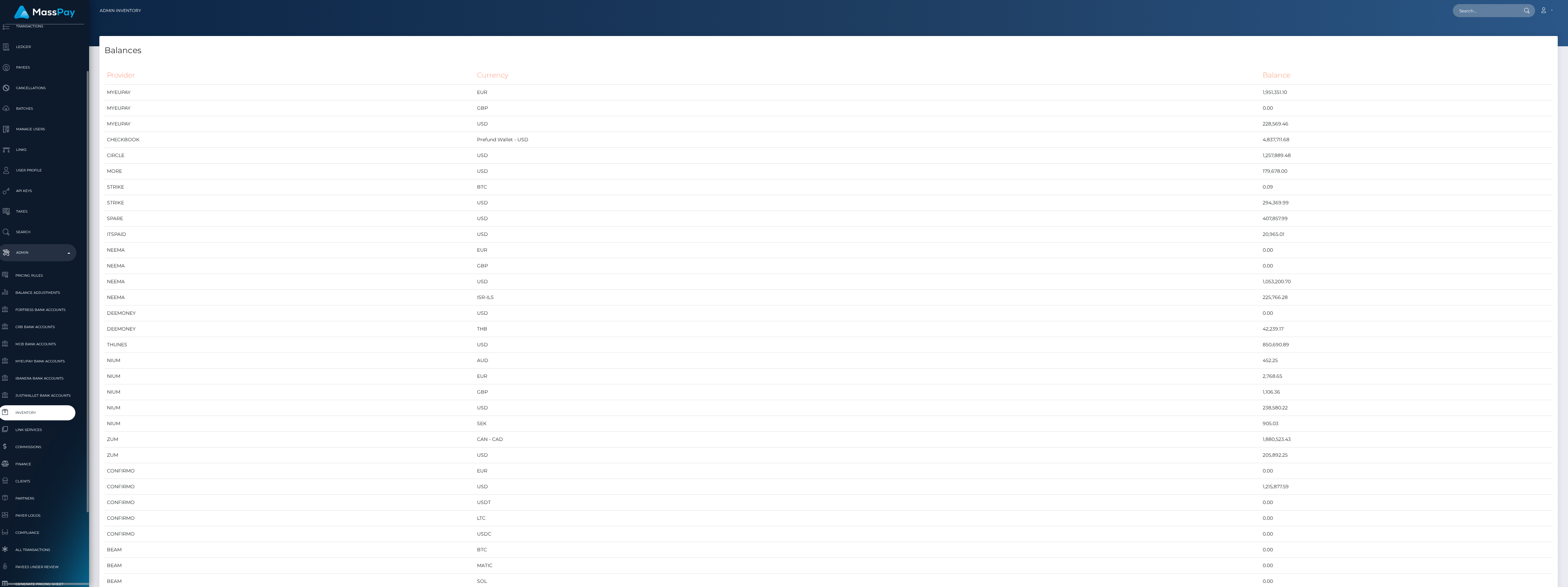
type input "icf"
select select "49"
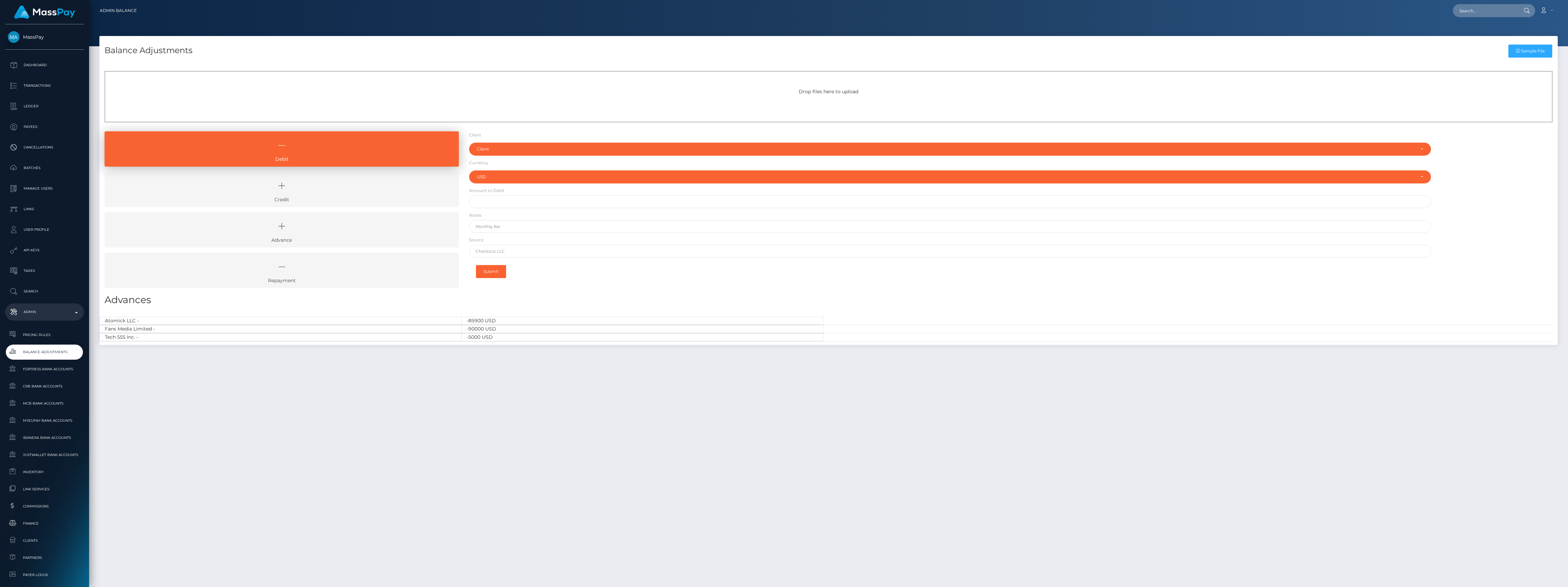
select select "USD"
click at [245, 202] on link "Credit" at bounding box center [282, 189] width 354 height 35
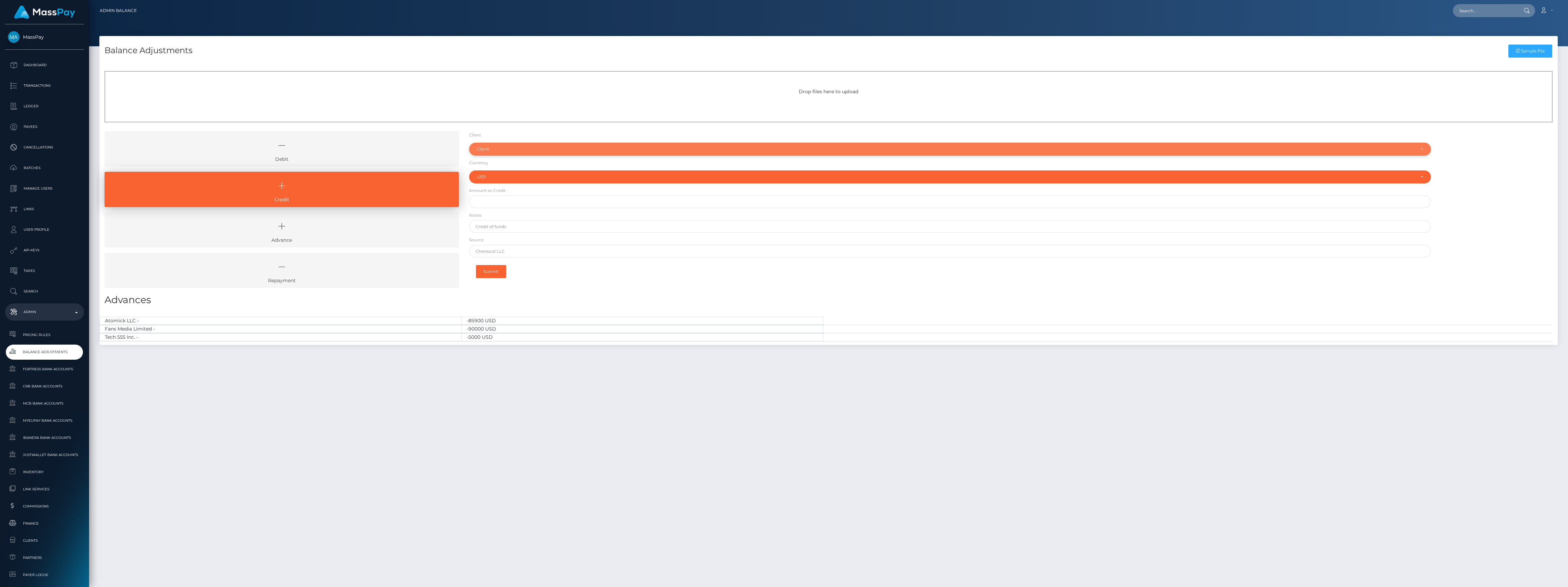
click at [551, 149] on div "Client" at bounding box center [946, 149] width 938 height 5
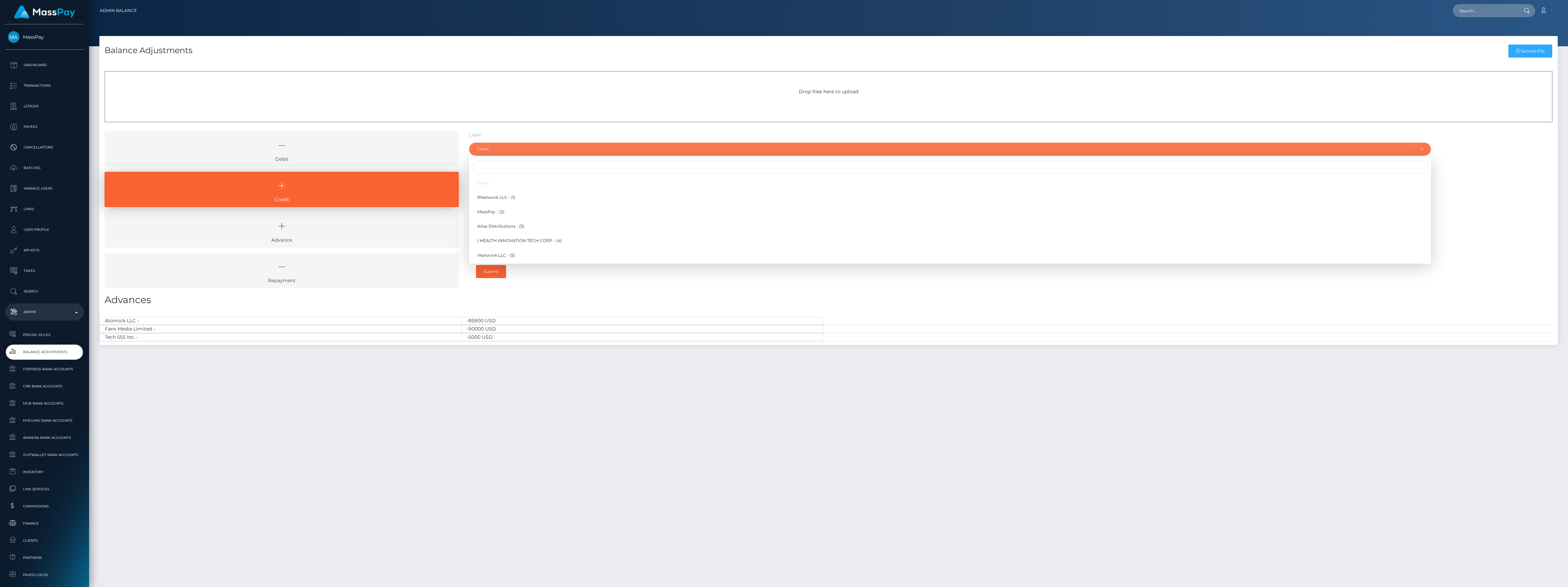
click at [539, 174] on div at bounding box center [950, 167] width 962 height 15
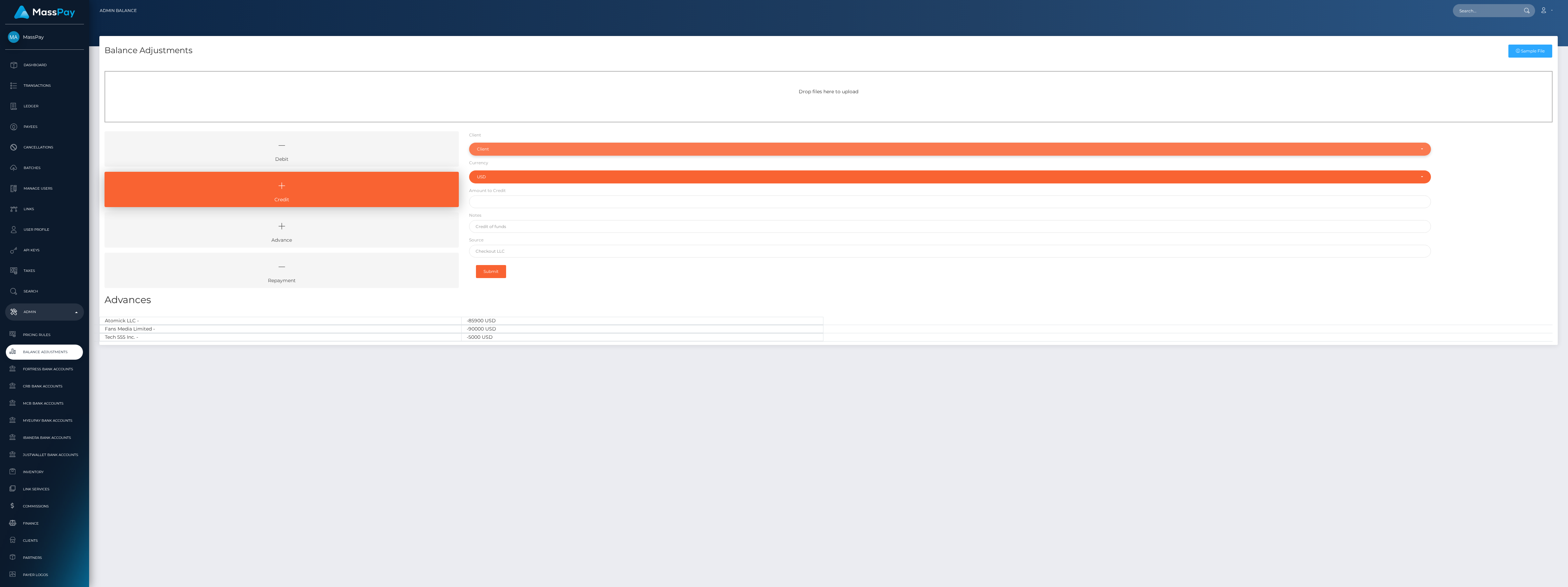
click at [533, 152] on div "Client" at bounding box center [950, 149] width 962 height 13
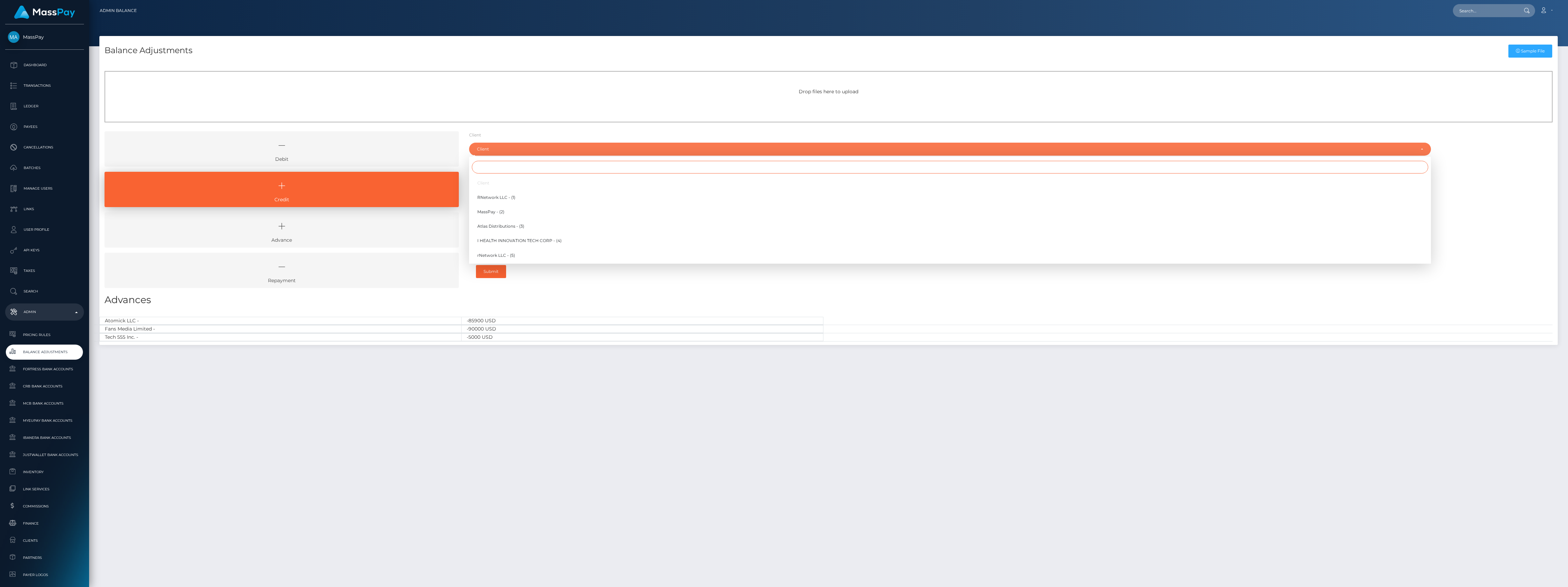
click at [522, 168] on input "Search" at bounding box center [950, 167] width 956 height 13
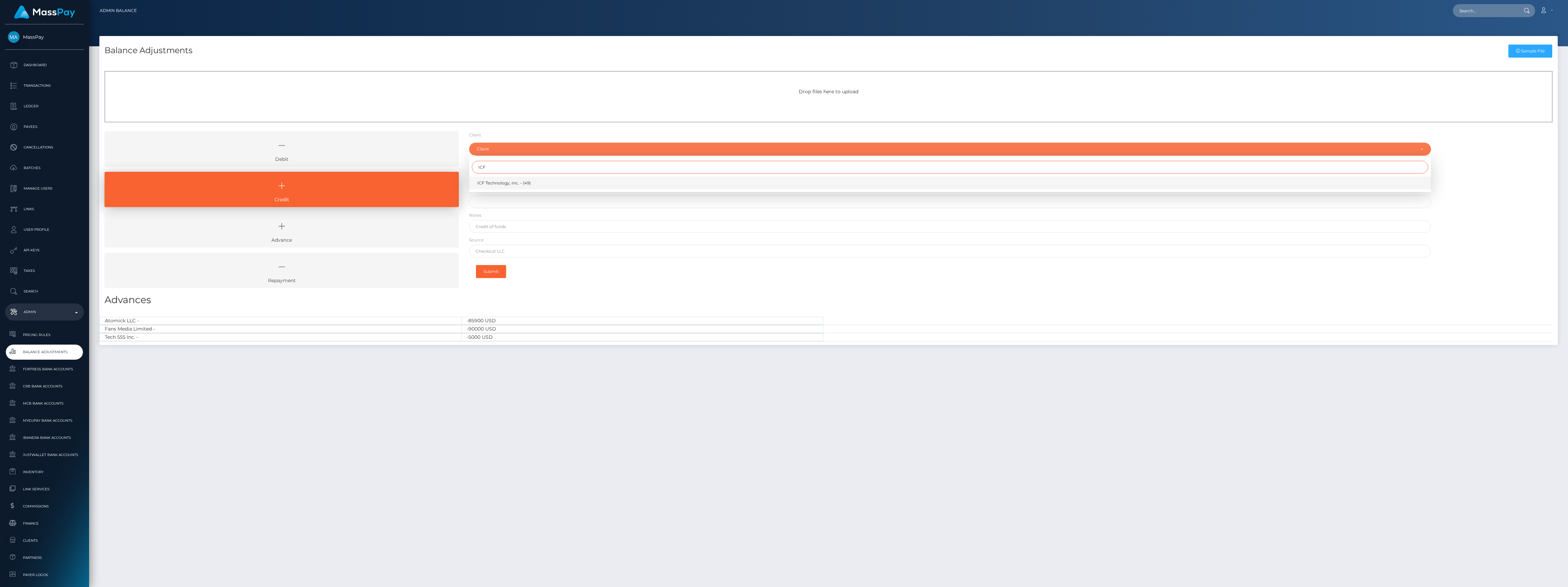
type input "ICF"
click at [525, 180] on span "ICF Technology, Inc. - (49)" at bounding box center [504, 183] width 54 height 6
select select "49"
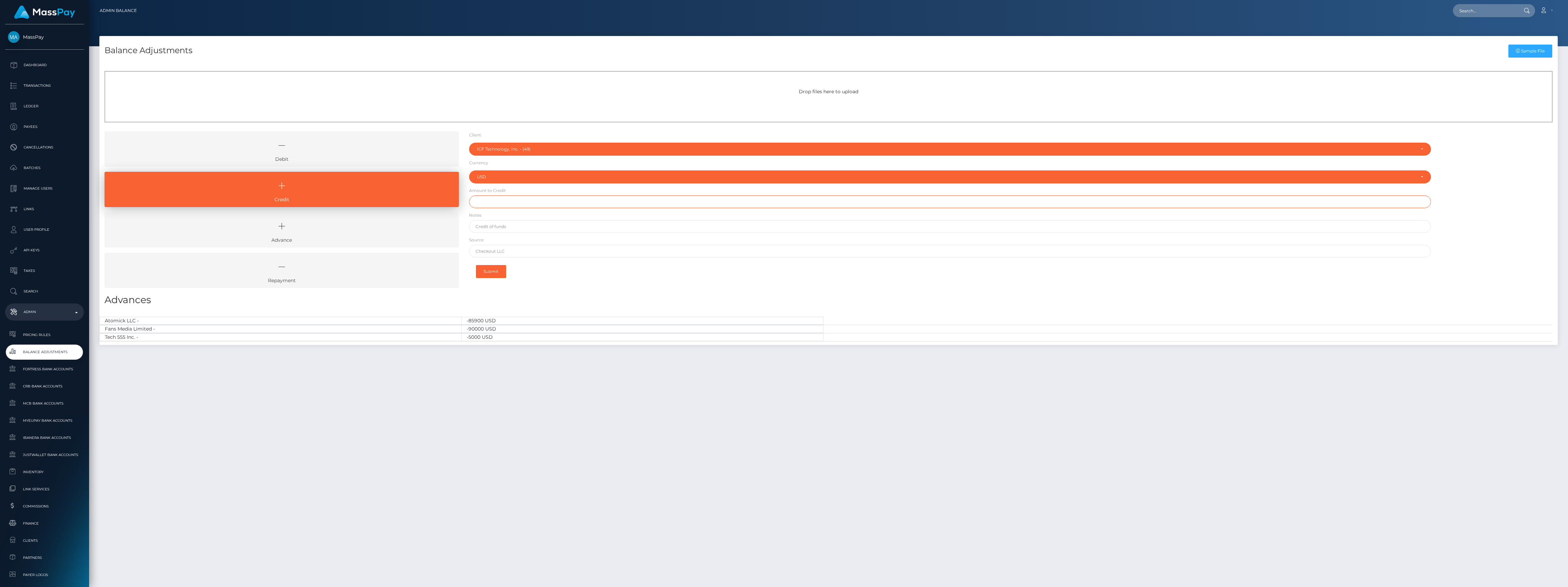
click at [524, 206] on input "text" at bounding box center [950, 202] width 962 height 13
type input "$400,000.00"
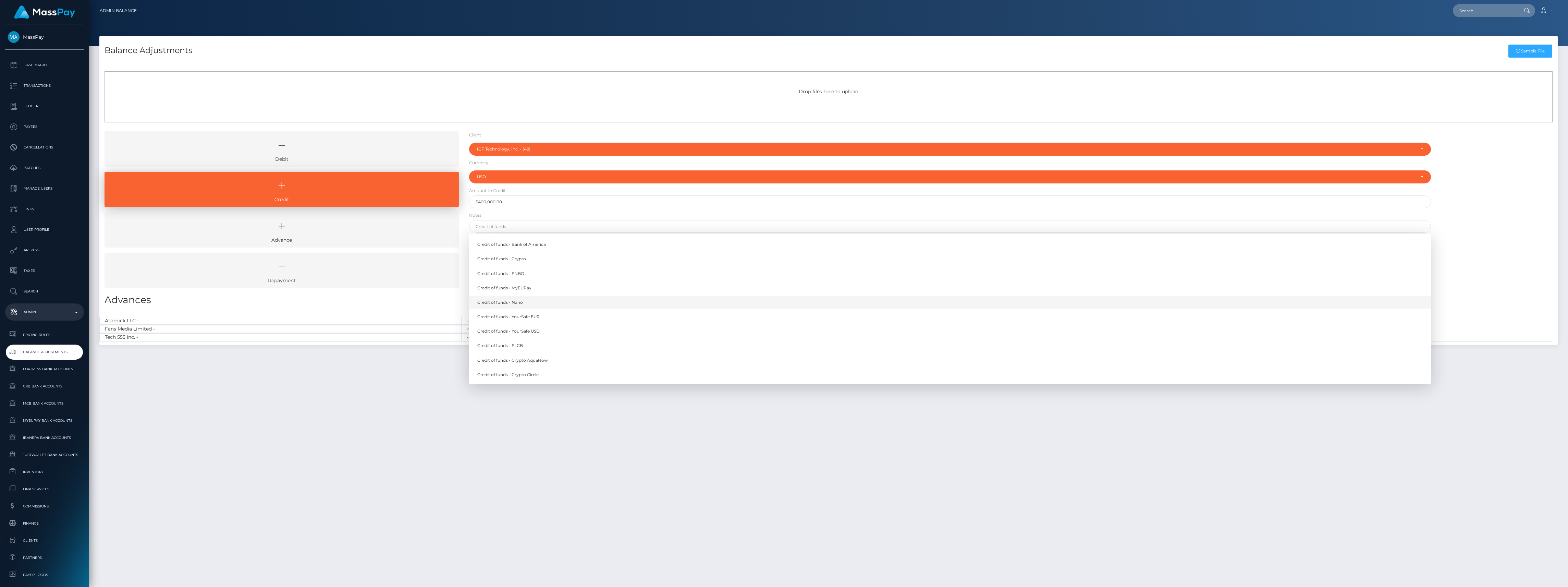
click at [533, 303] on link "Credit of funds - Nano" at bounding box center [950, 302] width 962 height 13
type input "Credit of funds - Nano"
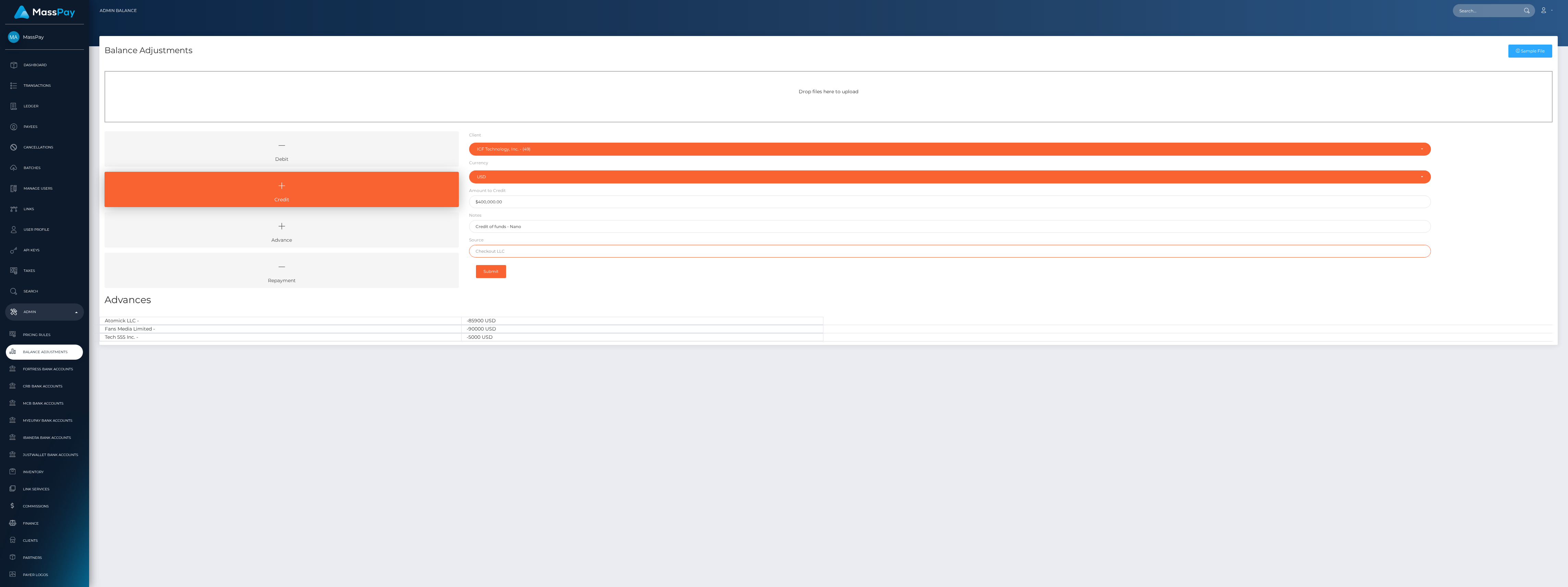
click at [517, 250] on input "text" at bounding box center [950, 251] width 962 height 13
type input "Nano"
click at [497, 269] on button "Submit" at bounding box center [491, 271] width 30 height 13
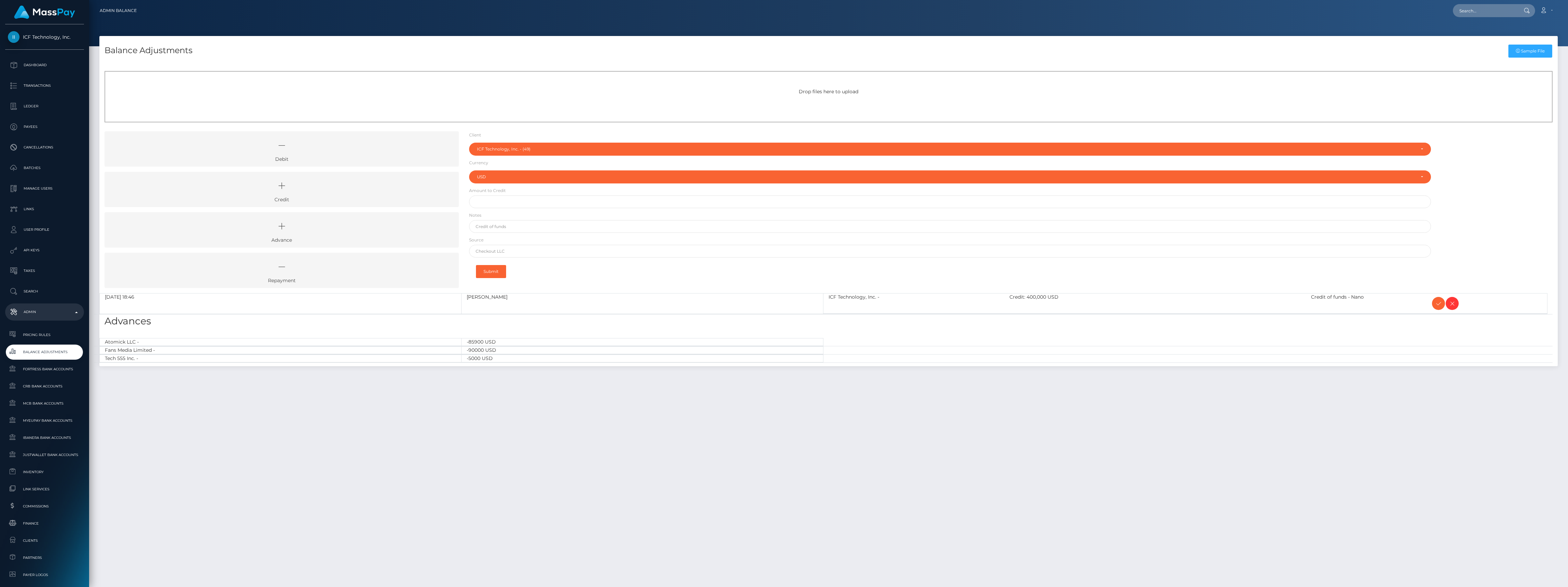
select select "49"
select select "USD"
click at [1437, 303] on icon at bounding box center [1438, 303] width 9 height 9
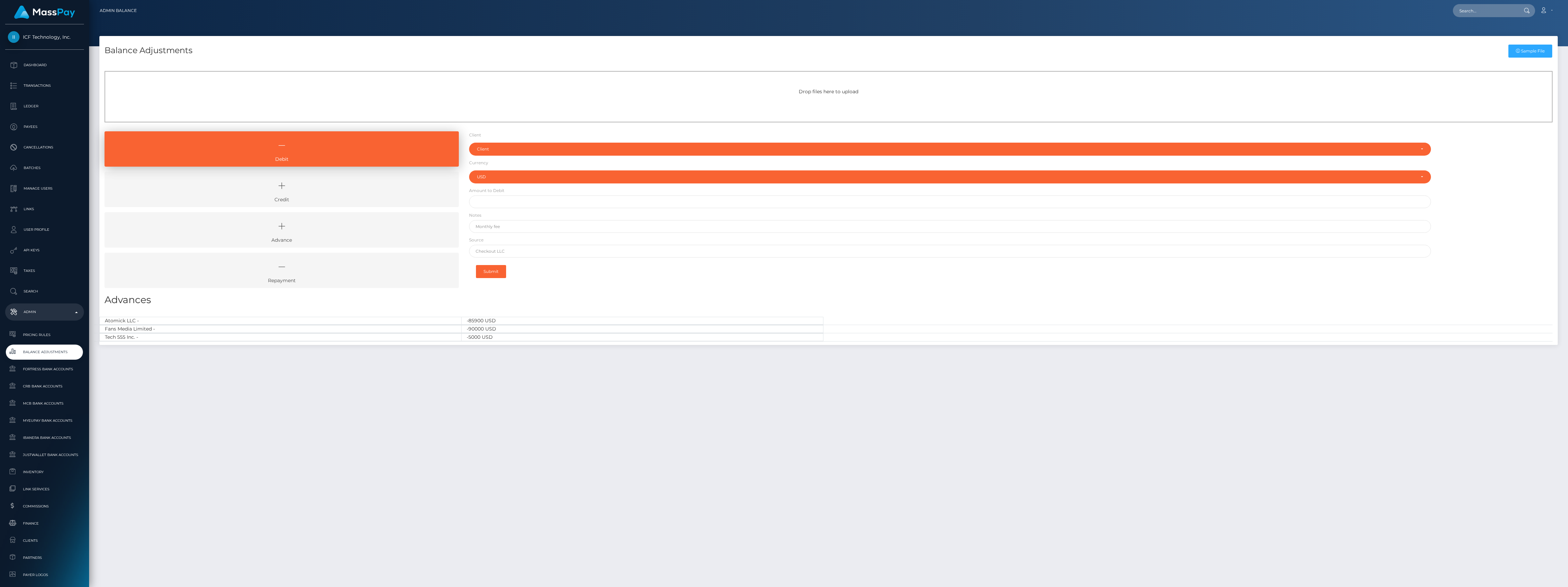
select select "USD"
